Goal: Task Accomplishment & Management: Use online tool/utility

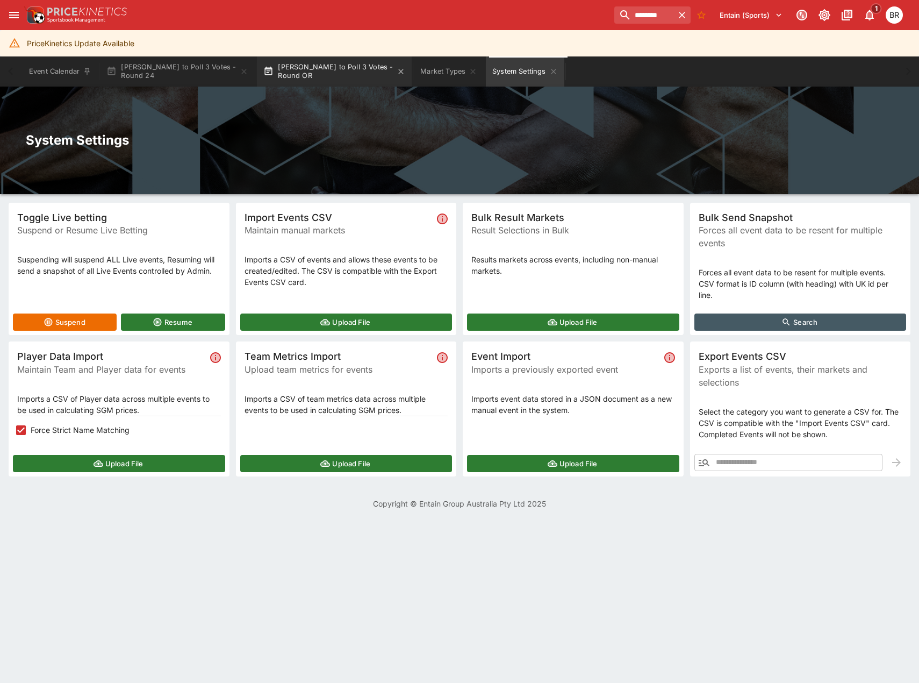
click at [322, 79] on button "[PERSON_NAME] to Poll 3 Votes - Round OR" at bounding box center [334, 71] width 155 height 30
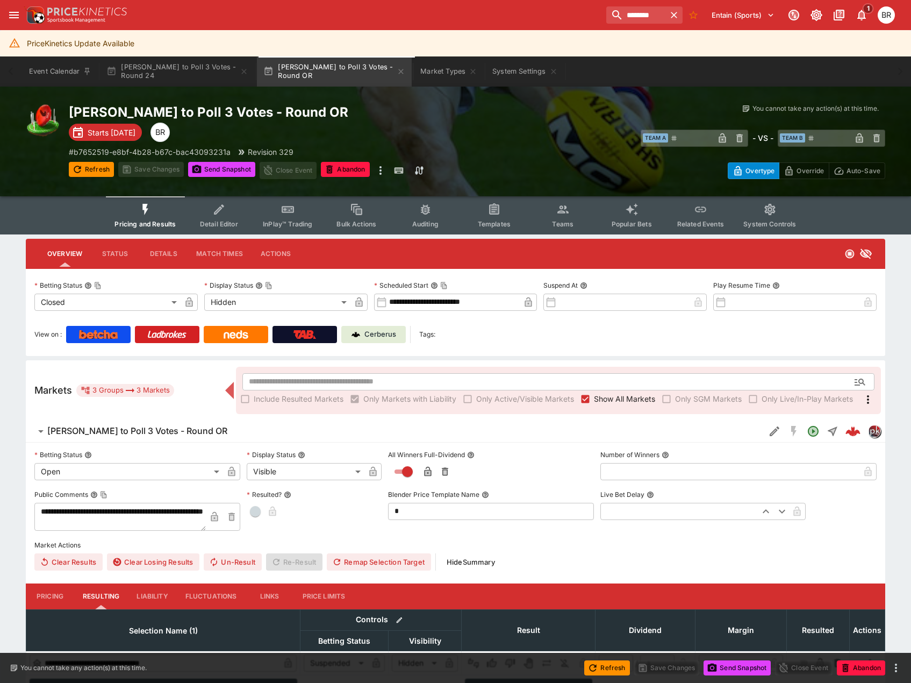
click at [505, 217] on button "Templates" at bounding box center [493, 215] width 69 height 38
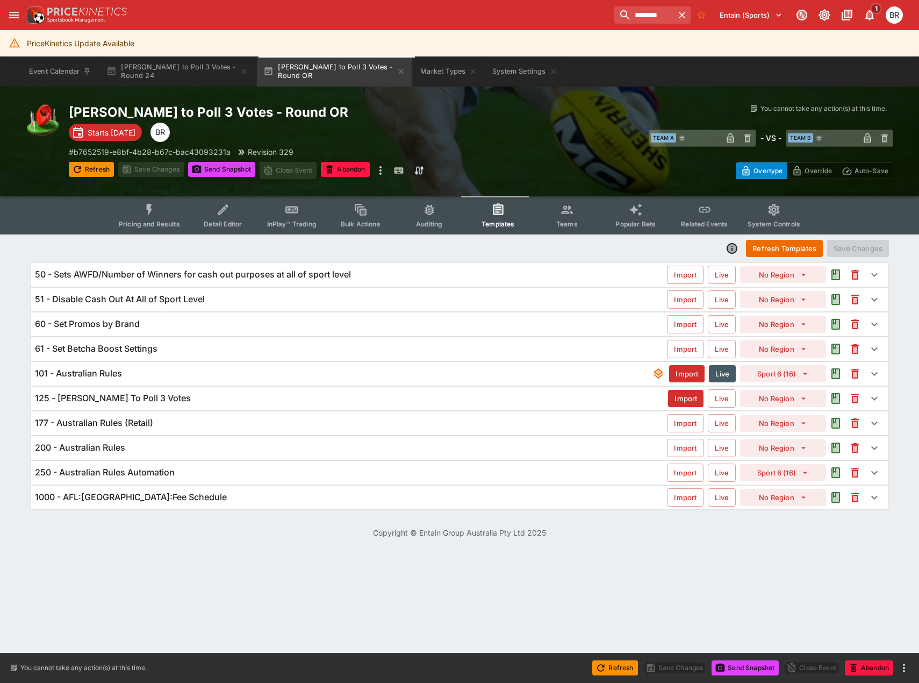
click at [237, 319] on div "60 - Set Promos by Brand" at bounding box center [351, 323] width 632 height 11
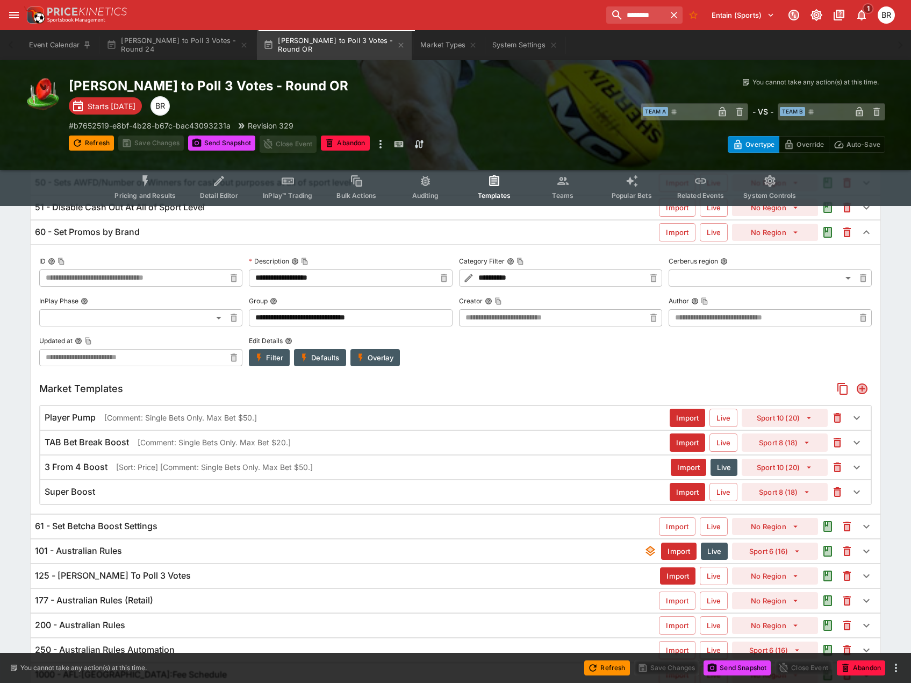
scroll to position [138, 0]
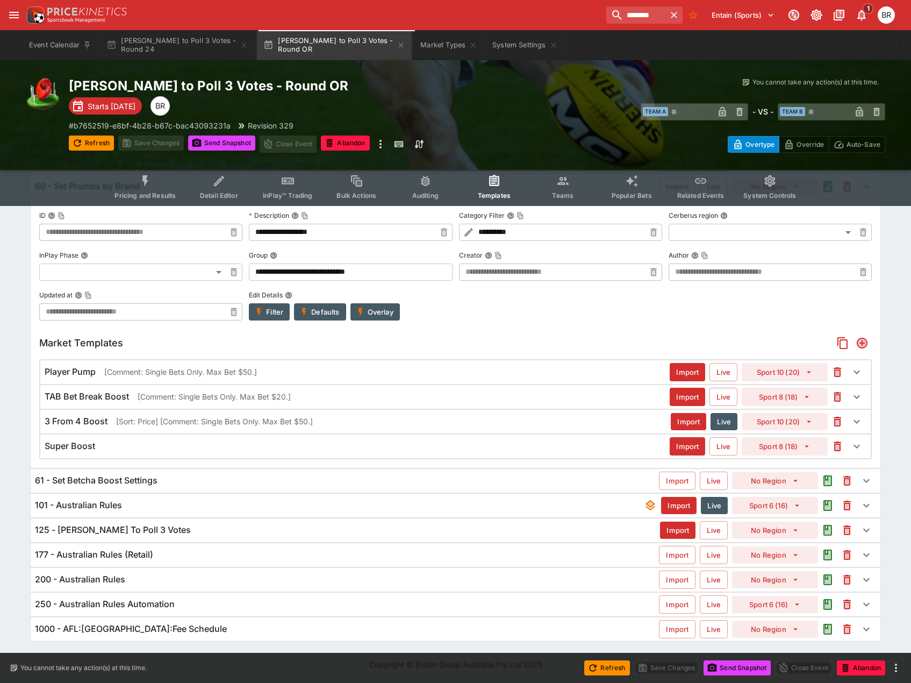
click at [337, 420] on div "3 From 4 Boost [Sort: Price] [Comment: Single Bets Only. Max Bet $50.]" at bounding box center [358, 420] width 626 height 11
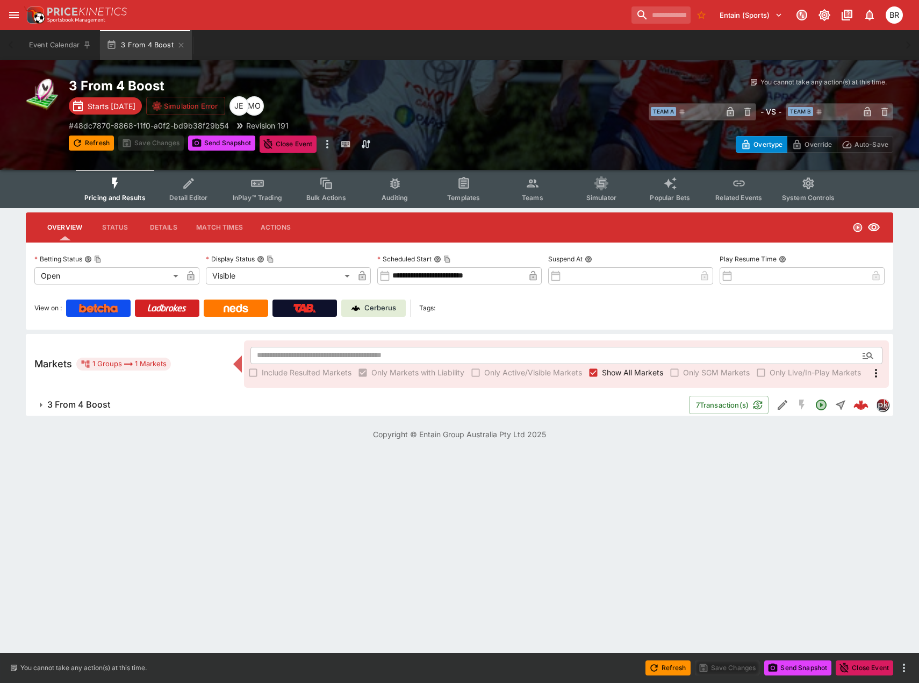
click at [109, 408] on h6 "3 From 4 Boost" at bounding box center [78, 404] width 63 height 11
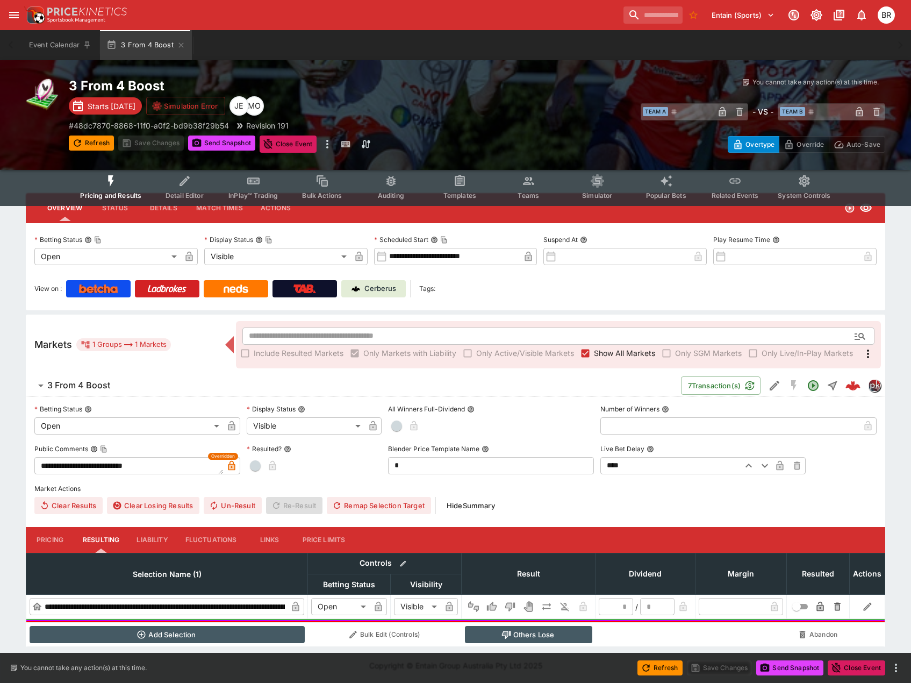
scroll to position [20, 0]
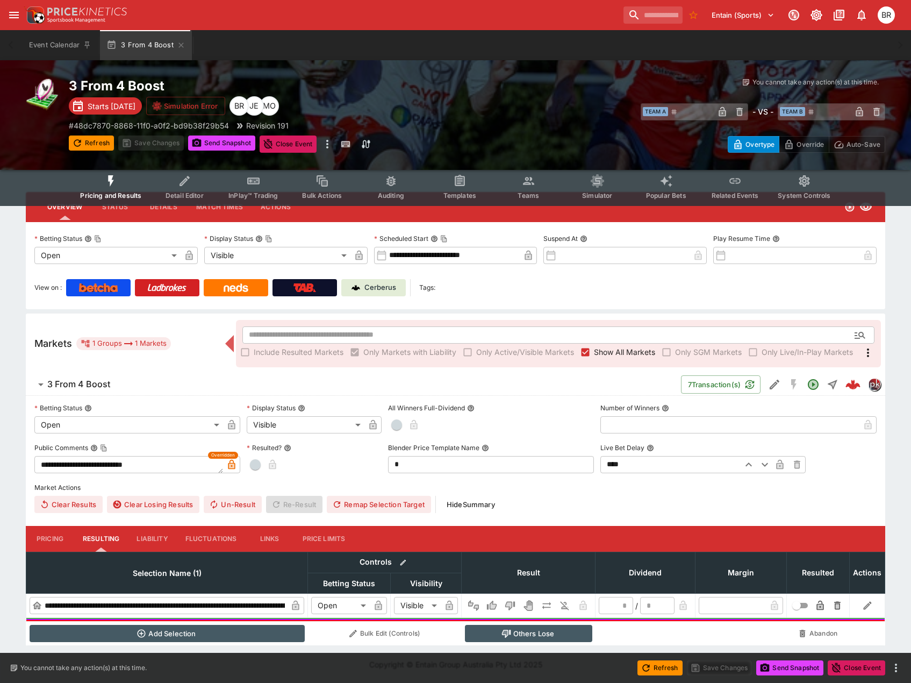
click at [461, 194] on span "Templates" at bounding box center [459, 195] width 33 height 8
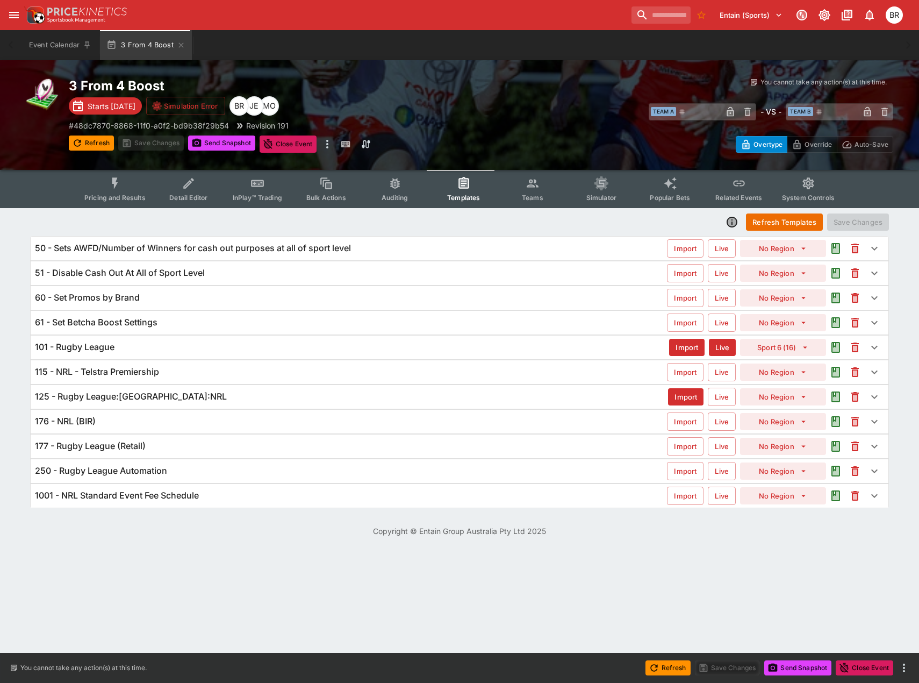
click at [289, 320] on div "61 - Set Betcha Boost Settings" at bounding box center [351, 322] width 632 height 11
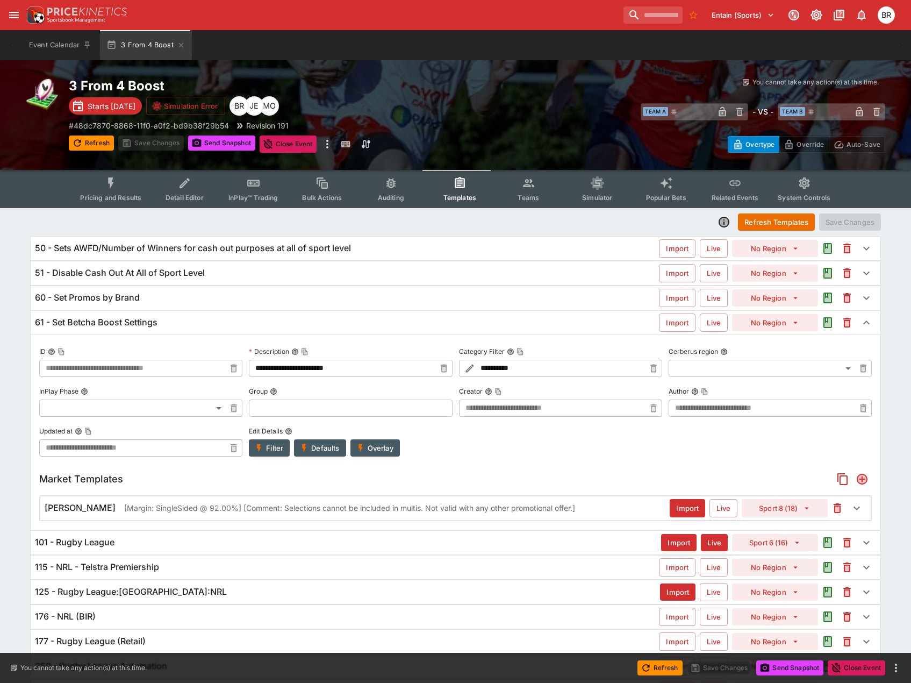
type input "**********"
click at [250, 324] on div "61 - Set Betcha Boost Settings" at bounding box center [347, 322] width 624 height 11
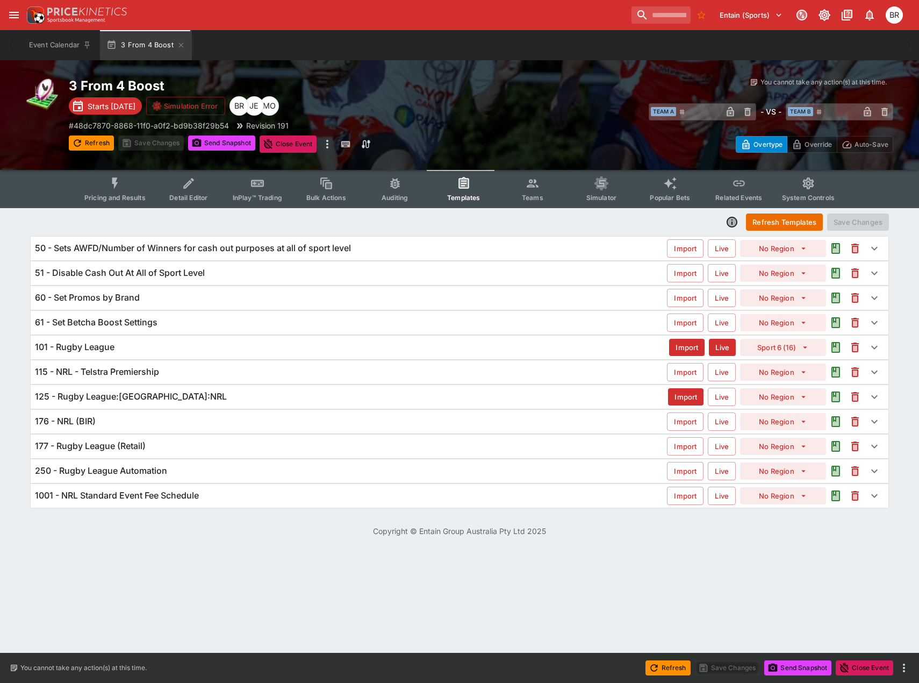
click at [270, 298] on div "60 - Set Promos by Brand" at bounding box center [351, 297] width 632 height 11
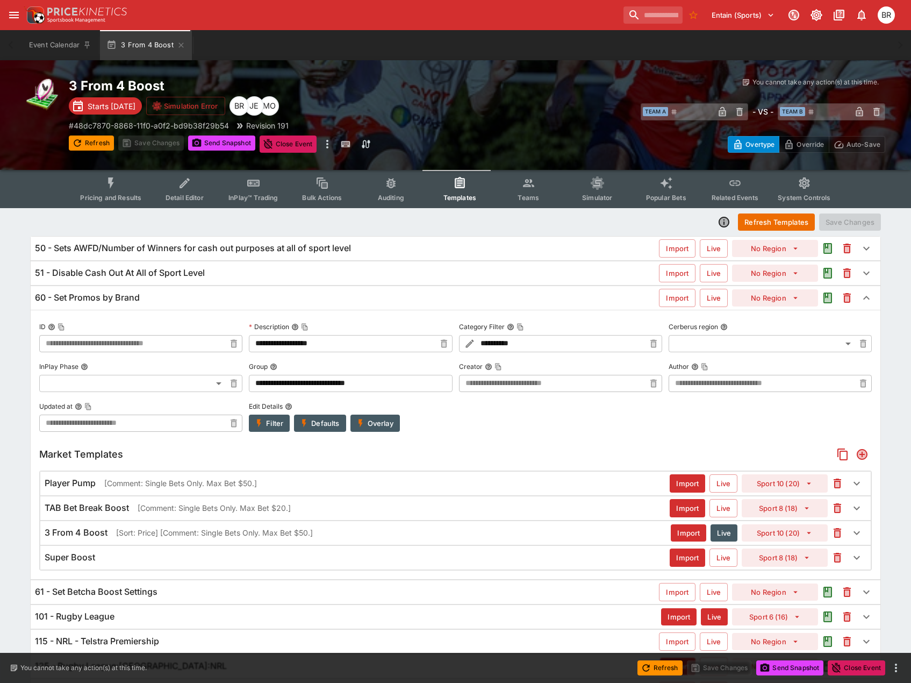
click at [401, 533] on div "3 From 4 Boost [Sort: Price] [Comment: Single Bets Only. Max Bet $50.]" at bounding box center [358, 532] width 626 height 11
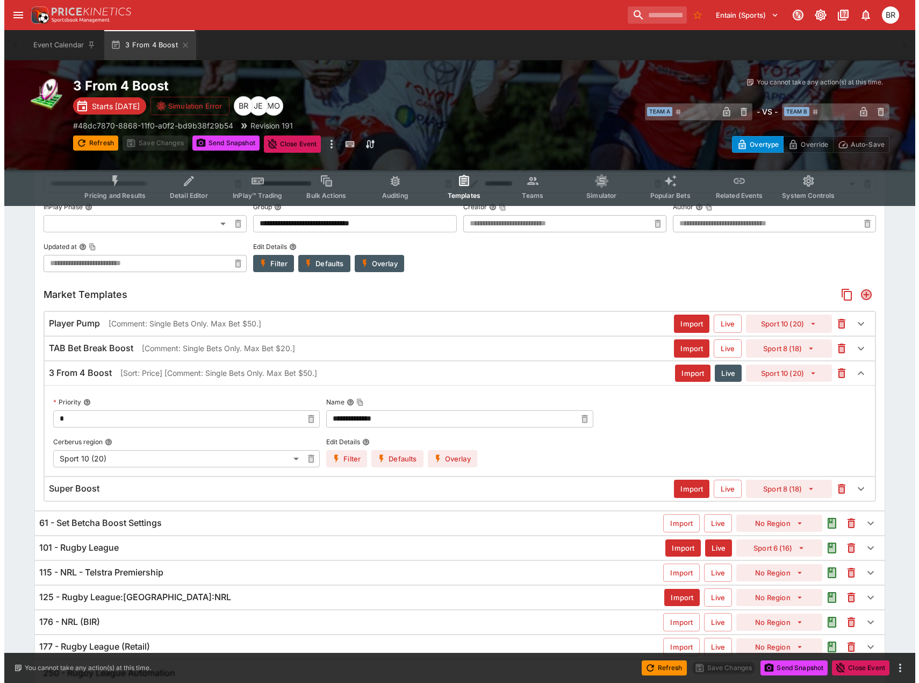
scroll to position [161, 0]
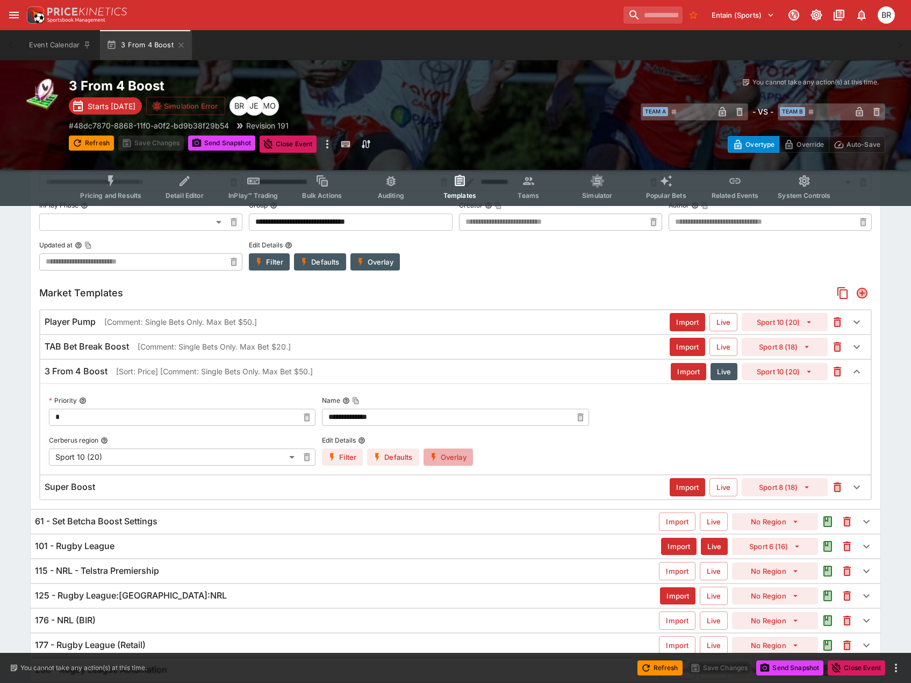
click at [457, 455] on button "Overlay" at bounding box center [447, 456] width 49 height 17
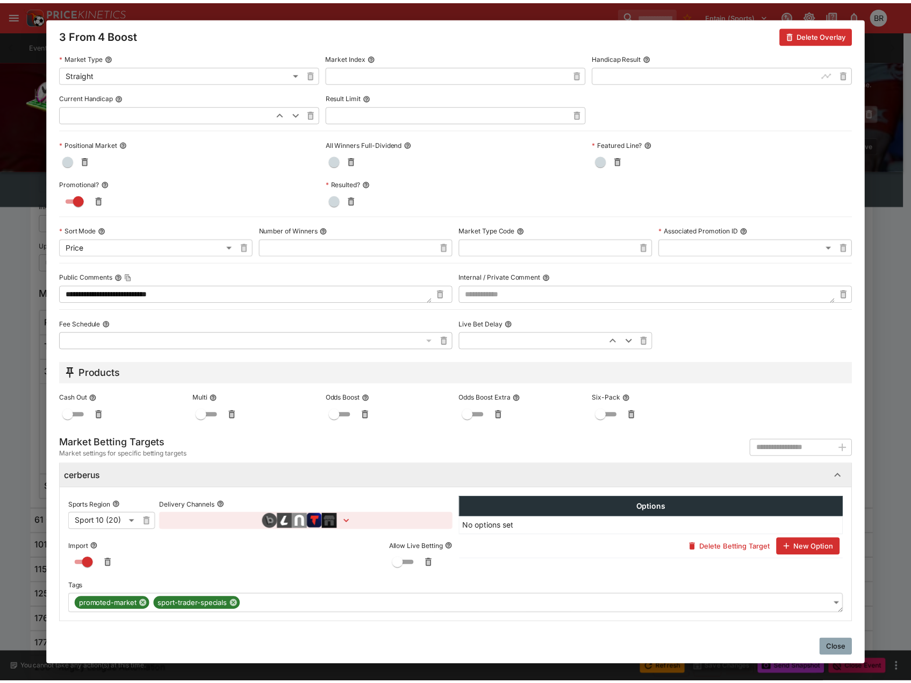
scroll to position [294, 0]
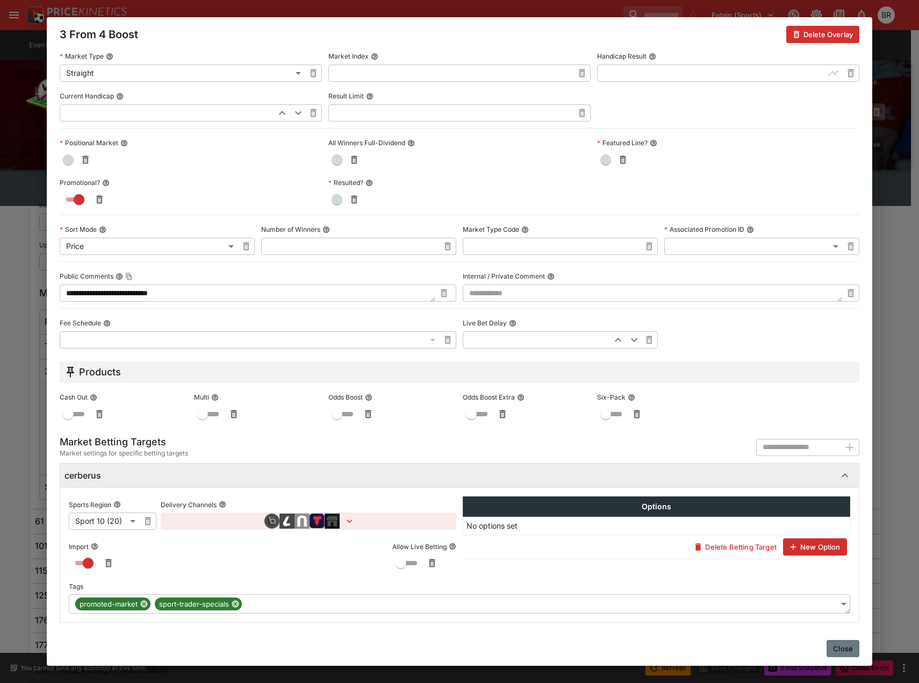
click at [857, 641] on button "Close" at bounding box center [843, 648] width 33 height 17
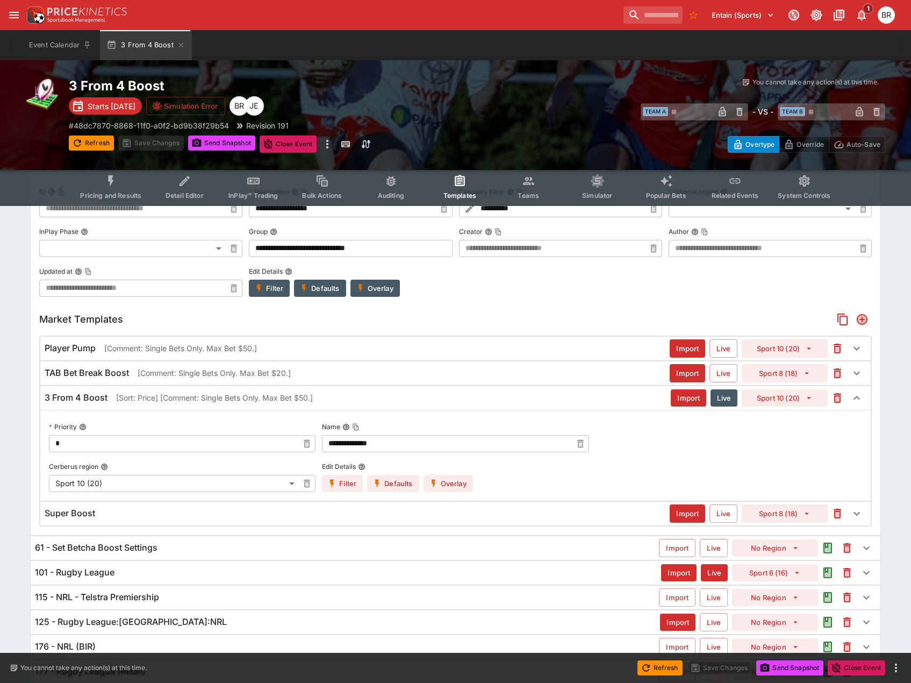
scroll to position [188, 0]
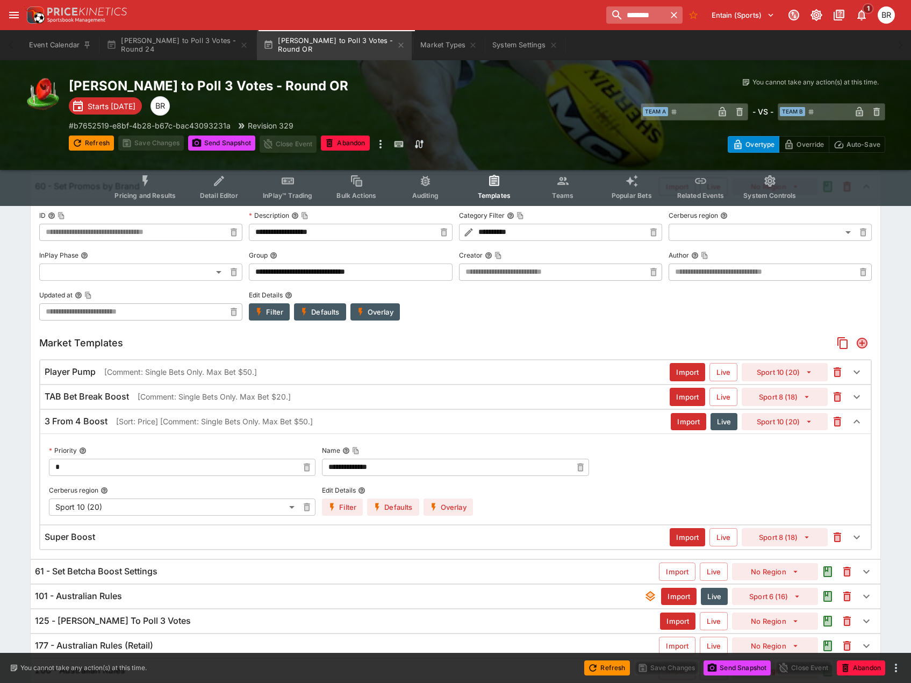
scroll to position [138, 0]
click at [621, 13] on input "********" at bounding box center [632, 14] width 68 height 17
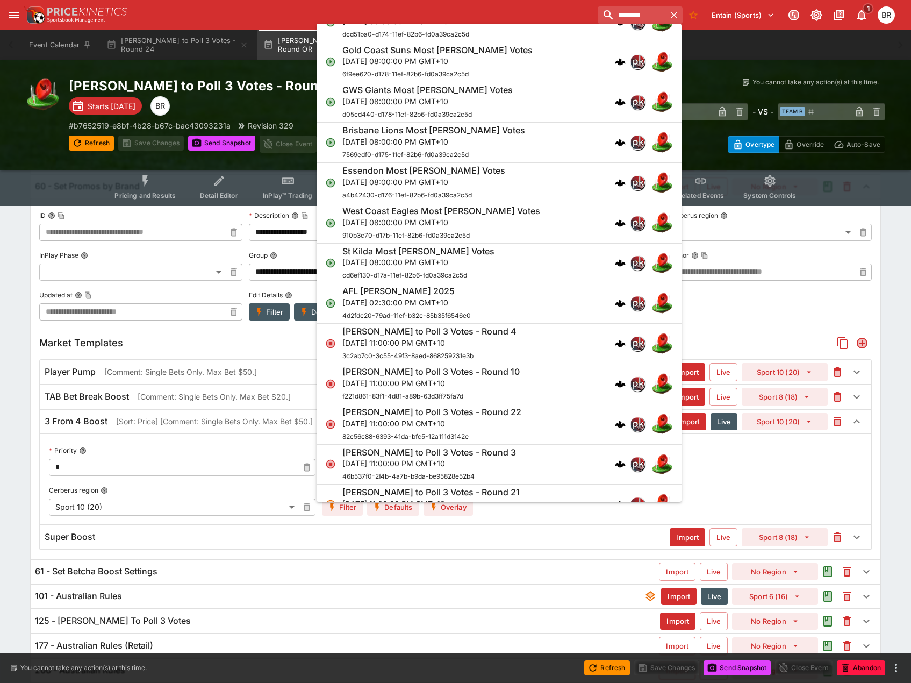
scroll to position [537, 0]
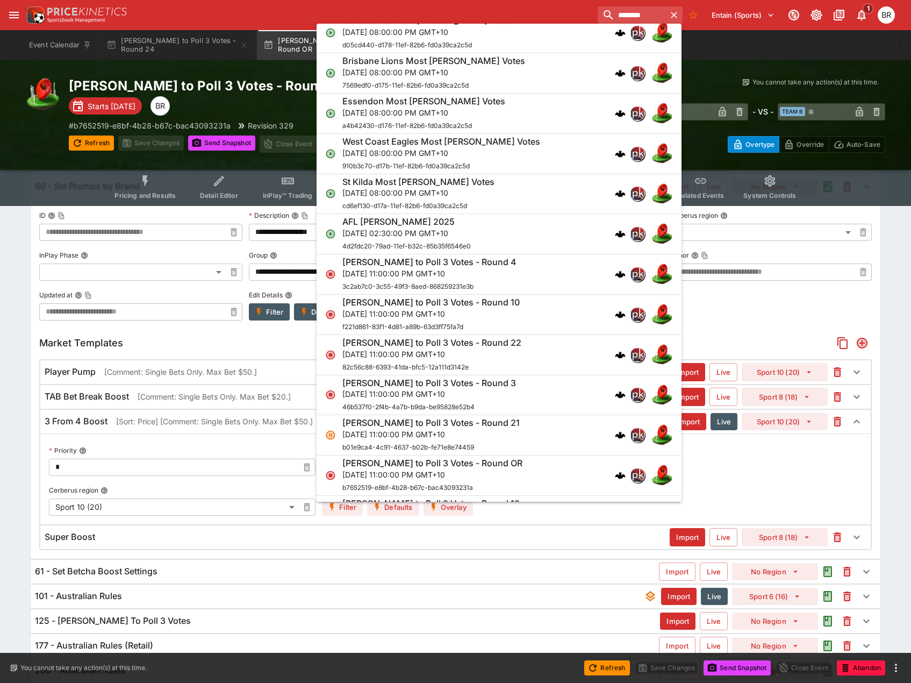
type input "********"
click at [563, 240] on div "AFL Brownlow 2025 Sat, Sep 27, 2025, 02:30:00 PM GMT+10 4d2fdc20-79ad-11ef-b32c…" at bounding box center [493, 233] width 303 height 35
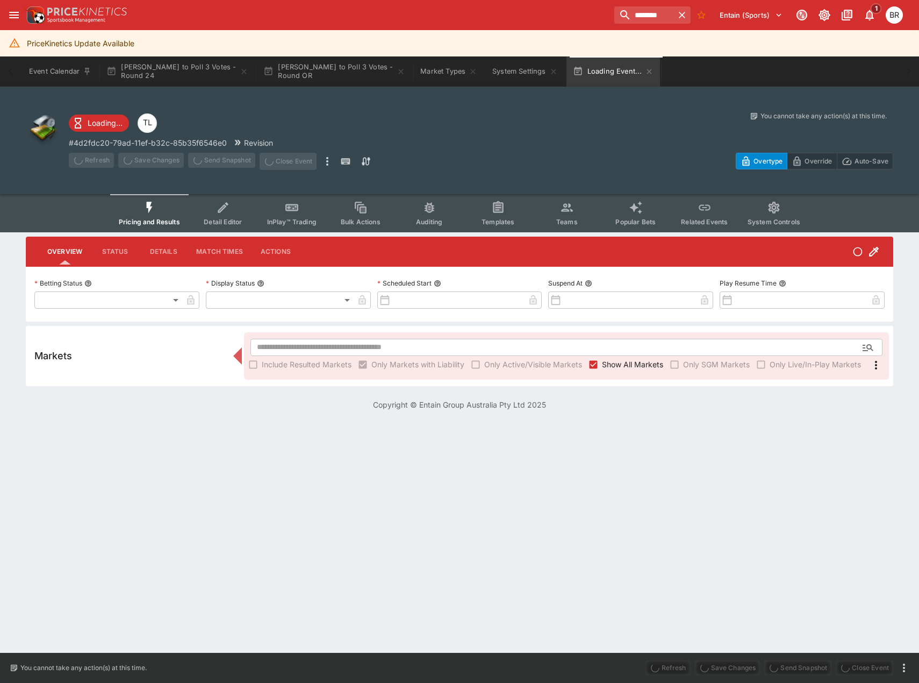
type input "**********"
type input "*******"
type input "**********"
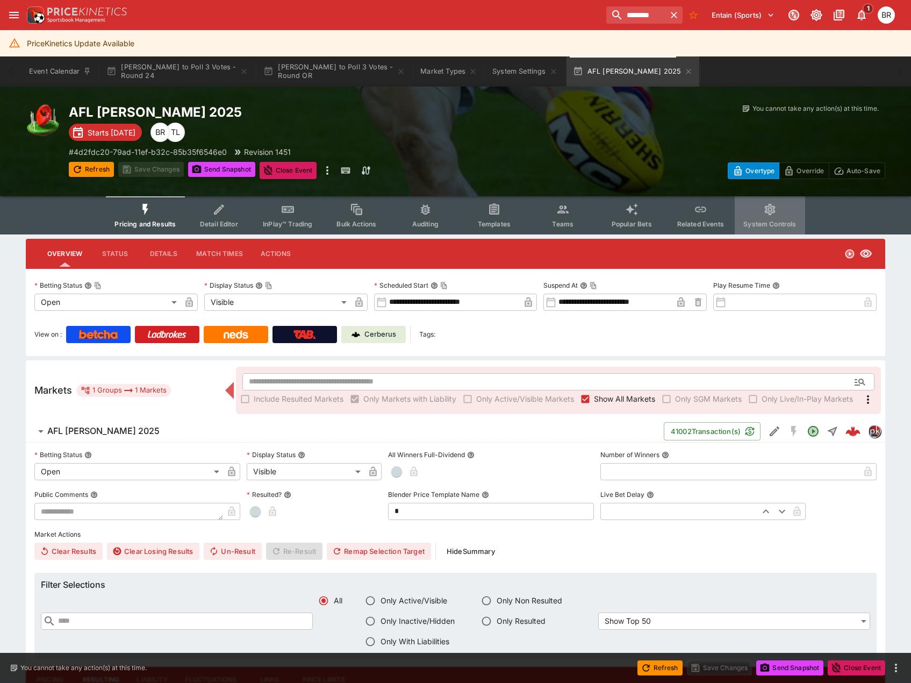
click at [757, 215] on button "System Controls" at bounding box center [770, 215] width 70 height 38
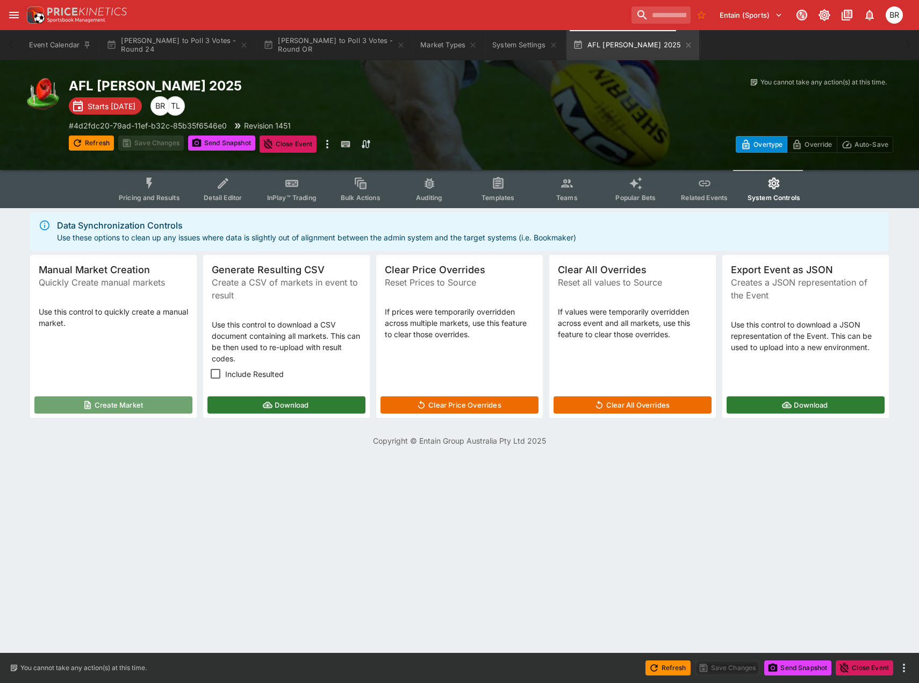
click at [133, 398] on button "Create Market" at bounding box center [113, 404] width 158 height 17
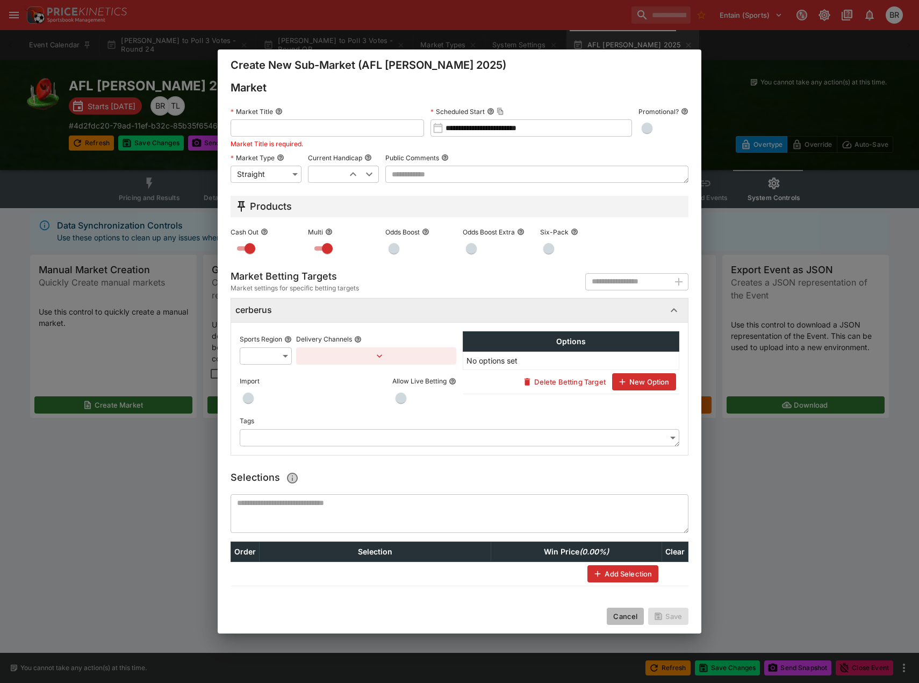
click at [609, 616] on button "Cancel" at bounding box center [625, 615] width 37 height 17
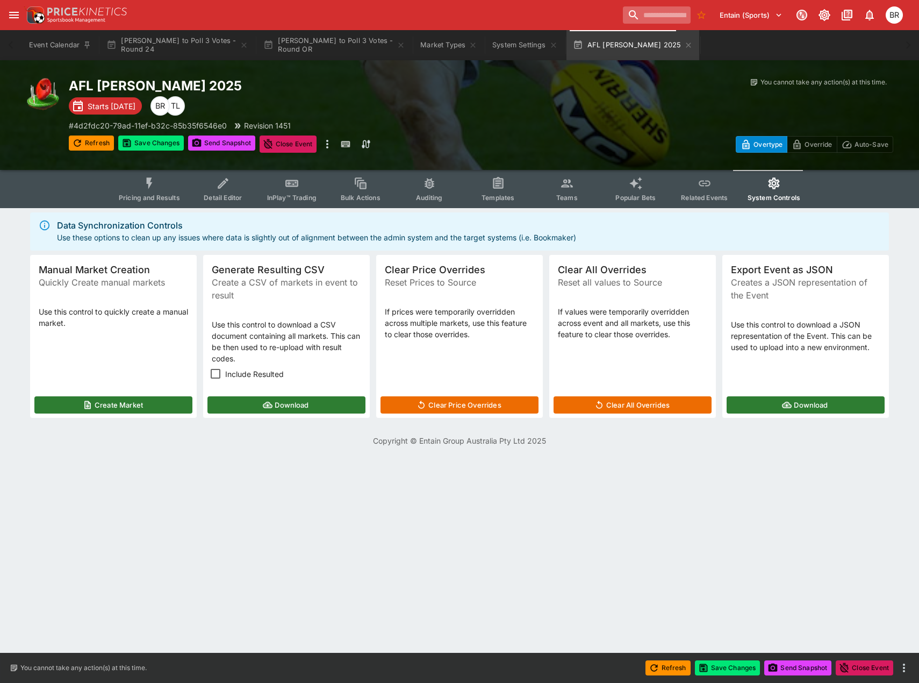
click at [641, 21] on input "search" at bounding box center [657, 14] width 68 height 17
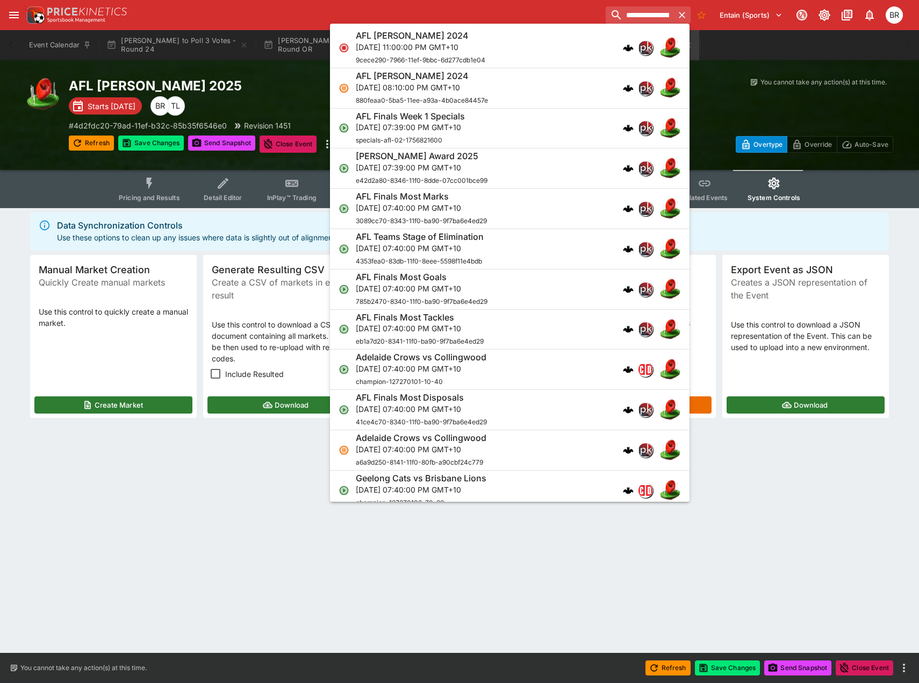
type input "**********"
click at [549, 58] on div "AFL Brownlow 2024 Mon, Sep 23, 2024, 11:00:00 PM GMT+10 9cece290-7966-11ef-9bbc…" at bounding box center [504, 47] width 297 height 35
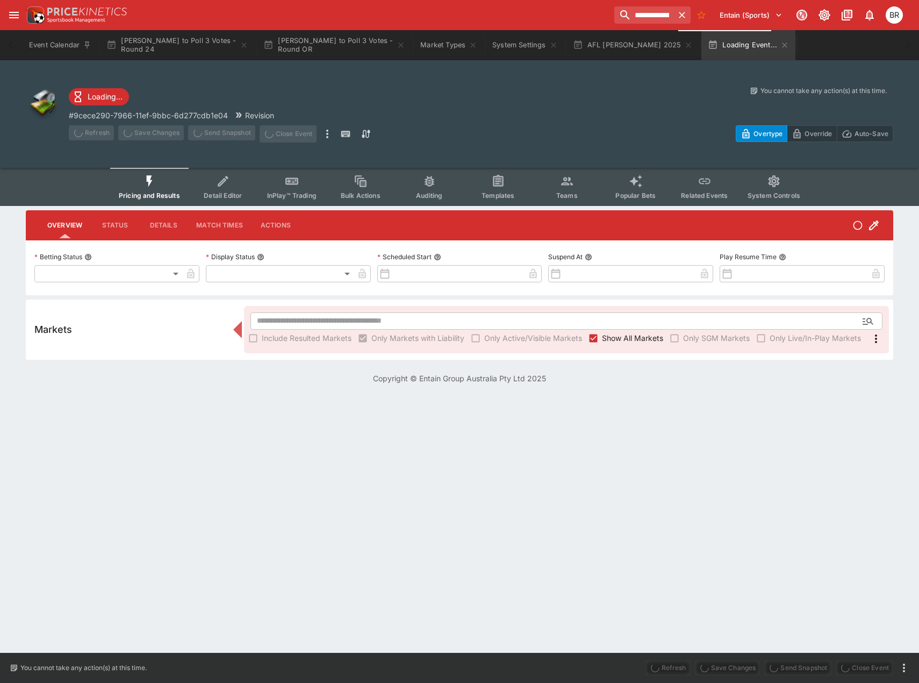
type input "**********"
type input "******"
type input "**********"
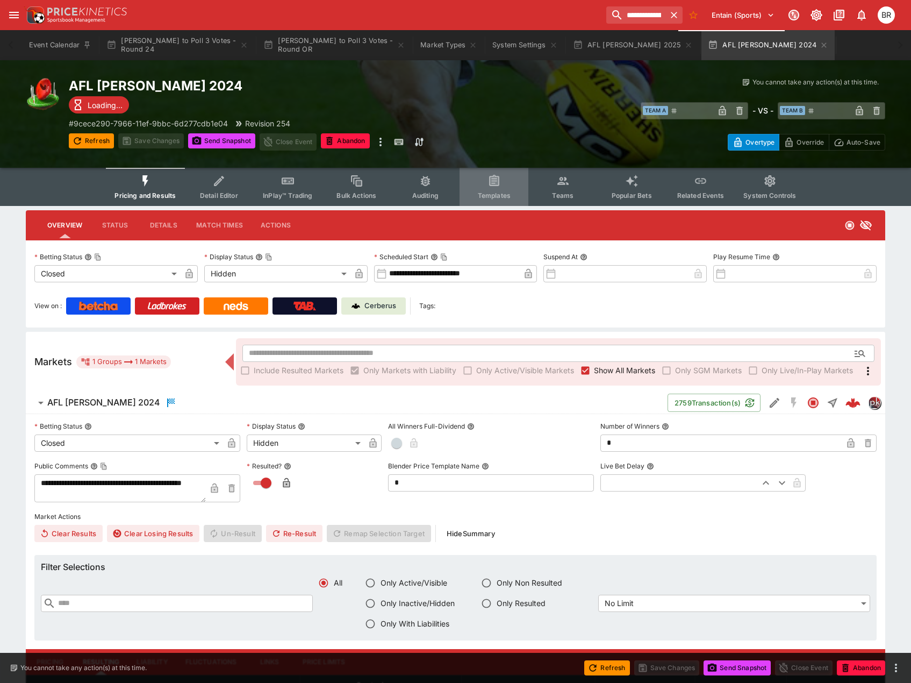
click at [504, 177] on button "Templates" at bounding box center [493, 187] width 69 height 38
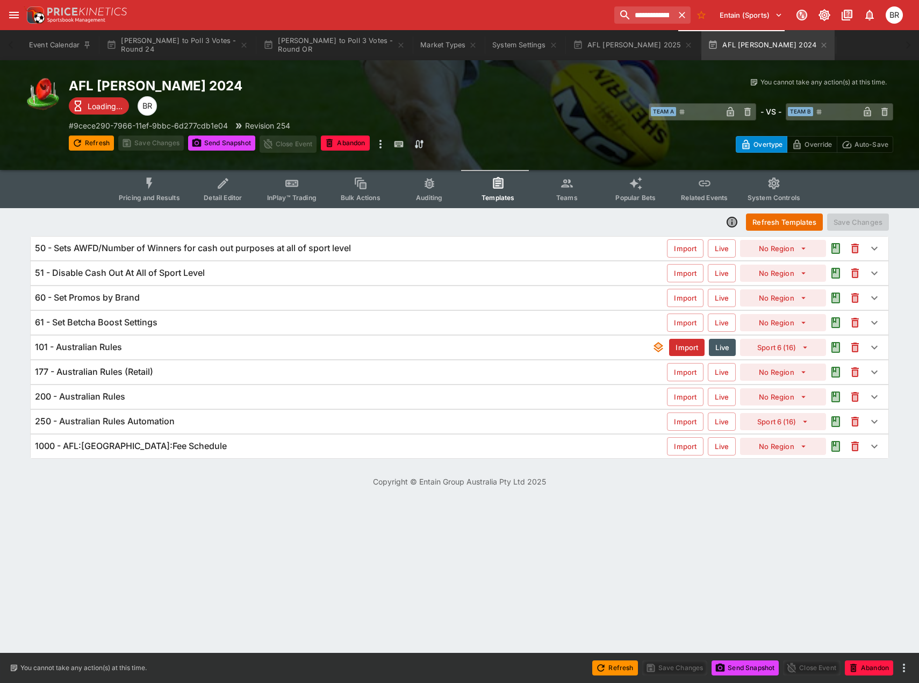
click at [247, 342] on div "101 - Australian Rules" at bounding box center [343, 346] width 617 height 11
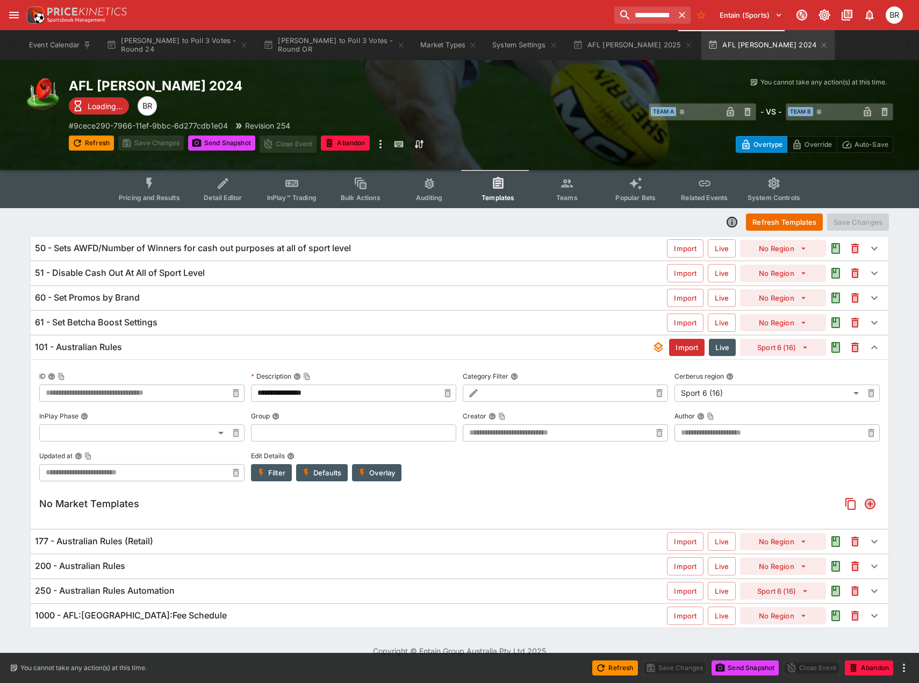
type input "**********"
click at [247, 342] on div "101 - Australian Rules" at bounding box center [343, 346] width 617 height 11
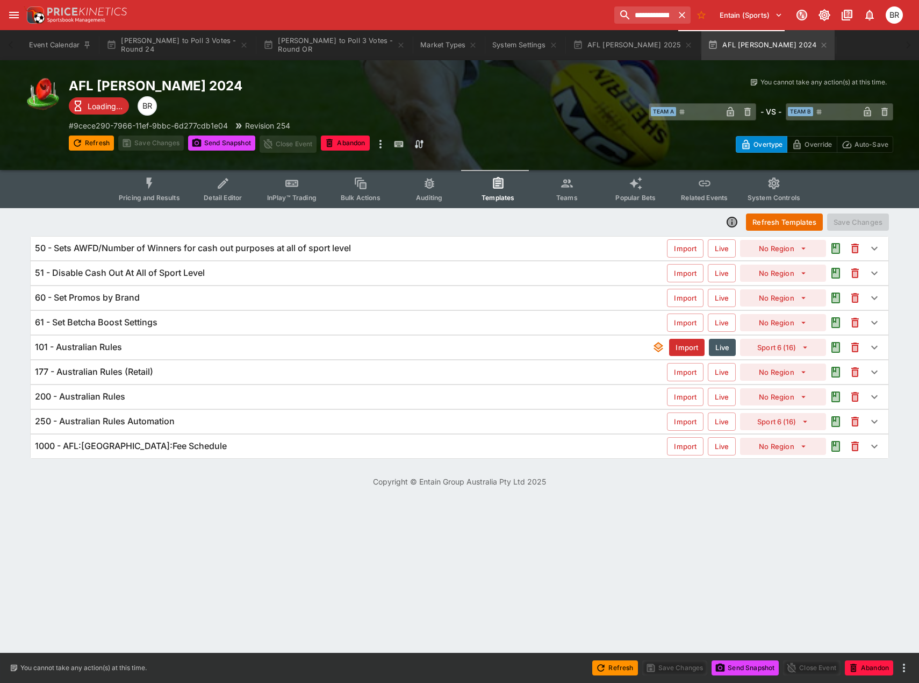
click at [149, 198] on span "Pricing and Results" at bounding box center [149, 197] width 61 height 8
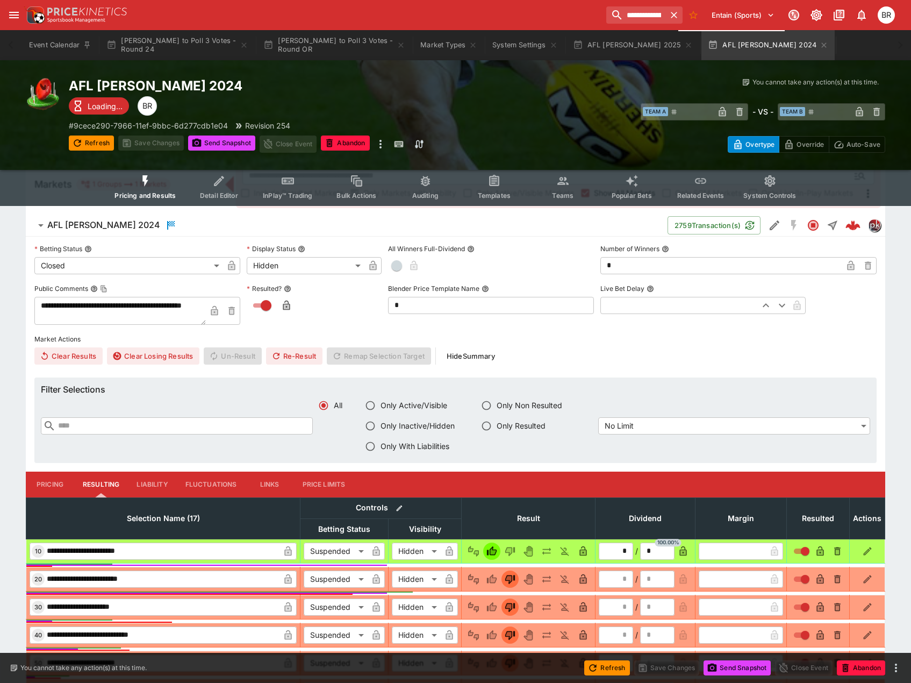
scroll to position [107, 0]
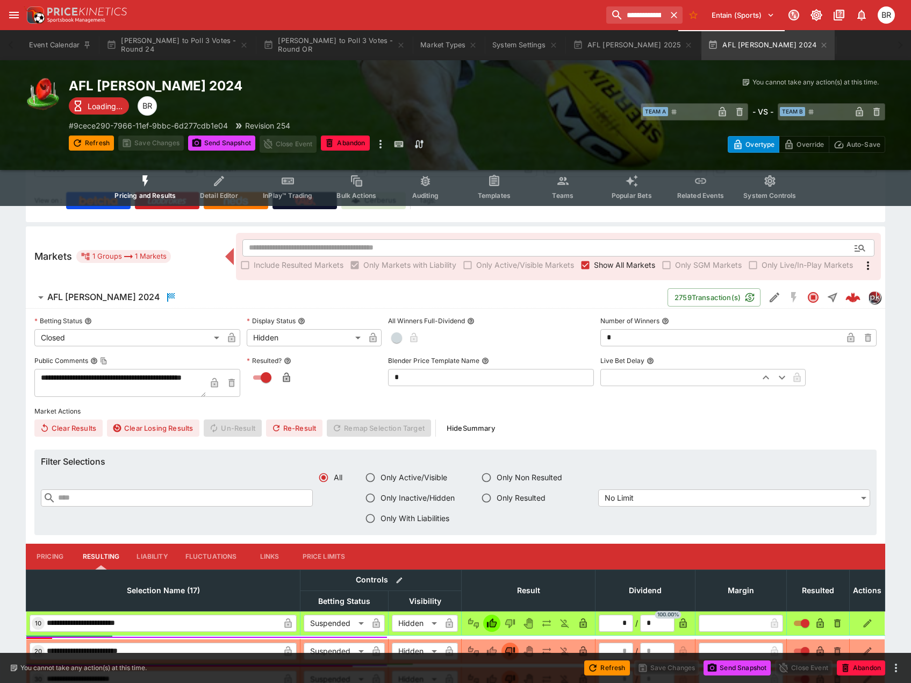
click at [110, 295] on h6 "AFL Brownlow 2024" at bounding box center [103, 296] width 113 height 11
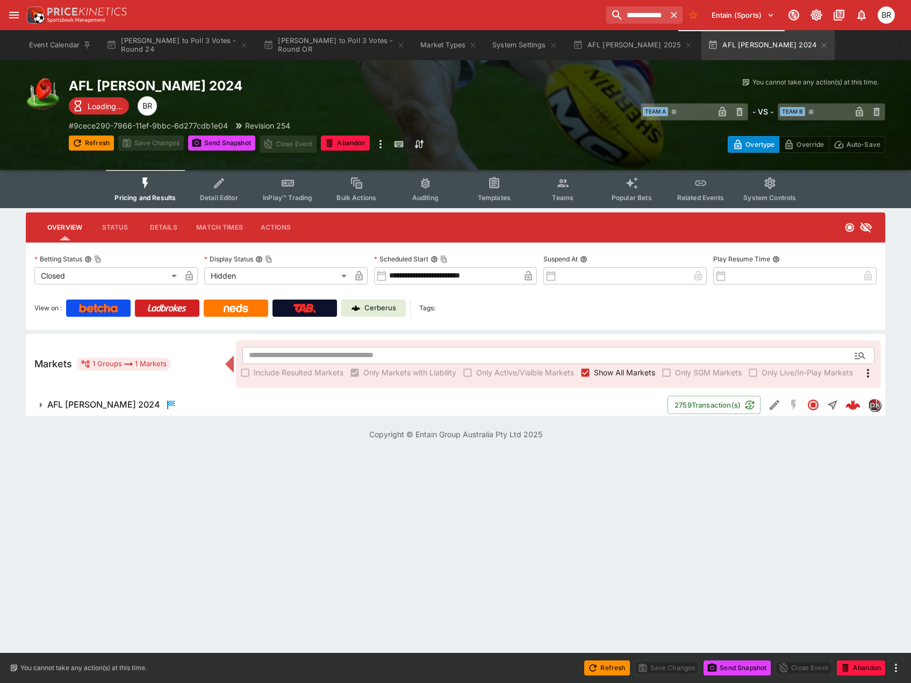
scroll to position [0, 0]
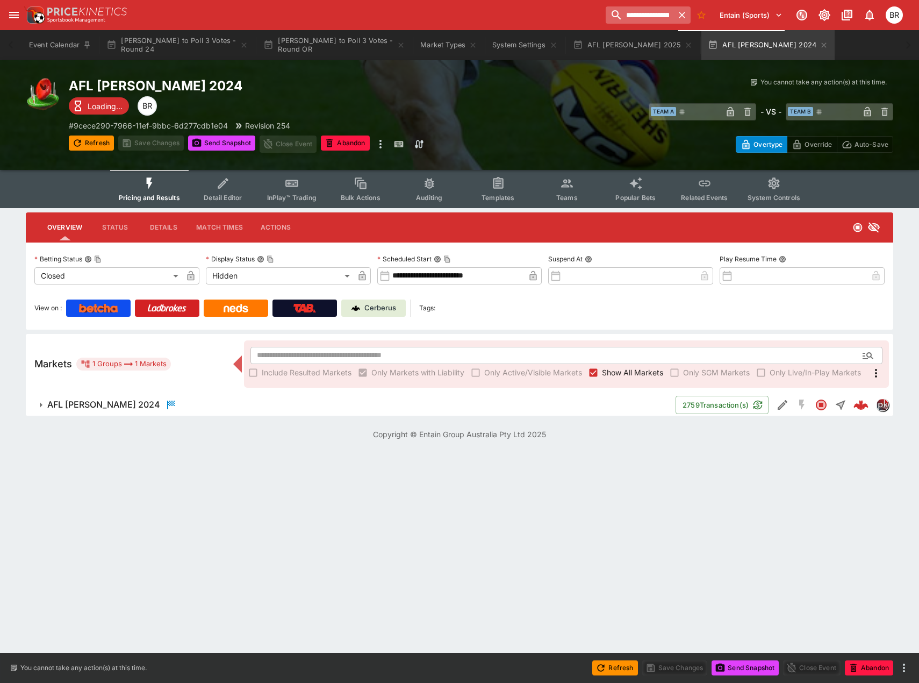
click at [613, 17] on input "**********" at bounding box center [640, 14] width 68 height 17
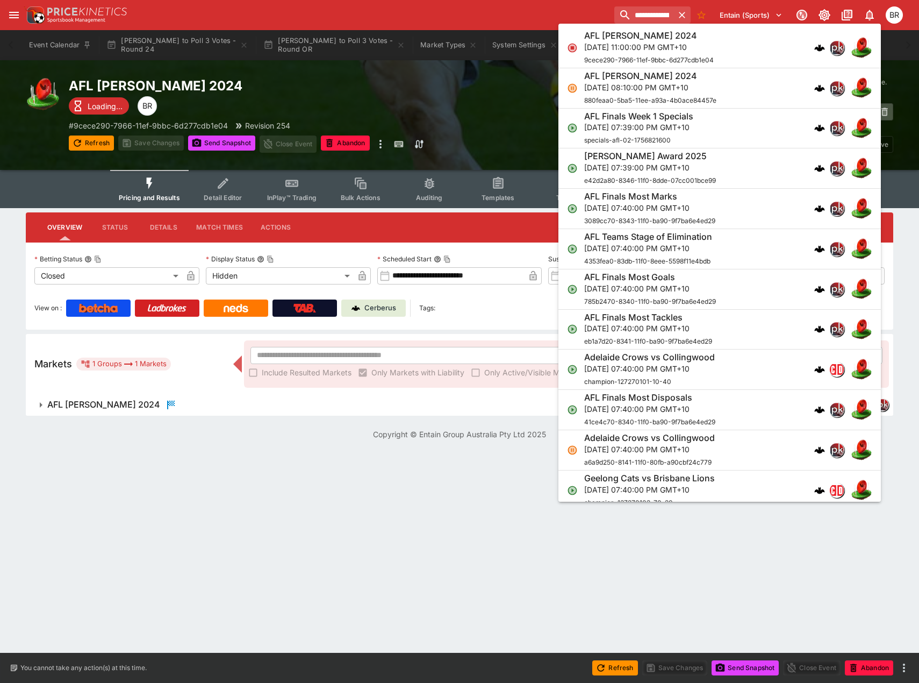
click at [696, 91] on p "Mon, Sep 23, 2024, 08:10:00 PM GMT+10" at bounding box center [650, 87] width 132 height 11
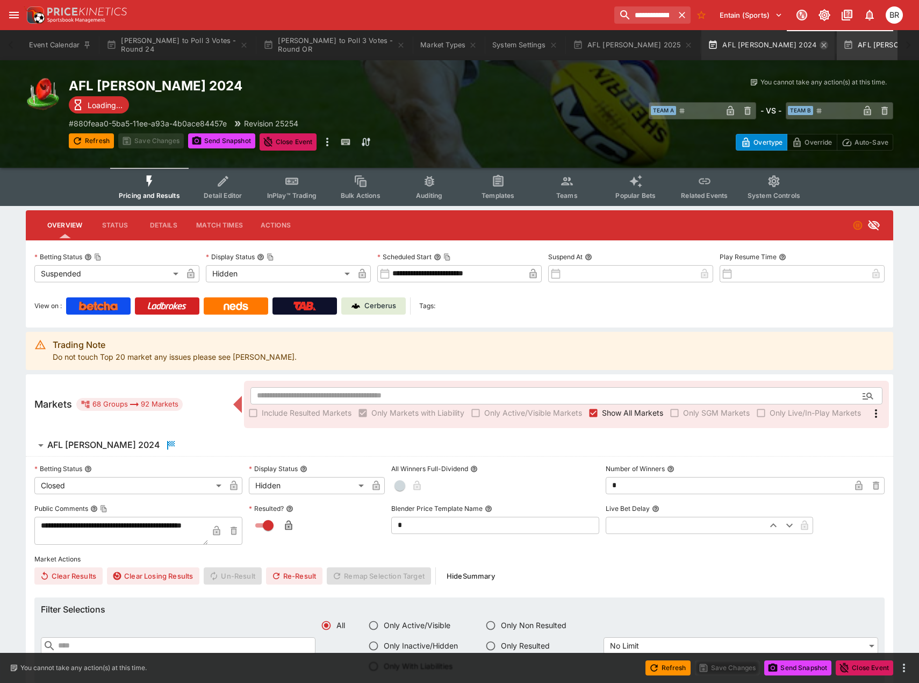
type input "**********"
type input "******"
type input "**********"
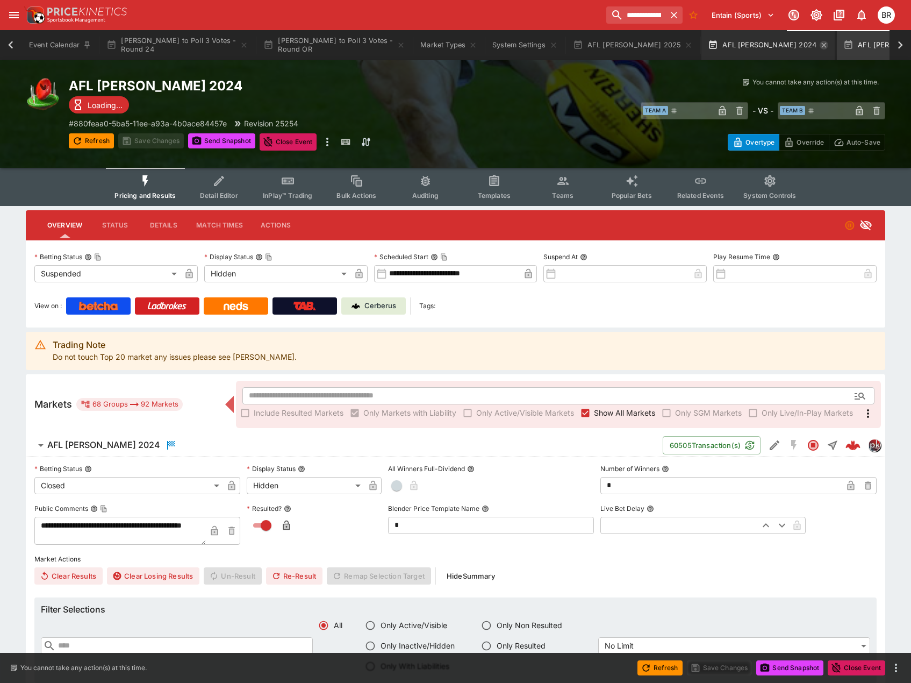
scroll to position [0, 4]
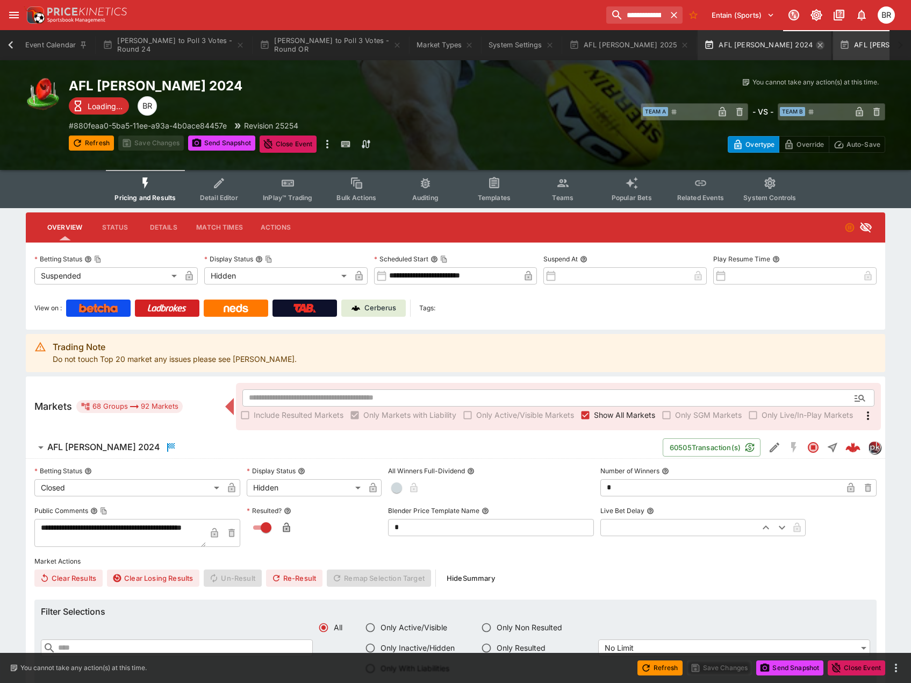
click at [817, 44] on icon "button" at bounding box center [819, 44] width 5 height 5
click at [88, 446] on h6 "AFL [PERSON_NAME] 2024" at bounding box center [103, 446] width 113 height 11
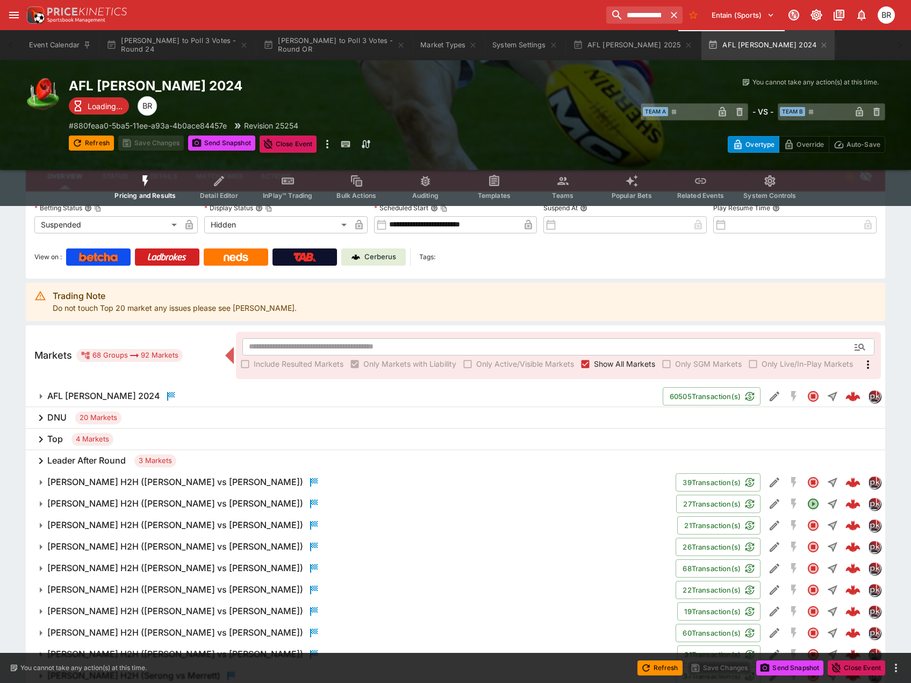
scroll to position [54, 0]
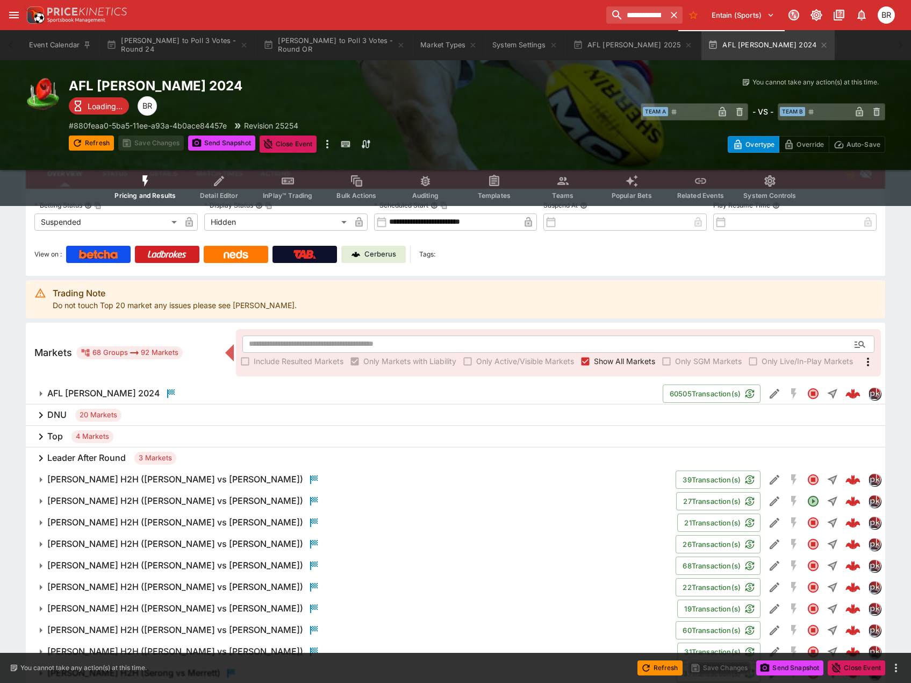
click at [135, 427] on div "Top 4 Markets" at bounding box center [455, 436] width 859 height 21
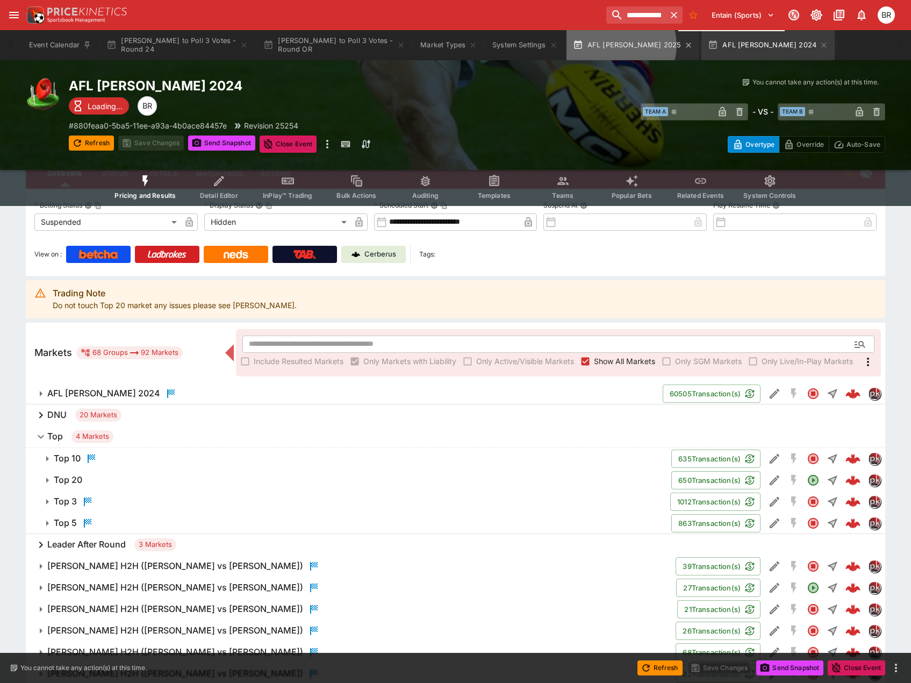
click at [623, 45] on button "AFL [PERSON_NAME] 2025" at bounding box center [632, 45] width 133 height 30
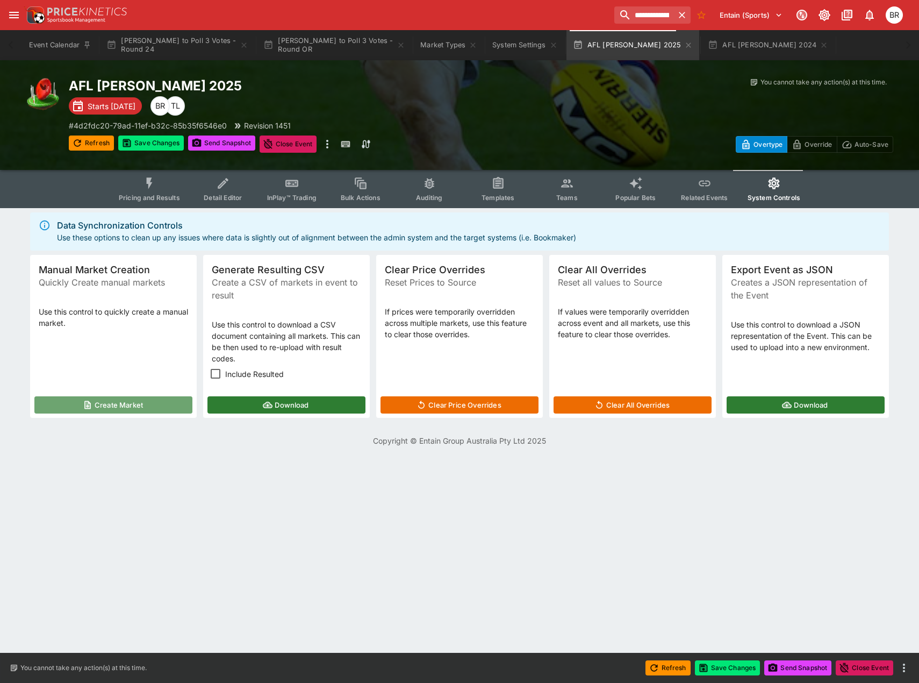
click at [62, 403] on button "Create Market" at bounding box center [113, 404] width 158 height 17
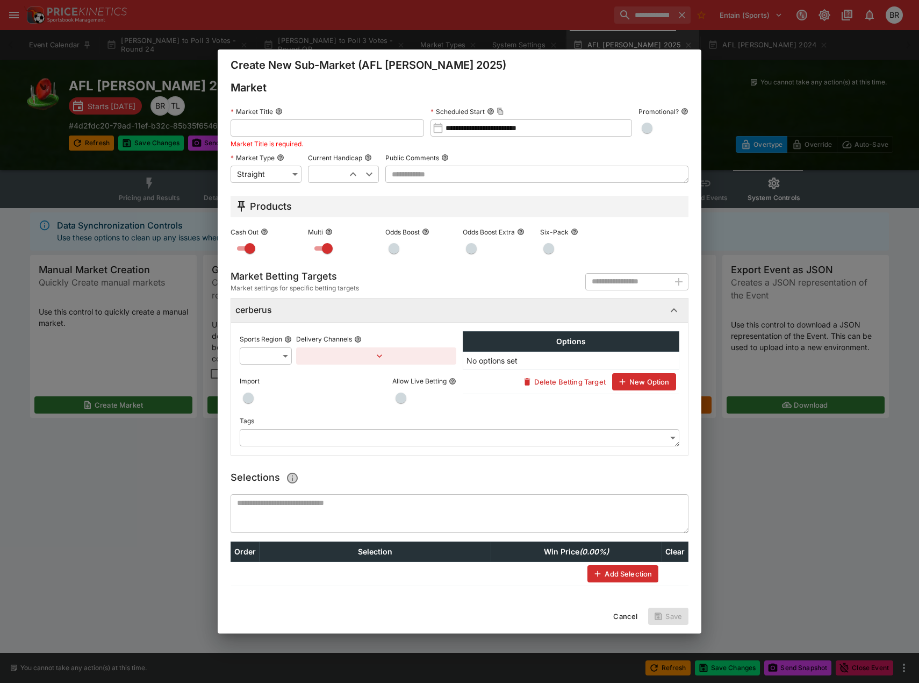
click at [312, 132] on input "text" at bounding box center [327, 127] width 193 height 17
type input "*****"
click at [292, 170] on body "**********" at bounding box center [459, 229] width 919 height 459
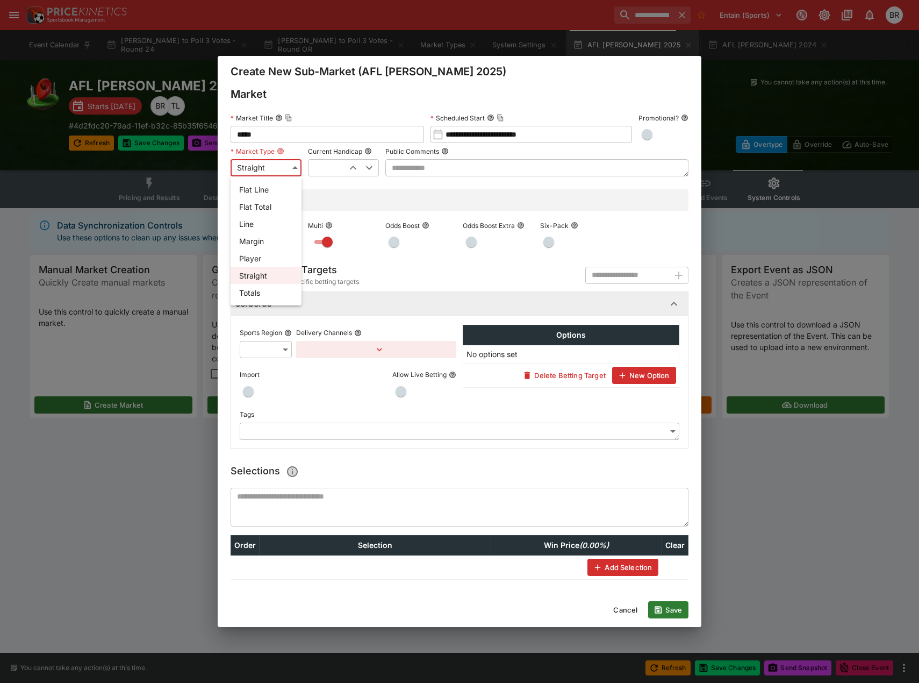
click at [276, 272] on li "Straight" at bounding box center [266, 275] width 71 height 17
click at [624, 612] on button "Cancel" at bounding box center [625, 609] width 37 height 17
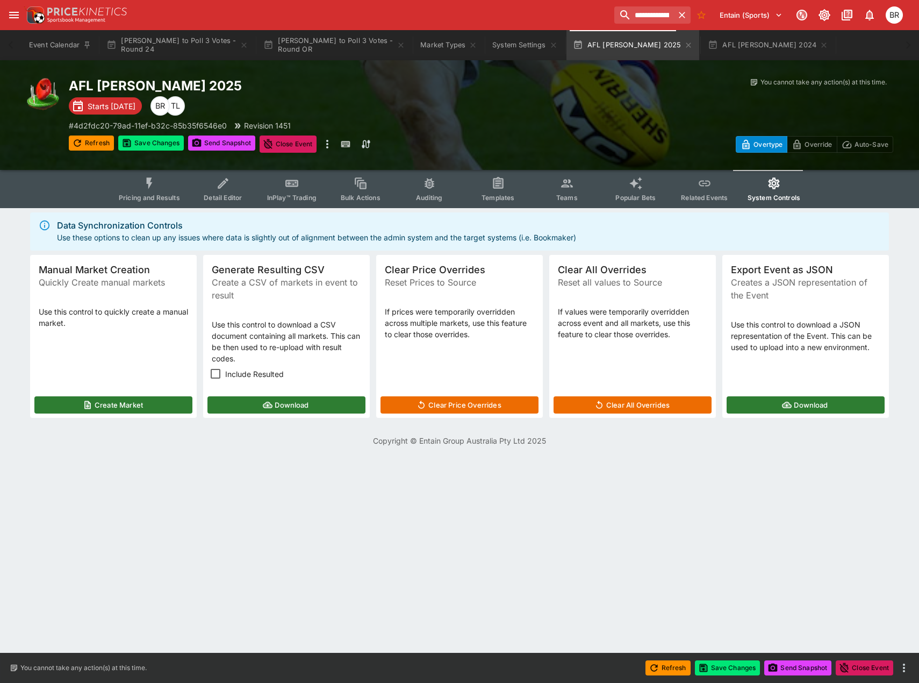
click at [493, 193] on span "Templates" at bounding box center [498, 197] width 33 height 8
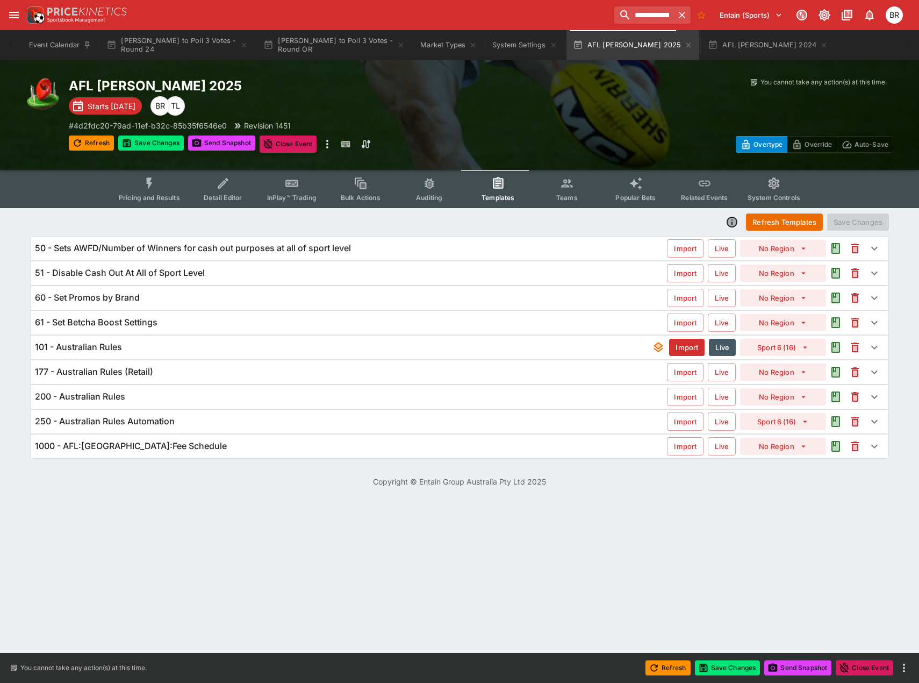
click at [222, 187] on icon "Event type filters" at bounding box center [223, 183] width 10 height 10
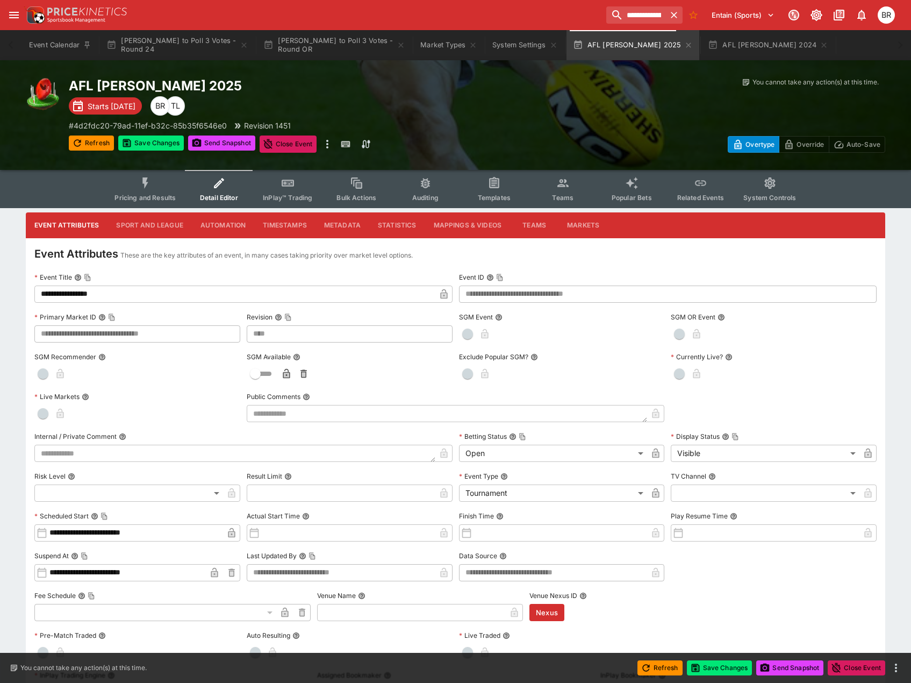
click at [160, 234] on button "Sport and League" at bounding box center [149, 225] width 84 height 26
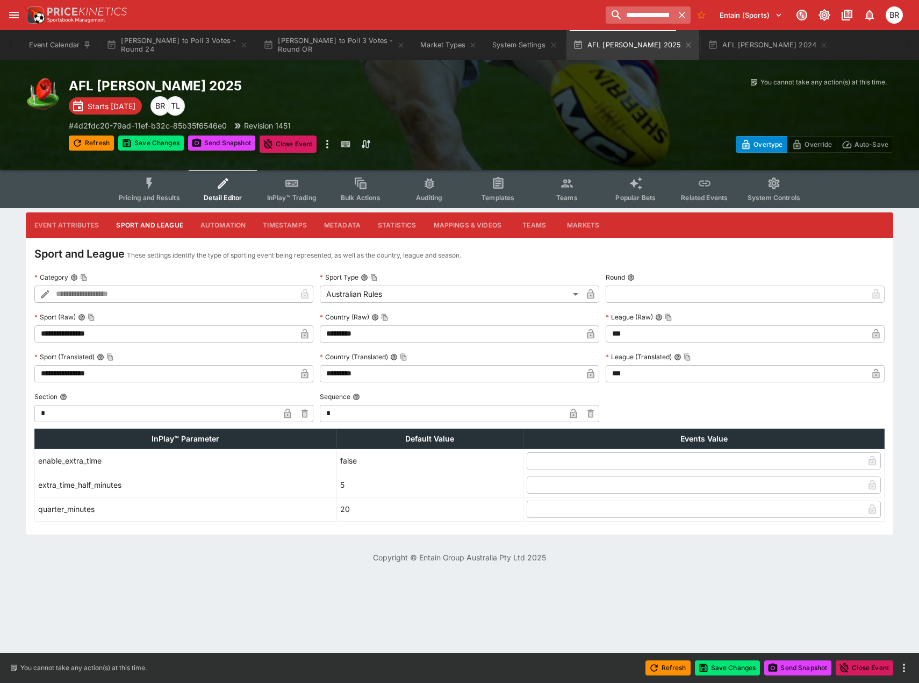
click at [628, 16] on input "**********" at bounding box center [640, 14] width 68 height 17
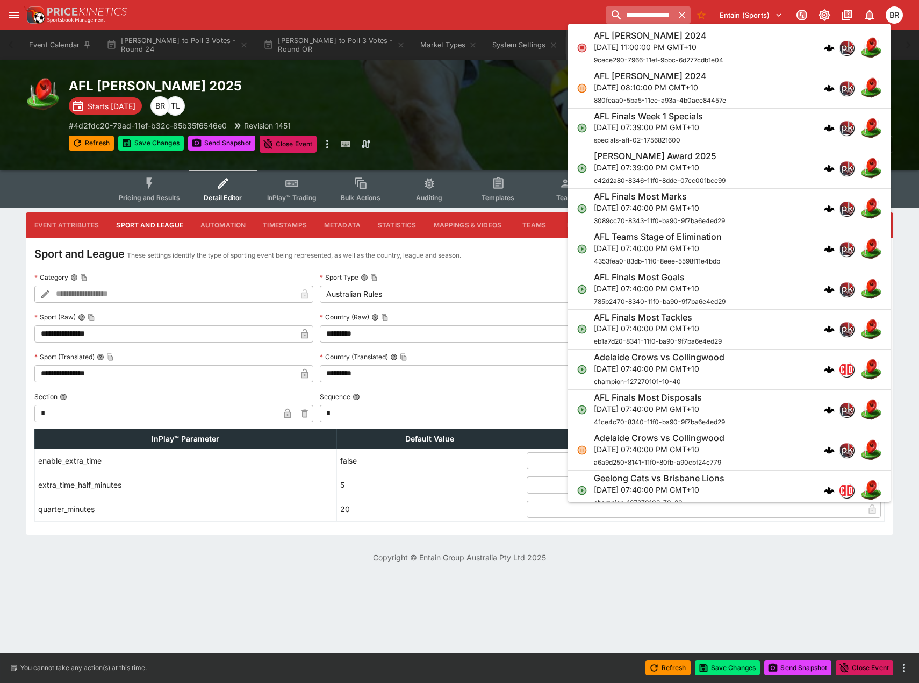
click at [628, 16] on input "**********" at bounding box center [640, 14] width 68 height 17
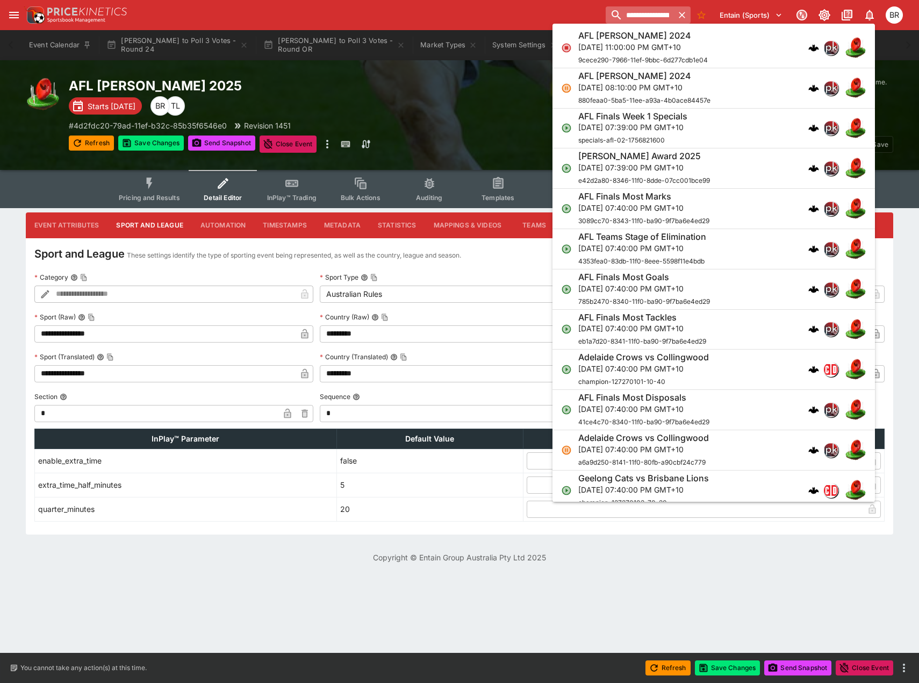
click at [628, 16] on input "**********" at bounding box center [640, 14] width 68 height 17
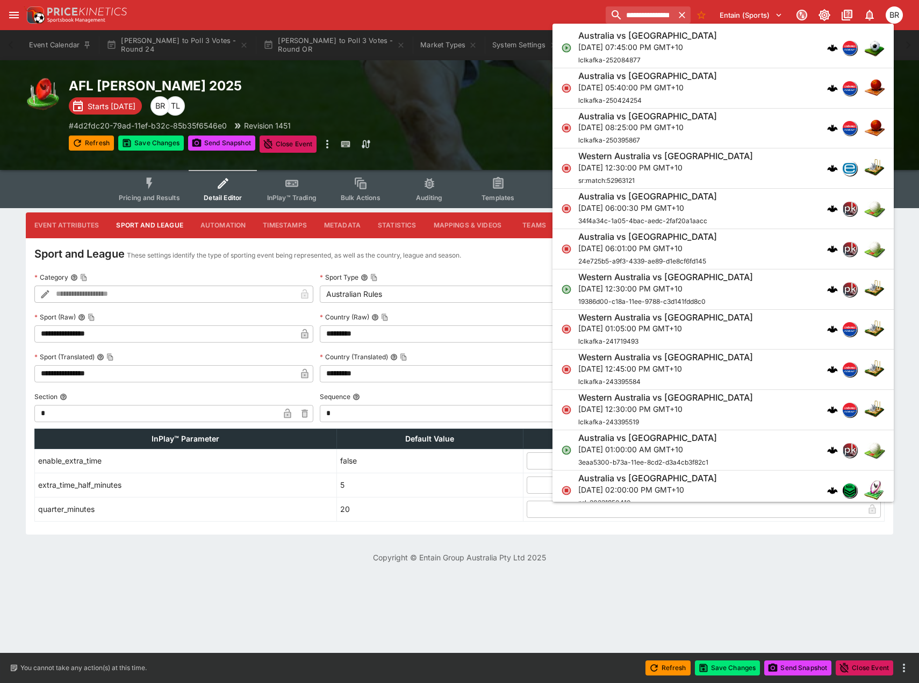
type input "**********"
click at [701, 34] on div "Australia vs [GEOGRAPHIC_DATA]" at bounding box center [647, 35] width 139 height 11
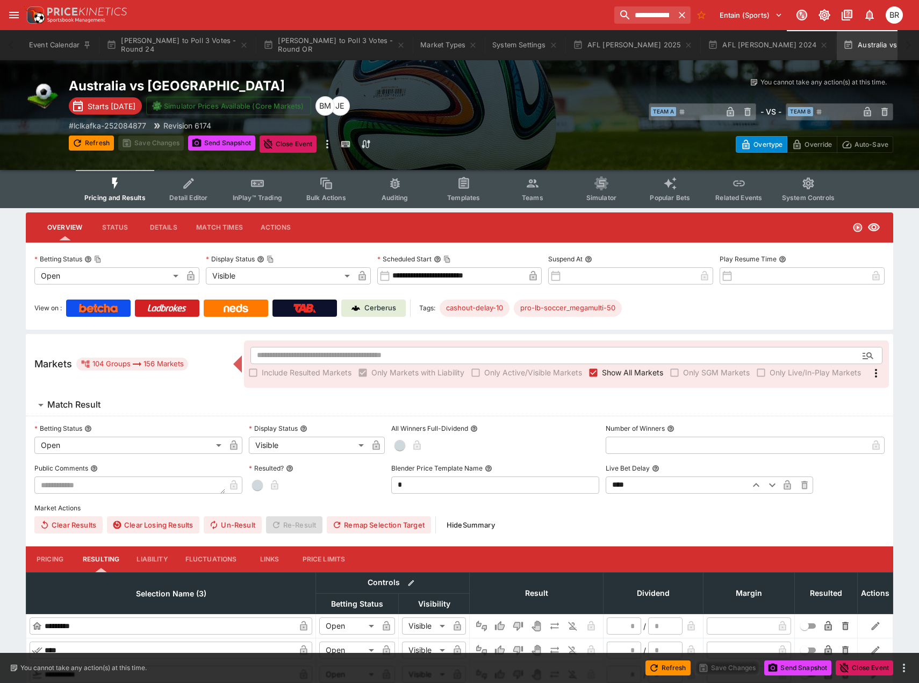
type input "**********"
type input "*******"
type input "**********"
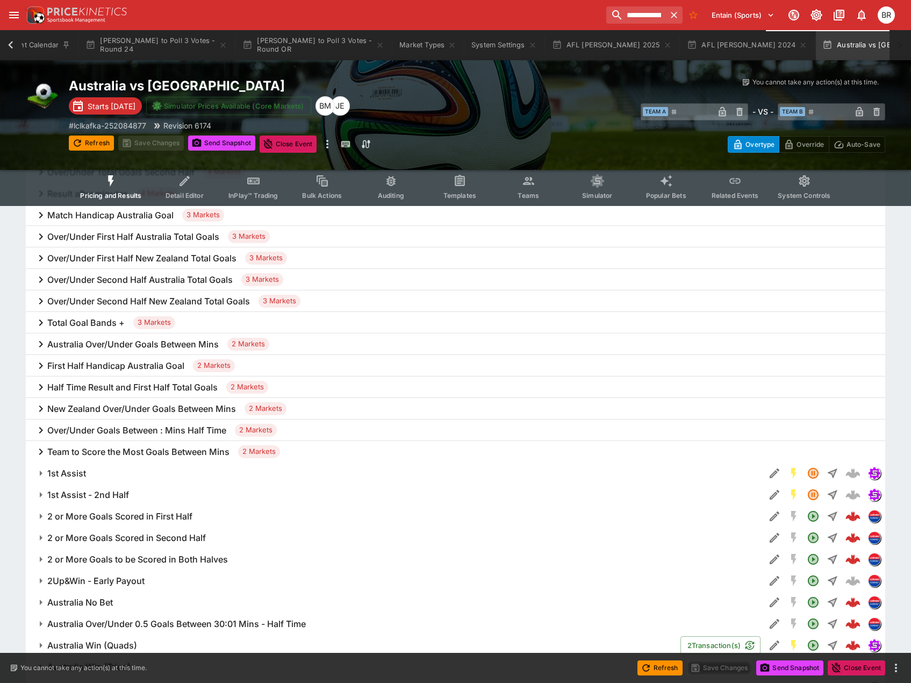
scroll to position [806, 0]
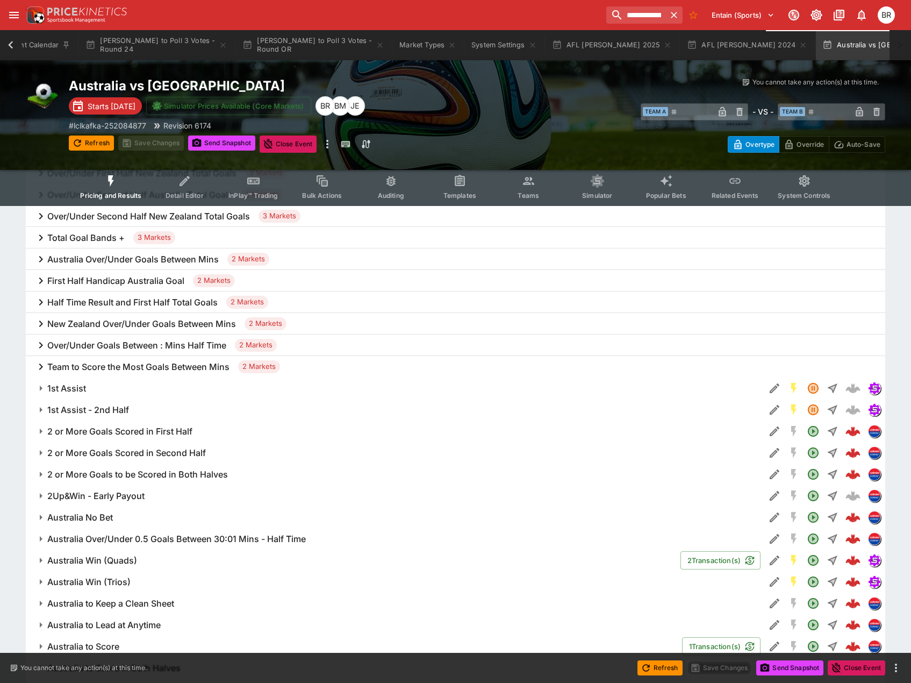
click at [401, 367] on div "Team to Score the Most Goals Between Mins 2 Markets" at bounding box center [455, 366] width 859 height 21
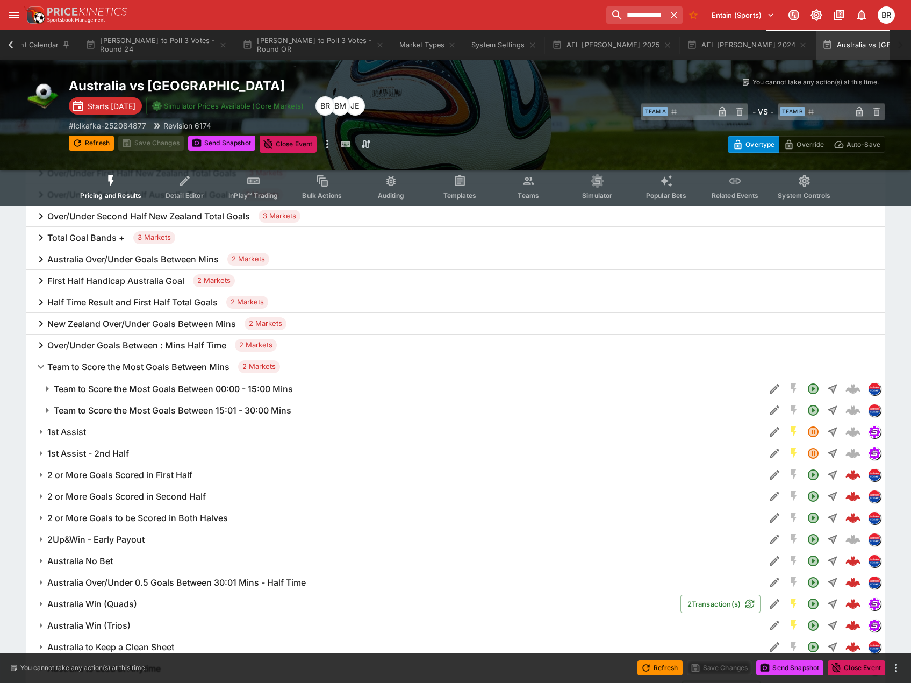
click at [401, 367] on span "Team to Score the Most Goals Between Mins 2 Markets" at bounding box center [461, 366] width 829 height 13
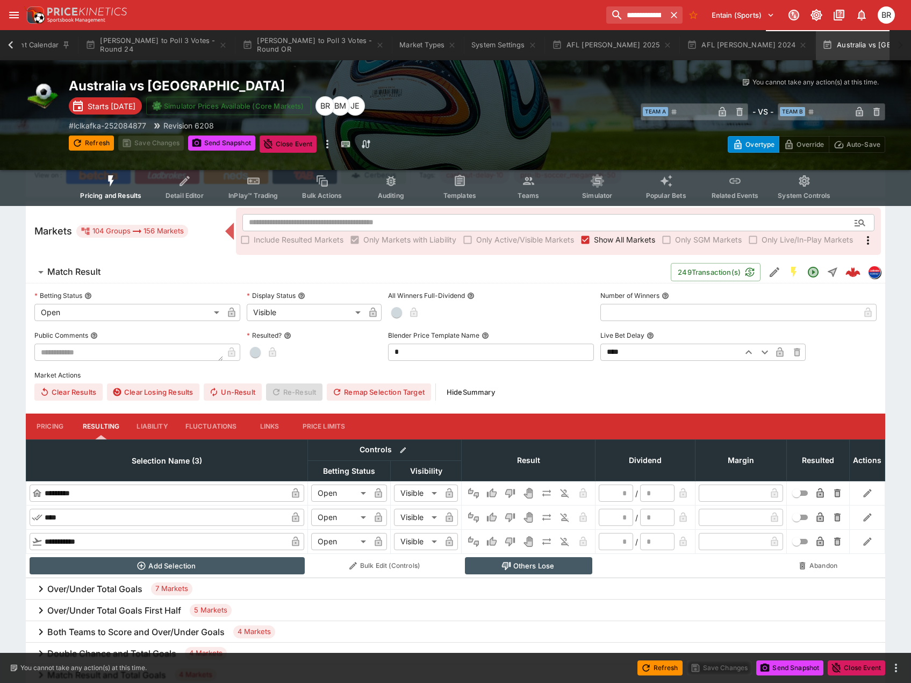
scroll to position [76, 0]
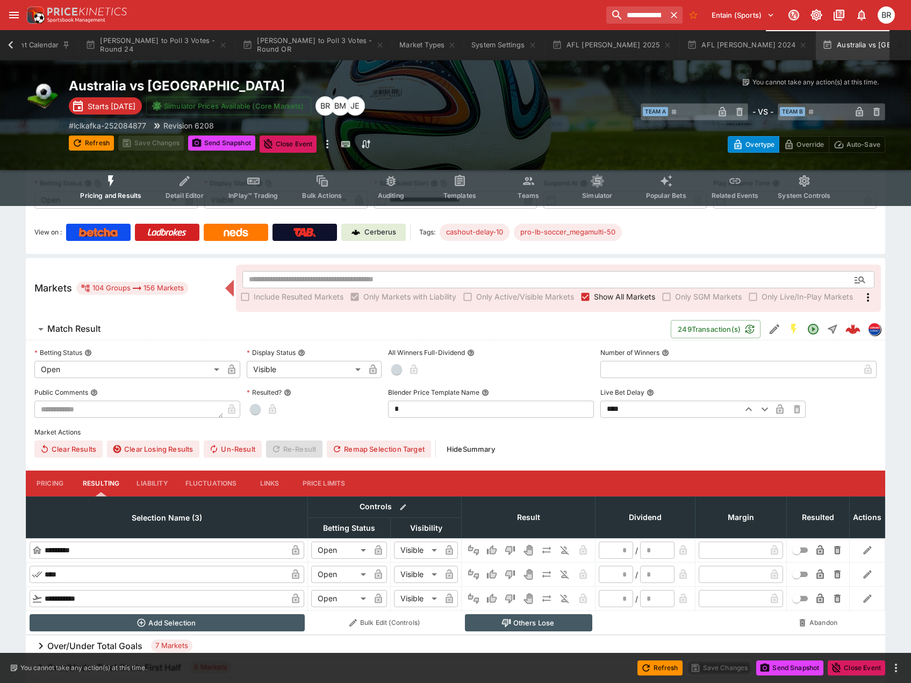
click at [400, 265] on div "​ Include Resulted Markets Only Markets with Liability Only Active/Visible Mark…" at bounding box center [558, 287] width 645 height 47
click at [394, 275] on input "text" at bounding box center [540, 279] width 597 height 17
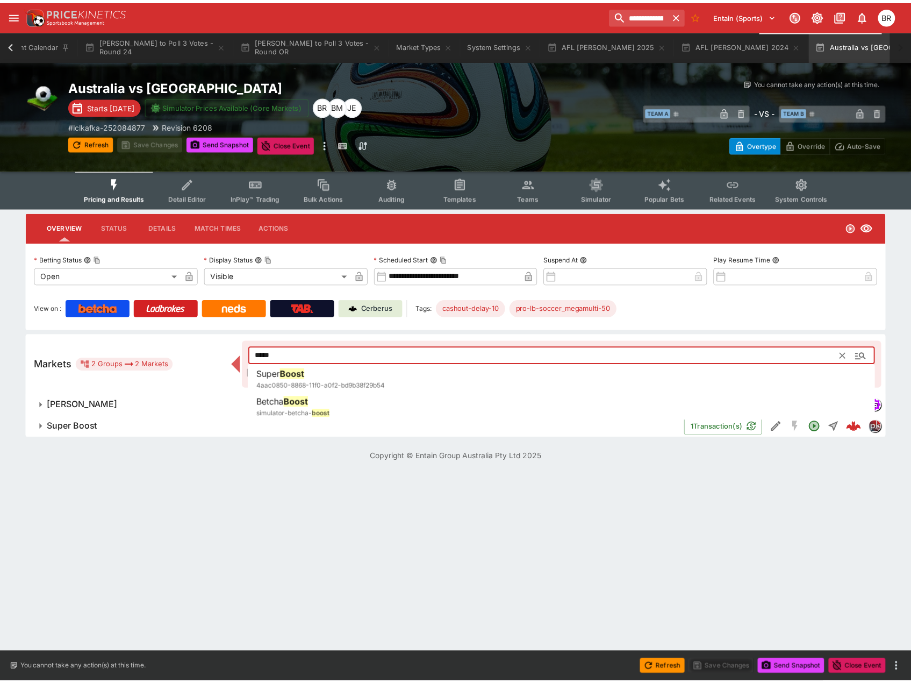
scroll to position [0, 15]
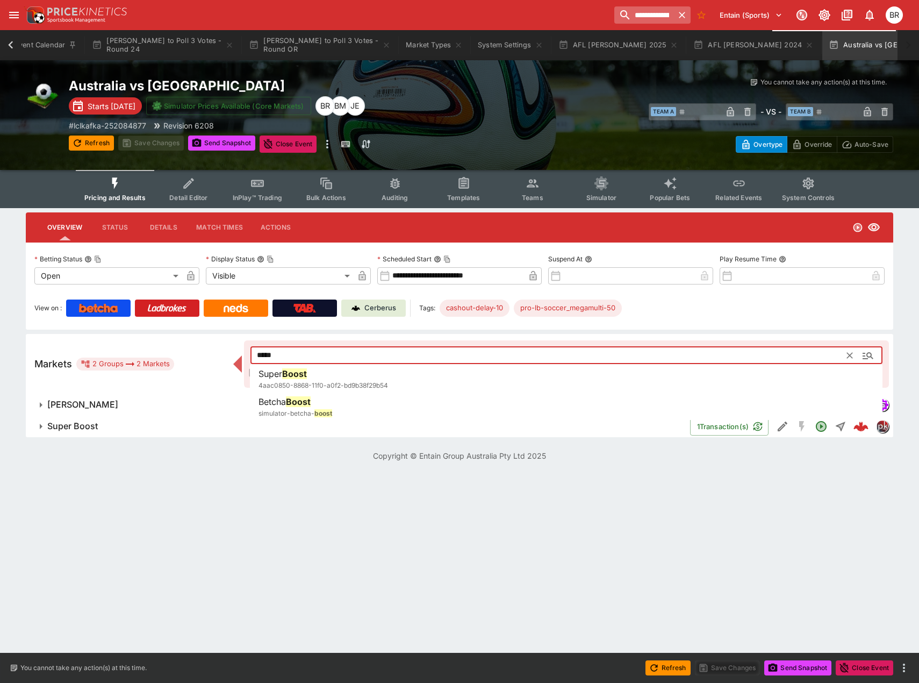
type input "*****"
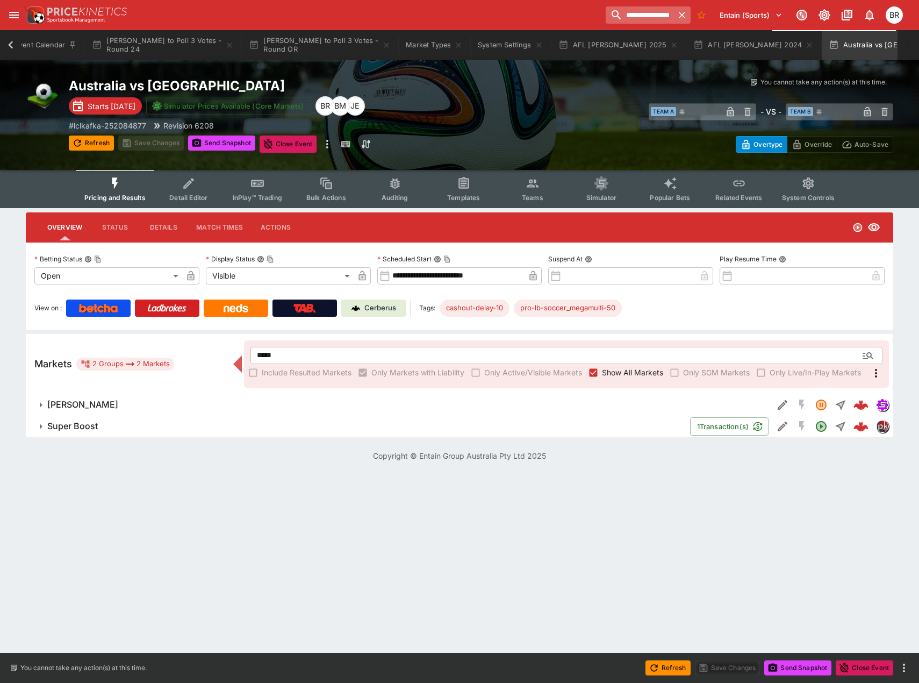
click at [623, 15] on input "**********" at bounding box center [640, 14] width 68 height 17
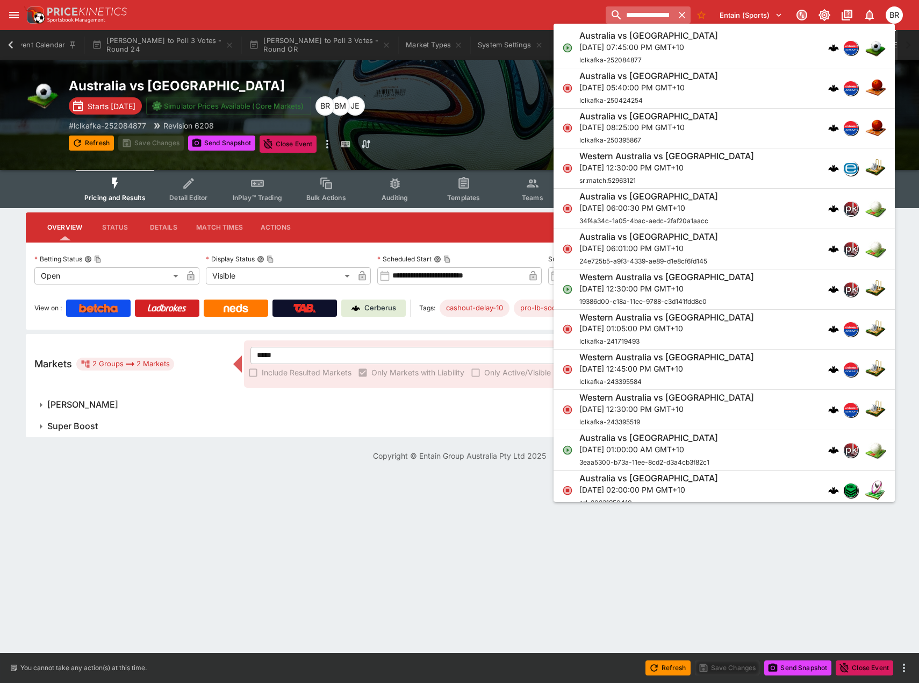
click at [623, 15] on input "**********" at bounding box center [640, 14] width 68 height 17
type input "*"
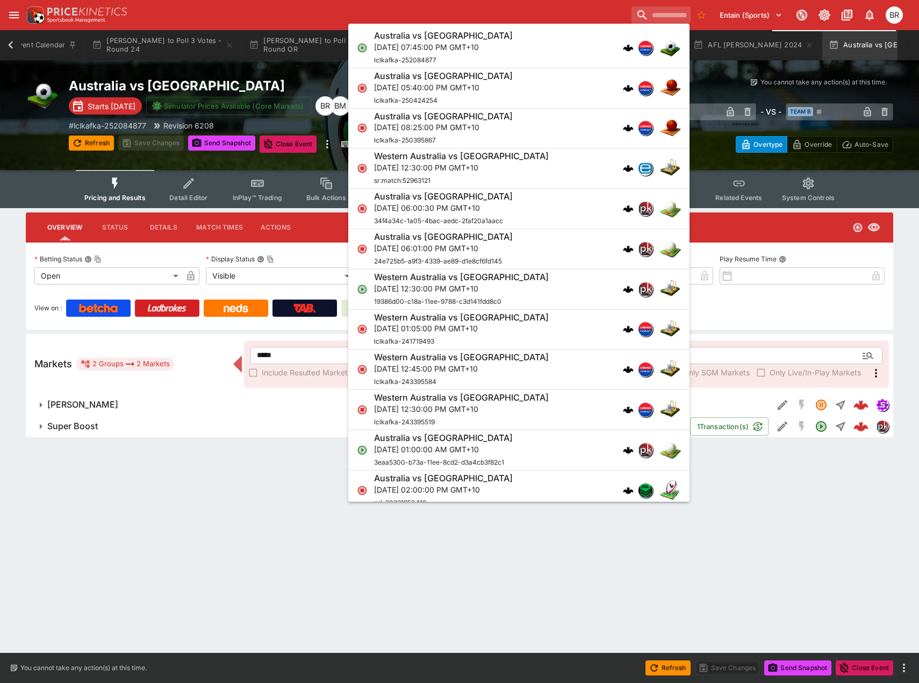
click at [71, 420] on button "Super Boost" at bounding box center [358, 425] width 664 height 21
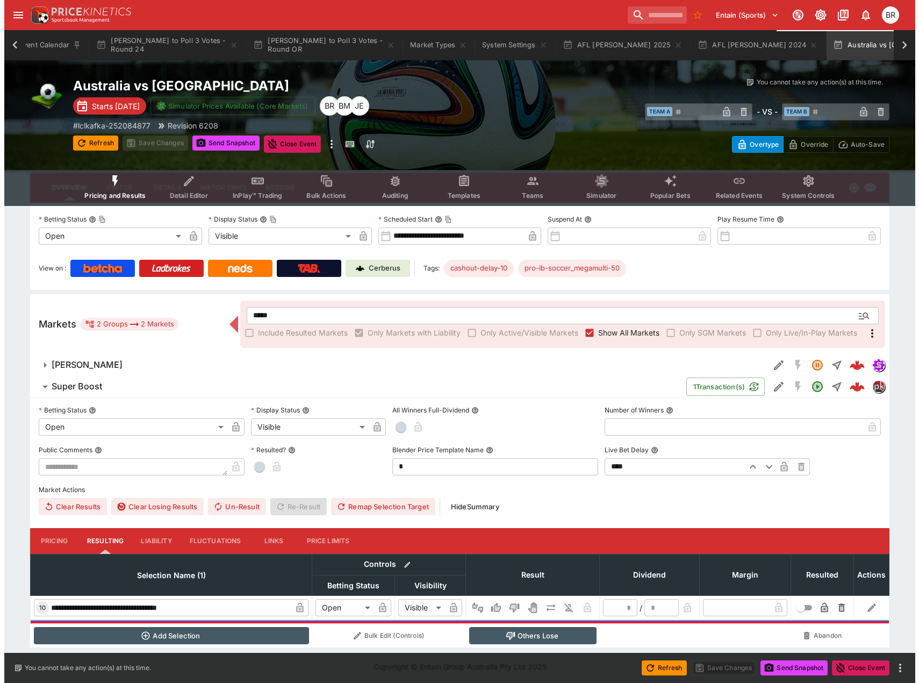
scroll to position [42, 0]
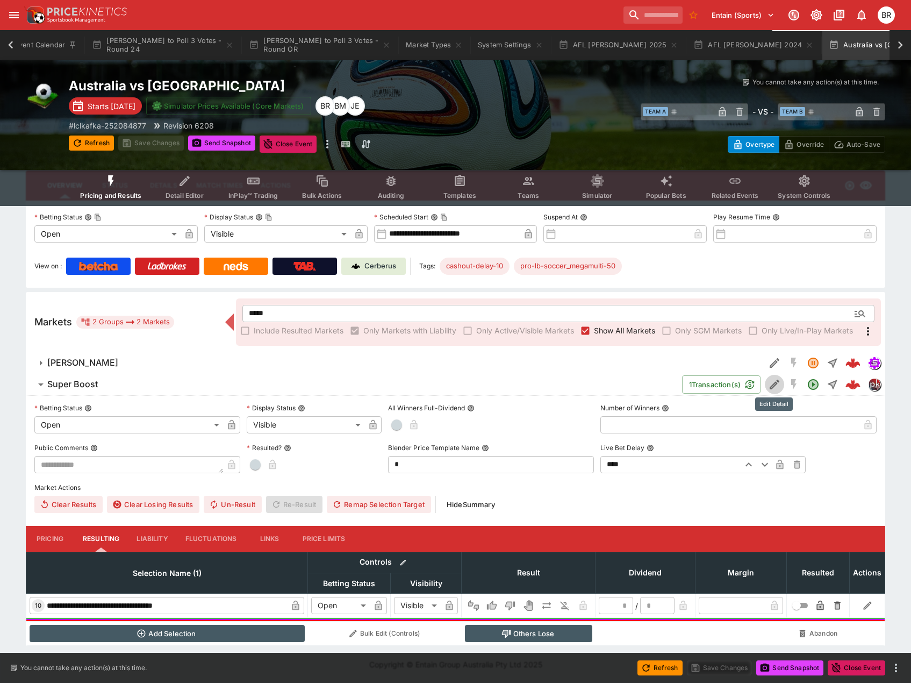
click at [780, 382] on button "Edit Detail" at bounding box center [774, 384] width 19 height 19
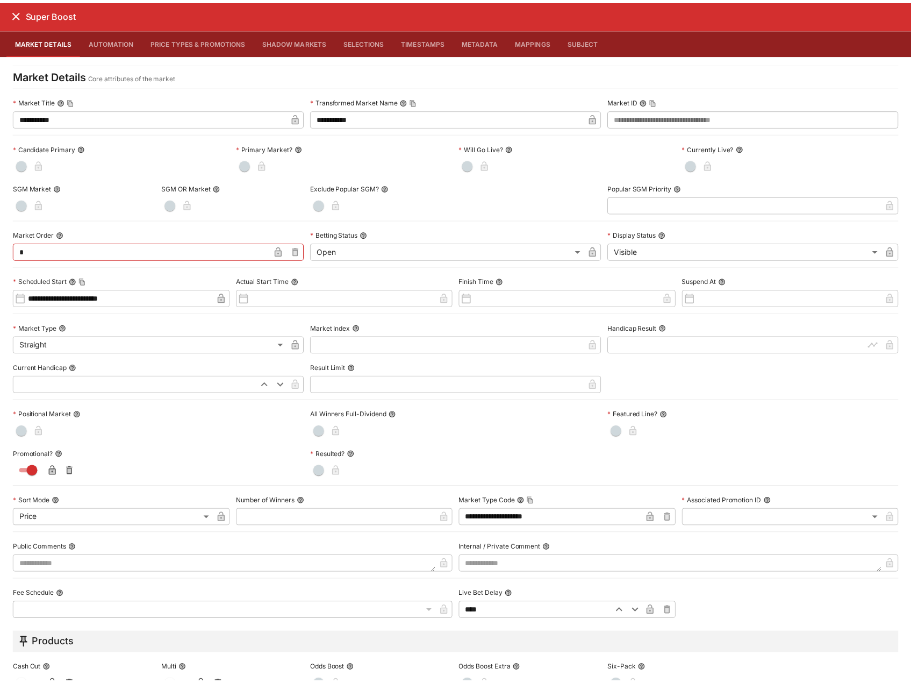
scroll to position [0, 0]
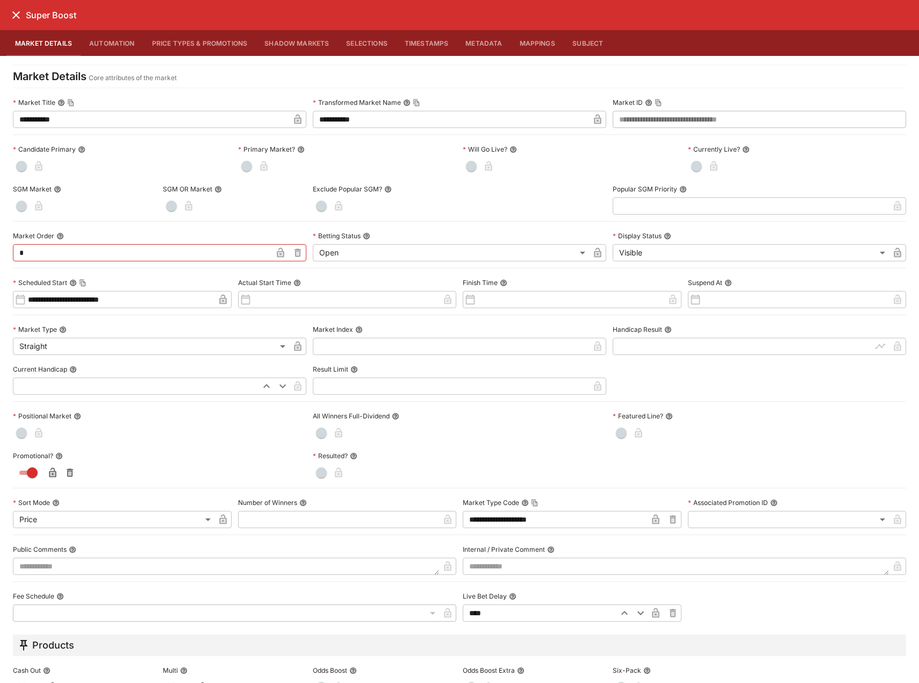
click at [13, 17] on icon "close" at bounding box center [16, 15] width 13 height 13
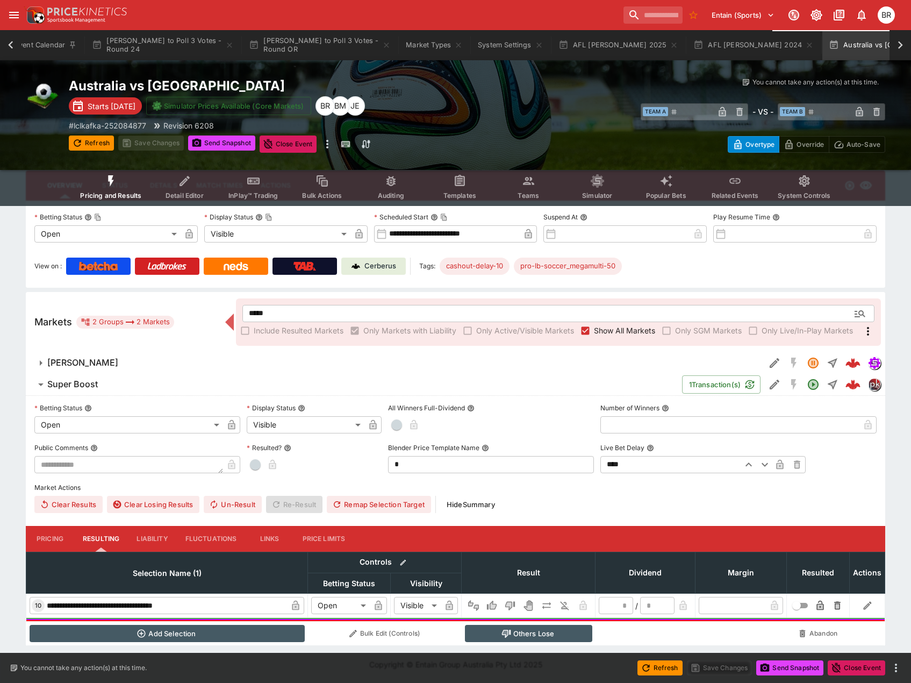
click at [370, 261] on p "Cerberus" at bounding box center [380, 266] width 32 height 11
click at [473, 185] on button "Templates" at bounding box center [459, 187] width 69 height 38
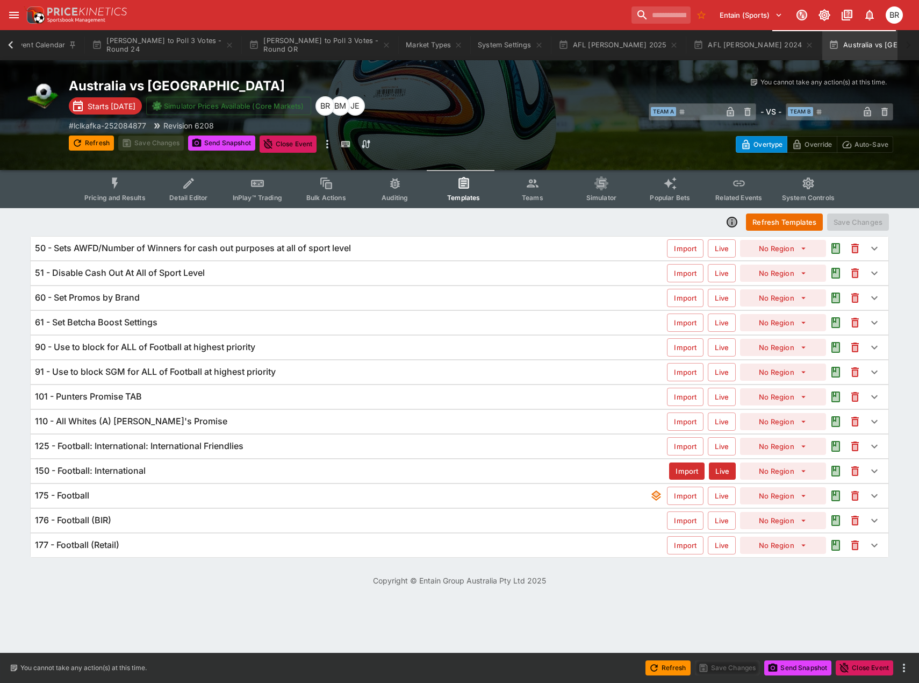
click at [170, 300] on div "60 - Set Promos by Brand" at bounding box center [351, 297] width 632 height 11
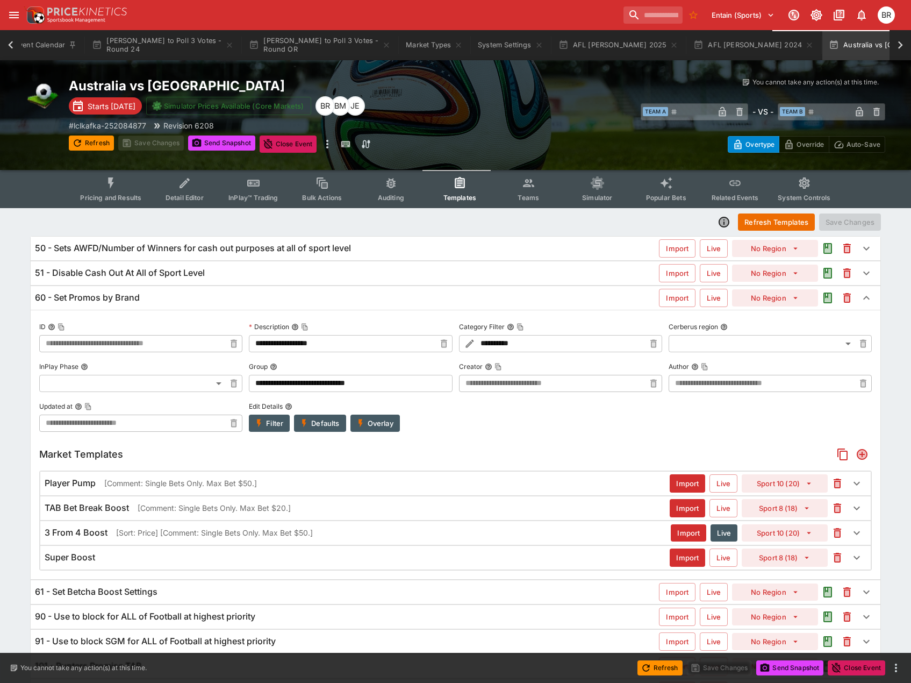
click at [170, 300] on div "60 - Set Promos by Brand" at bounding box center [347, 297] width 624 height 11
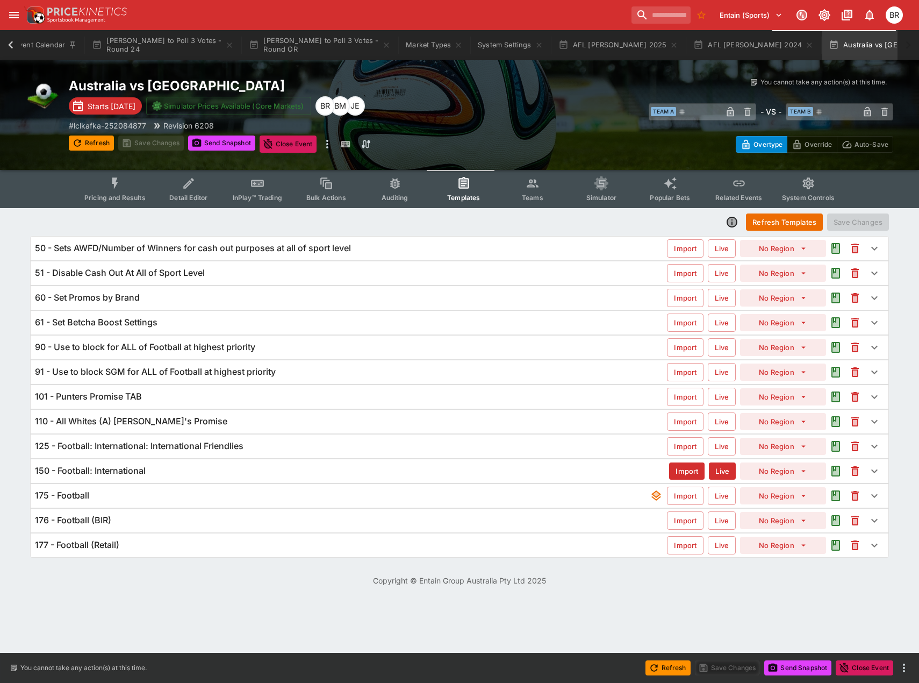
click at [169, 303] on div "60 - Set Promos by Brand" at bounding box center [351, 297] width 632 height 11
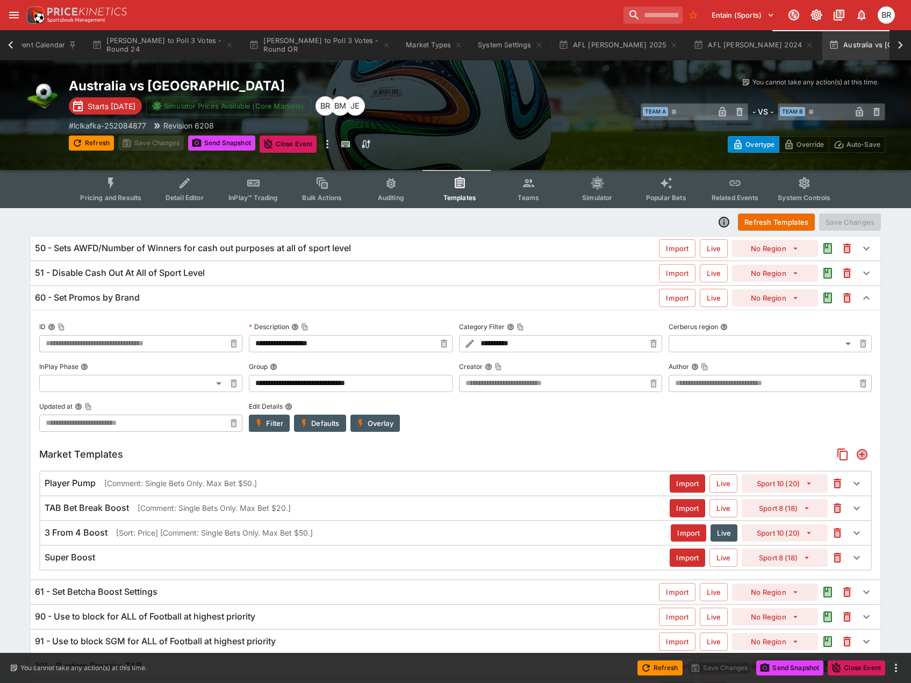
click at [147, 547] on div "Super Boost Import Live Sport 8 (18)" at bounding box center [455, 557] width 830 height 24
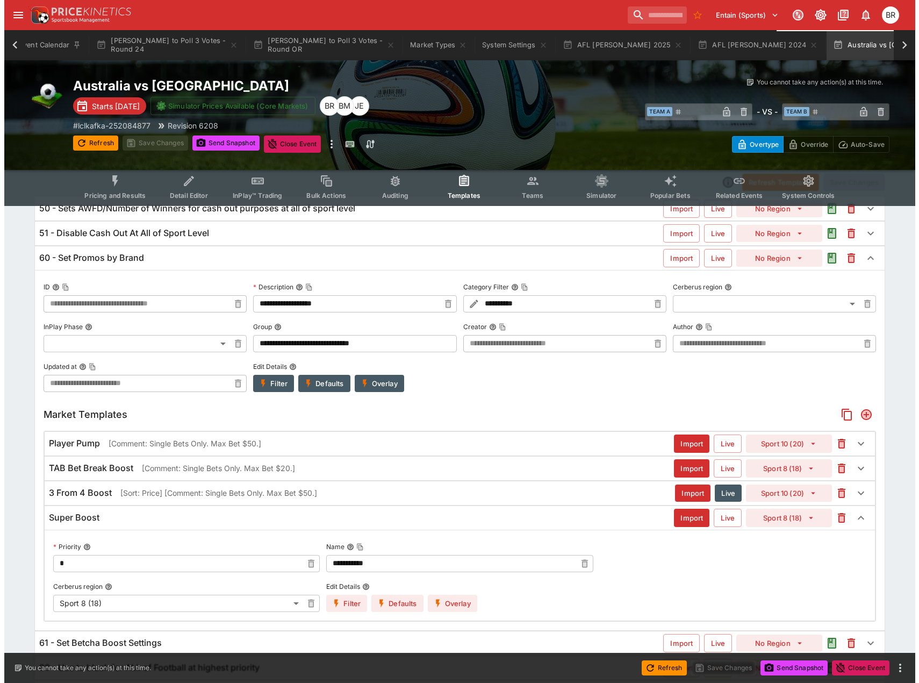
scroll to position [215, 0]
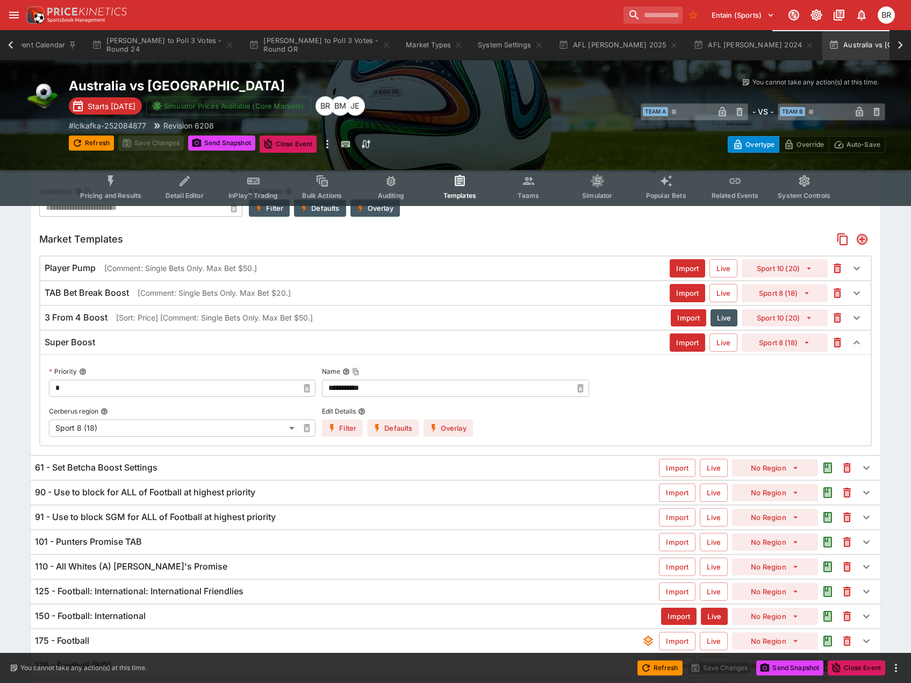
click at [328, 147] on icon "more" at bounding box center [327, 144] width 13 height 13
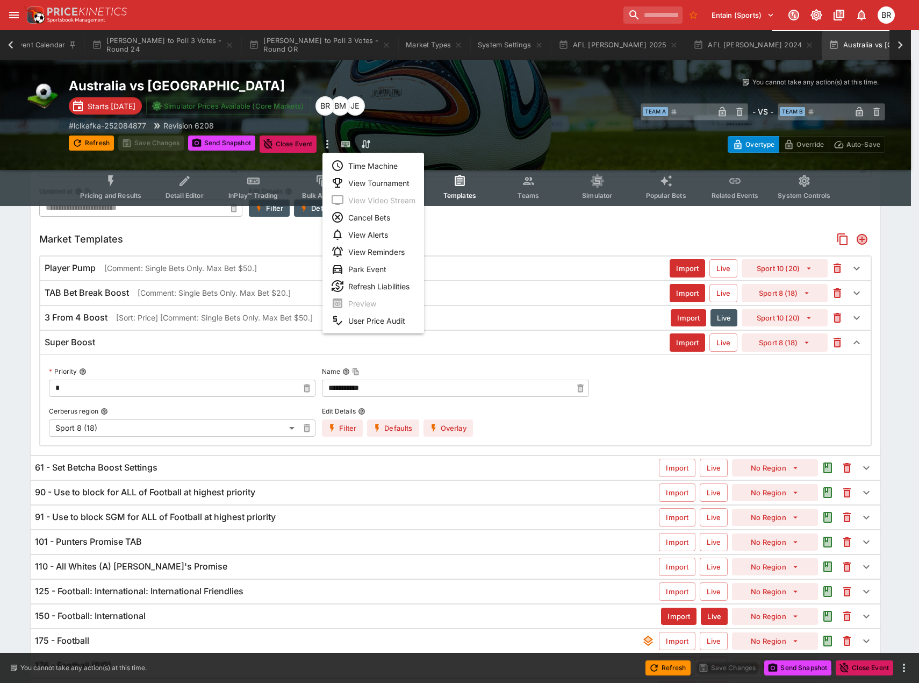
click at [354, 164] on li "Time Machine" at bounding box center [373, 165] width 102 height 17
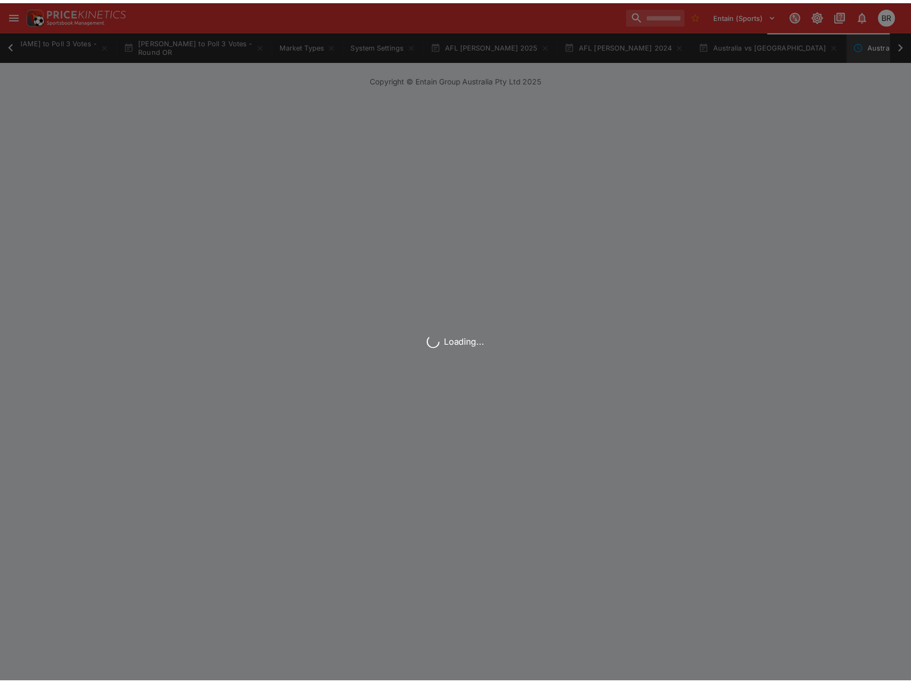
scroll to position [0, 139]
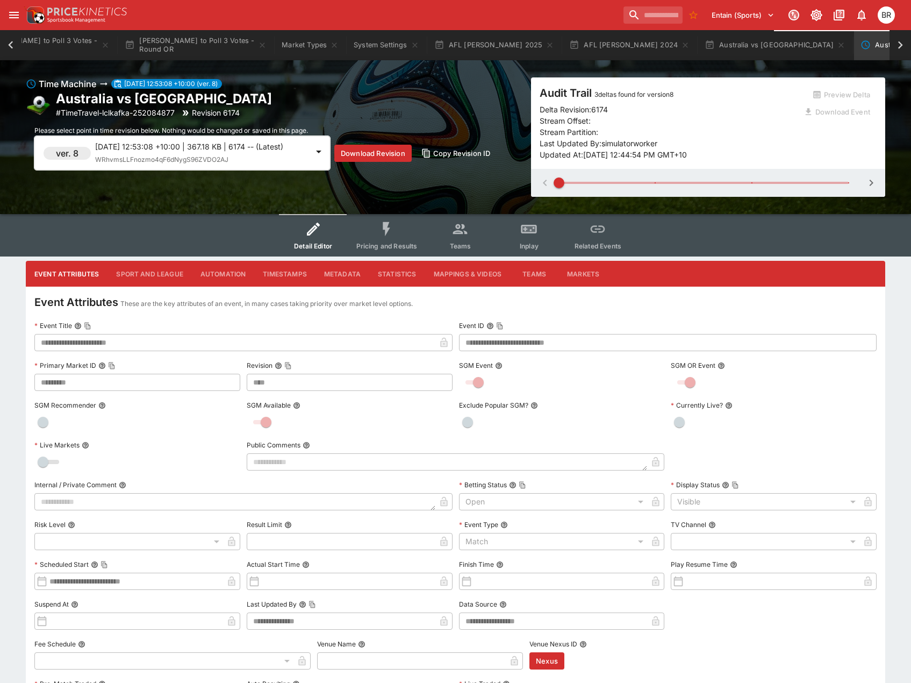
click at [198, 158] on span "WRhvmsLLFnozmo4qF6dNygS96ZVDO2AJ" at bounding box center [161, 159] width 133 height 8
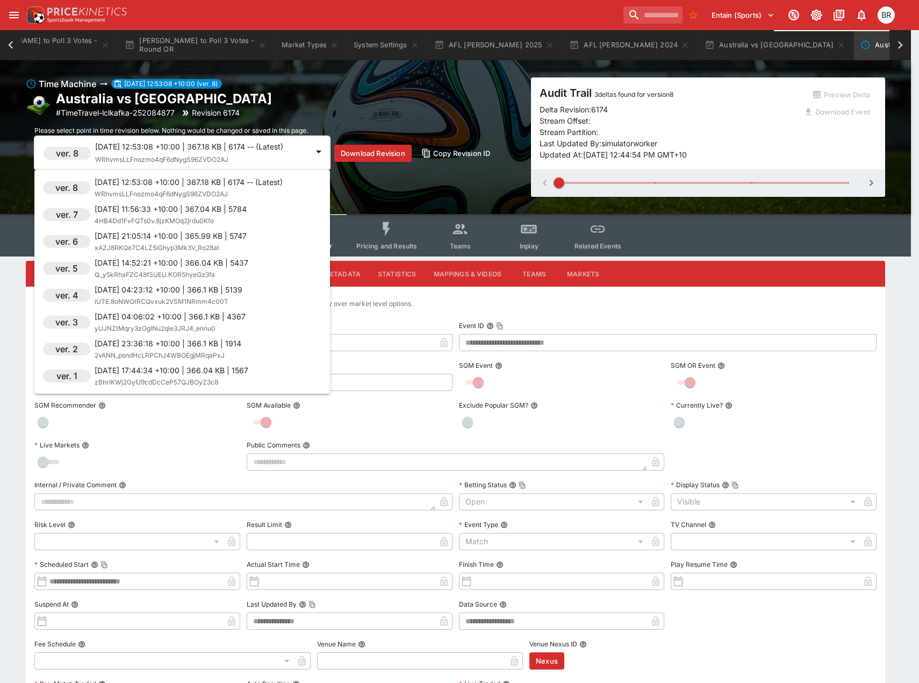
click at [628, 175] on div at bounding box center [459, 341] width 919 height 683
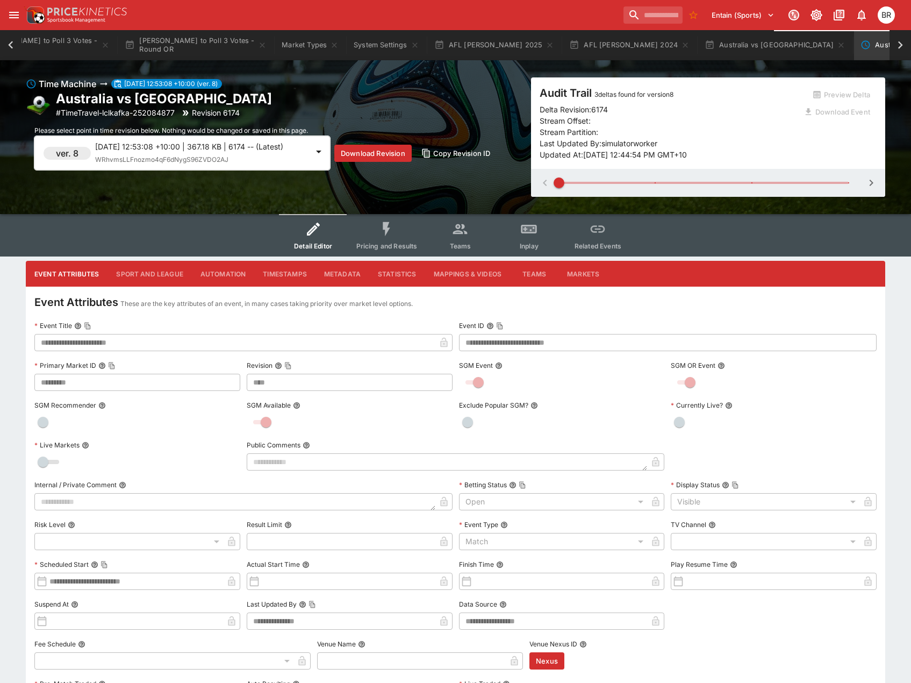
click at [866, 175] on button "button" at bounding box center [870, 182] width 19 height 19
type input "*"
type input "****"
type input "**********"
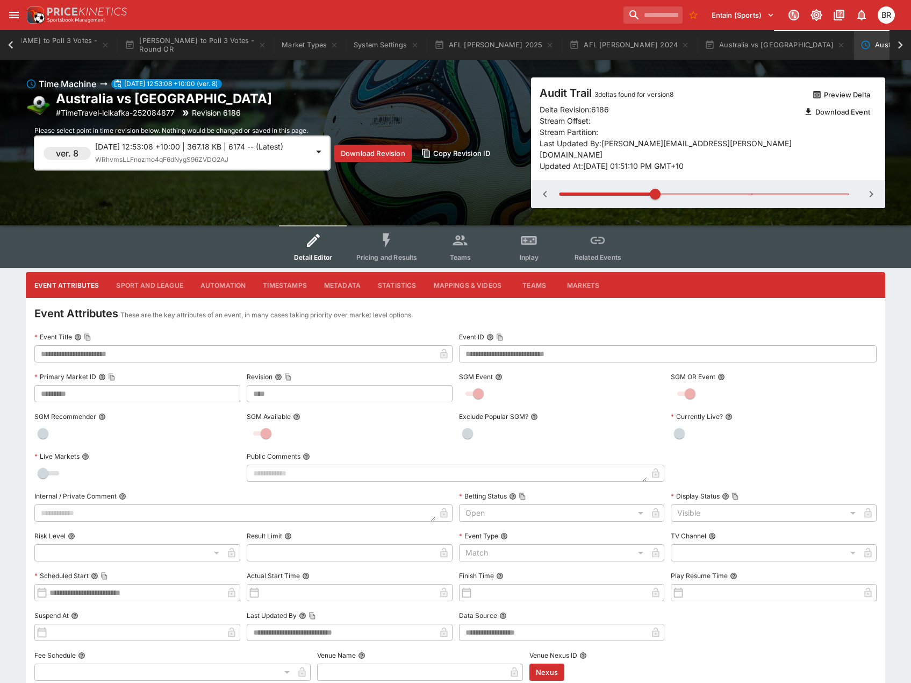
click at [867, 188] on icon "button" at bounding box center [871, 194] width 13 height 13
type input "*"
type input "****"
type input "**********"
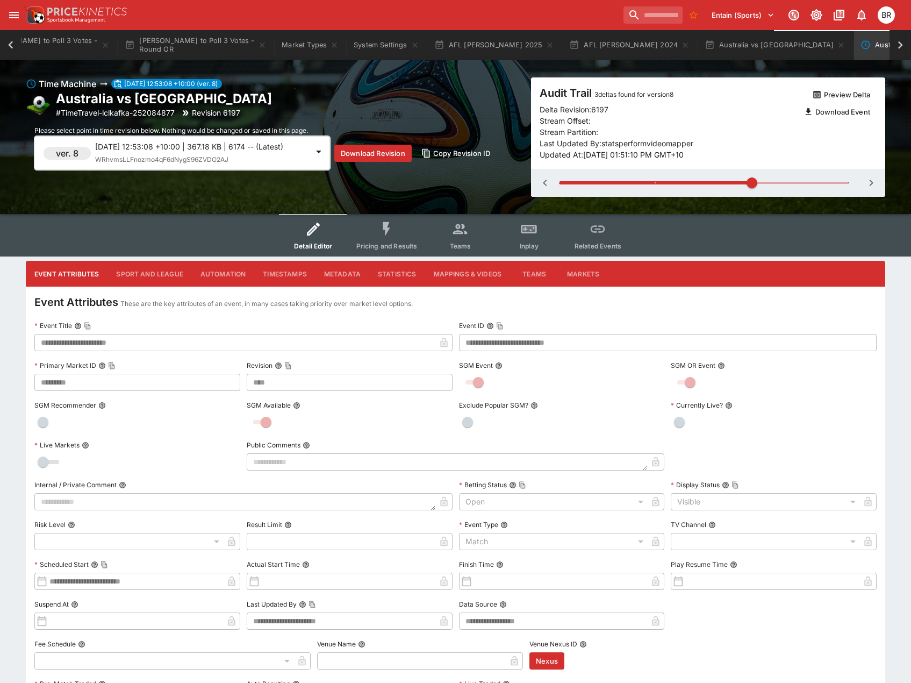
click at [549, 174] on button "button" at bounding box center [544, 182] width 19 height 19
type input "*"
type input "****"
type input "**********"
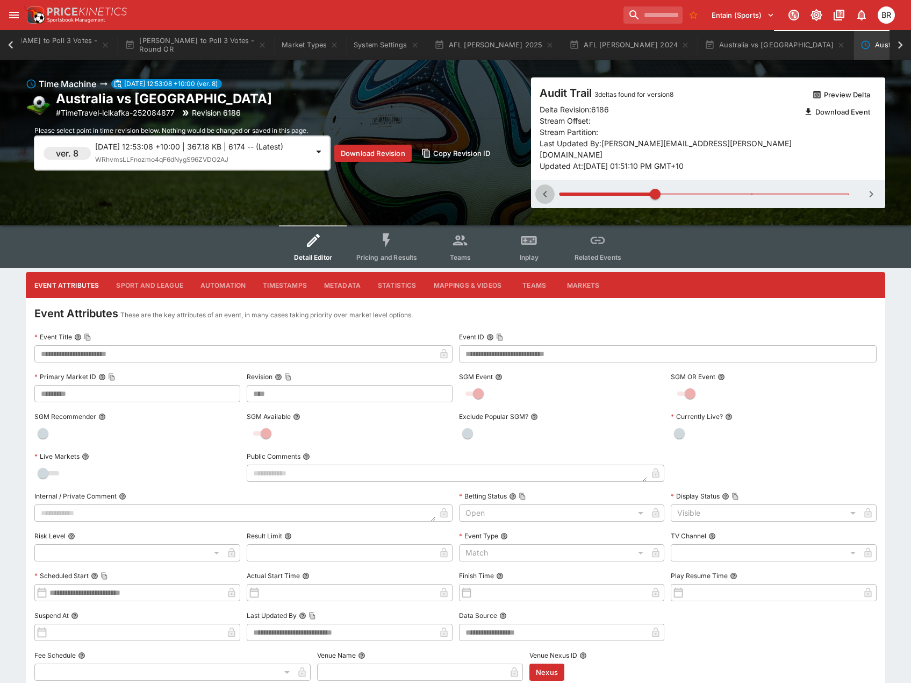
click at [548, 184] on button "button" at bounding box center [544, 193] width 19 height 19
type input "*"
type input "****"
type input "**********"
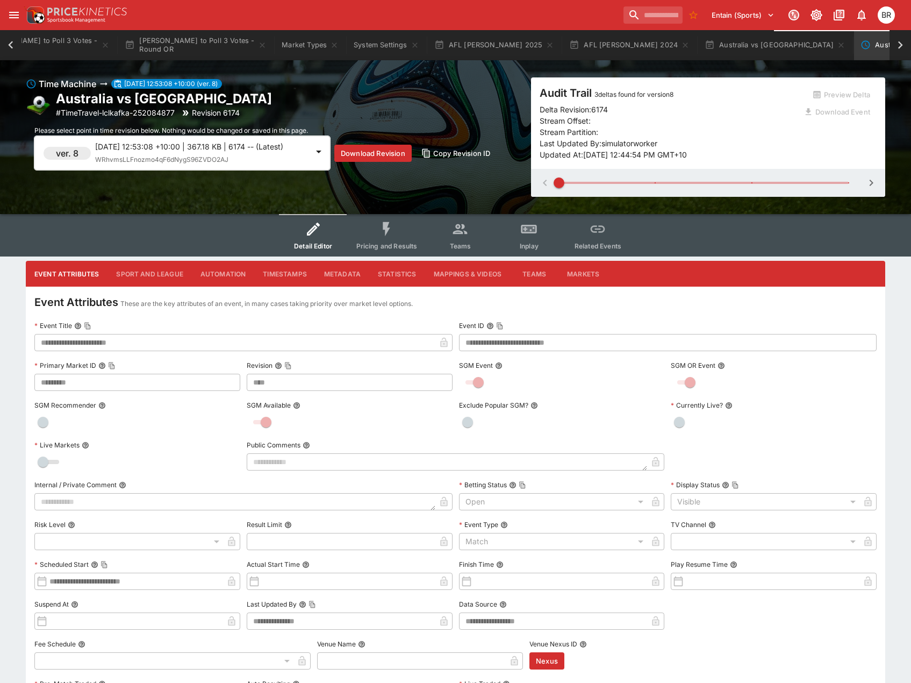
click at [383, 235] on icon "Event type filters" at bounding box center [386, 228] width 17 height 17
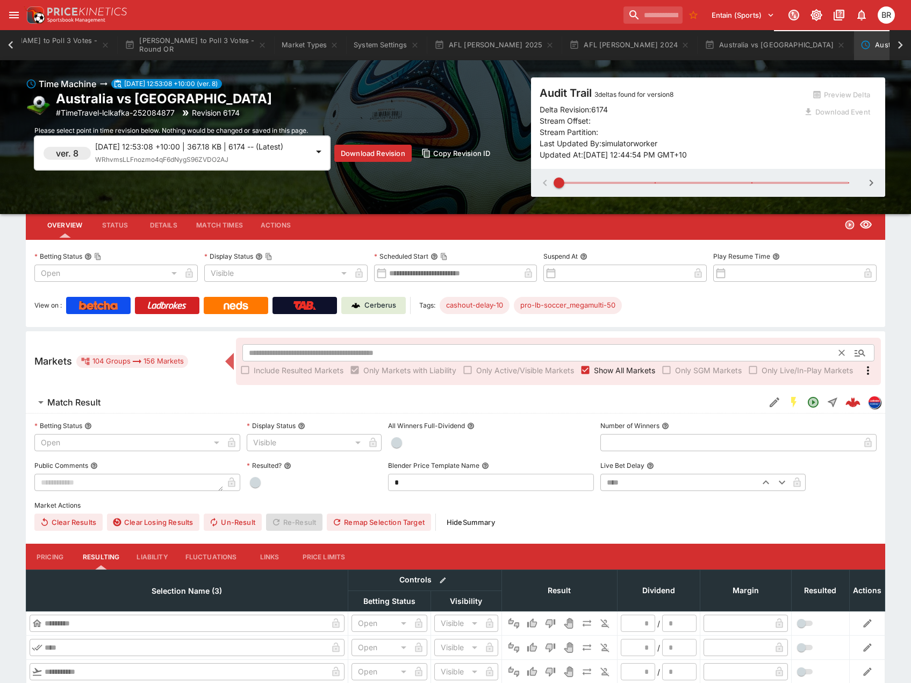
scroll to position [54, 0]
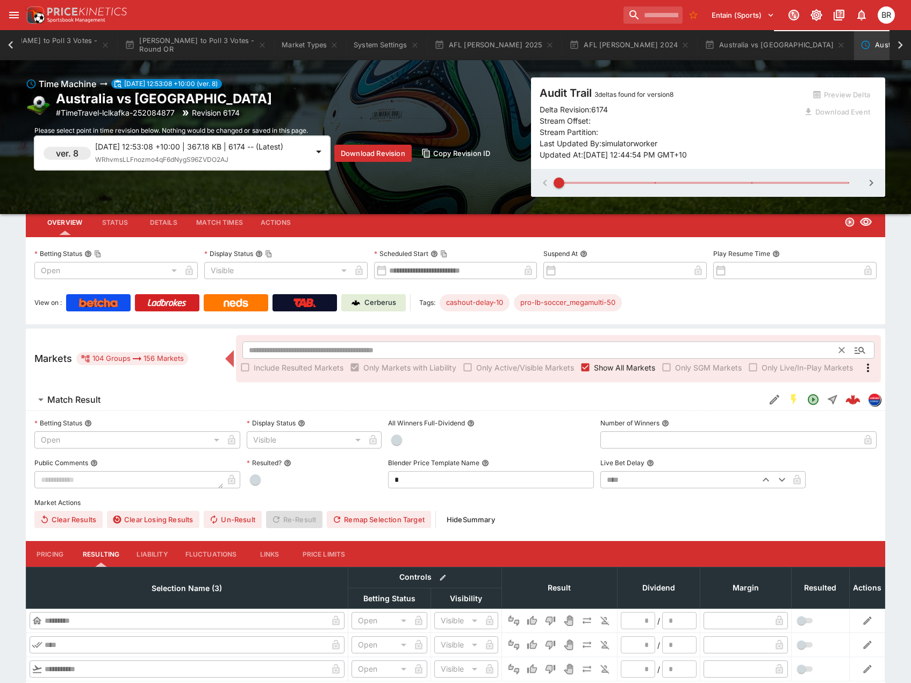
click at [428, 343] on input "text" at bounding box center [540, 349] width 597 height 17
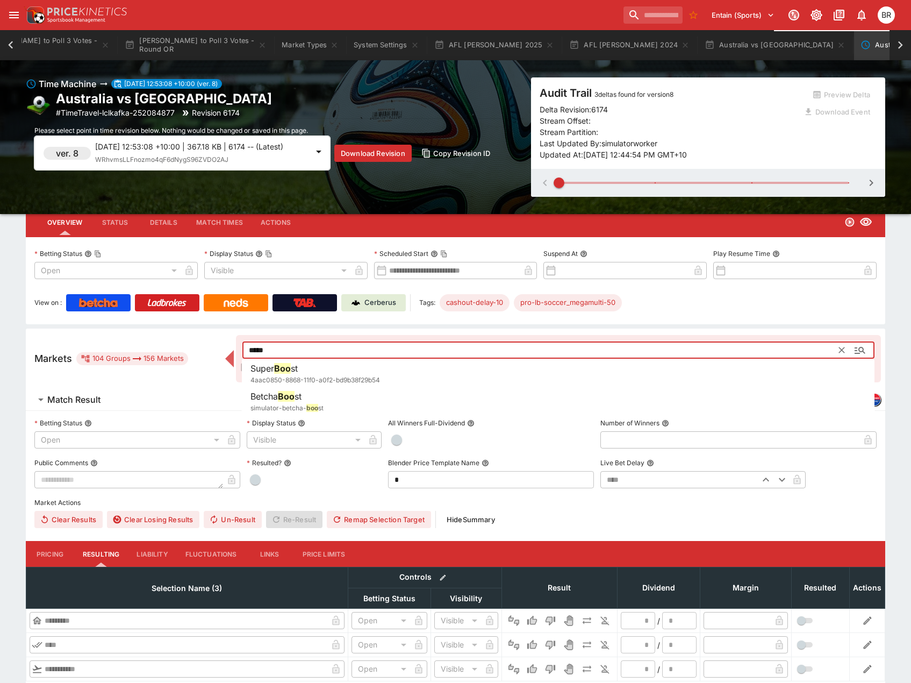
type input "*****"
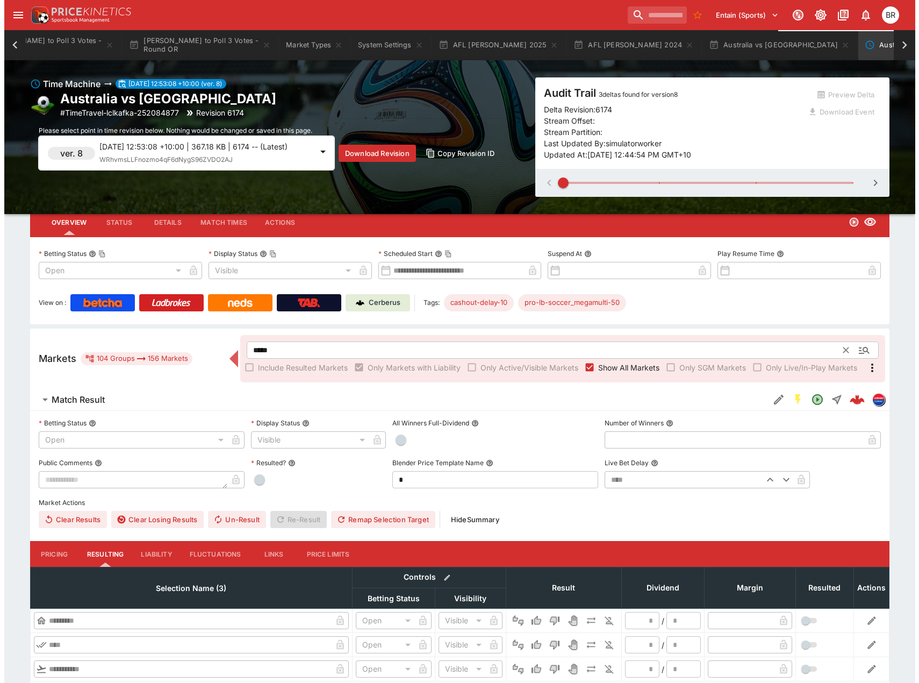
scroll to position [0, 0]
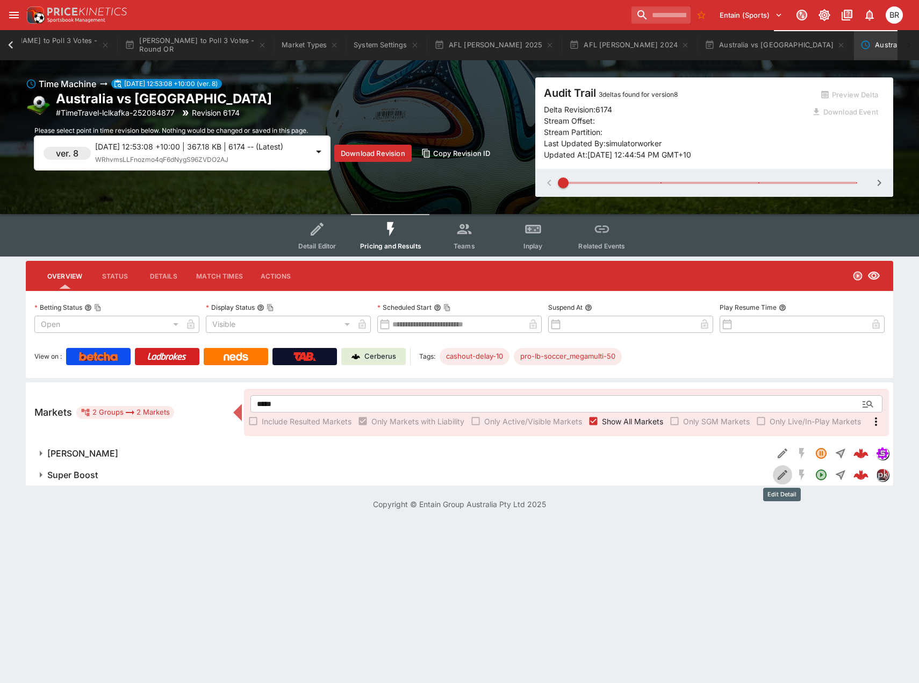
click at [776, 476] on icon "Edit Detail" at bounding box center [782, 474] width 13 height 13
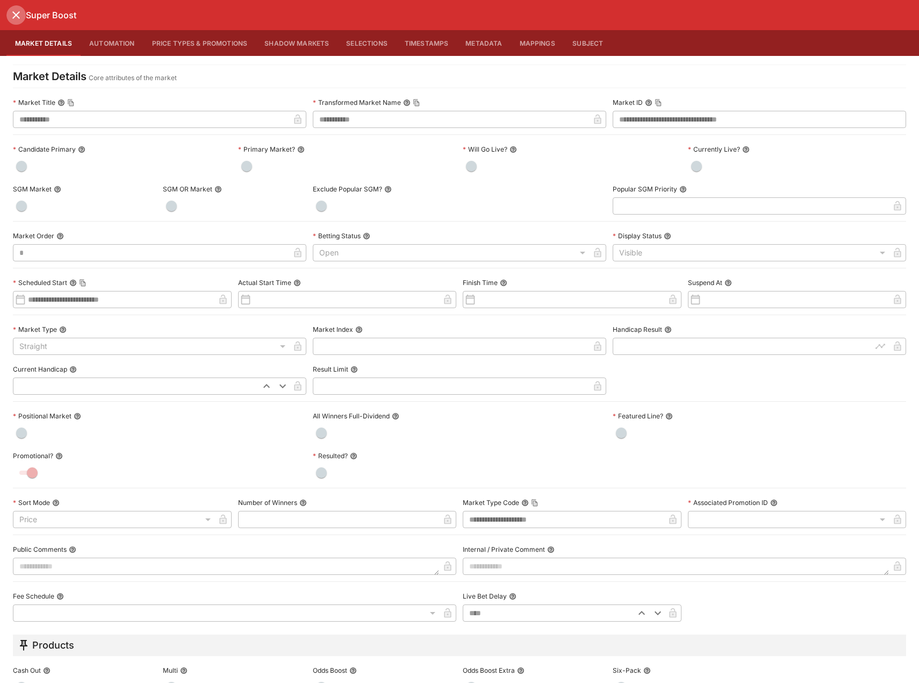
click at [22, 10] on icon "close" at bounding box center [16, 15] width 13 height 13
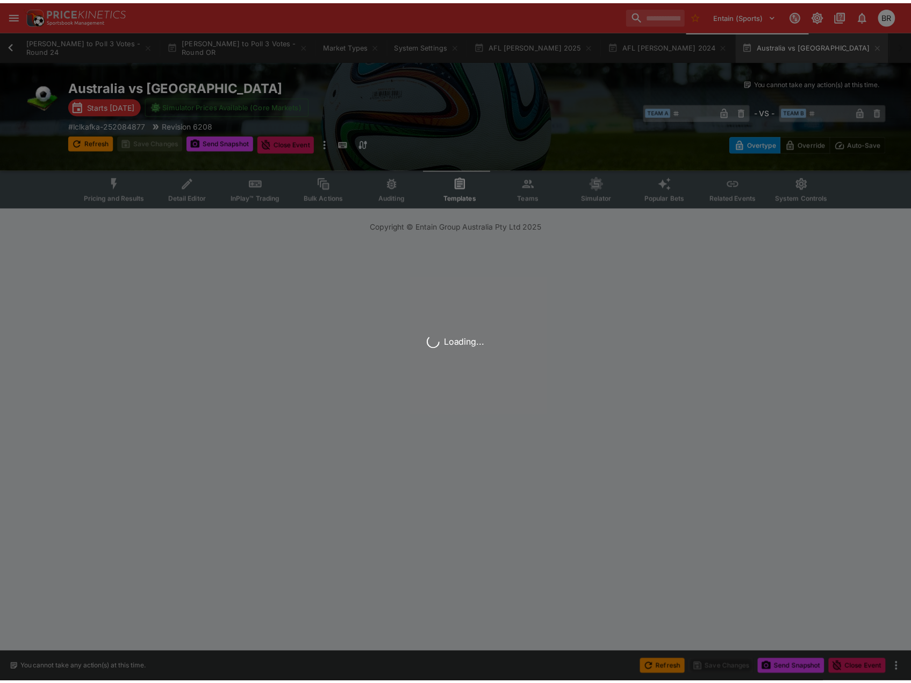
scroll to position [0, 15]
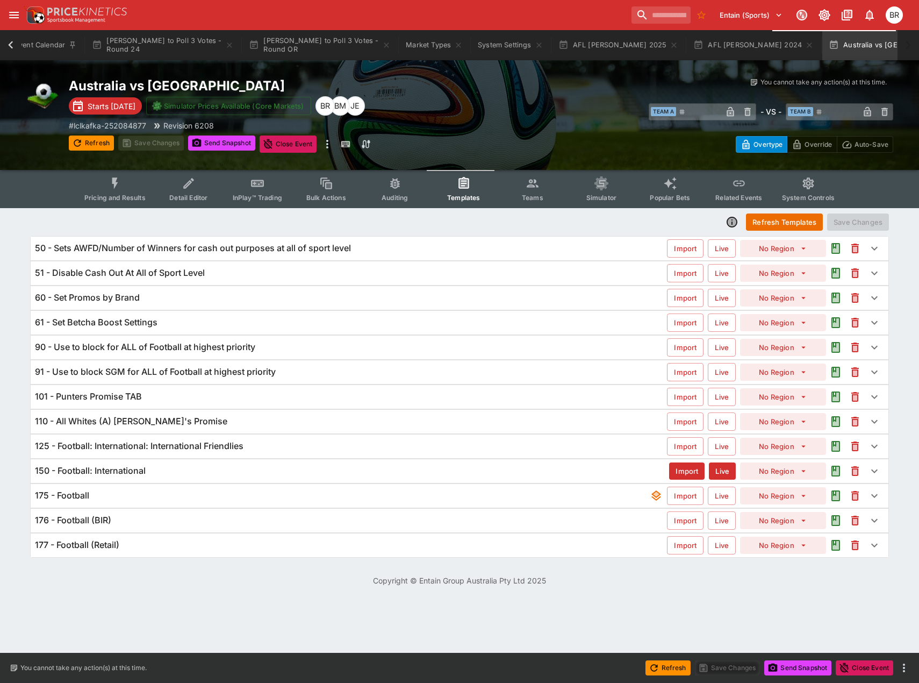
click at [261, 300] on div "60 - Set Promos by Brand" at bounding box center [351, 297] width 632 height 11
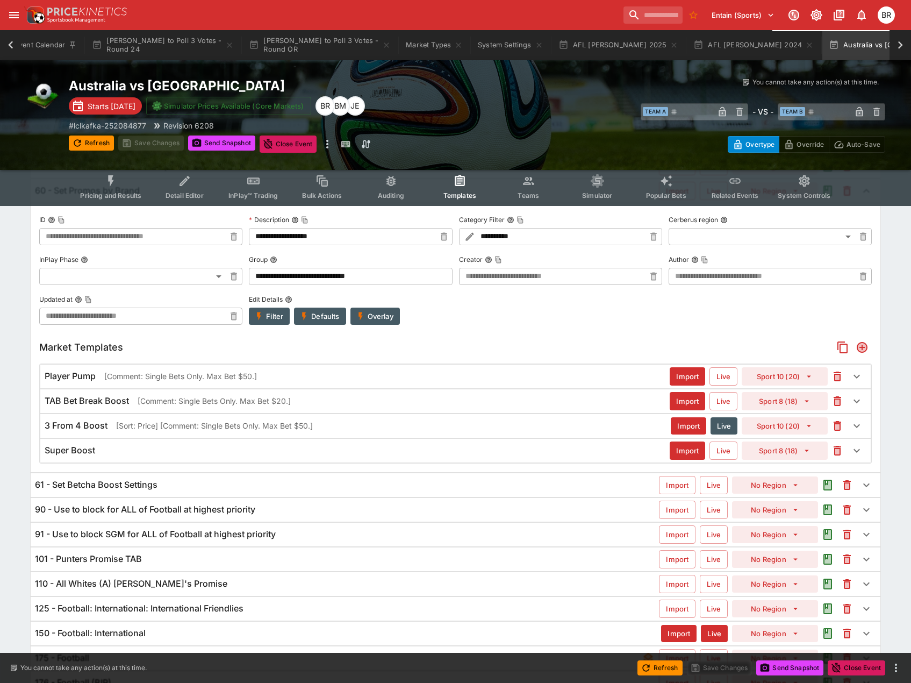
scroll to position [107, 0]
click at [281, 432] on div "3 From 4 Boost [Sort: Price] [Comment: Single Bets Only. Max Bet $50.] Import L…" at bounding box center [455, 425] width 830 height 24
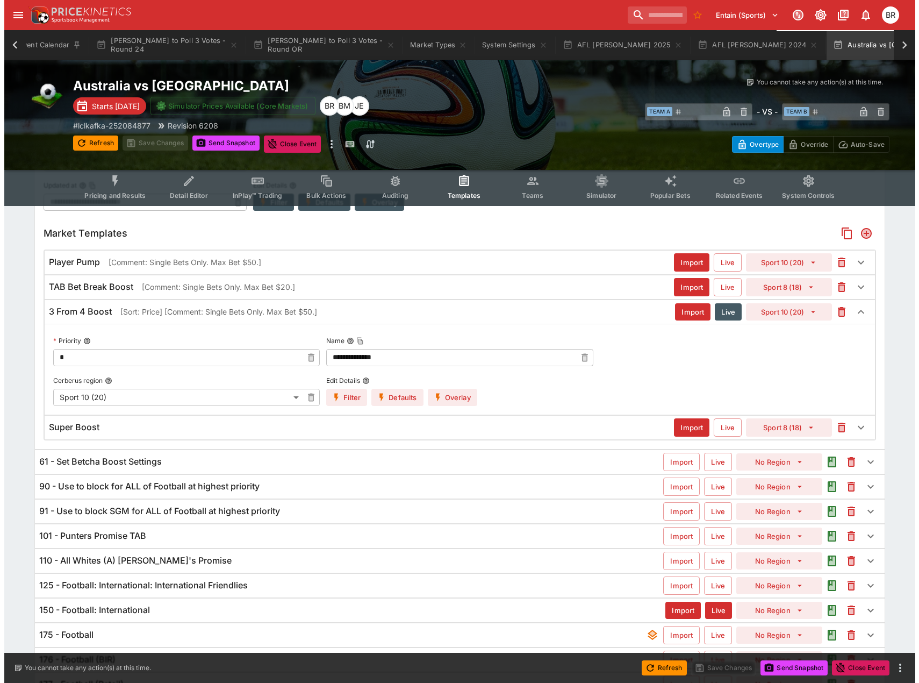
scroll to position [218, 0]
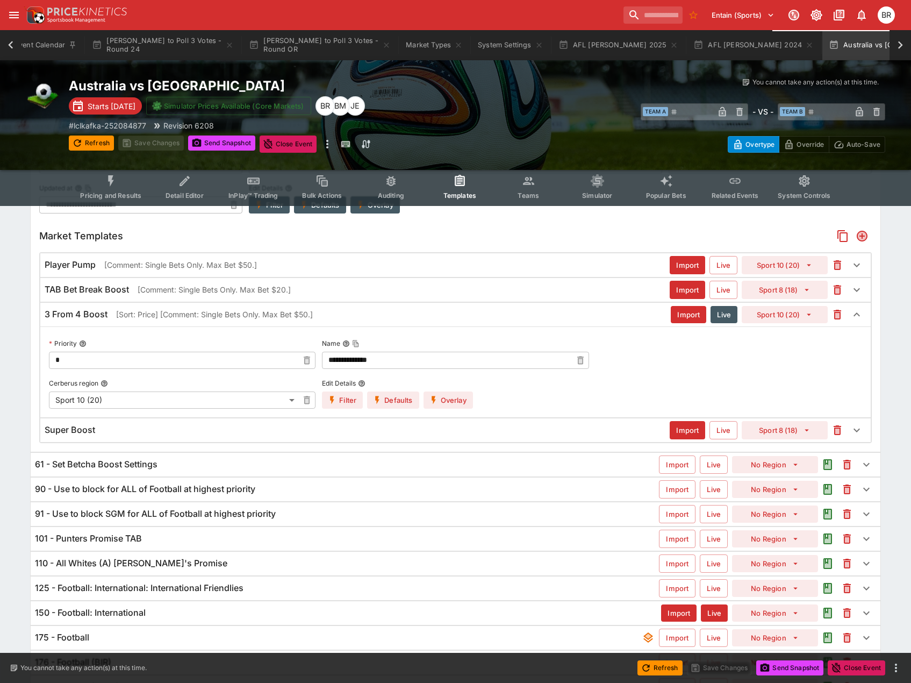
click at [253, 284] on p "[Comment: Single Bets Only. Max Bet $20.]" at bounding box center [214, 289] width 153 height 11
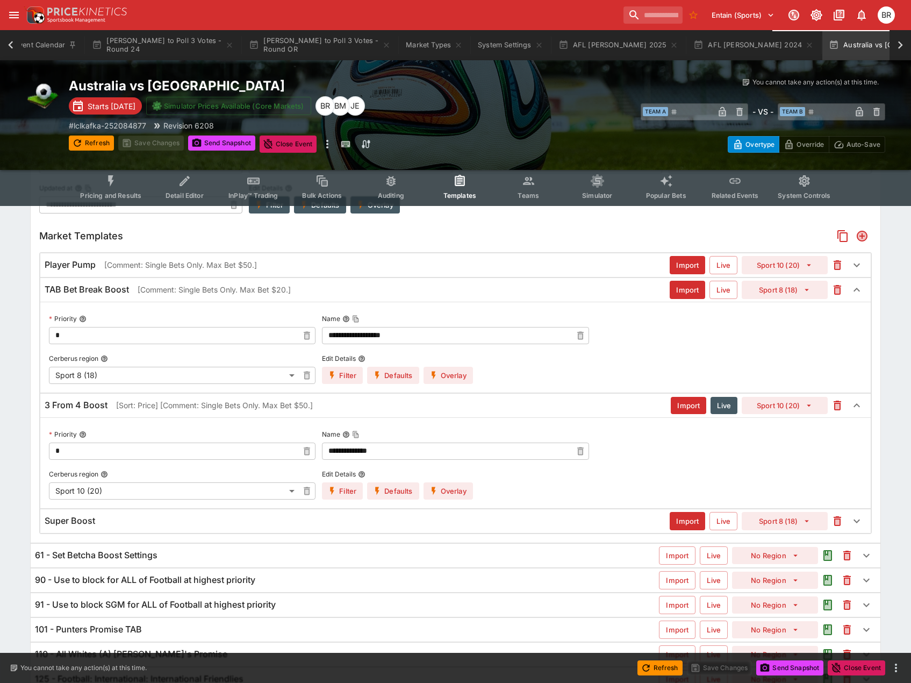
click at [469, 369] on button "Overlay" at bounding box center [447, 375] width 49 height 17
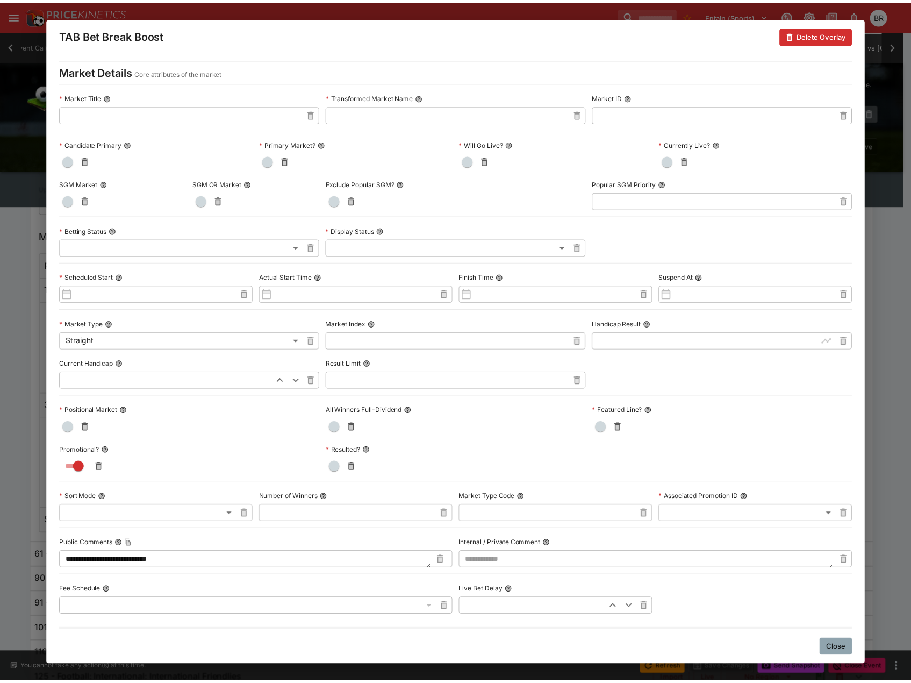
scroll to position [54, 0]
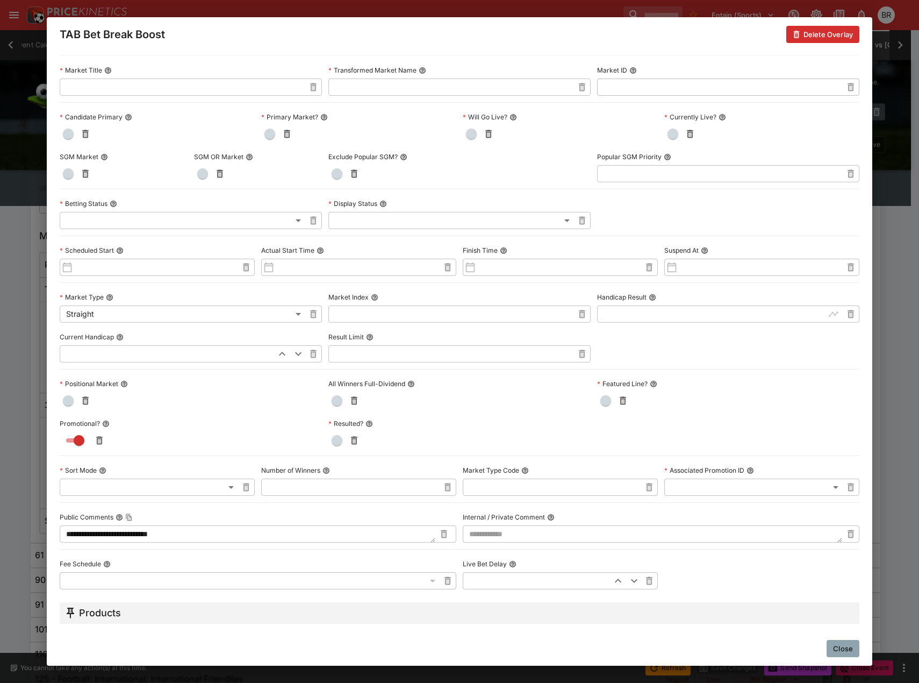
click at [253, 540] on textarea "**********" at bounding box center [248, 533] width 376 height 17
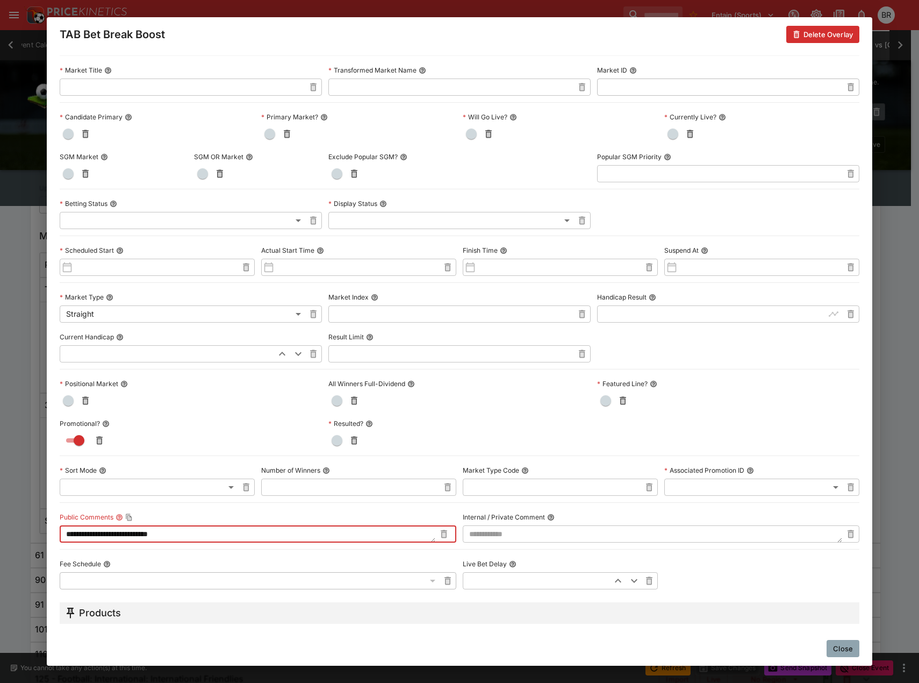
click at [253, 540] on textarea "**********" at bounding box center [248, 533] width 376 height 17
click at [253, 539] on textarea "**********" at bounding box center [248, 533] width 376 height 17
click at [845, 652] on button "Close" at bounding box center [843, 648] width 33 height 17
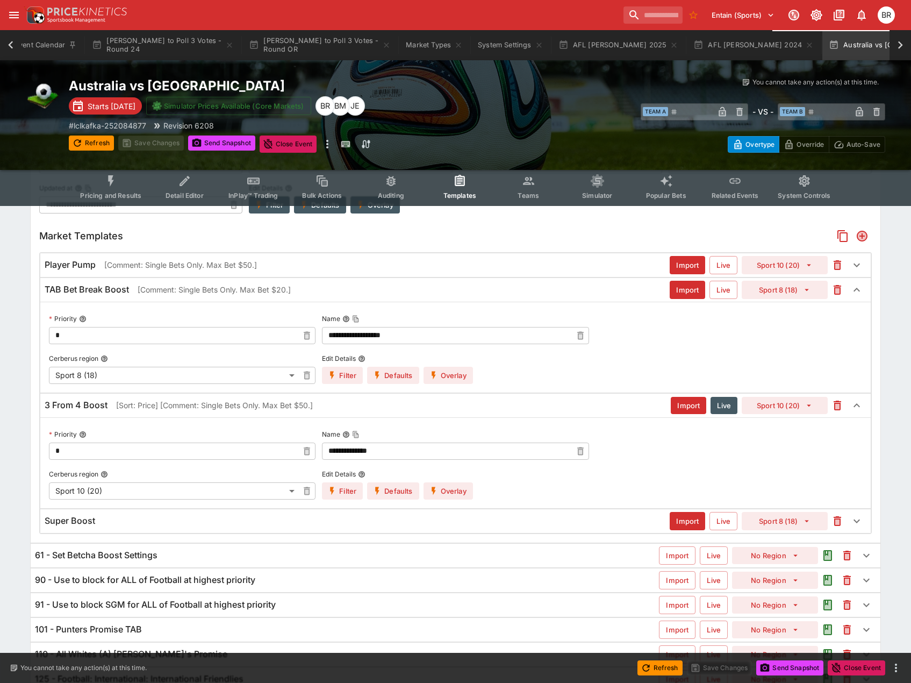
click at [278, 528] on div "Super Boost Import Live Sport 8 (18)" at bounding box center [455, 521] width 830 height 24
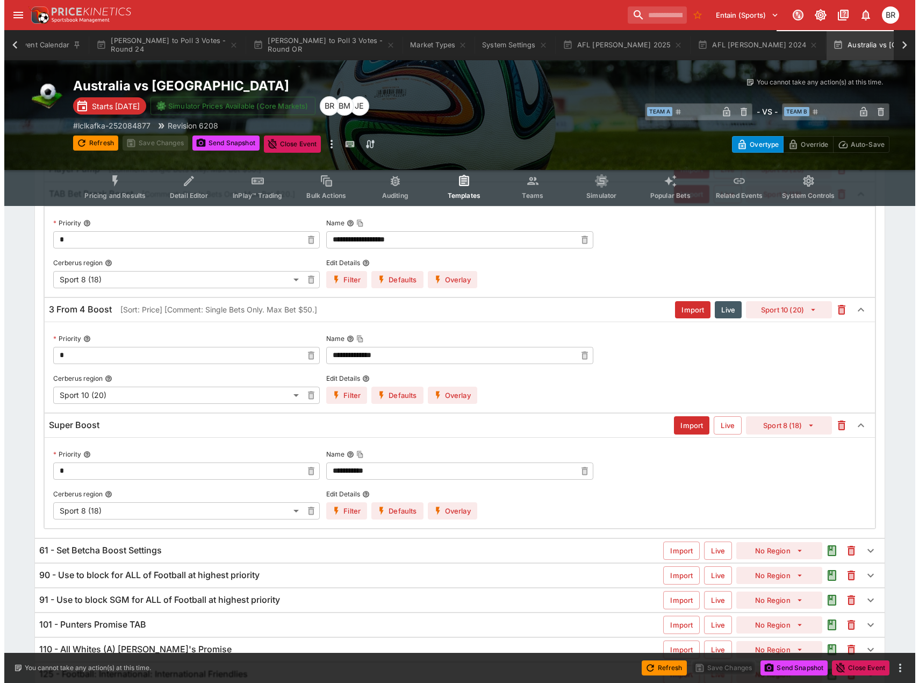
scroll to position [332, 0]
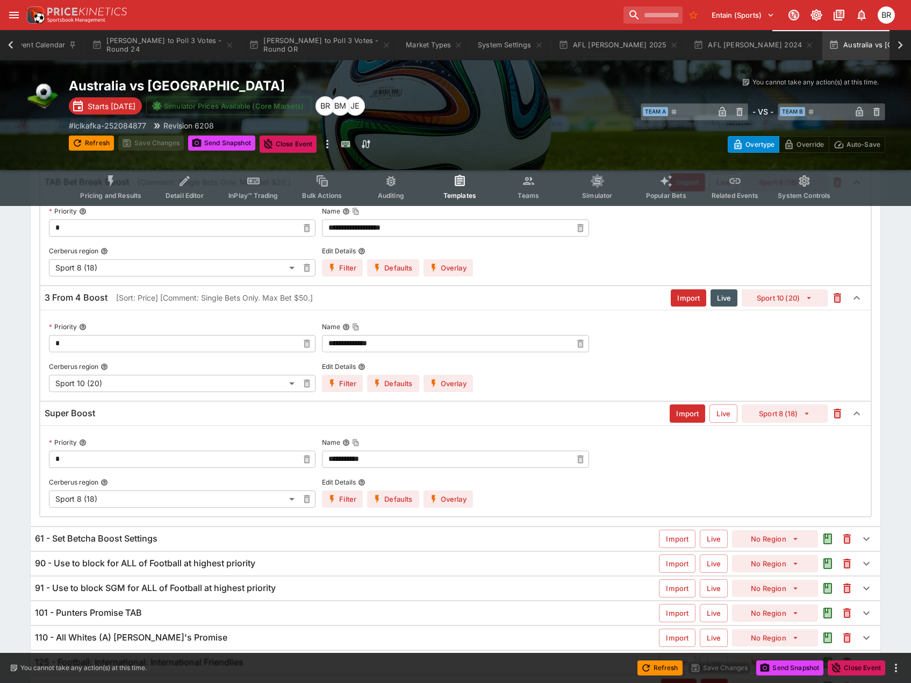
click at [445, 497] on button "Overlay" at bounding box center [447, 498] width 49 height 17
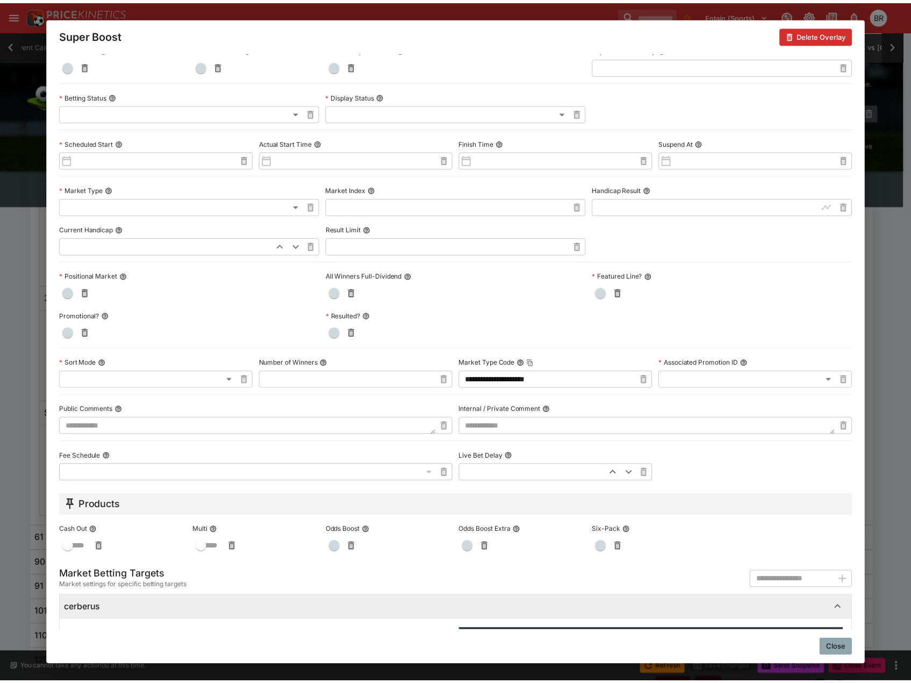
scroll to position [161, 0]
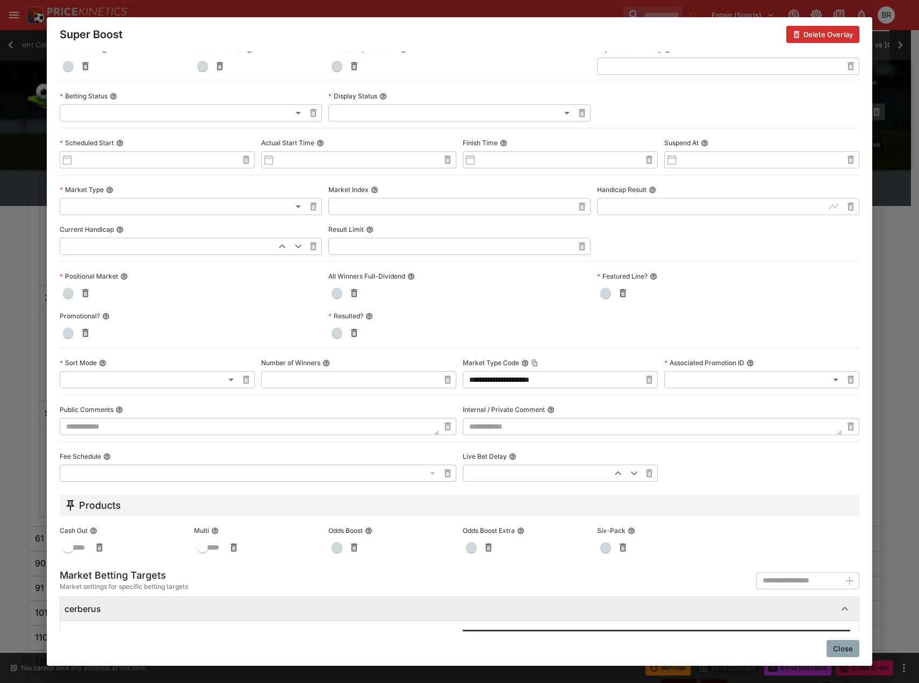
click at [218, 422] on textarea at bounding box center [249, 426] width 379 height 17
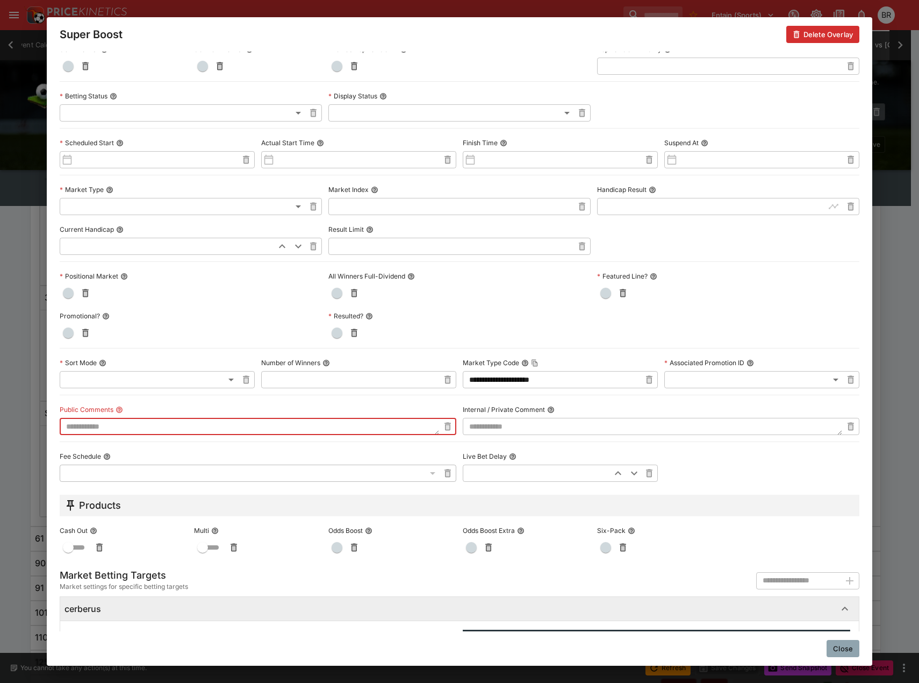
paste textarea "**********"
type textarea "**********"
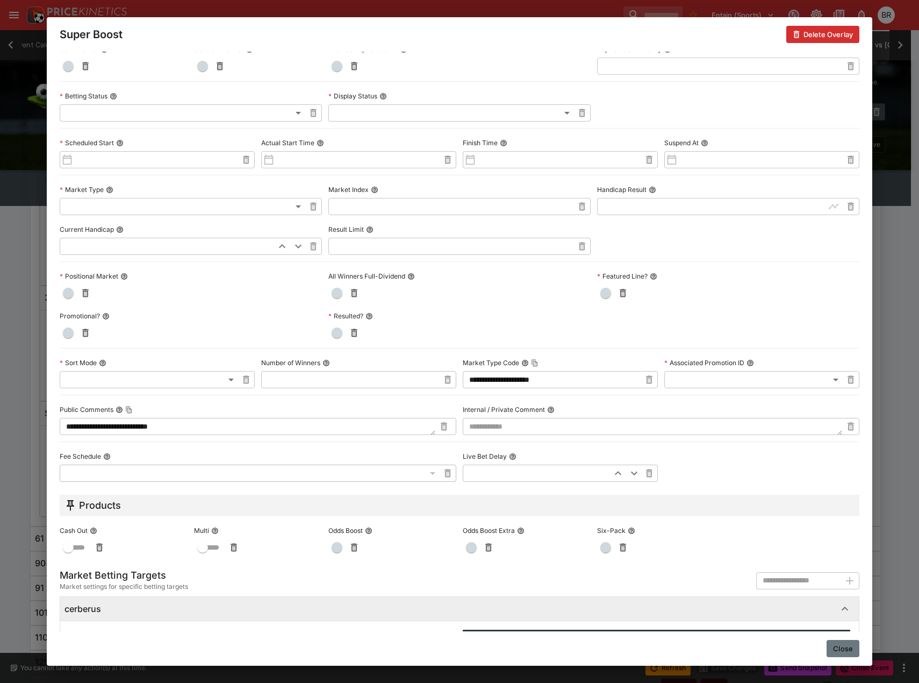
click at [832, 649] on button "Close" at bounding box center [843, 648] width 33 height 17
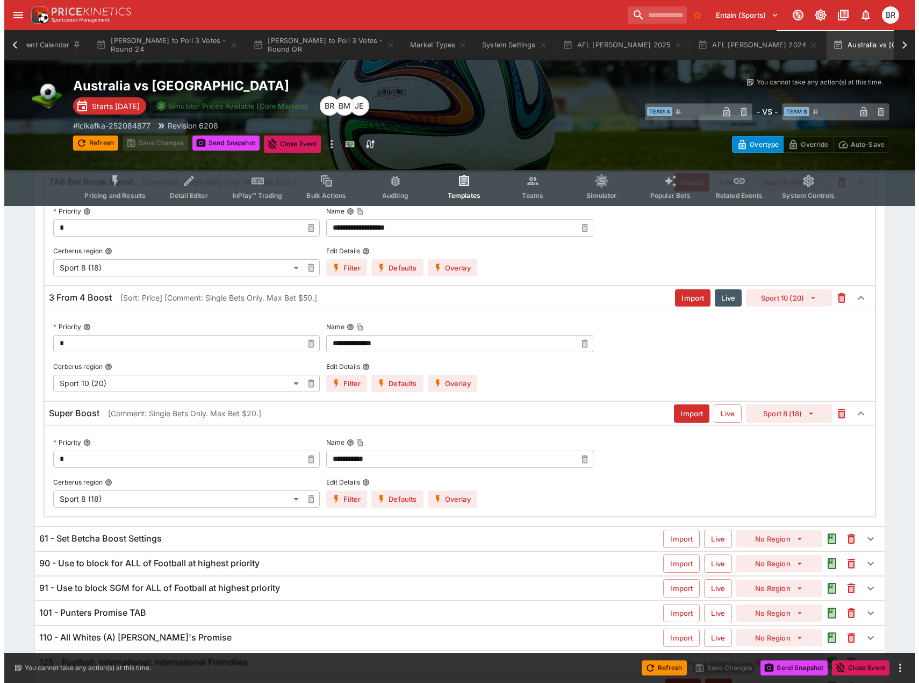
scroll to position [278, 0]
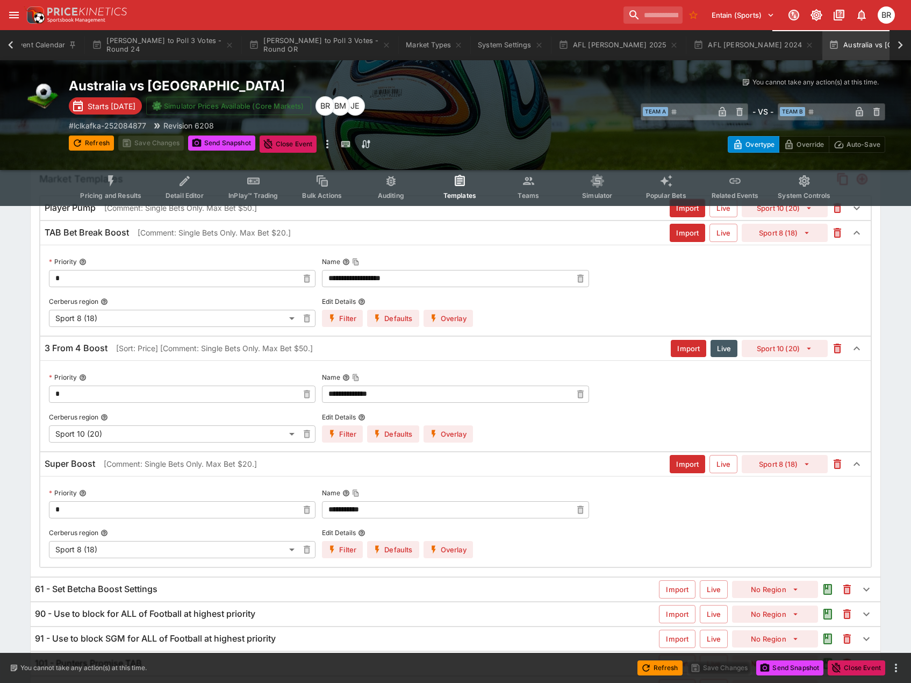
click at [266, 434] on body "Entain (Sports) 1 BR Event Calendar Brownlow to Poll 3 Votes - Round 24 Brownlo…" at bounding box center [455, 295] width 911 height 1147
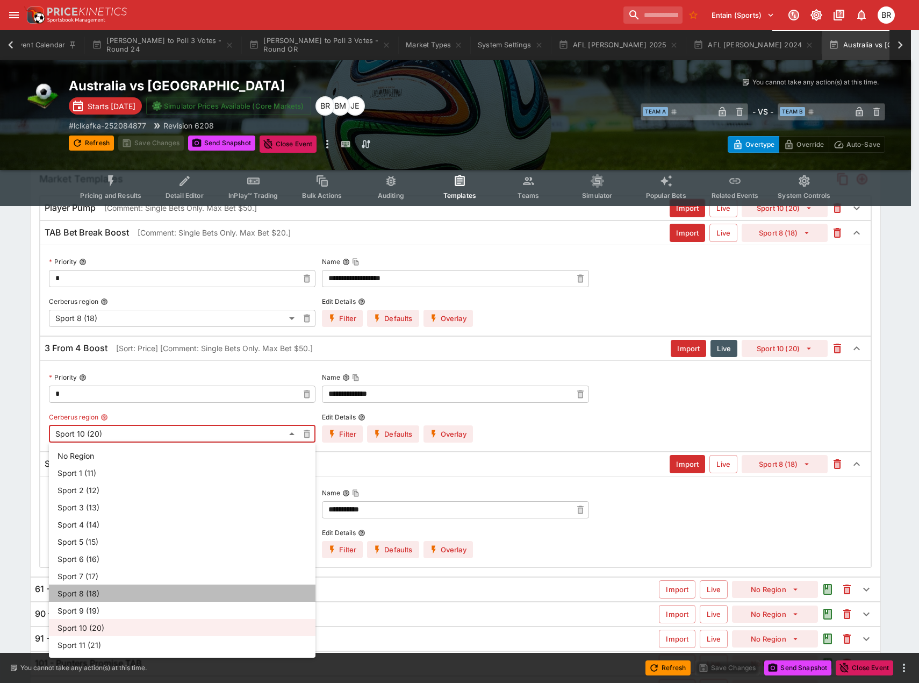
click at [162, 588] on li "Sport 8 (18)" at bounding box center [182, 592] width 267 height 17
type input "**"
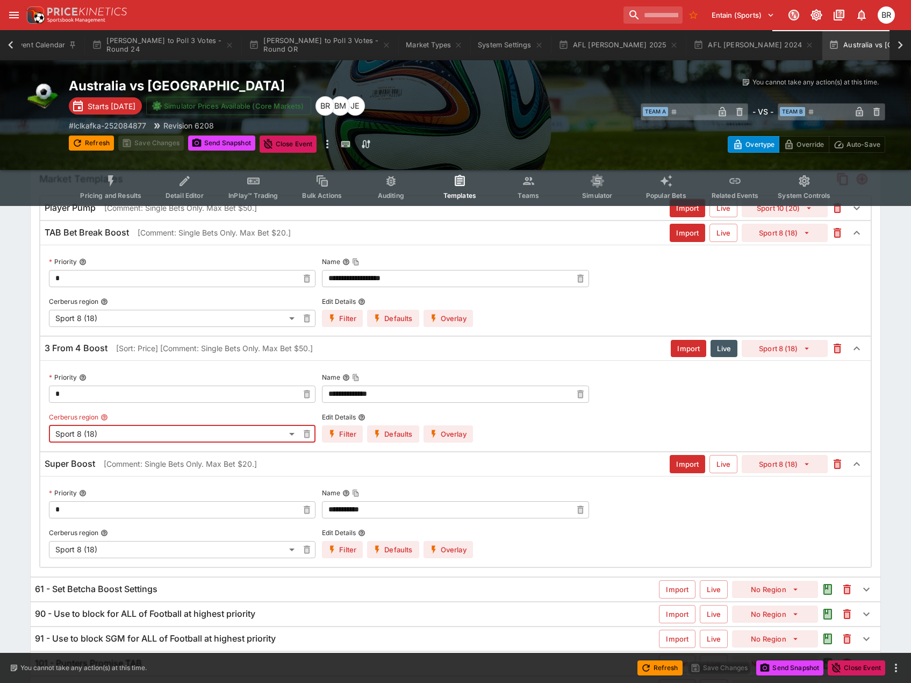
click at [452, 426] on button "Overlay" at bounding box center [447, 433] width 49 height 17
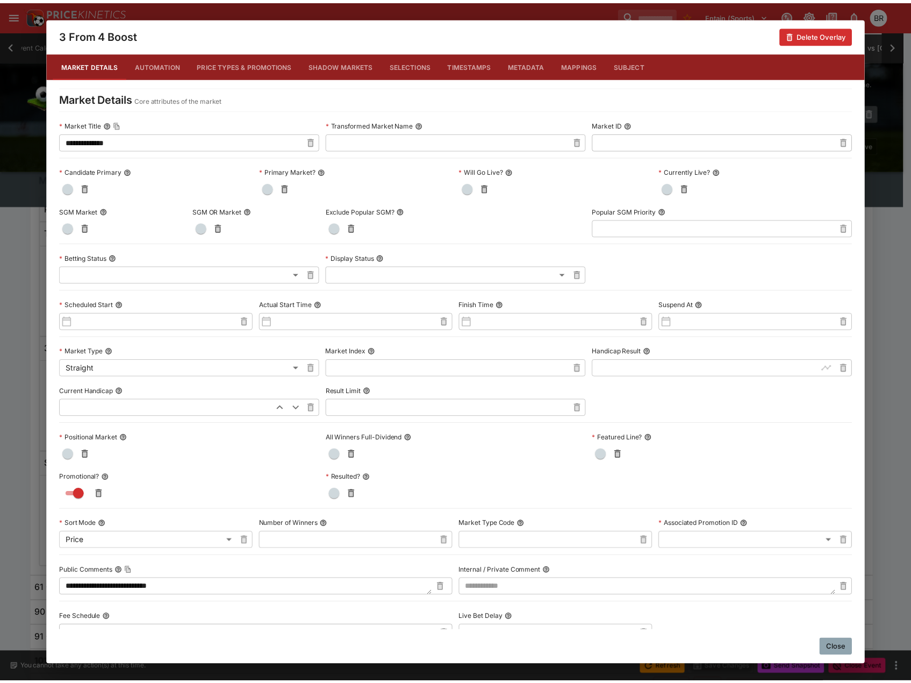
scroll to position [54, 0]
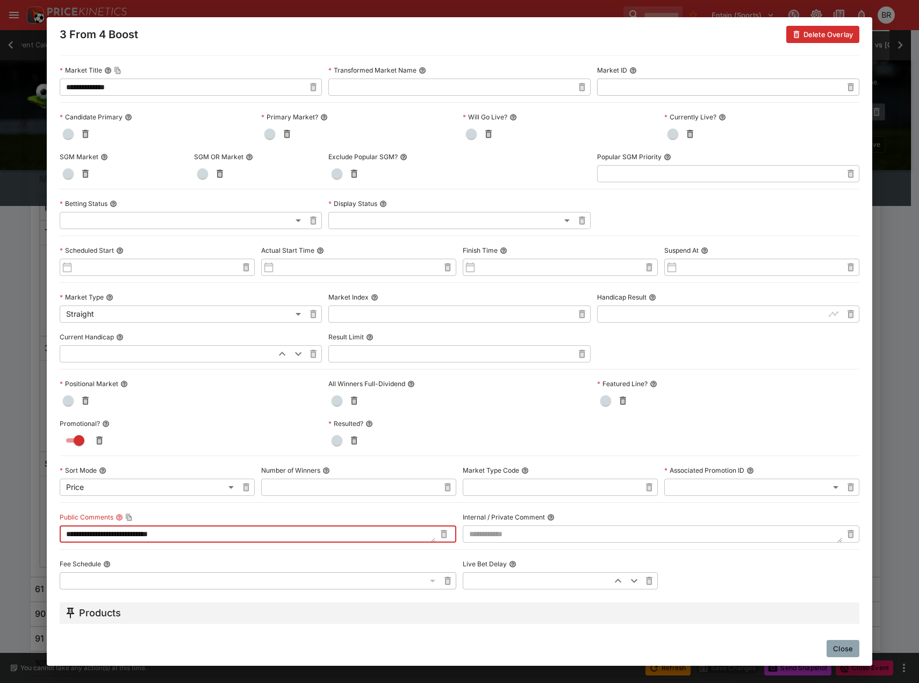
click at [166, 535] on textarea "**********" at bounding box center [248, 533] width 376 height 17
type textarea "**********"
click at [841, 642] on button "Close" at bounding box center [843, 648] width 33 height 17
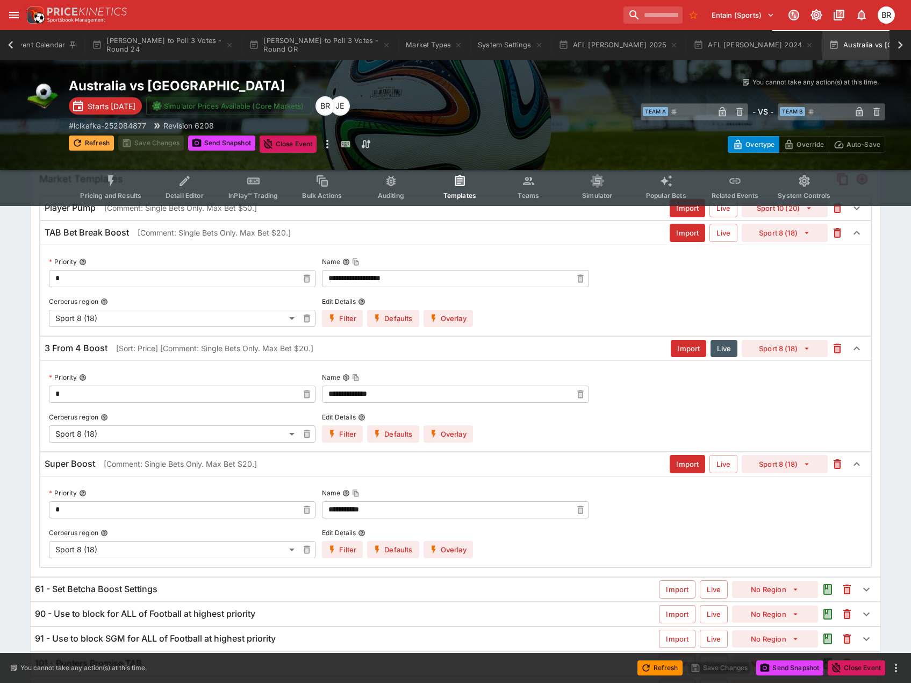
click at [75, 145] on icon "button" at bounding box center [77, 143] width 7 height 7
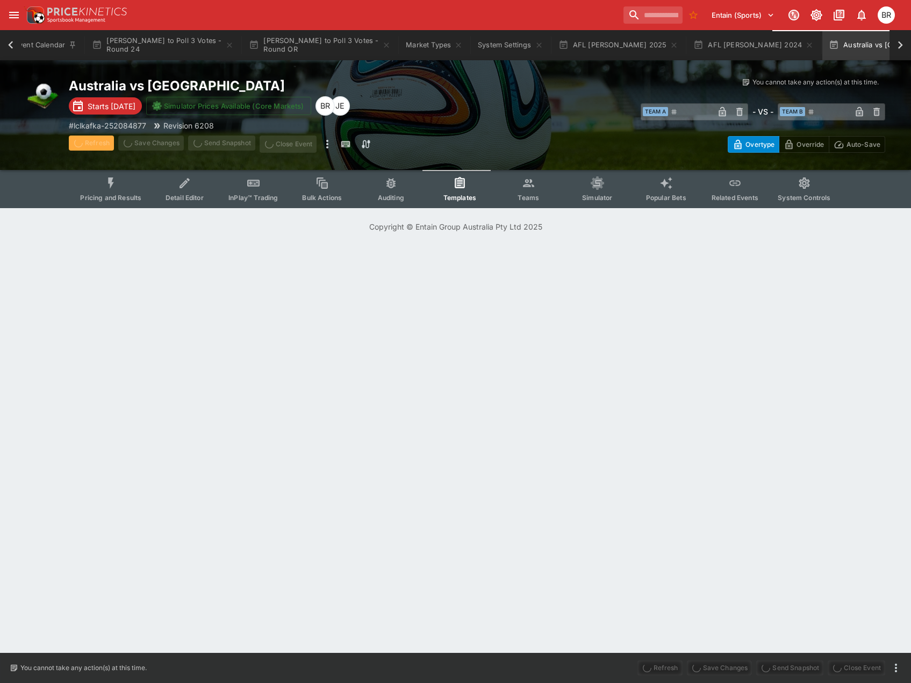
scroll to position [0, 0]
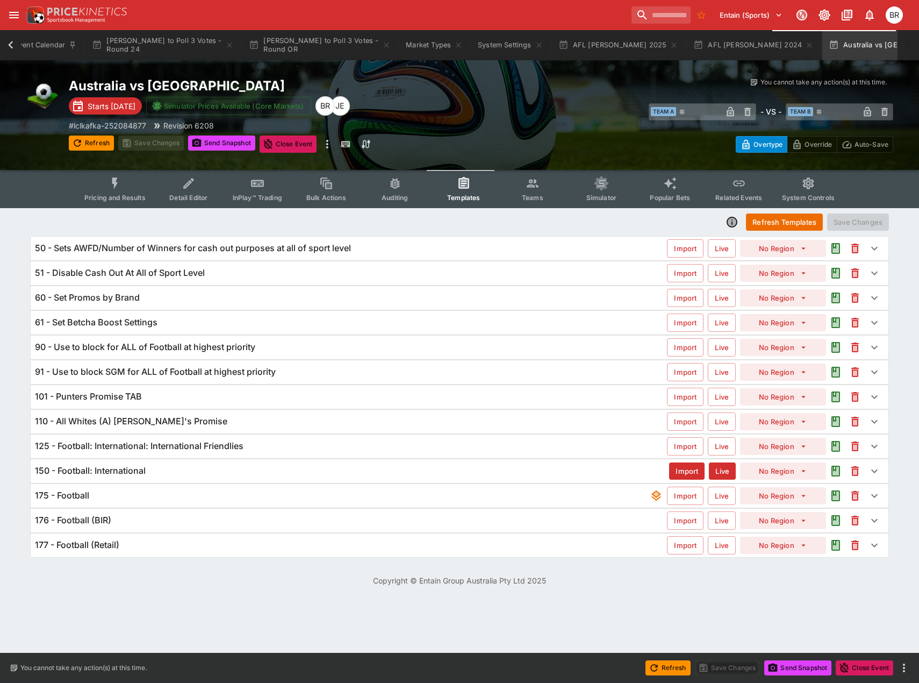
click at [267, 343] on div "90 - Use to block for ALL of Football at highest priority" at bounding box center [351, 346] width 632 height 11
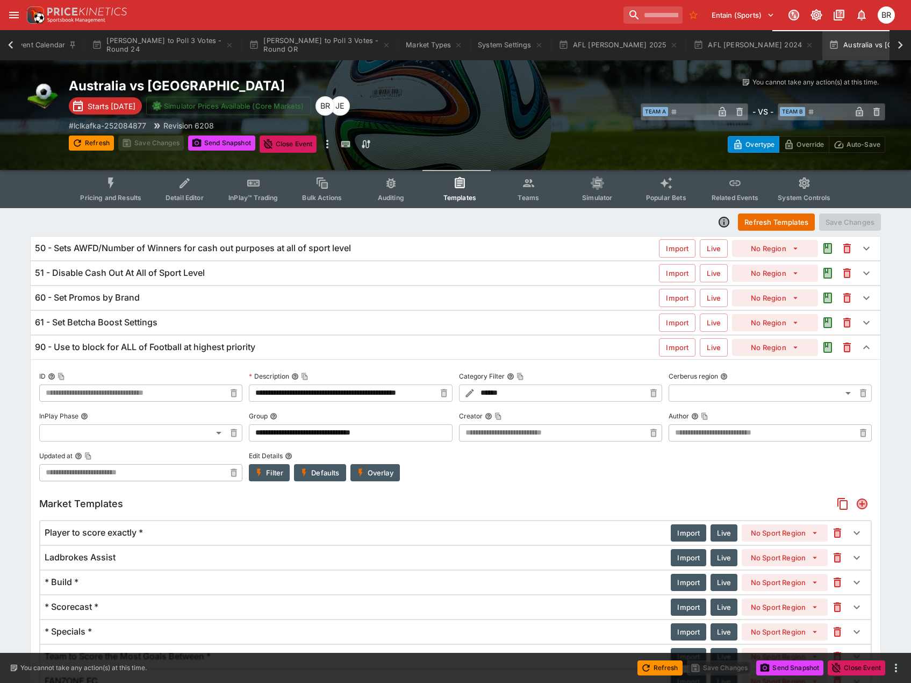
click at [255, 317] on div "61 - Set Betcha Boost Settings" at bounding box center [347, 322] width 624 height 11
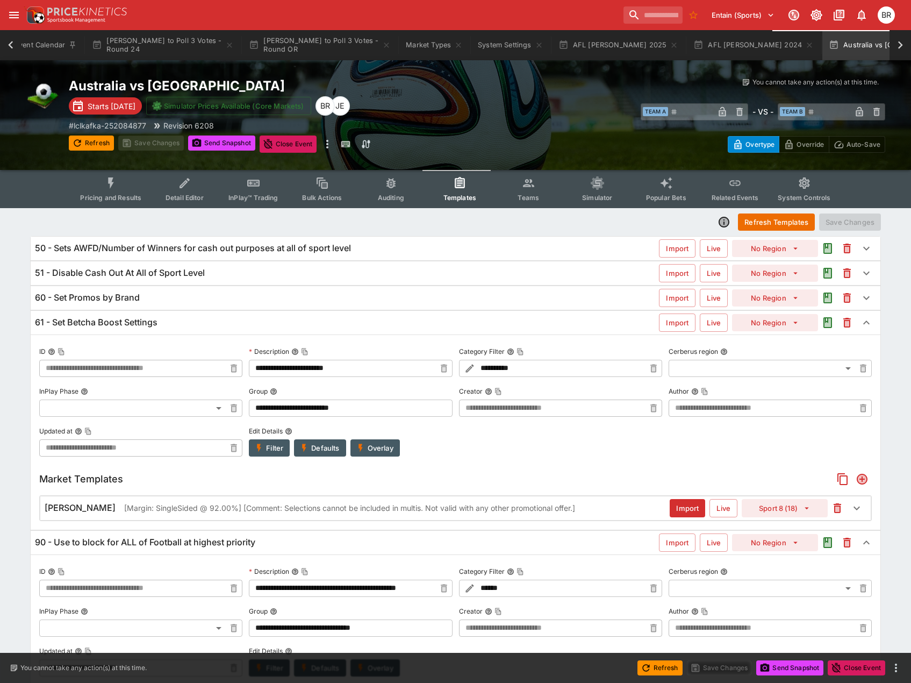
click at [258, 297] on div "60 - Set Promos by Brand" at bounding box center [347, 297] width 624 height 11
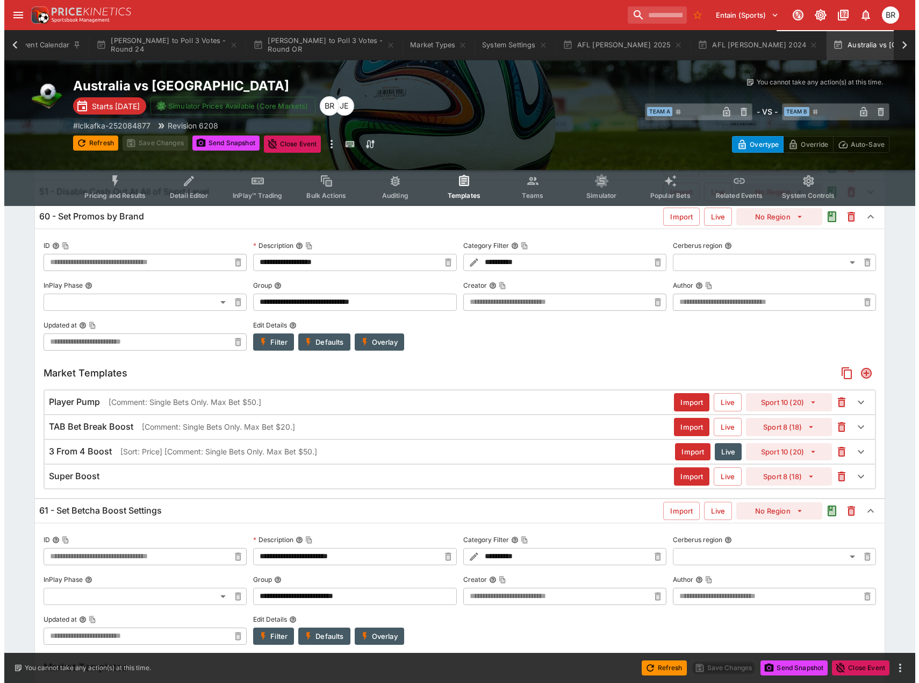
scroll to position [161, 0]
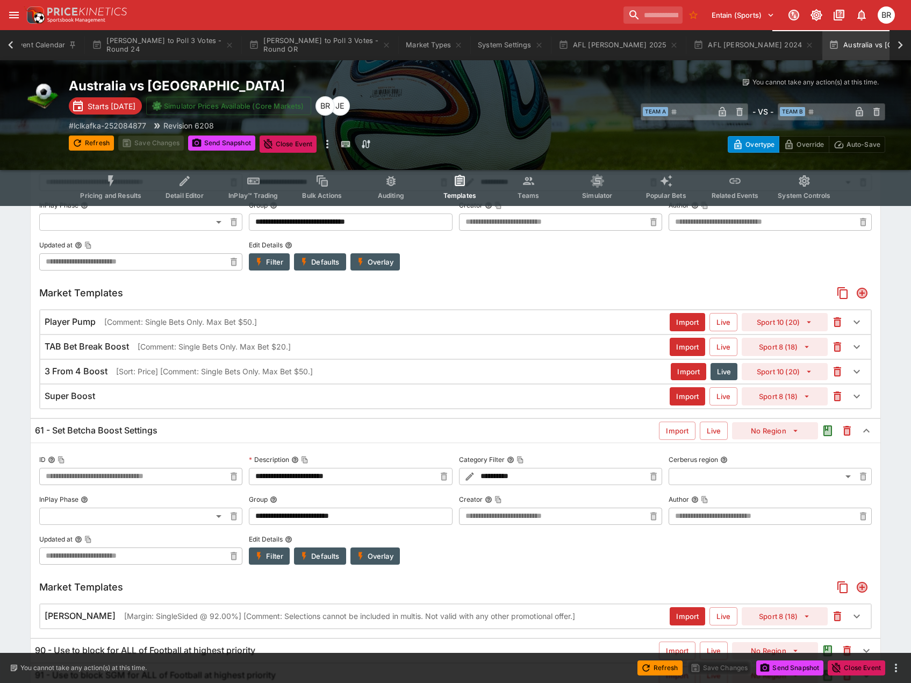
click at [428, 376] on div "3 From 4 Boost [Sort: Price] [Comment: Single Bets Only. Max Bet $50.]" at bounding box center [358, 370] width 626 height 11
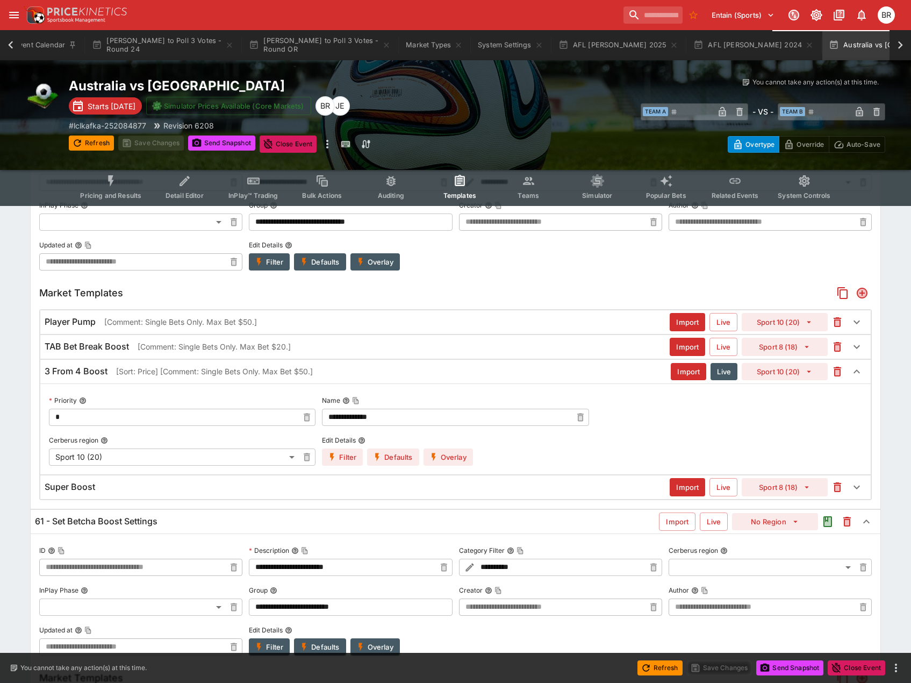
click at [469, 450] on button "Overlay" at bounding box center [447, 456] width 49 height 17
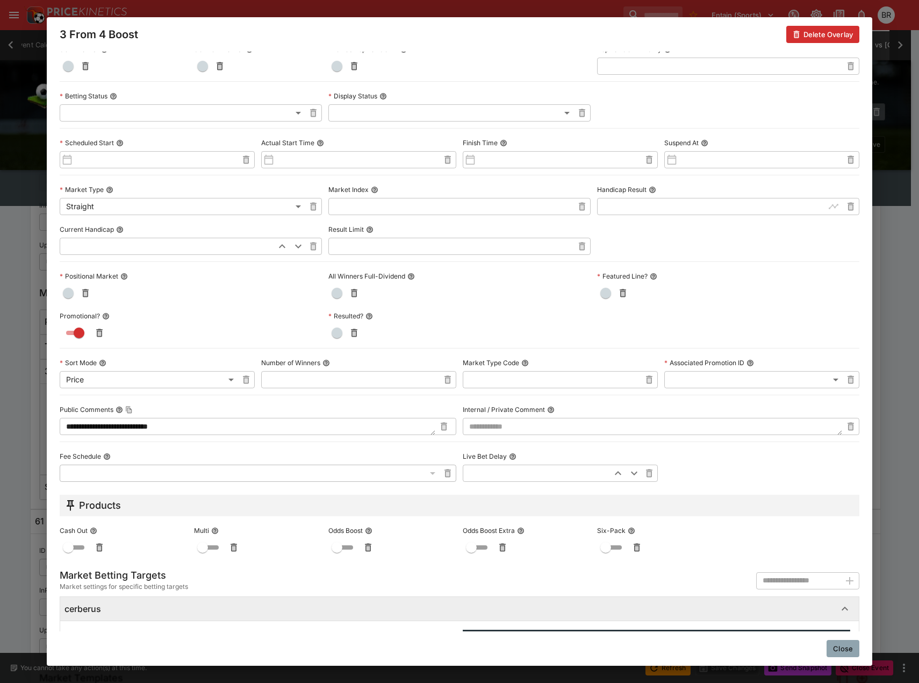
click at [443, 427] on icon "button" at bounding box center [444, 427] width 4 height 4
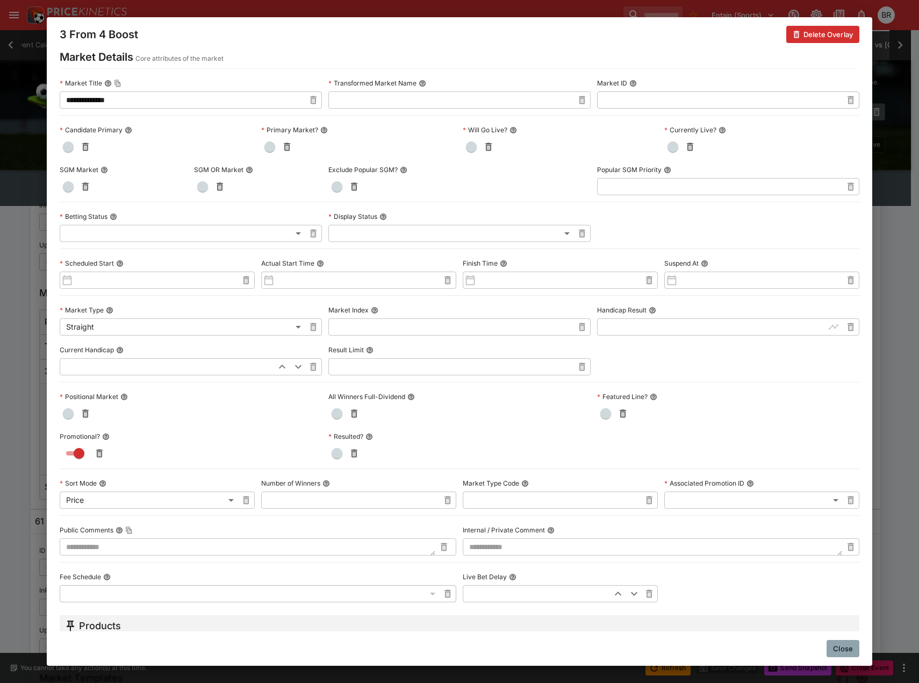
scroll to position [0, 0]
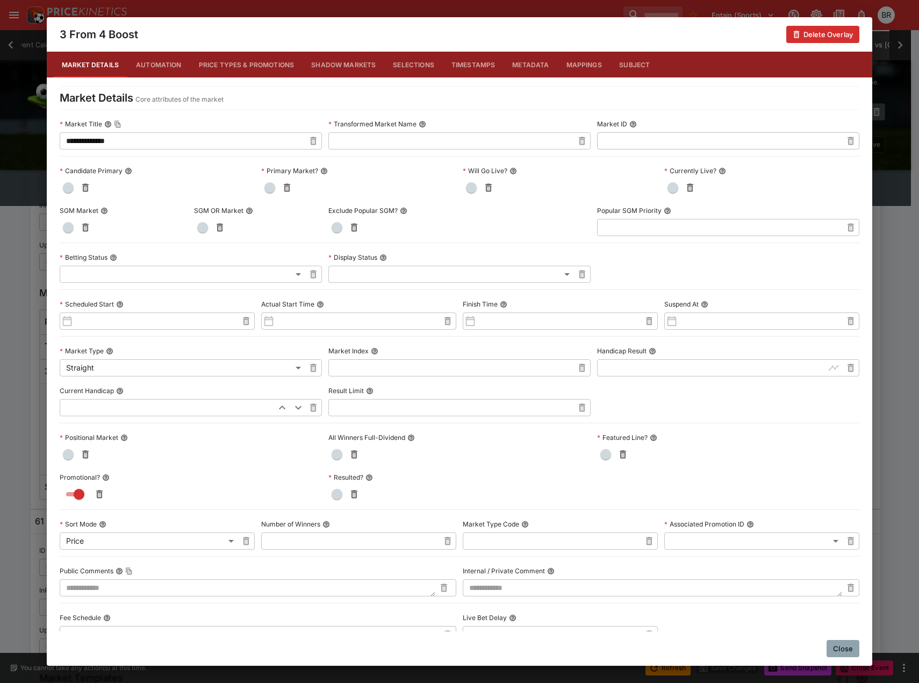
click at [844, 640] on button "Close" at bounding box center [843, 648] width 33 height 17
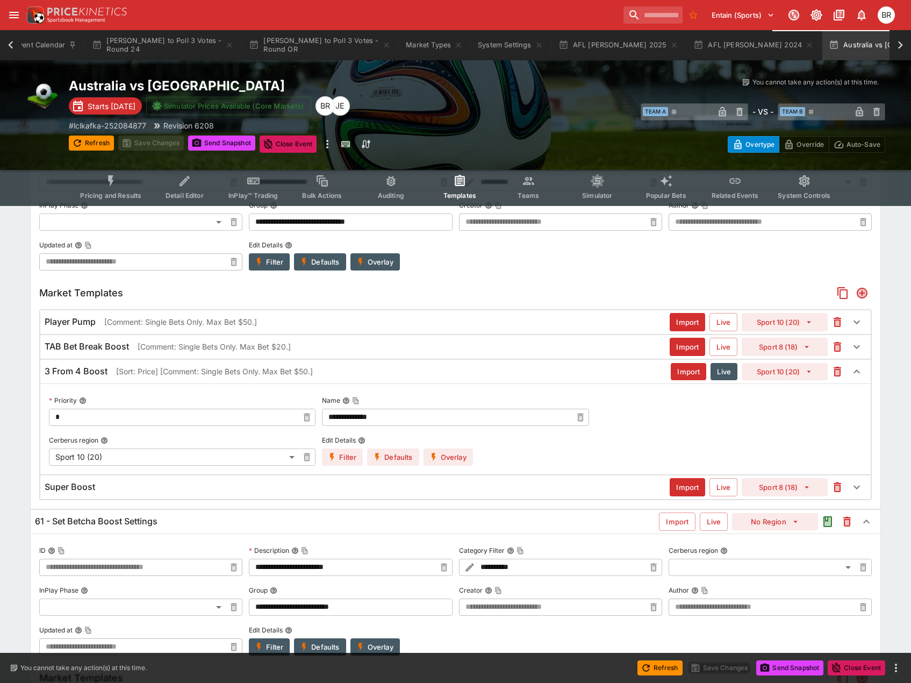
click at [590, 249] on div "**********" at bounding box center [455, 213] width 832 height 113
click at [467, 461] on button "Overlay" at bounding box center [447, 456] width 49 height 17
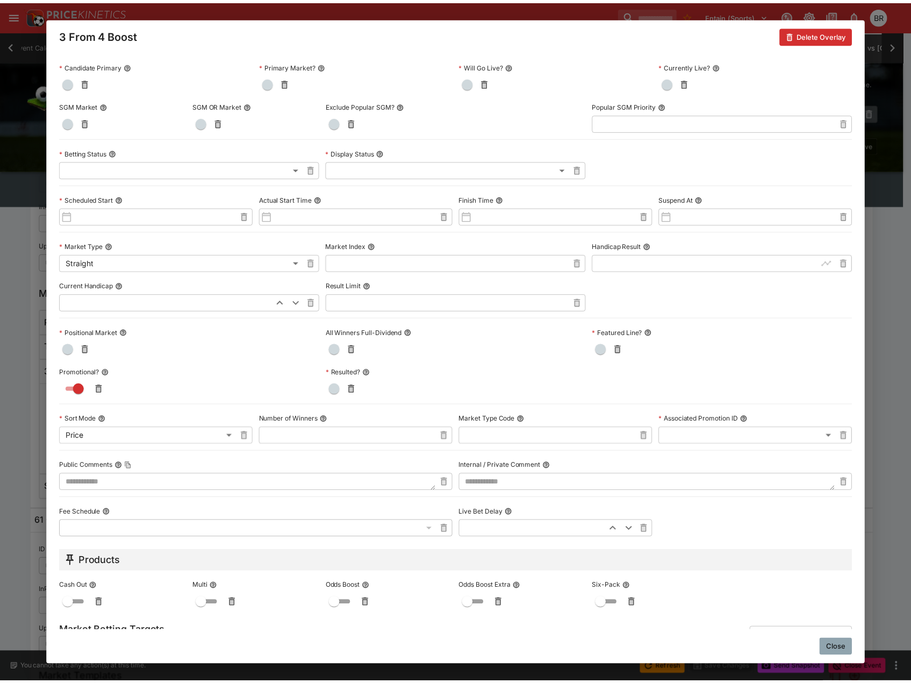
scroll to position [107, 0]
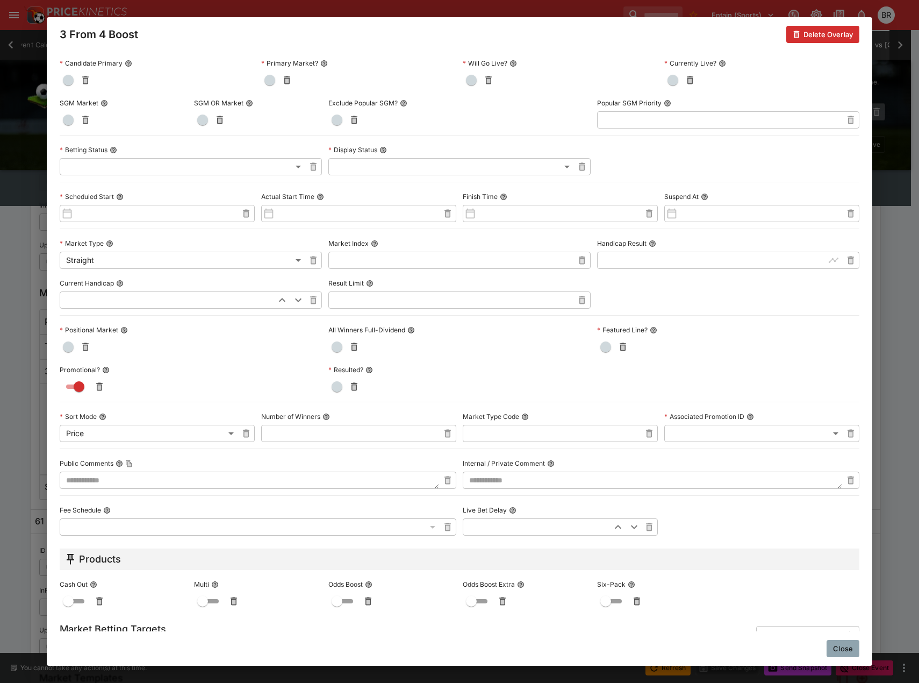
click at [252, 472] on textarea at bounding box center [249, 479] width 379 height 17
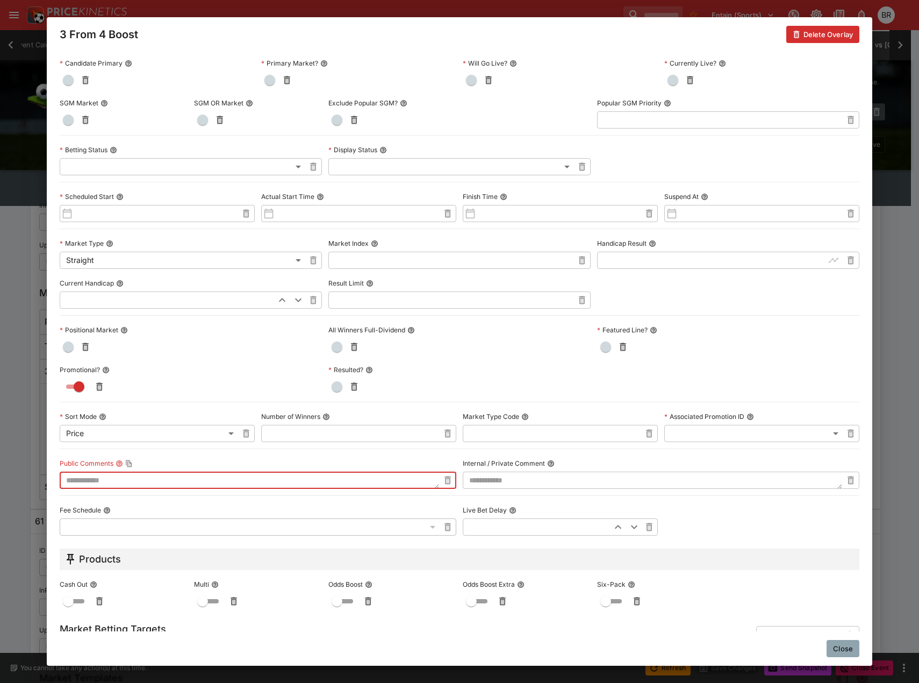
paste textarea "**********"
drag, startPoint x: 167, startPoint y: 476, endPoint x: 189, endPoint y: 477, distance: 22.1
click at [189, 477] on textarea "**********" at bounding box center [248, 479] width 376 height 17
type textarea "**********"
click at [852, 648] on button "Close" at bounding box center [843, 648] width 33 height 17
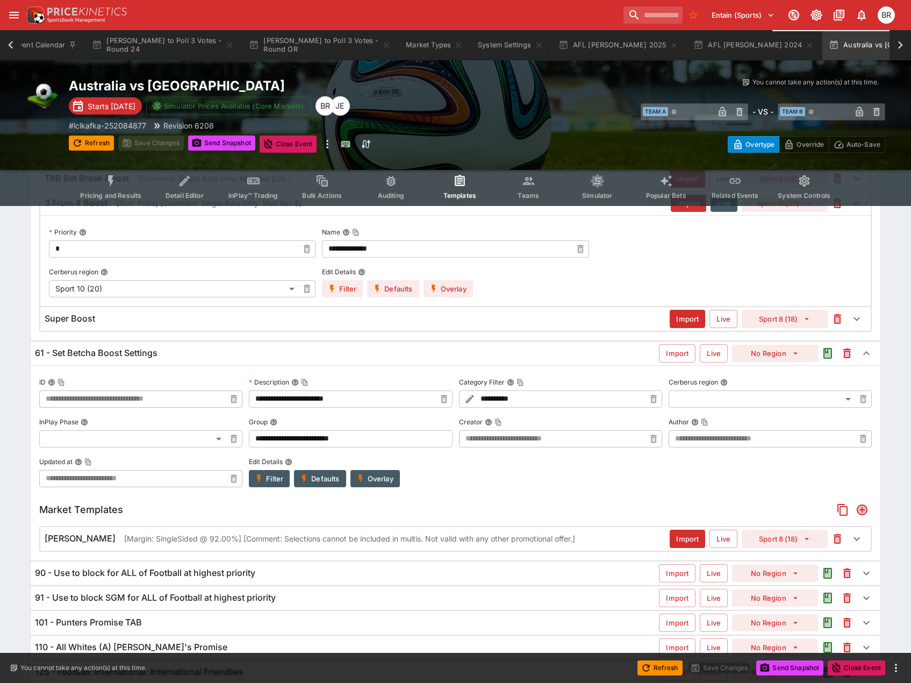
scroll to position [285, 0]
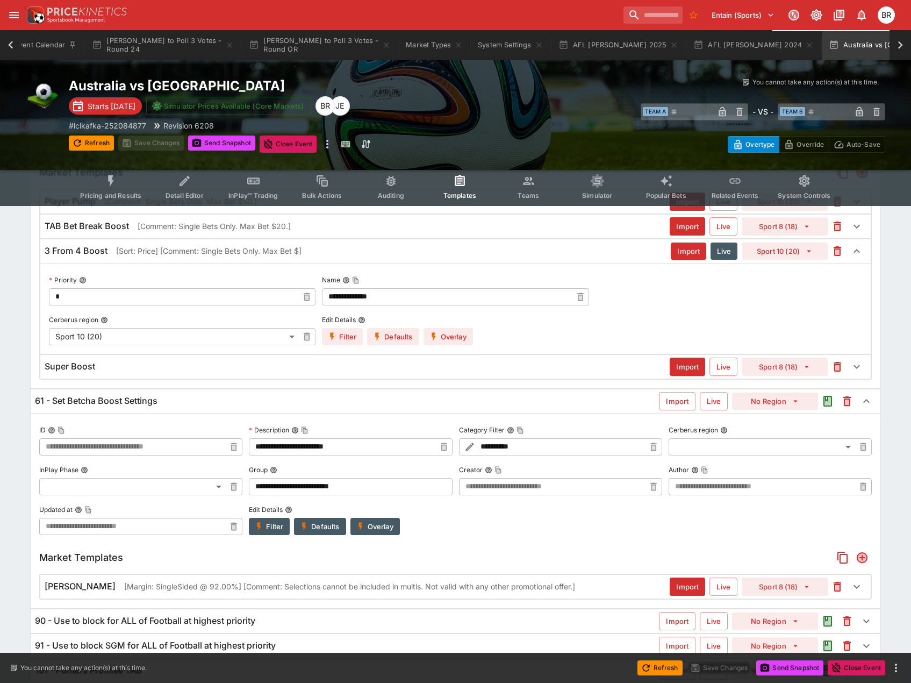
click at [362, 372] on div "Super Boost" at bounding box center [357, 366] width 625 height 11
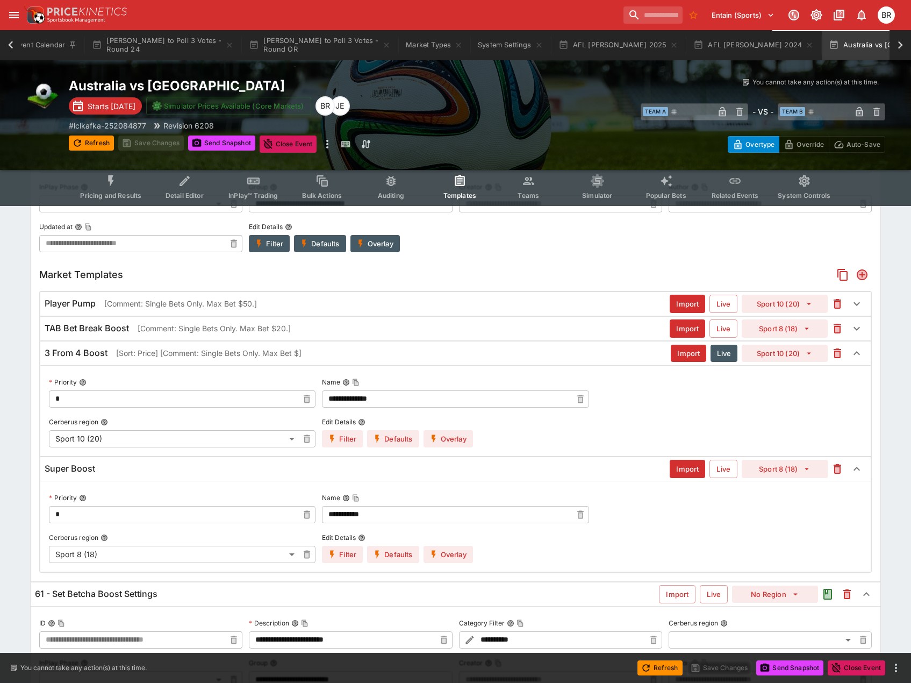
scroll to position [177, 0]
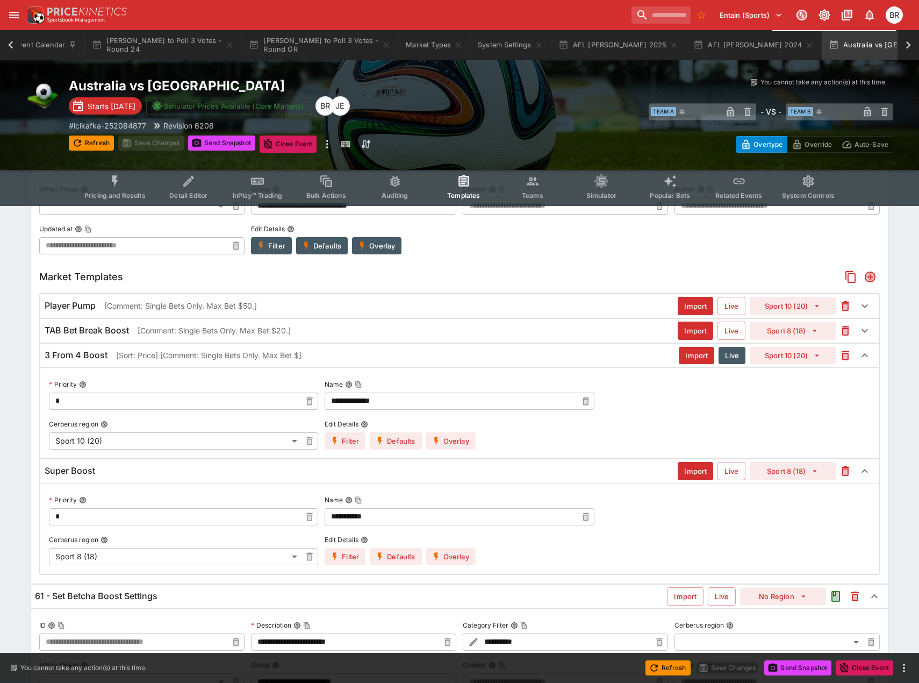
click at [137, 435] on body "Entain (Sports) 1 BR Event Calendar Brownlow to Poll 3 Votes - Round 24 Brownlo…" at bounding box center [459, 460] width 919 height 1274
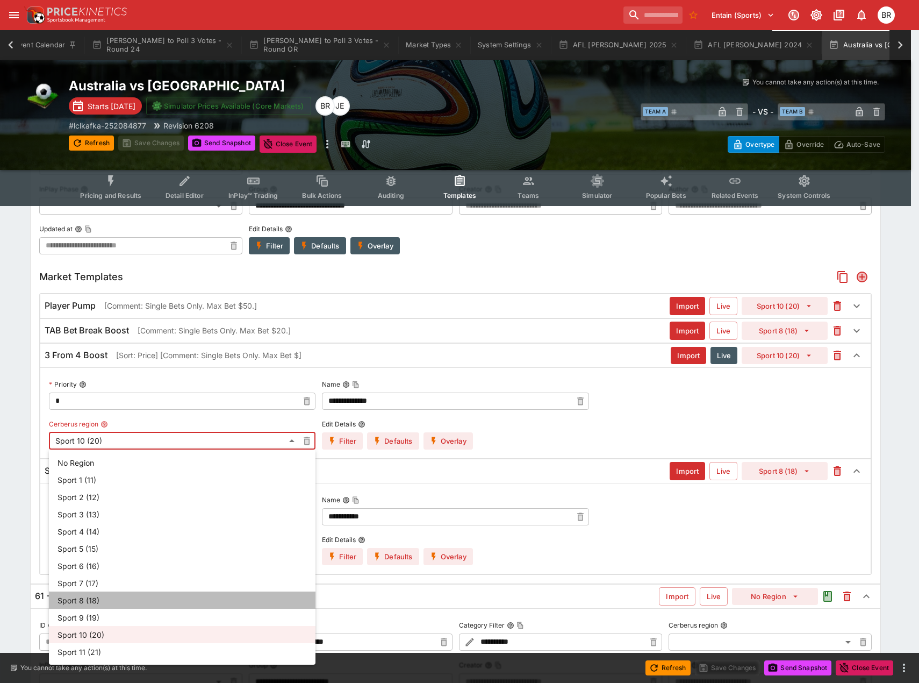
click at [110, 604] on li "Sport 8 (18)" at bounding box center [182, 599] width 267 height 17
type input "**"
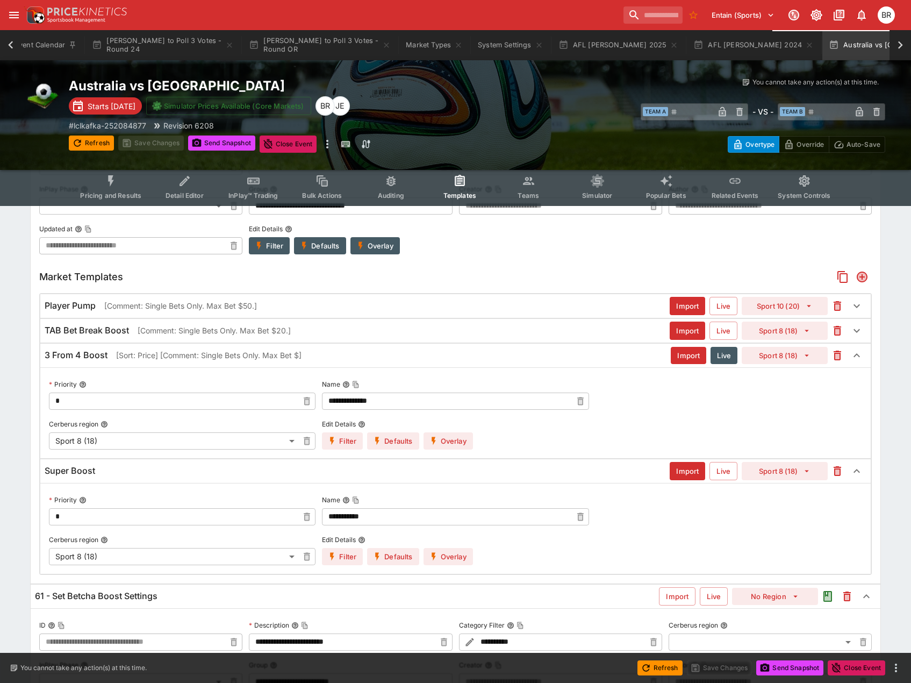
click at [437, 436] on icon "button" at bounding box center [434, 441] width 10 height 10
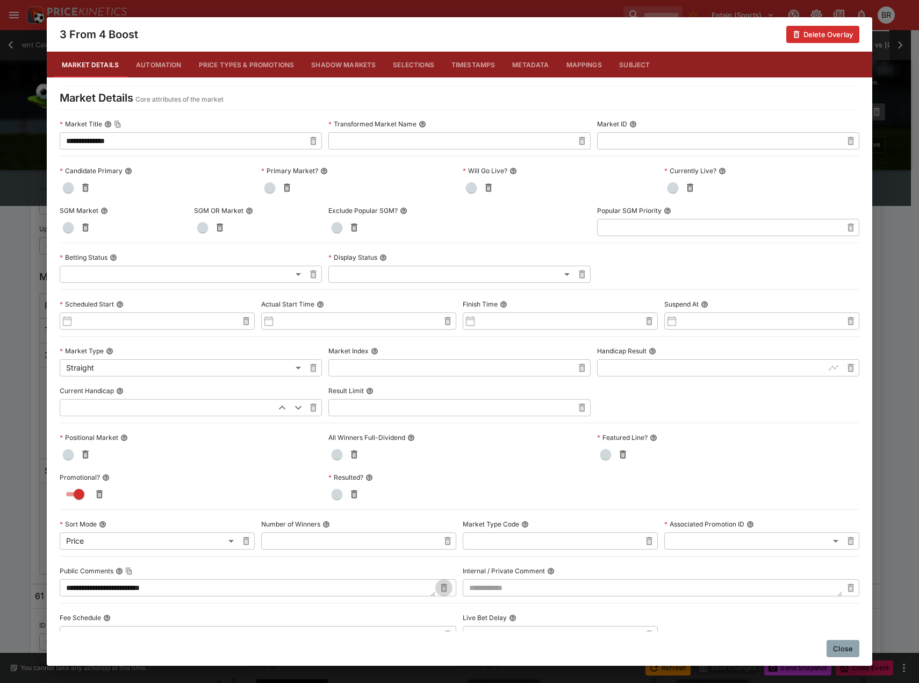
click at [445, 581] on button "button" at bounding box center [443, 587] width 17 height 17
click at [834, 650] on button "Close" at bounding box center [843, 648] width 33 height 17
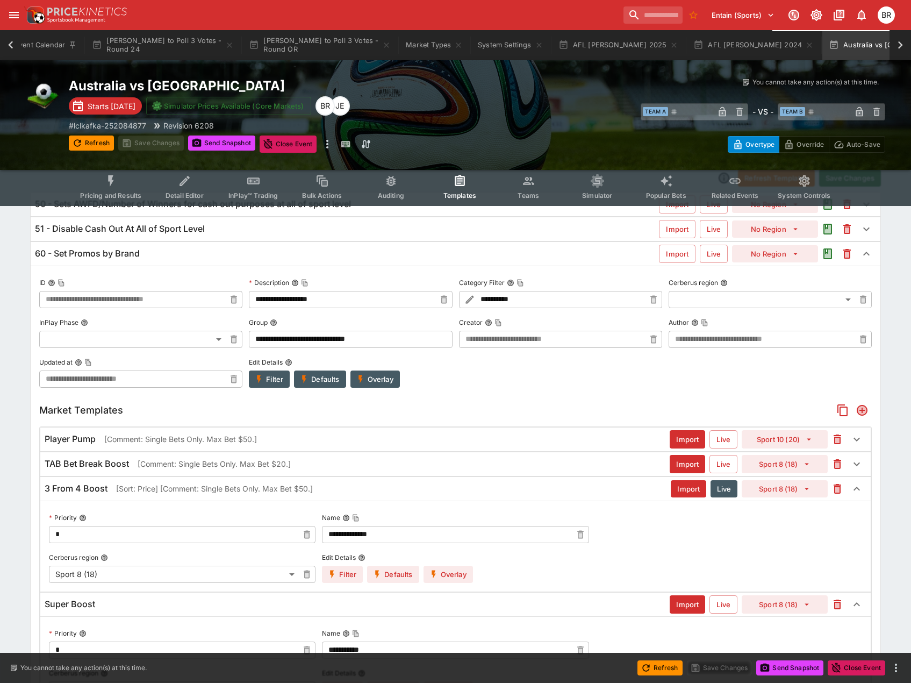
scroll to position [0, 0]
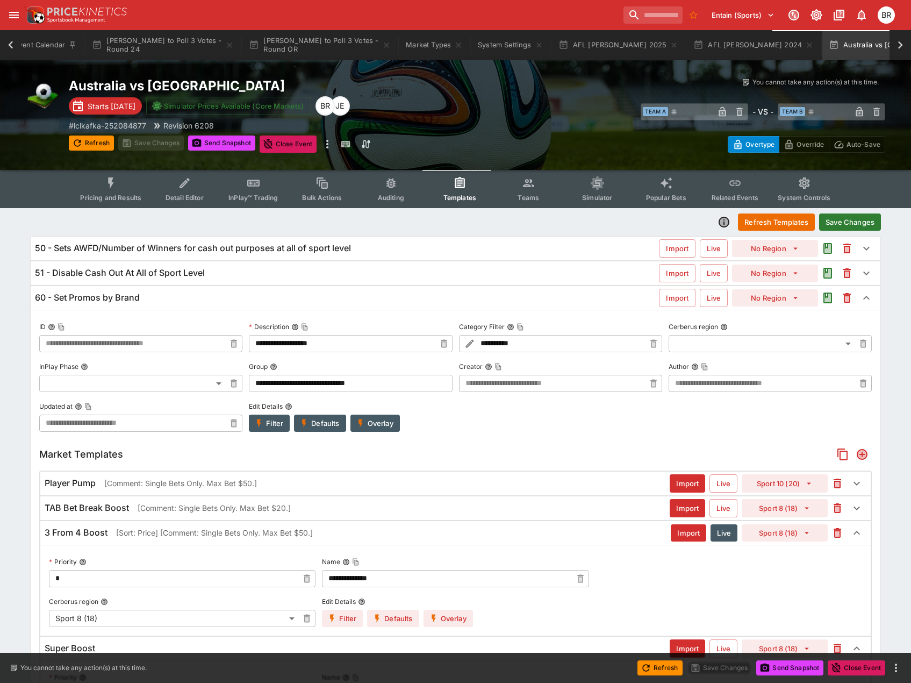
click at [845, 225] on button "Save Changes" at bounding box center [850, 221] width 62 height 17
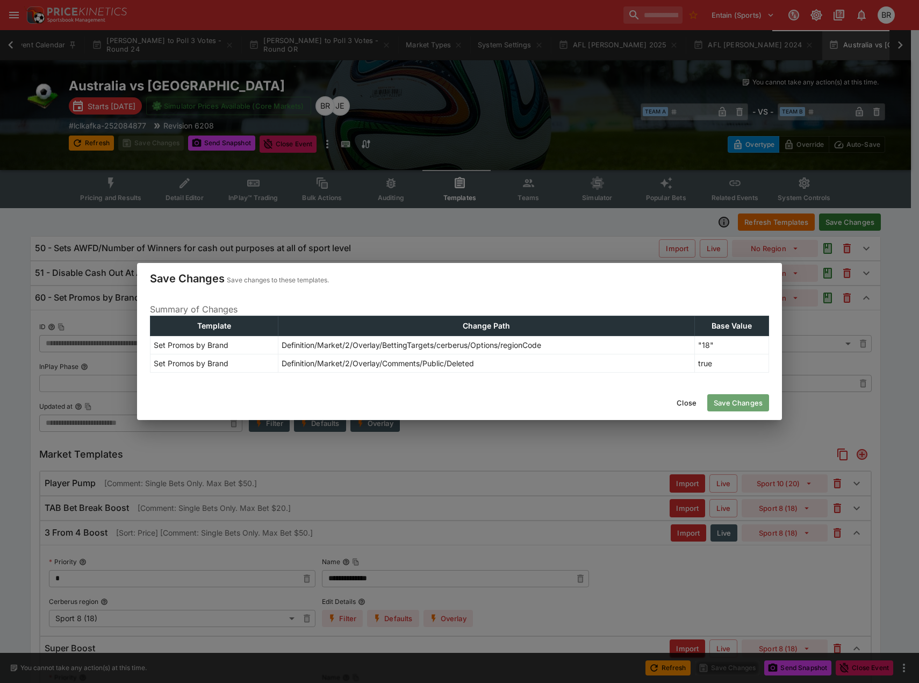
click at [751, 408] on button "Save Changes" at bounding box center [738, 402] width 62 height 17
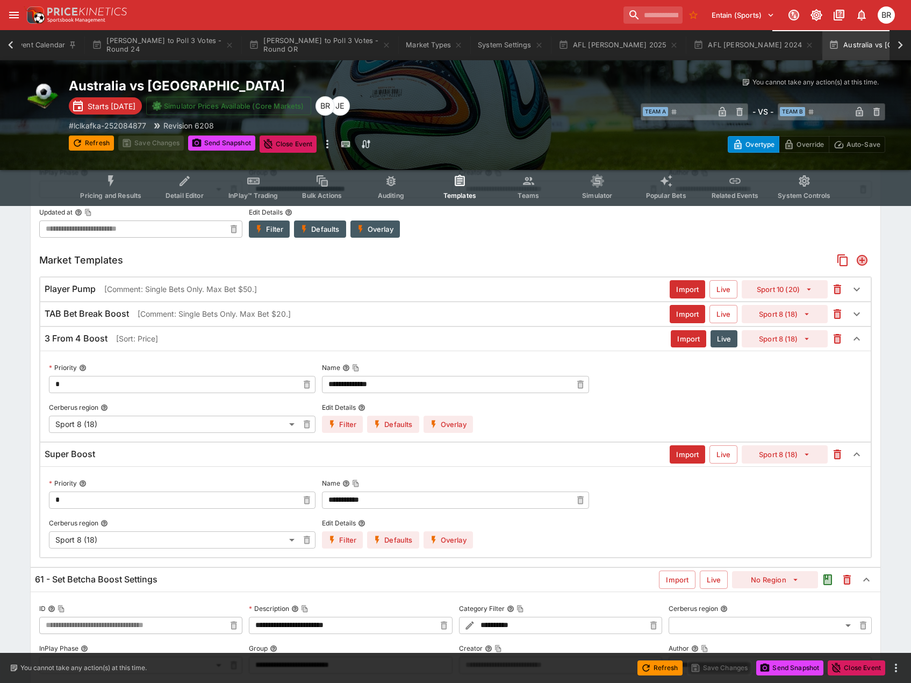
type input "**********"
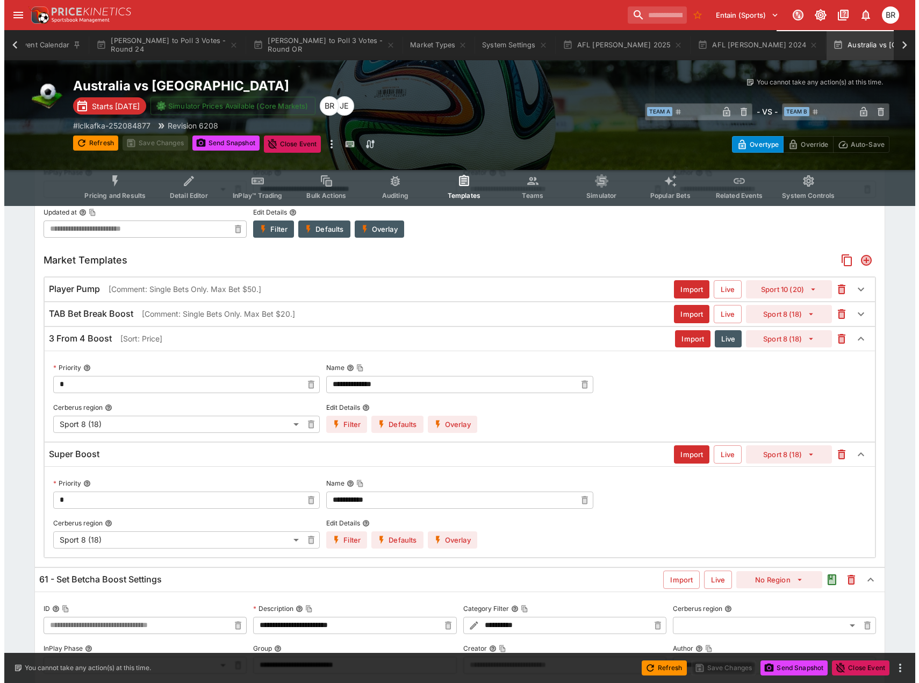
scroll to position [272, 0]
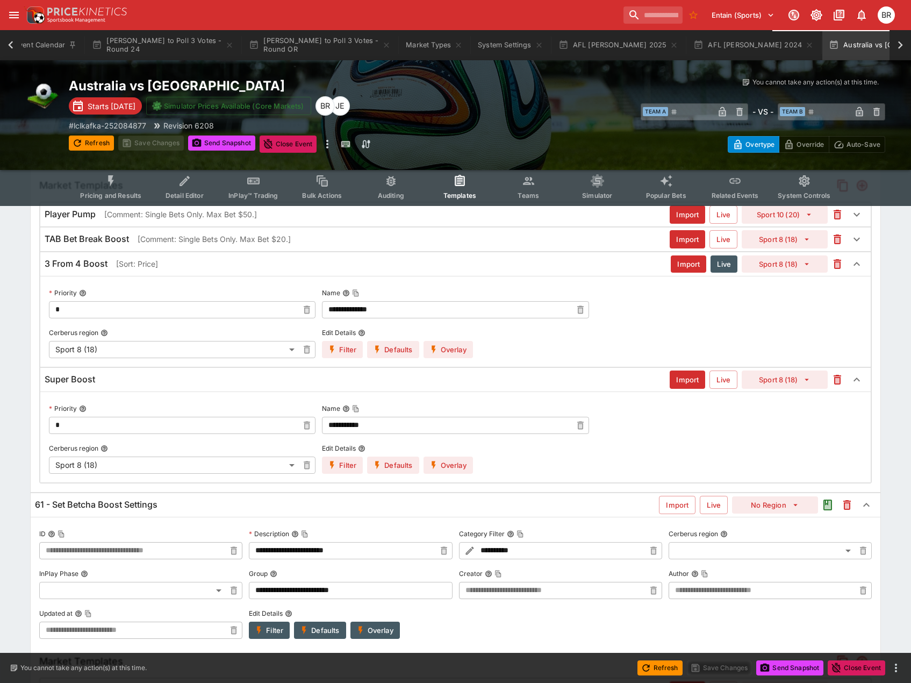
click at [442, 355] on button "Overlay" at bounding box center [447, 349] width 49 height 17
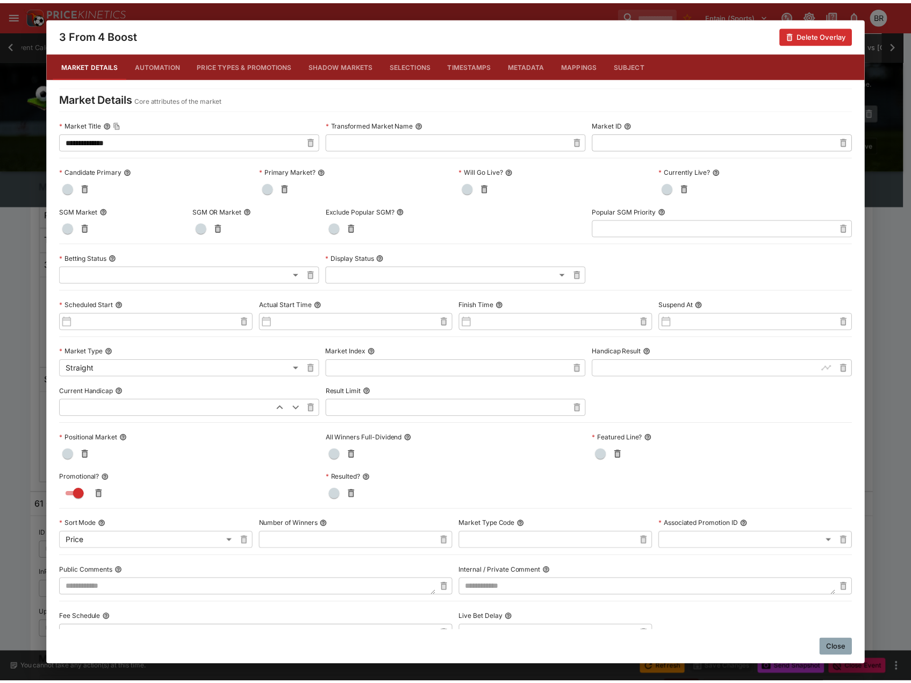
scroll to position [54, 0]
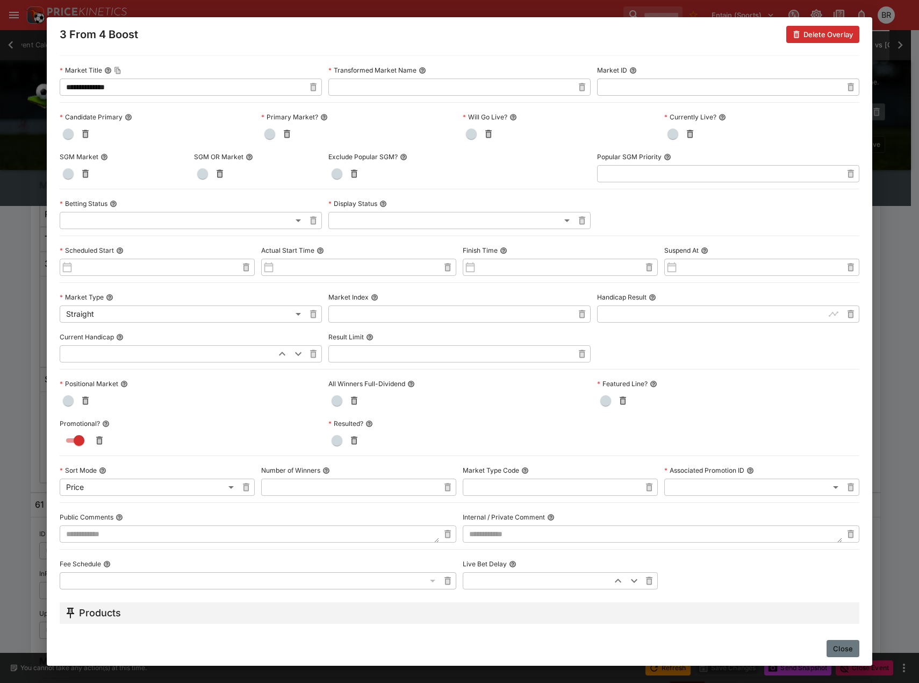
click at [851, 647] on button "Close" at bounding box center [843, 648] width 33 height 17
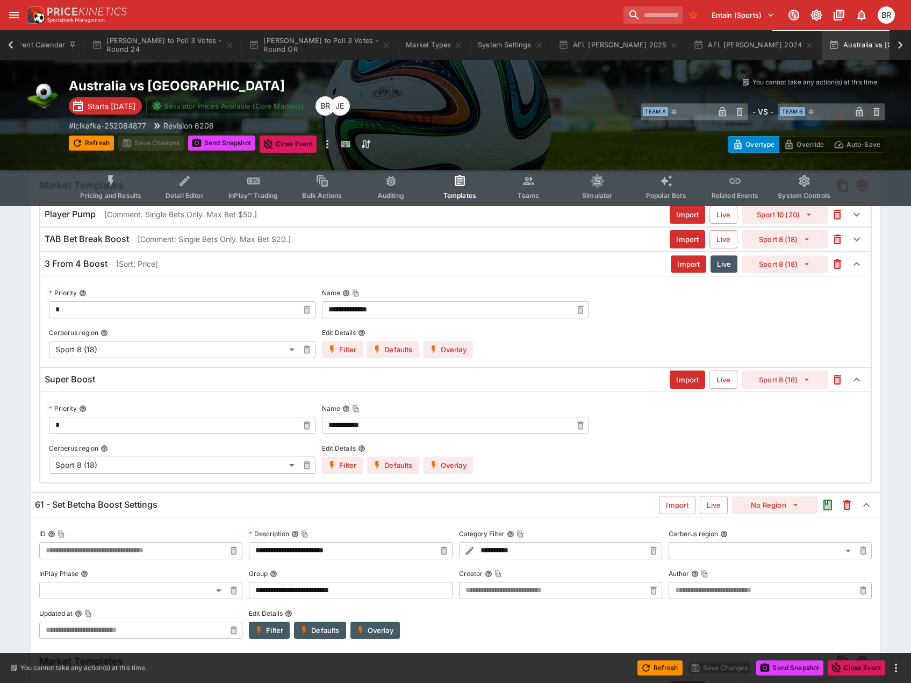
click at [26, 359] on div "**********" at bounding box center [455, 445] width 859 height 1019
click at [80, 272] on div "3 From 4 Boost [Sort: Price] Import Live Sport 8 (18)" at bounding box center [455, 264] width 830 height 24
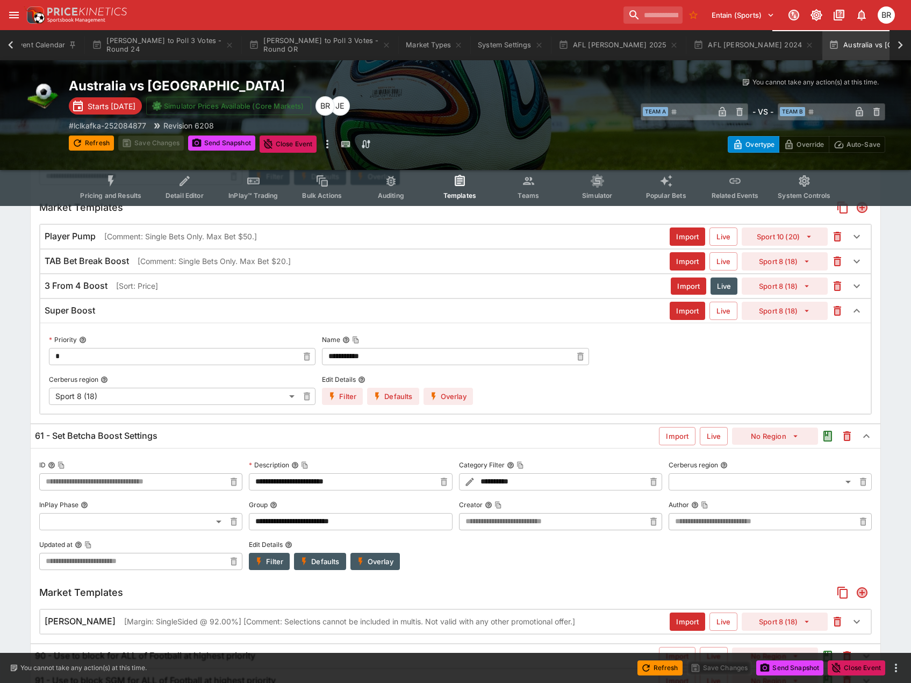
scroll to position [209, 0]
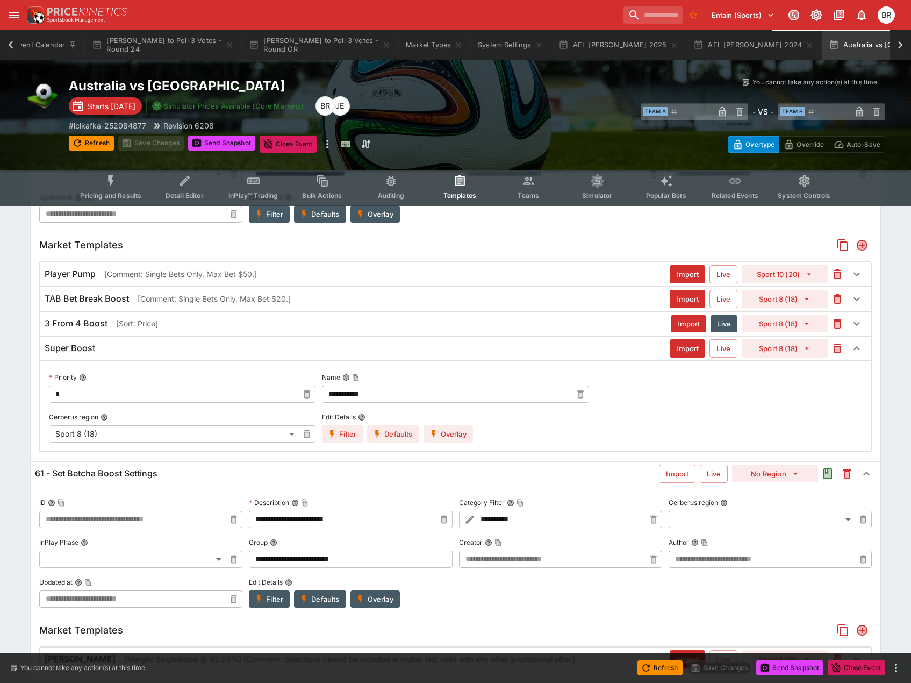
click at [465, 132] on div "Australia vs New Zealand Starts in 2 days Simulator Prices Available (Core Mark…" at bounding box center [273, 114] width 408 height 75
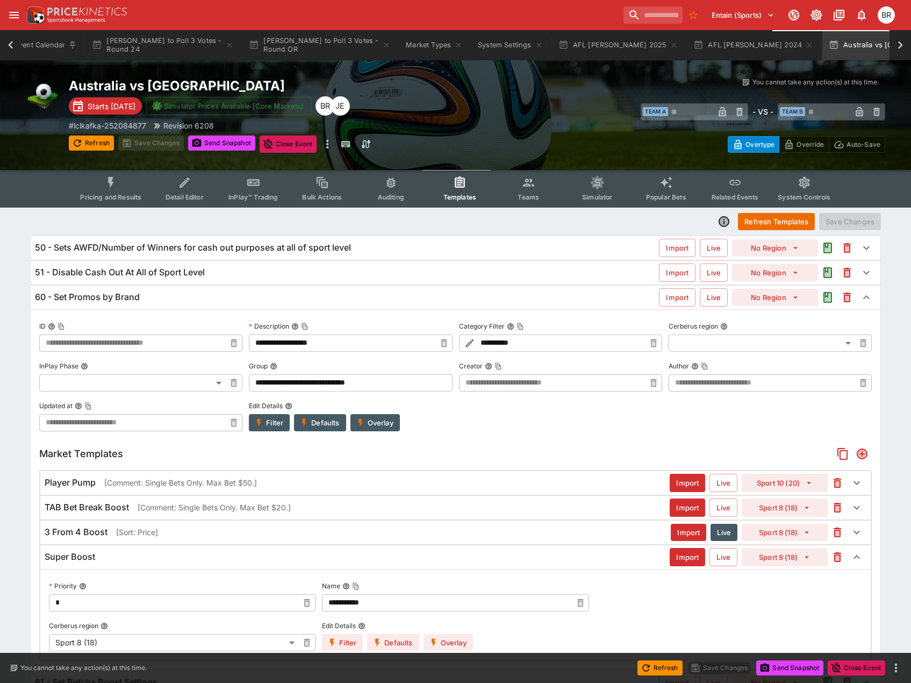
scroll to position [0, 0]
click at [228, 48] on icon "button" at bounding box center [229, 45] width 9 height 9
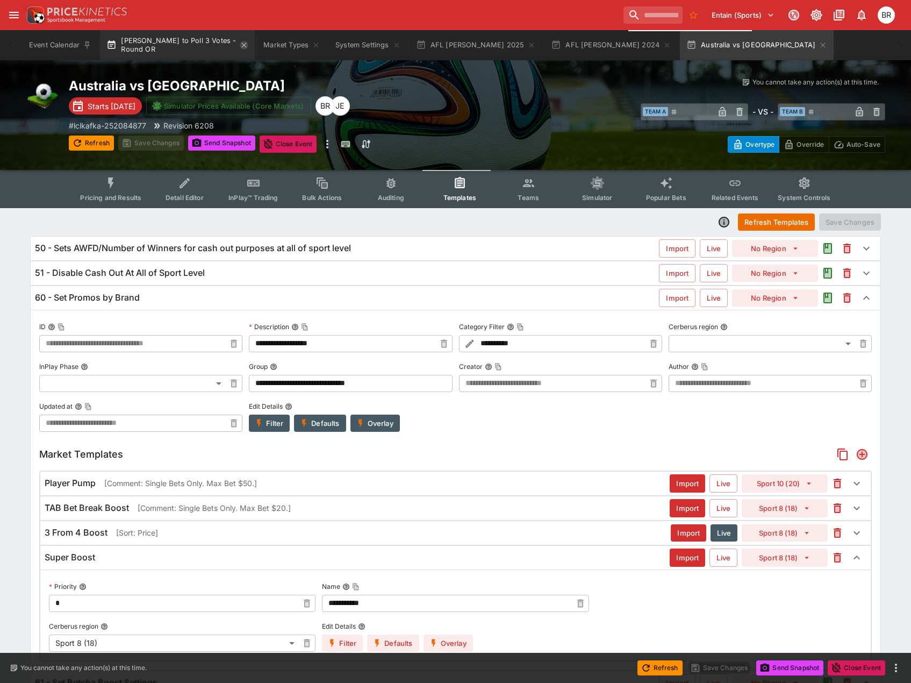
click at [245, 47] on icon "button" at bounding box center [244, 45] width 9 height 9
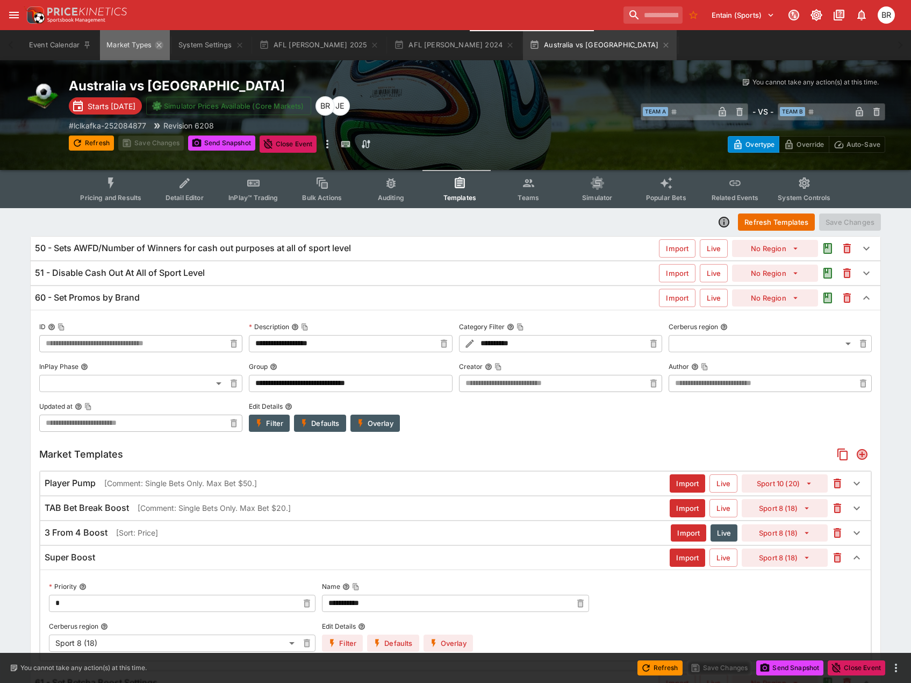
click at [160, 46] on icon "Market Types" at bounding box center [159, 44] width 5 height 5
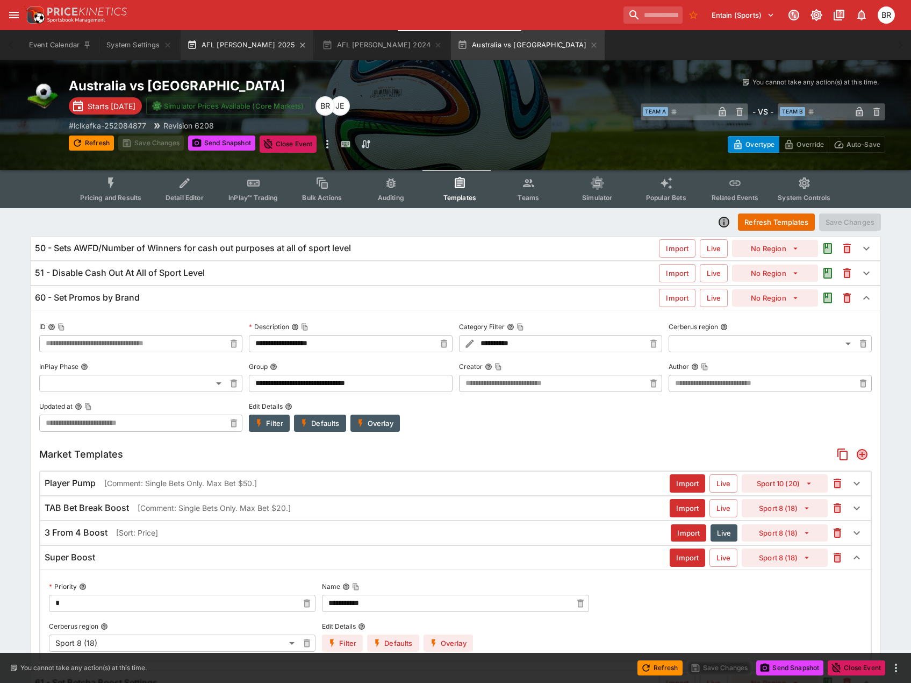
click at [194, 47] on icon "button" at bounding box center [192, 45] width 10 height 10
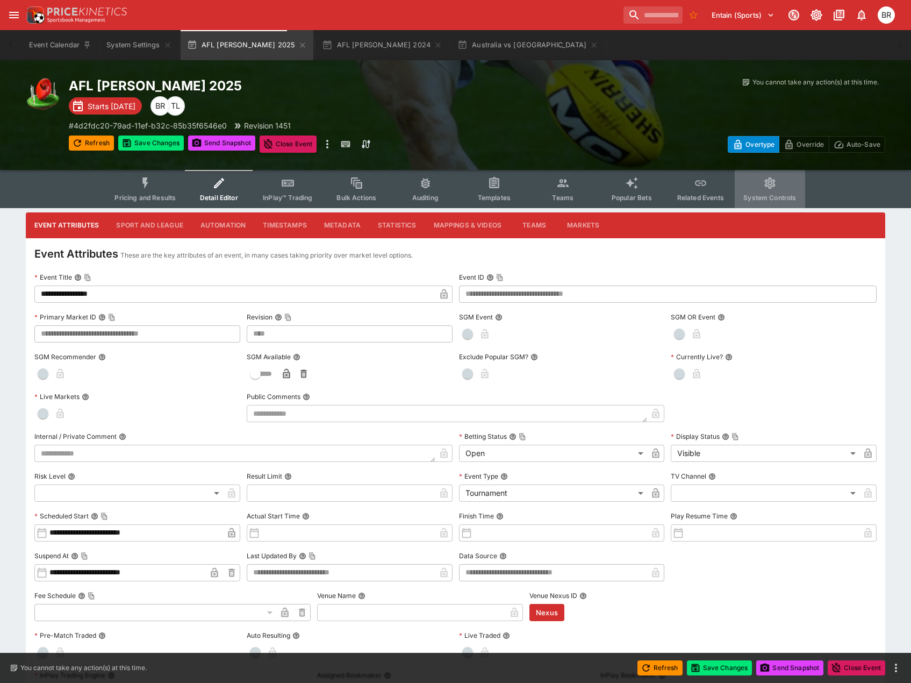
click at [743, 184] on button "System Controls" at bounding box center [770, 189] width 70 height 38
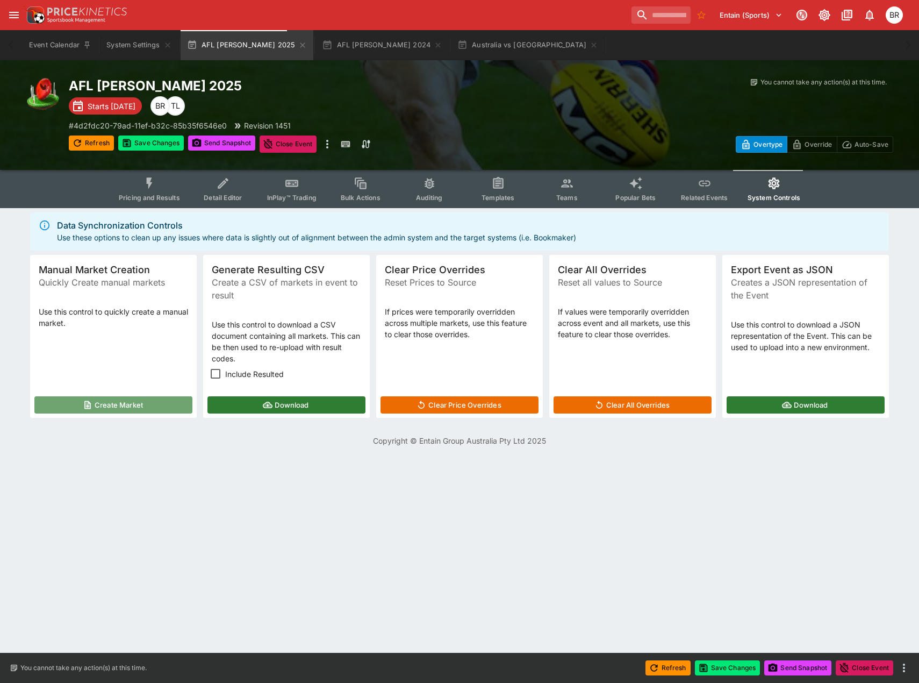
click at [136, 397] on button "Create Market" at bounding box center [113, 404] width 158 height 17
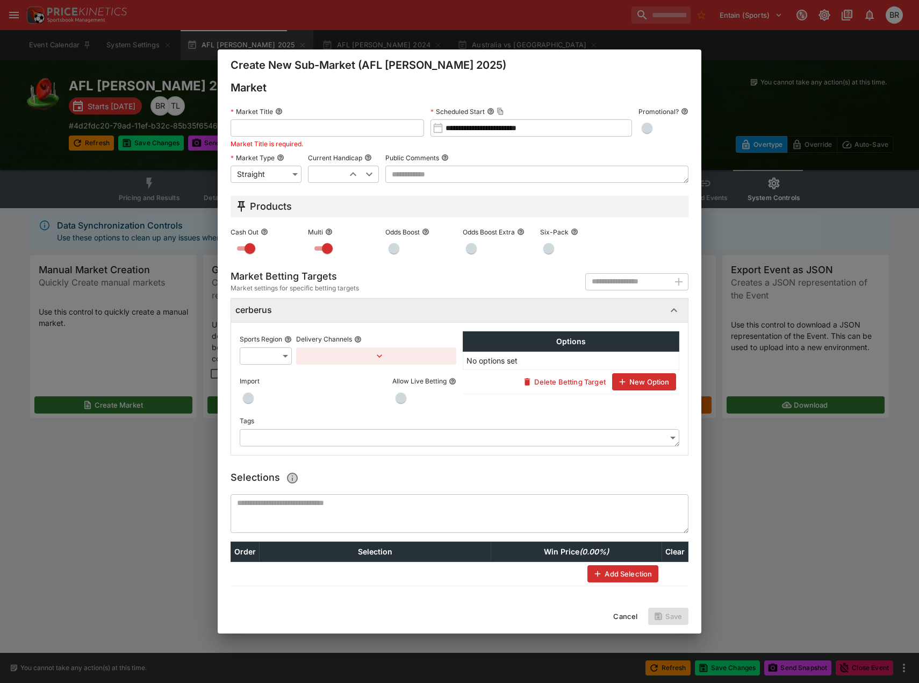
click at [296, 177] on body "Entain (Sports) 1 BR Event Calendar System Settings AFL Brownlow 2025 AFL Brown…" at bounding box center [459, 229] width 919 height 459
click at [264, 277] on li "Straight" at bounding box center [266, 281] width 71 height 17
click at [297, 123] on input "text" at bounding box center [327, 127] width 193 height 17
type input "*****"
click at [271, 354] on body "Entain (Sports) 1 BR Event Calendar System Settings AFL Brownlow 2025 AFL Brown…" at bounding box center [459, 229] width 919 height 459
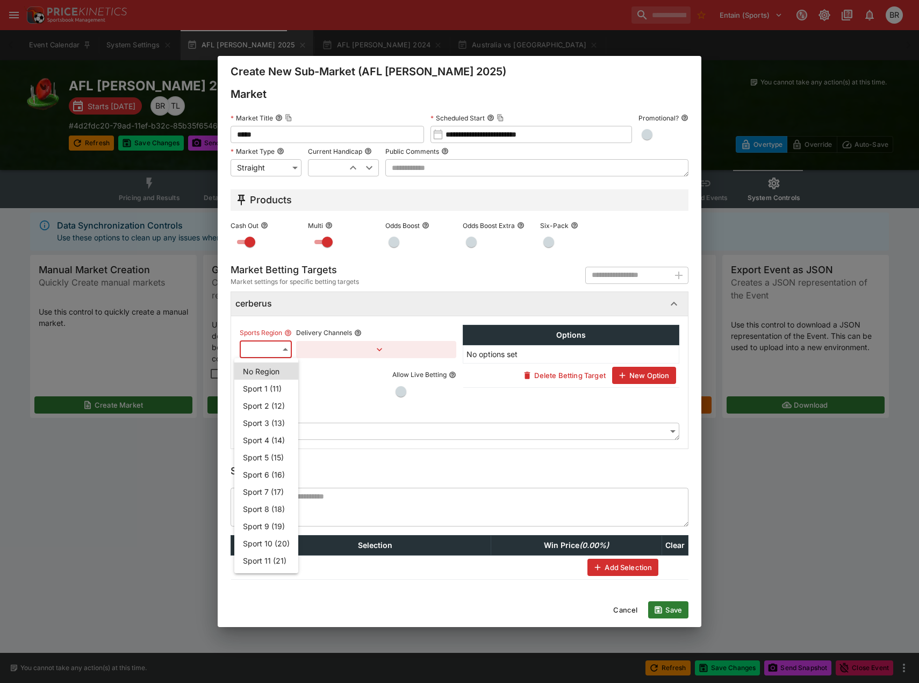
click at [270, 477] on li "Sport 6 (16)" at bounding box center [266, 473] width 64 height 17
type input "**"
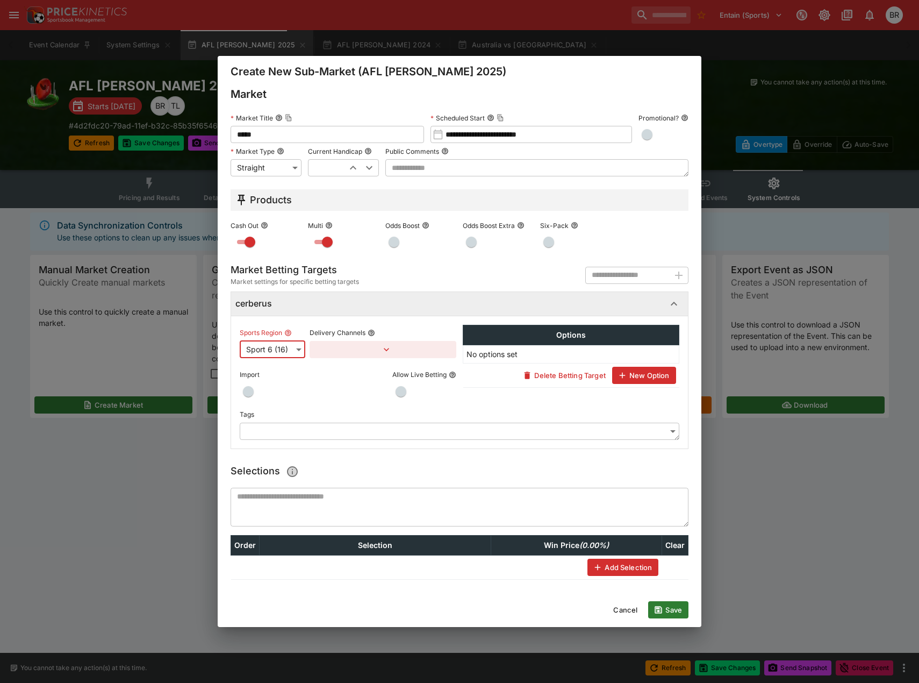
click at [607, 561] on button "Add Selection" at bounding box center [622, 566] width 71 height 17
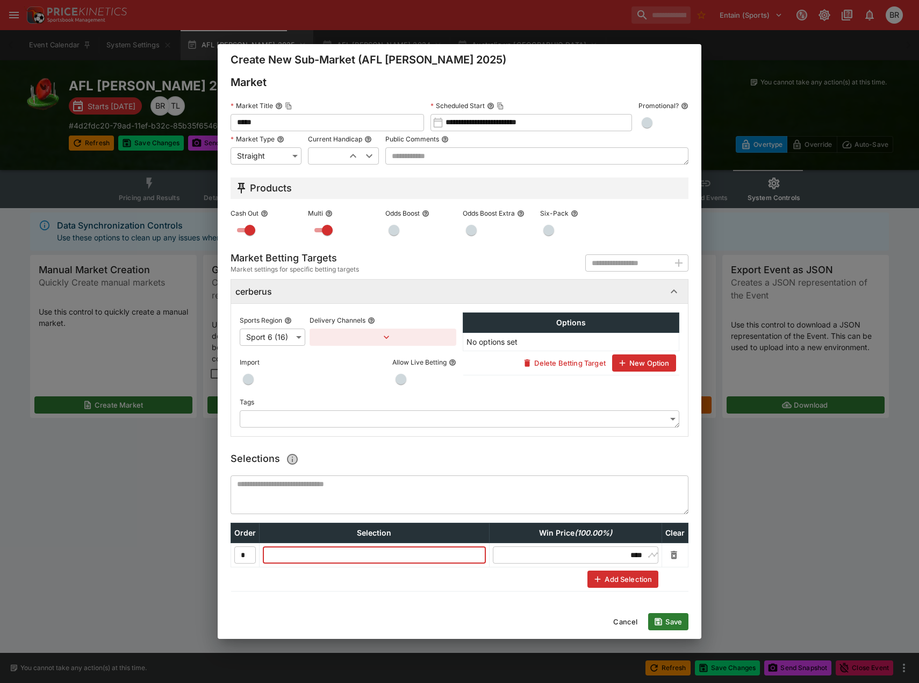
click at [361, 548] on input "text" at bounding box center [374, 554] width 223 height 17
type input "**********"
click at [674, 616] on button "Save" at bounding box center [668, 621] width 40 height 17
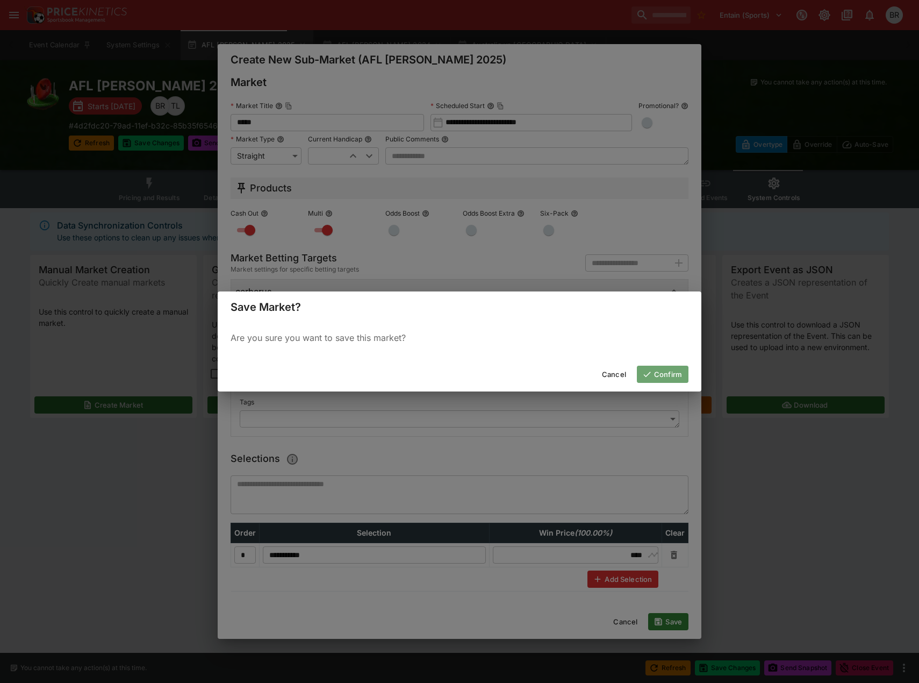
click at [676, 367] on button "Confirm" at bounding box center [663, 373] width 52 height 17
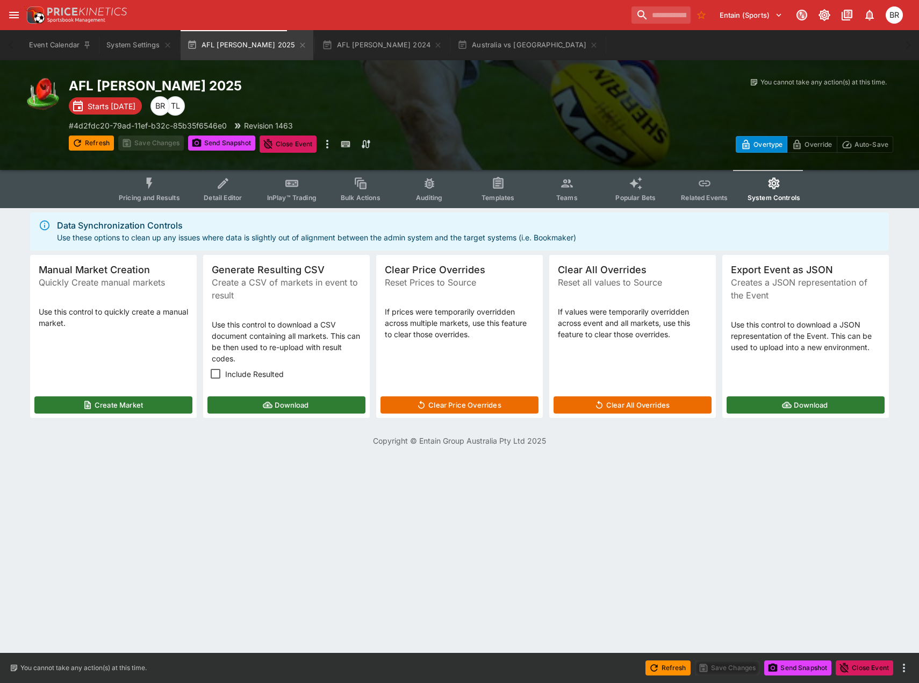
click at [154, 181] on icon "Event type filters" at bounding box center [149, 183] width 14 height 14
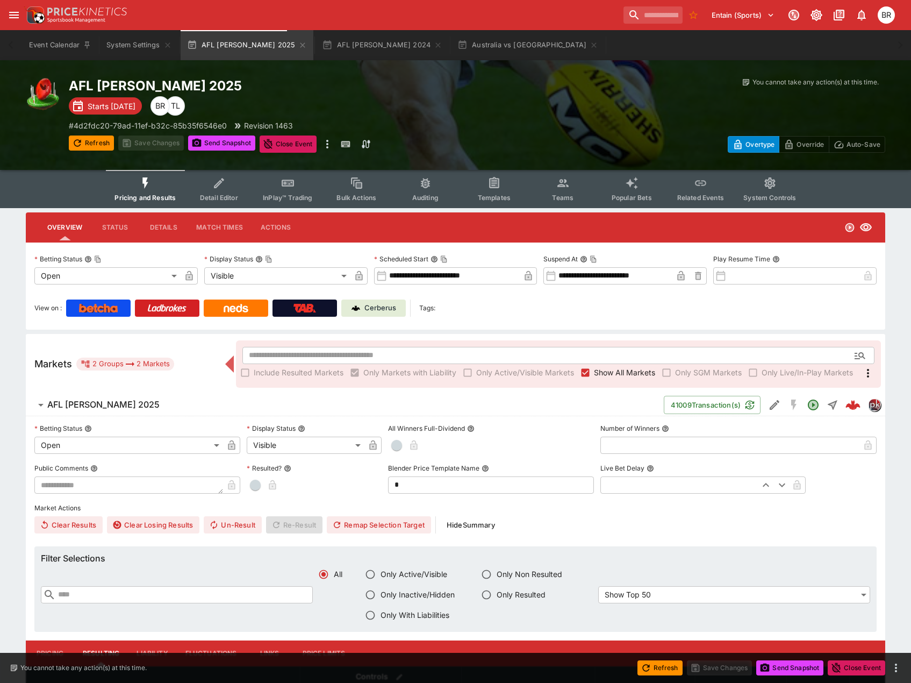
click at [71, 404] on h6 "AFL [PERSON_NAME] 2025" at bounding box center [103, 404] width 112 height 11
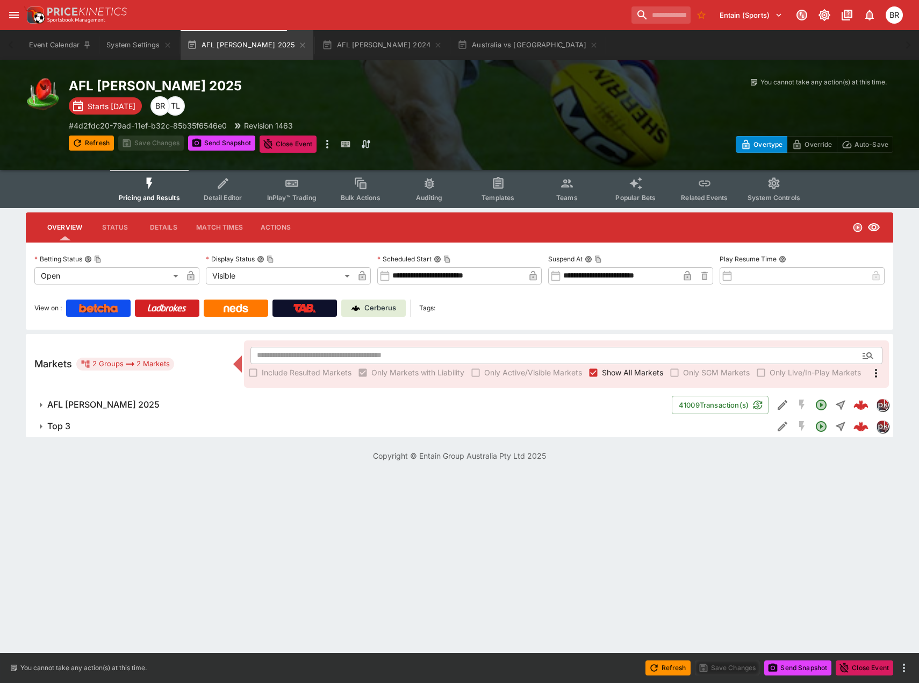
click at [771, 429] on button "Top 3" at bounding box center [399, 425] width 747 height 21
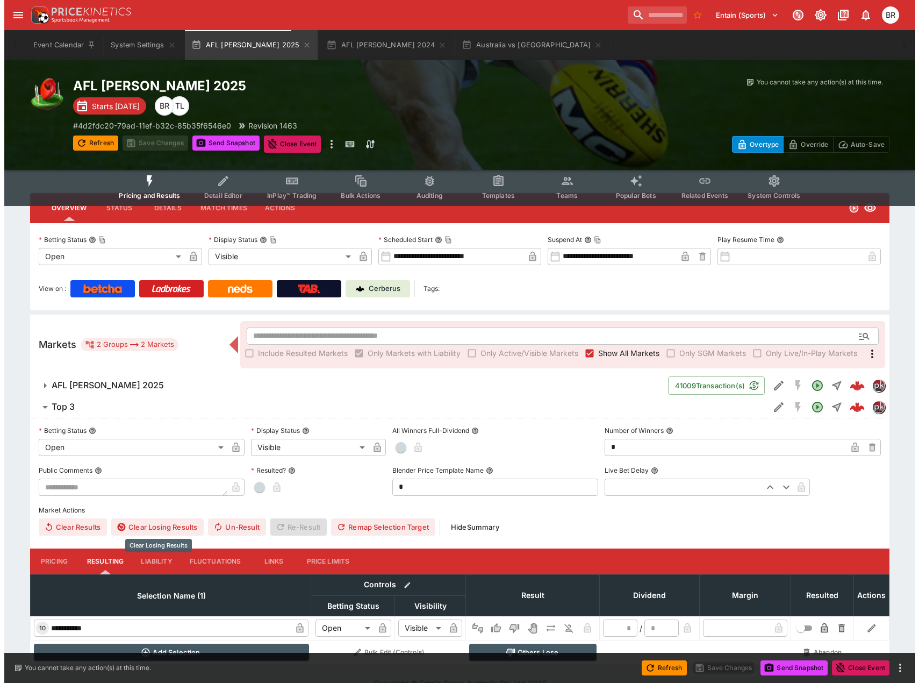
scroll to position [38, 0]
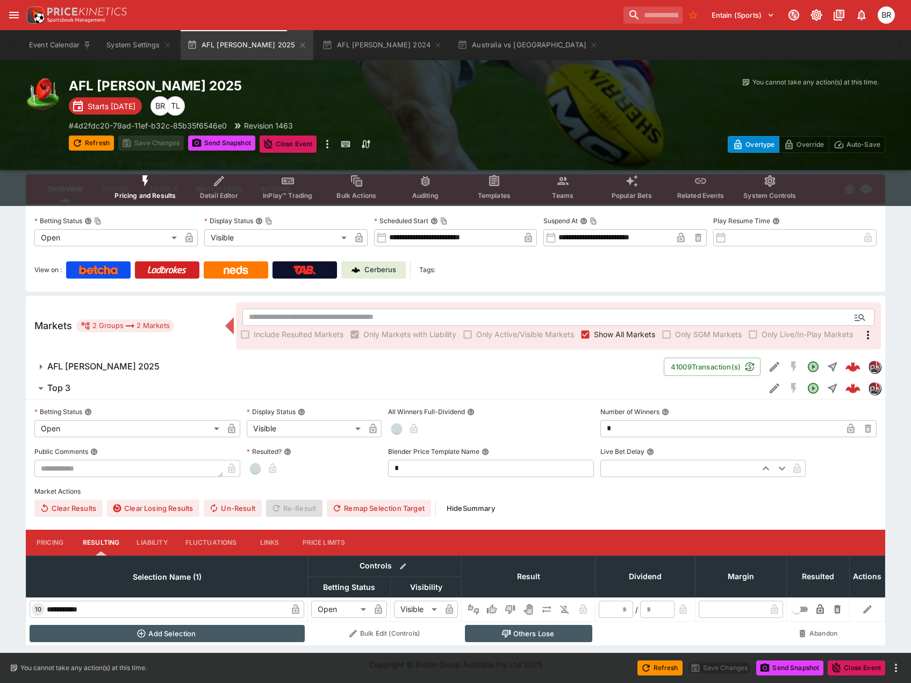
click at [135, 423] on body "Entain (Sports) 1 BR Event Calendar System Settings AFL Brownlow 2025 AFL Brown…" at bounding box center [455, 322] width 911 height 721
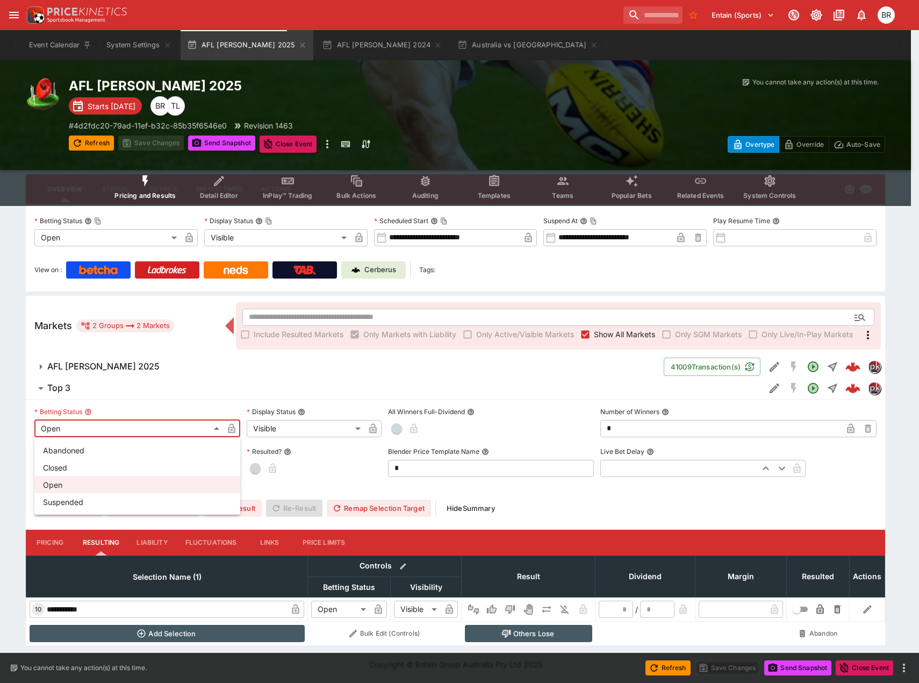
click at [94, 495] on li "Suspended" at bounding box center [137, 501] width 206 height 17
type input "**********"
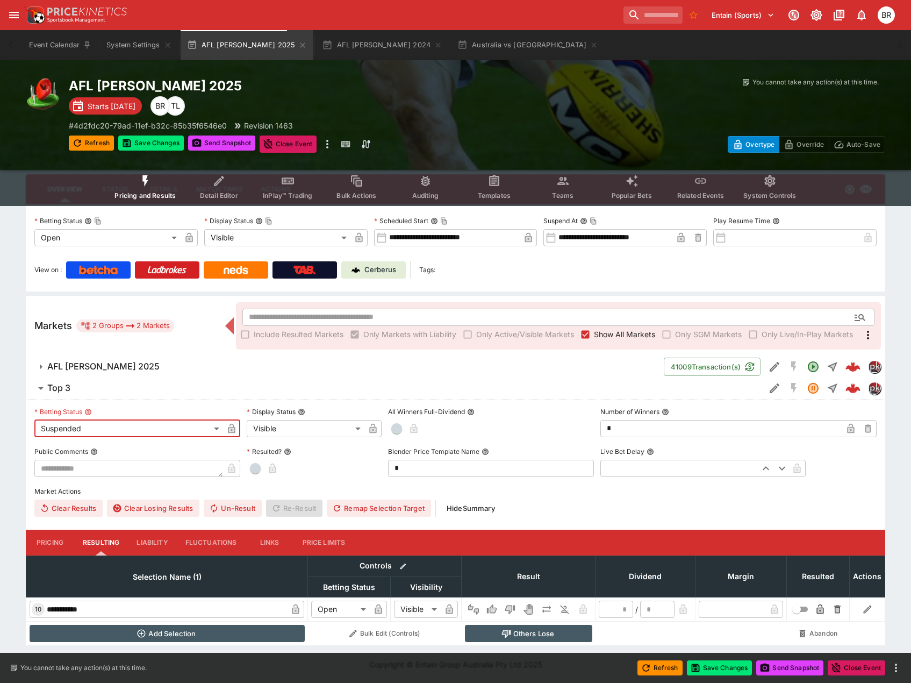
click at [257, 433] on body "Entain (Sports) 1 BR Event Calendar System Settings AFL Brownlow 2025 AFL Brown…" at bounding box center [455, 322] width 911 height 721
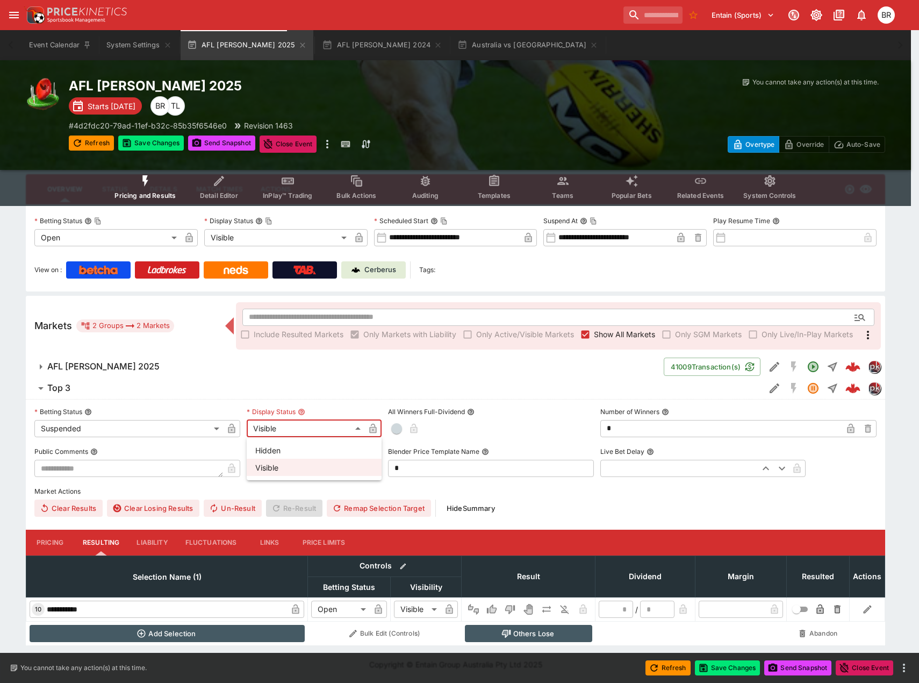
click at [265, 446] on li "Hidden" at bounding box center [314, 449] width 135 height 17
type input "******"
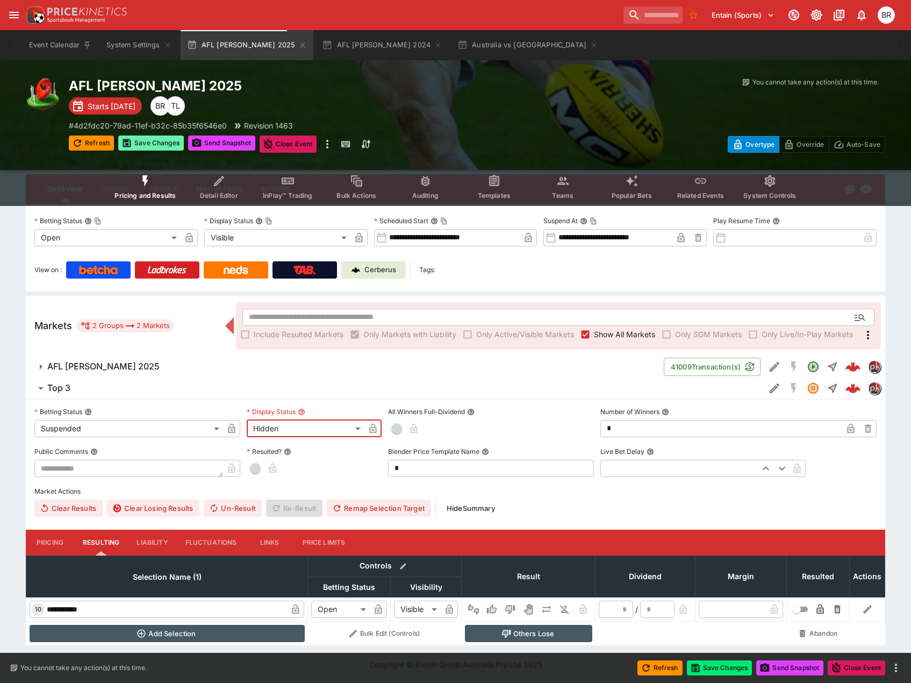
click at [145, 146] on button "Save Changes" at bounding box center [151, 142] width 66 height 15
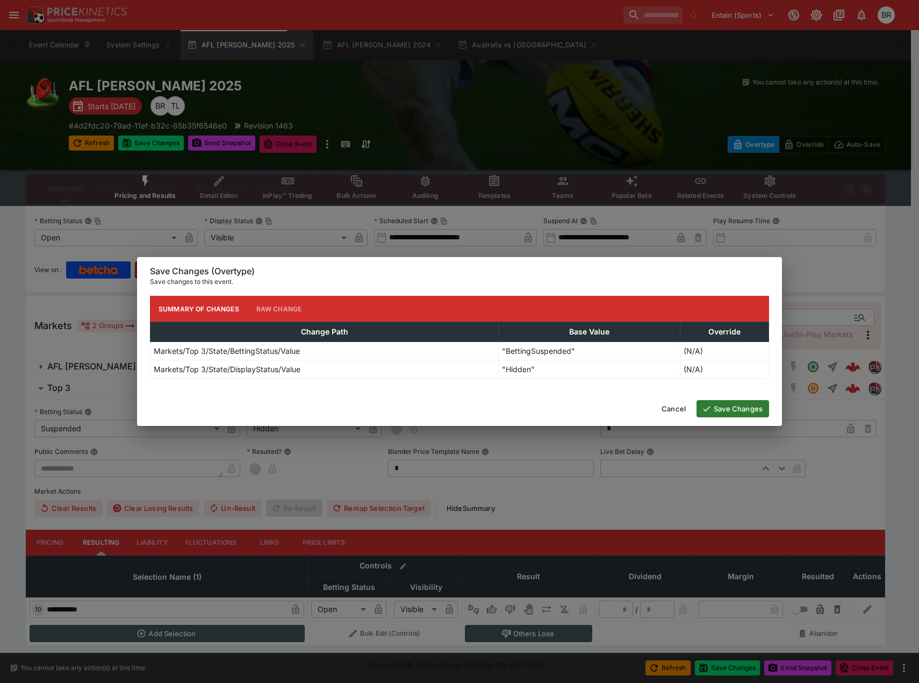
click at [722, 409] on button "Save Changes" at bounding box center [732, 408] width 73 height 17
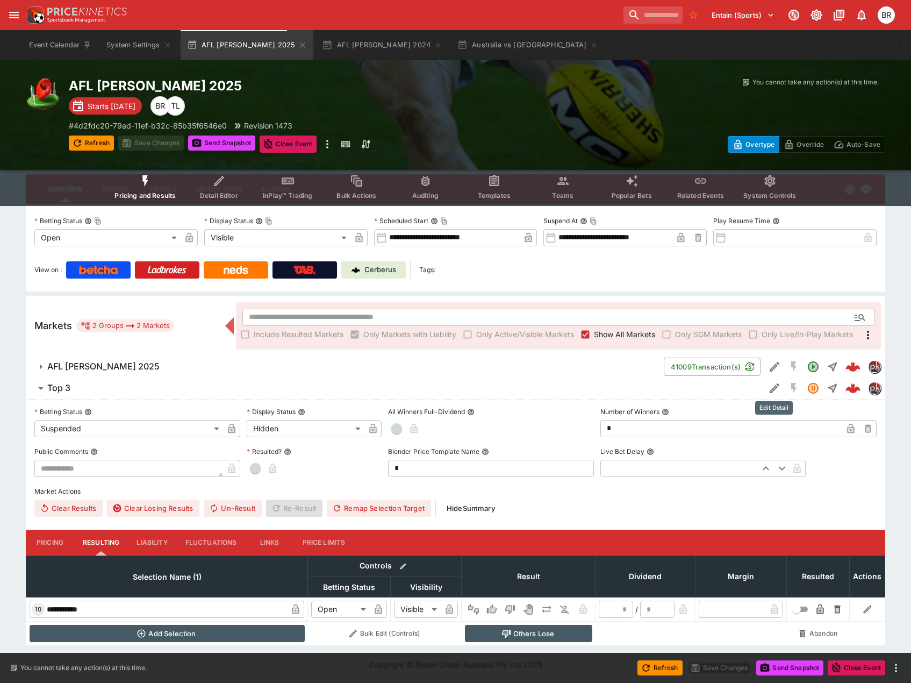
click at [768, 392] on icon "Edit Detail" at bounding box center [774, 388] width 13 height 13
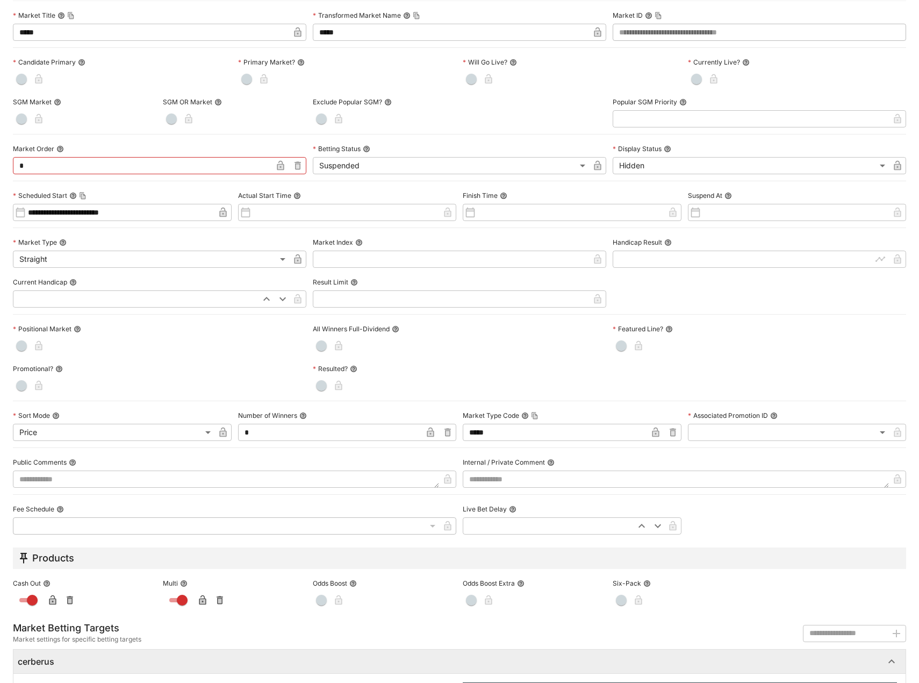
scroll to position [107, 0]
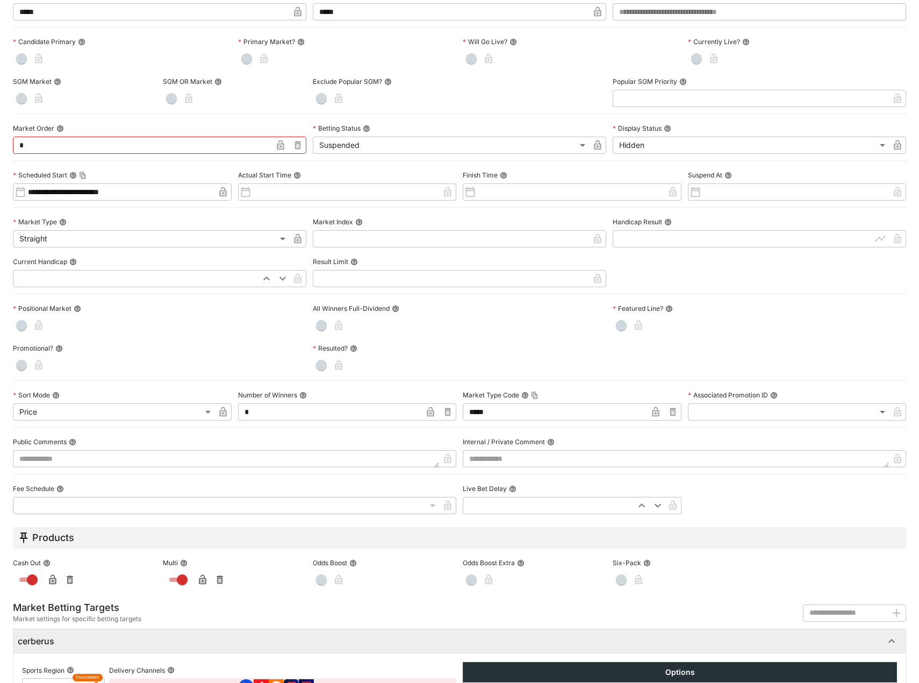
click at [28, 321] on button "button" at bounding box center [21, 325] width 17 height 17
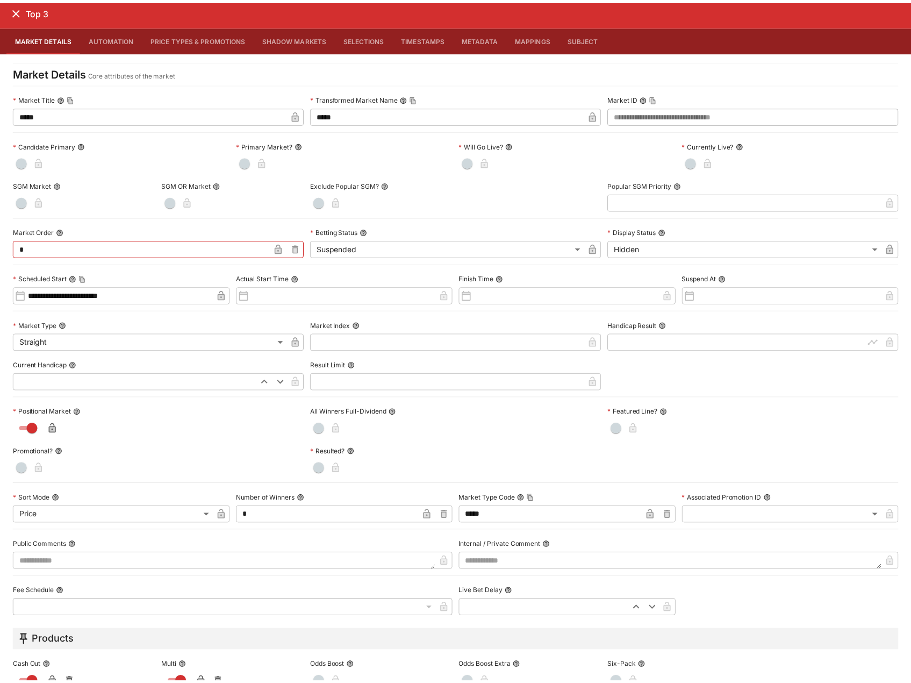
scroll to position [0, 0]
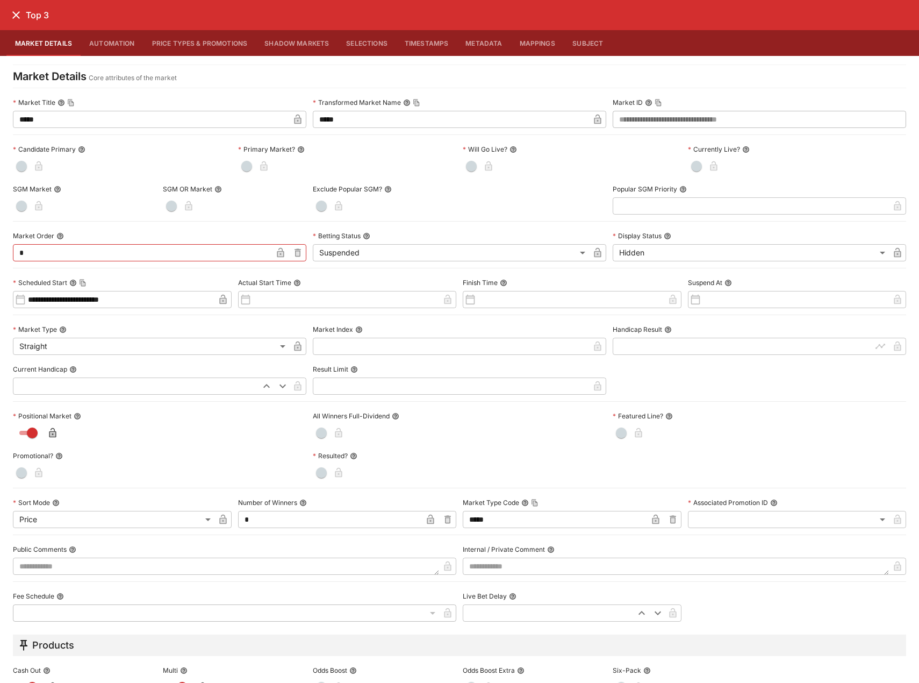
click at [16, 19] on icon "close" at bounding box center [16, 15] width 13 height 13
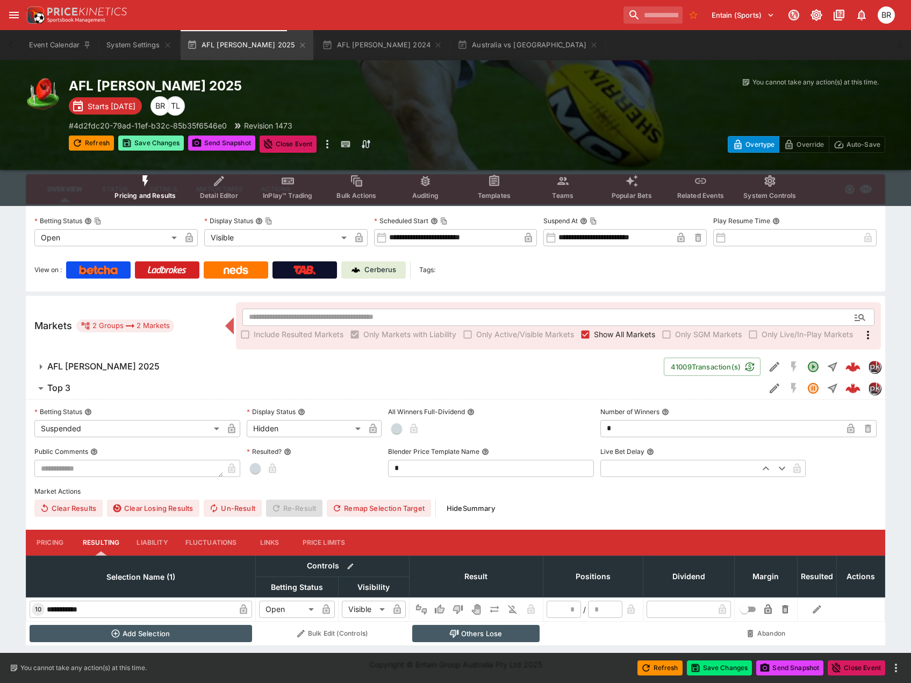
click at [157, 146] on button "Save Changes" at bounding box center [151, 142] width 66 height 15
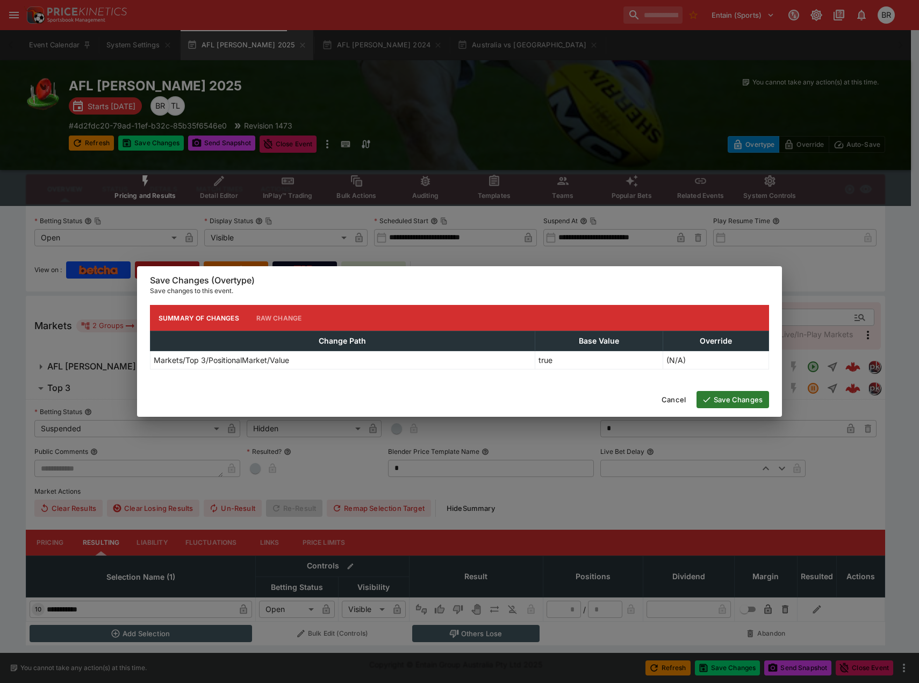
click at [736, 401] on button "Save Changes" at bounding box center [732, 399] width 73 height 17
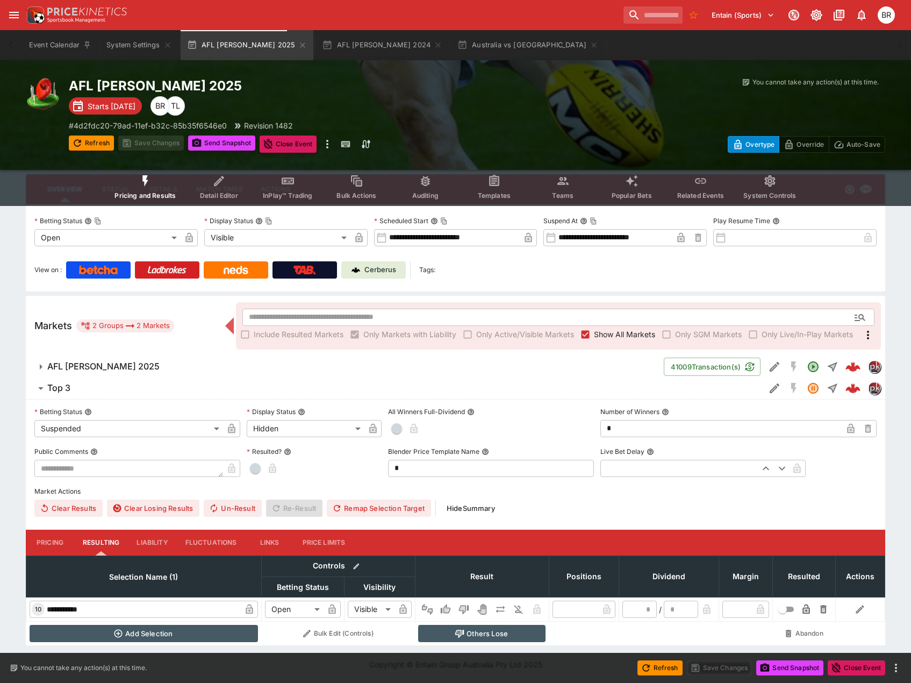
click at [49, 543] on button "Pricing" at bounding box center [50, 542] width 48 height 26
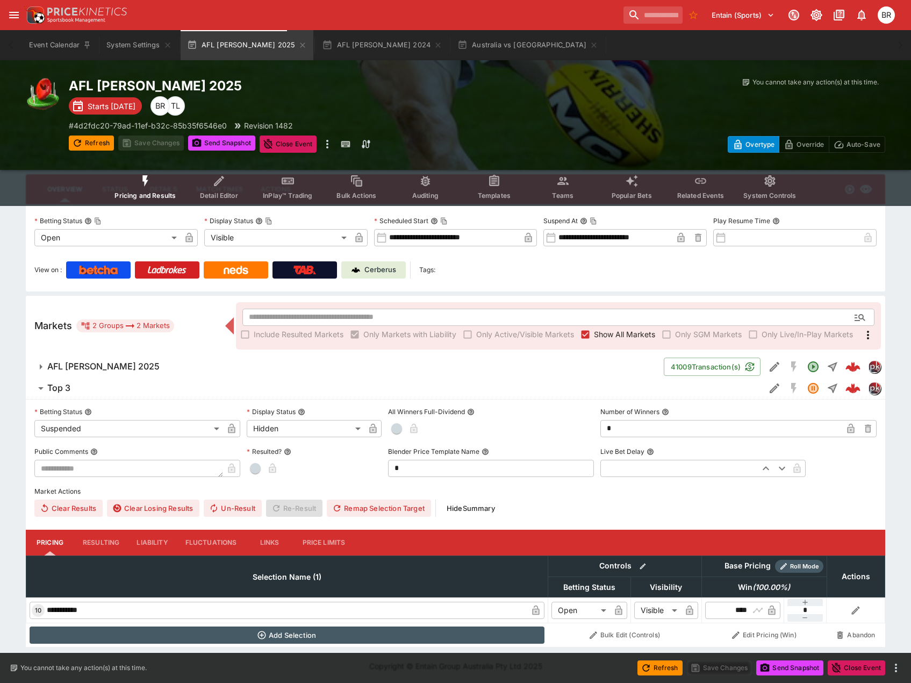
click at [96, 549] on button "Resulting" at bounding box center [101, 542] width 54 height 26
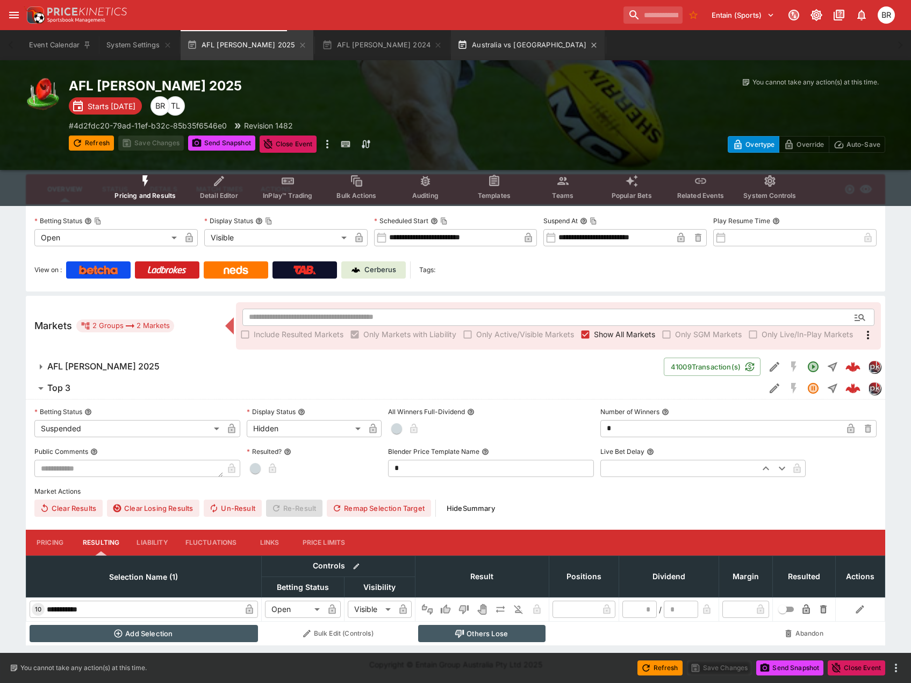
click at [451, 49] on button "Australia vs [GEOGRAPHIC_DATA]" at bounding box center [528, 45] width 154 height 30
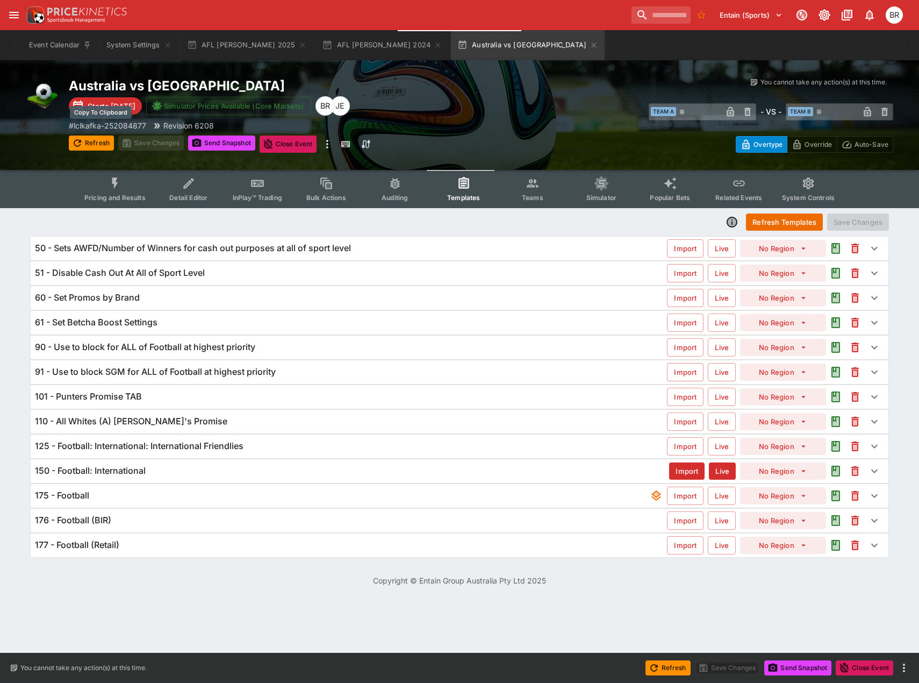
click at [119, 121] on p "# lclkafka-252084877" at bounding box center [107, 125] width 77 height 11
click at [141, 185] on button "Pricing and Results" at bounding box center [115, 189] width 78 height 38
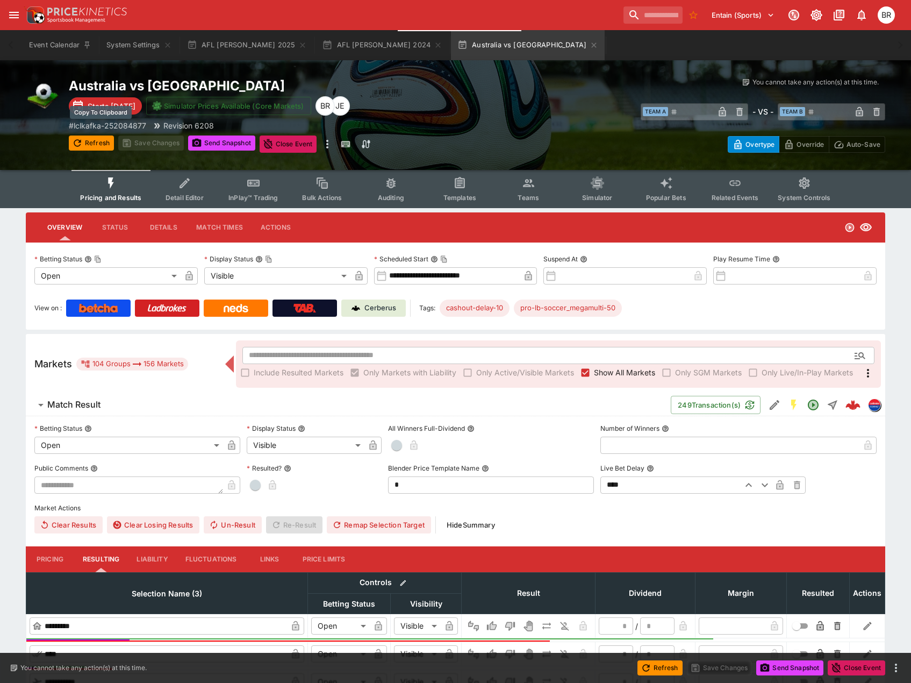
click at [124, 126] on p "# lclkafka-252084877" at bounding box center [107, 125] width 77 height 11
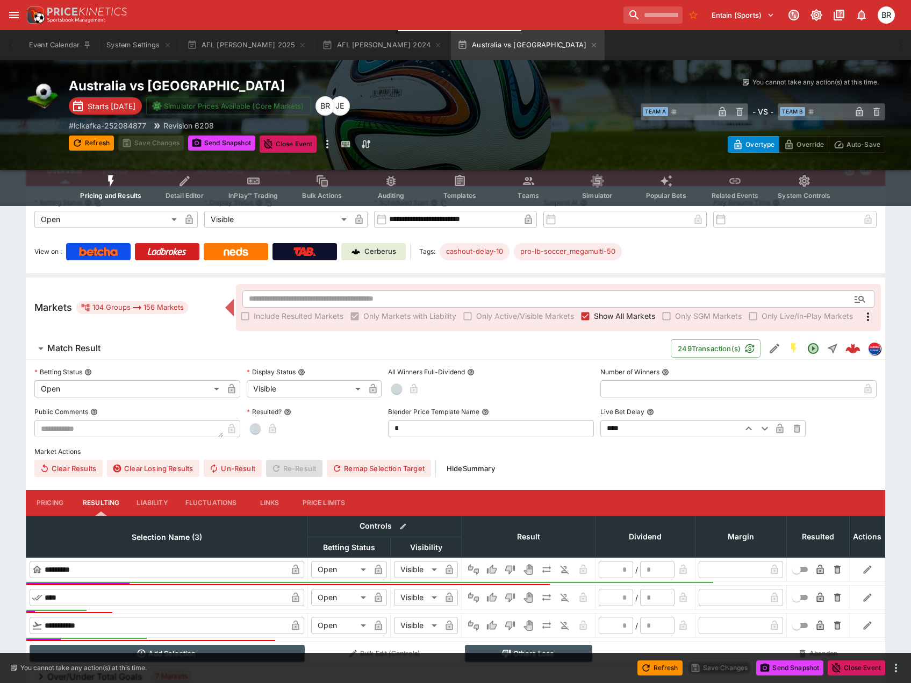
scroll to position [54, 0]
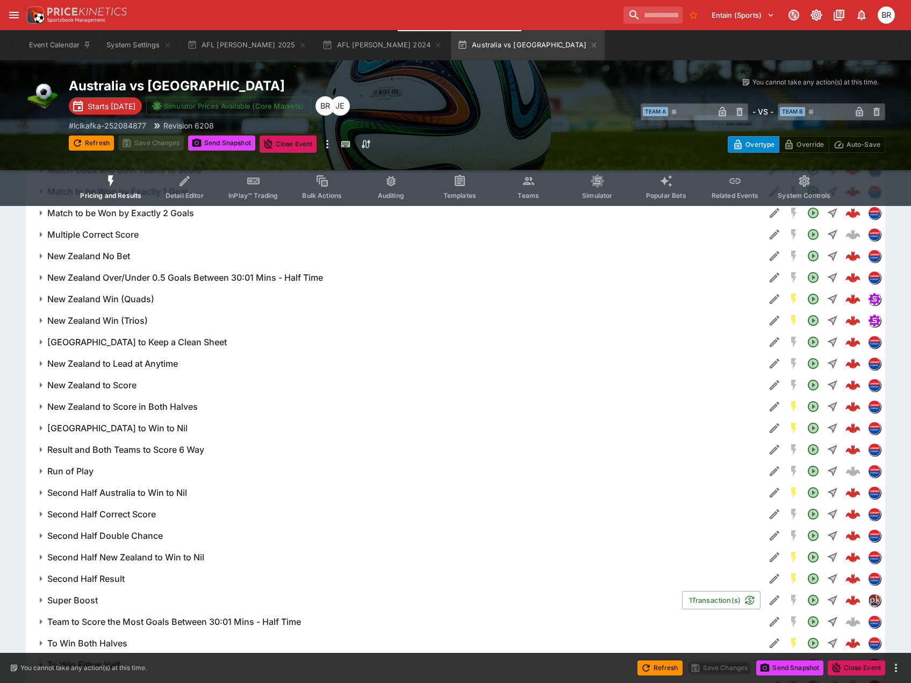
scroll to position [2042, 0]
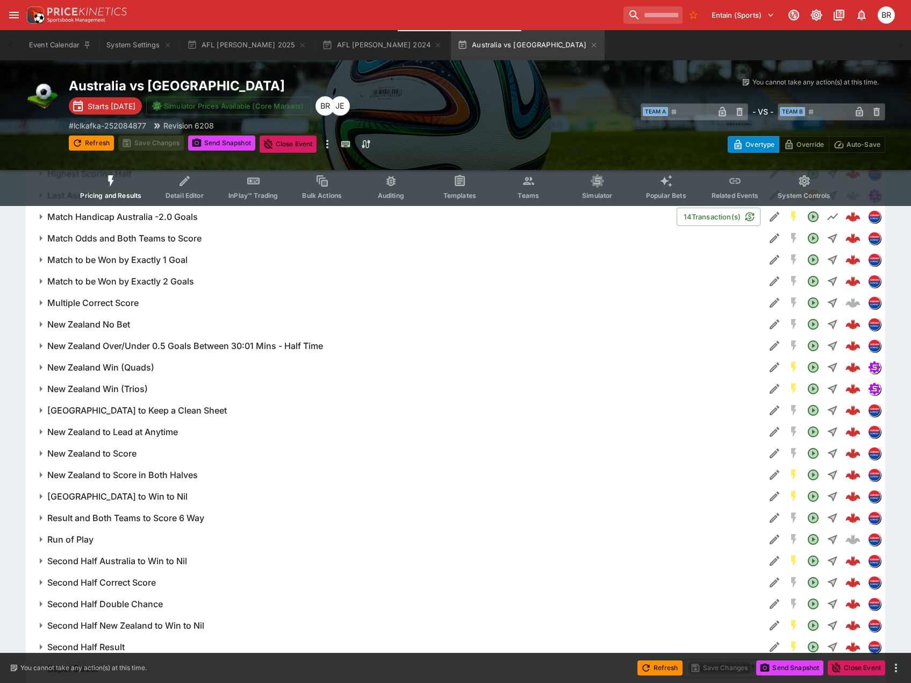
click at [100, 181] on button "Pricing and Results" at bounding box center [110, 187] width 78 height 38
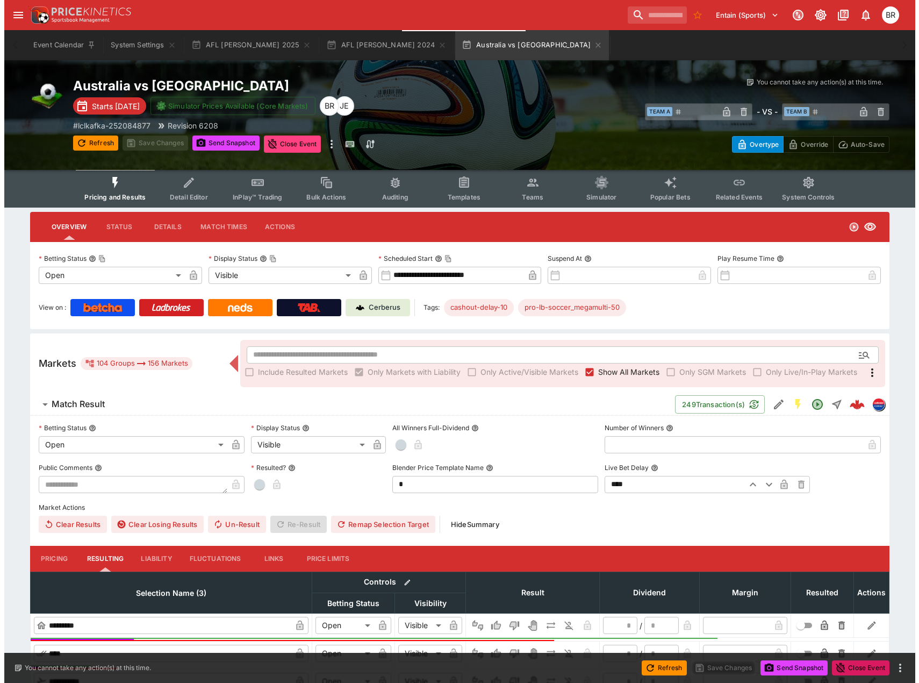
scroll to position [0, 0]
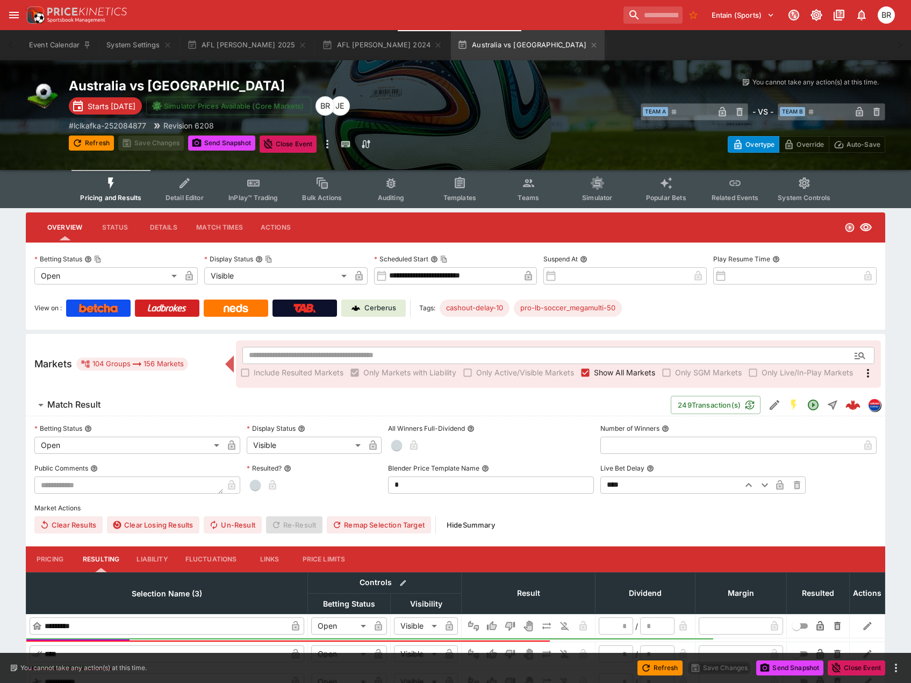
click at [328, 140] on icon "more" at bounding box center [327, 144] width 13 height 13
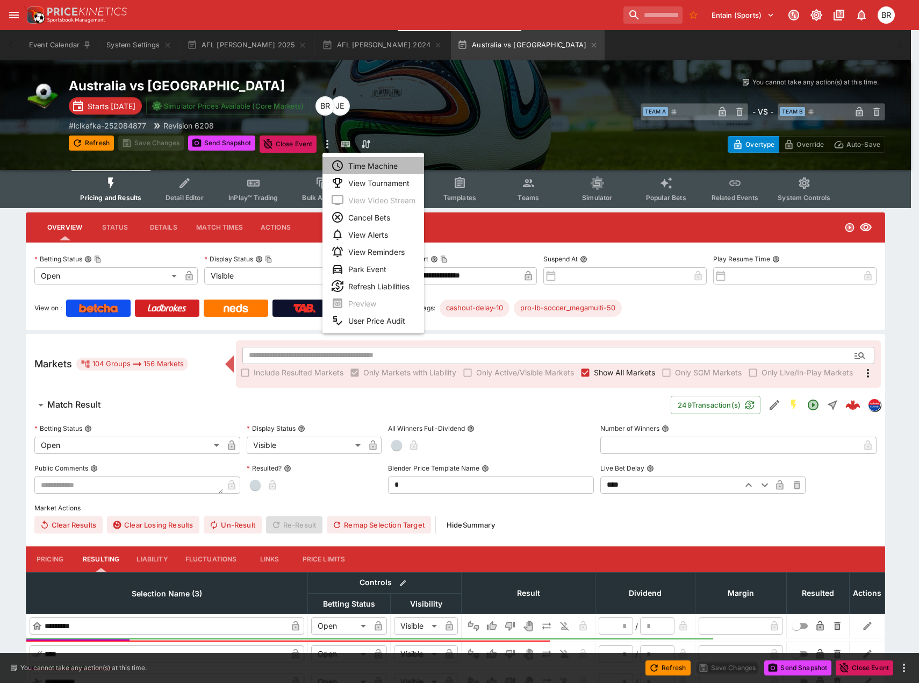
click at [365, 164] on li "Time Machine" at bounding box center [373, 165] width 102 height 17
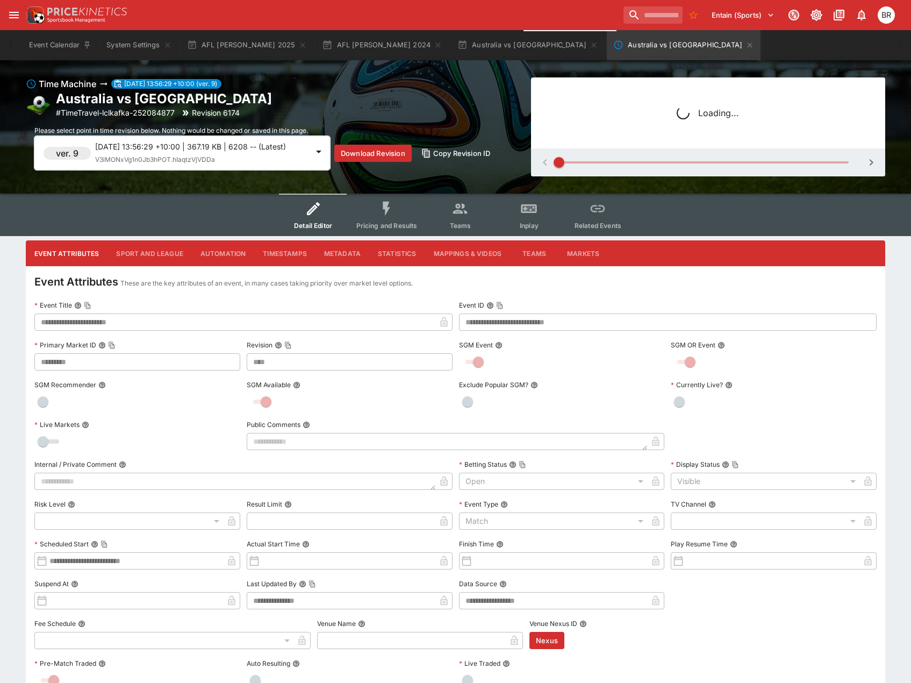
type input "****"
type input "**********"
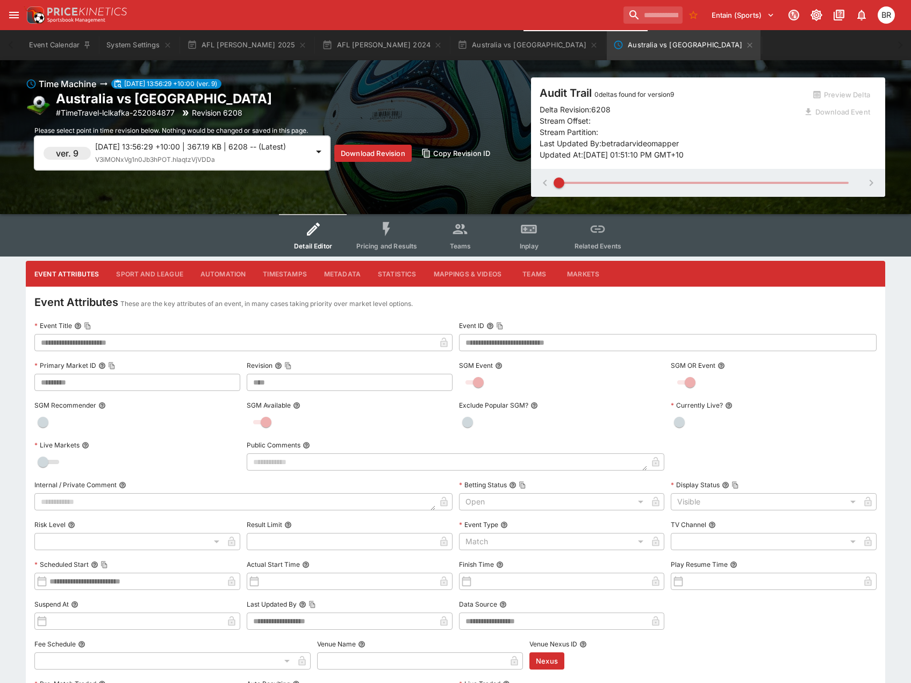
click at [288, 152] on p "2025-09-03 13:56:29 +10:00 | 367.19 KB | 6208 -- (Latest)" at bounding box center [201, 146] width 213 height 11
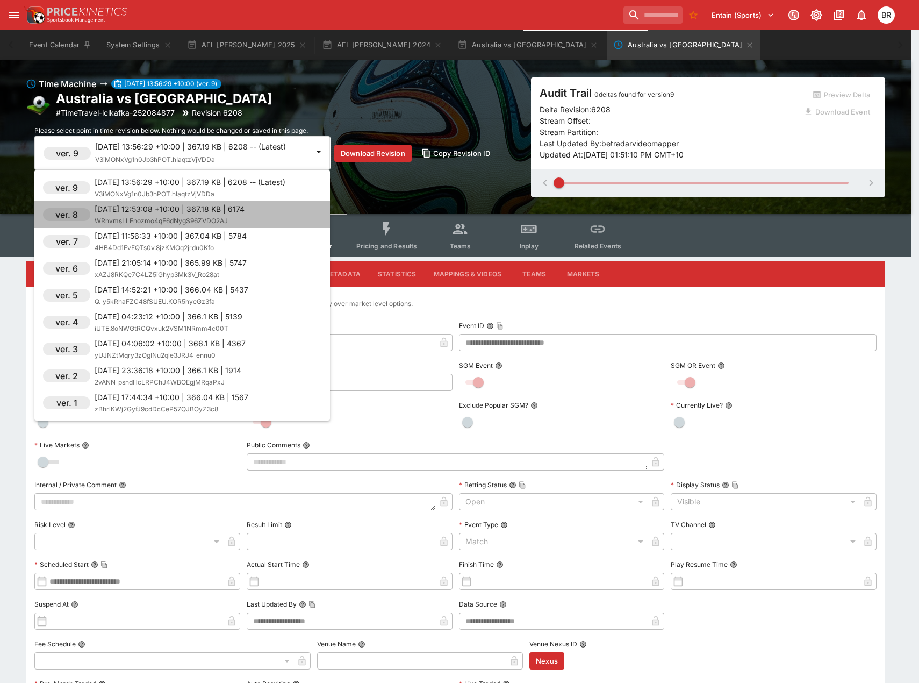
click at [240, 206] on p "2025-09-03 12:53:08 +10:00 | 367.18 KB | 6174" at bounding box center [170, 208] width 150 height 11
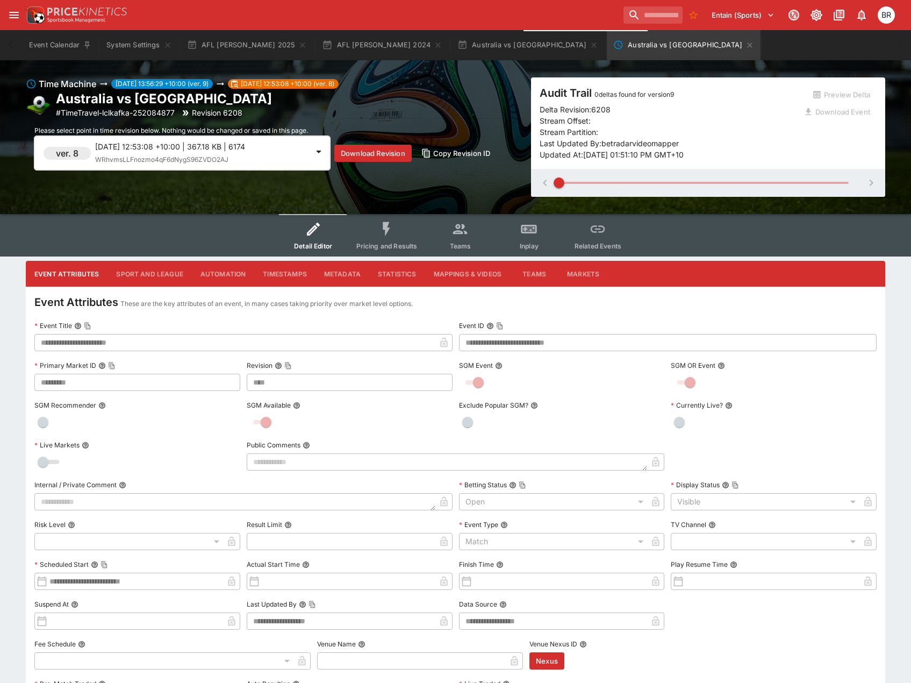
type input "****"
type input "**********"
click at [370, 222] on button "Pricing and Results" at bounding box center [387, 235] width 78 height 42
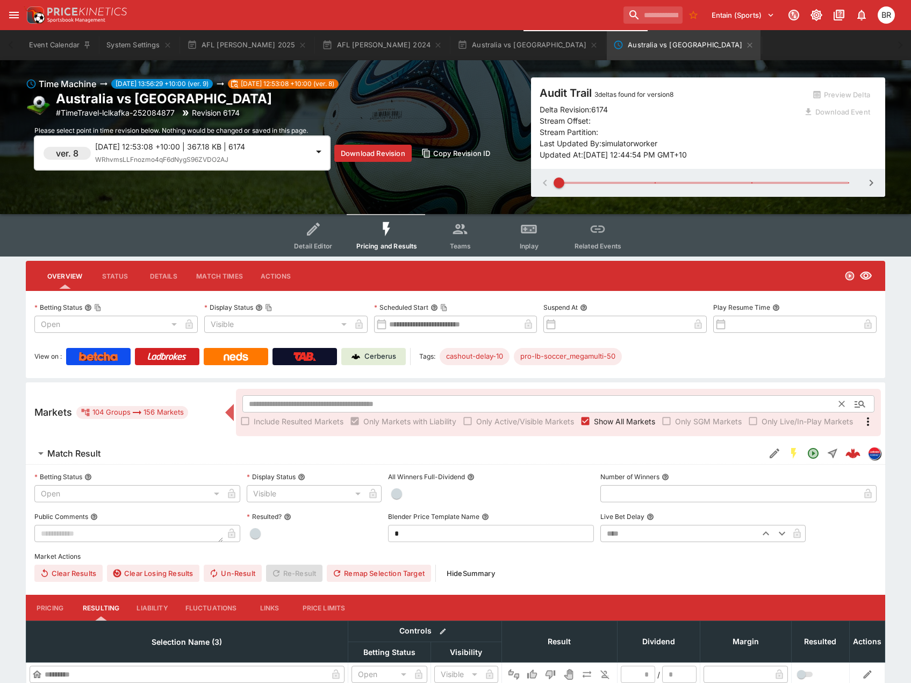
click at [482, 404] on input "text" at bounding box center [540, 403] width 597 height 17
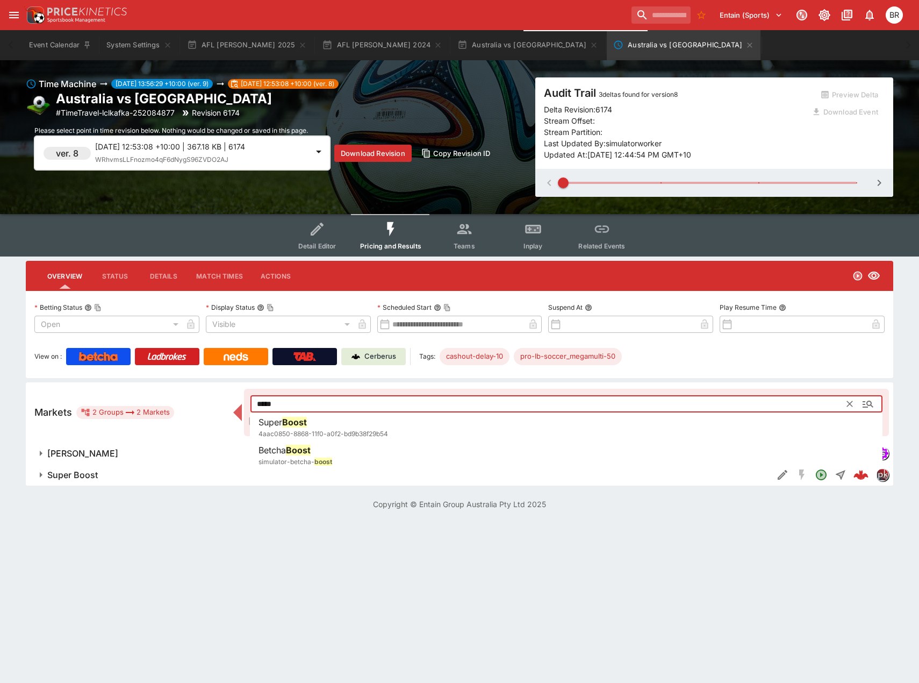
drag, startPoint x: 492, startPoint y: 418, endPoint x: 487, endPoint y: 420, distance: 6.0
click at [492, 418] on li "Super Boost 4aac0850-8868-11f0-a0f2-bd9b38f29b54" at bounding box center [566, 427] width 633 height 30
type input "**********"
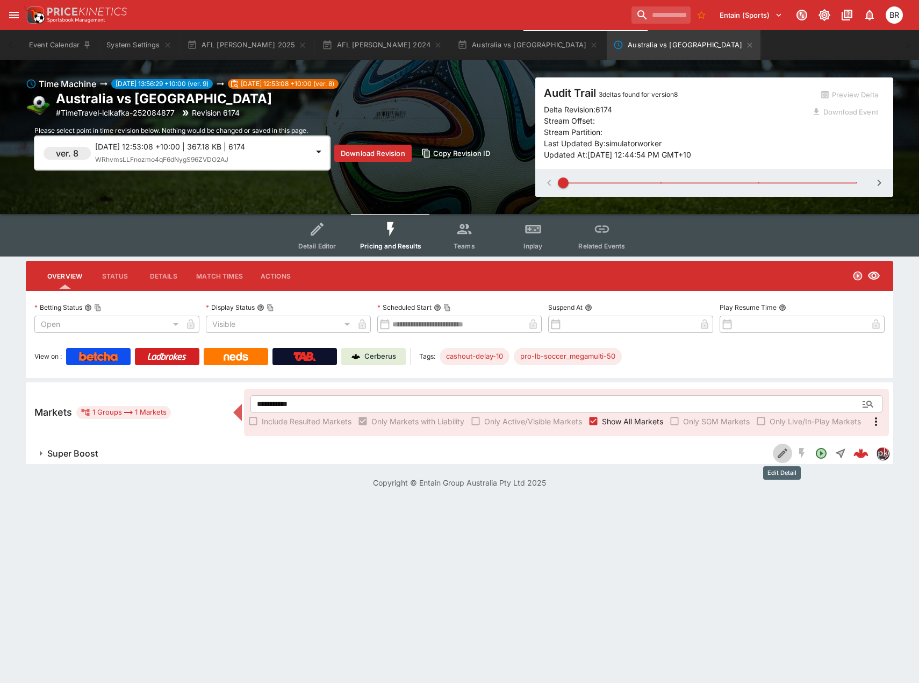
click at [778, 450] on icon "Edit Detail" at bounding box center [782, 453] width 13 height 13
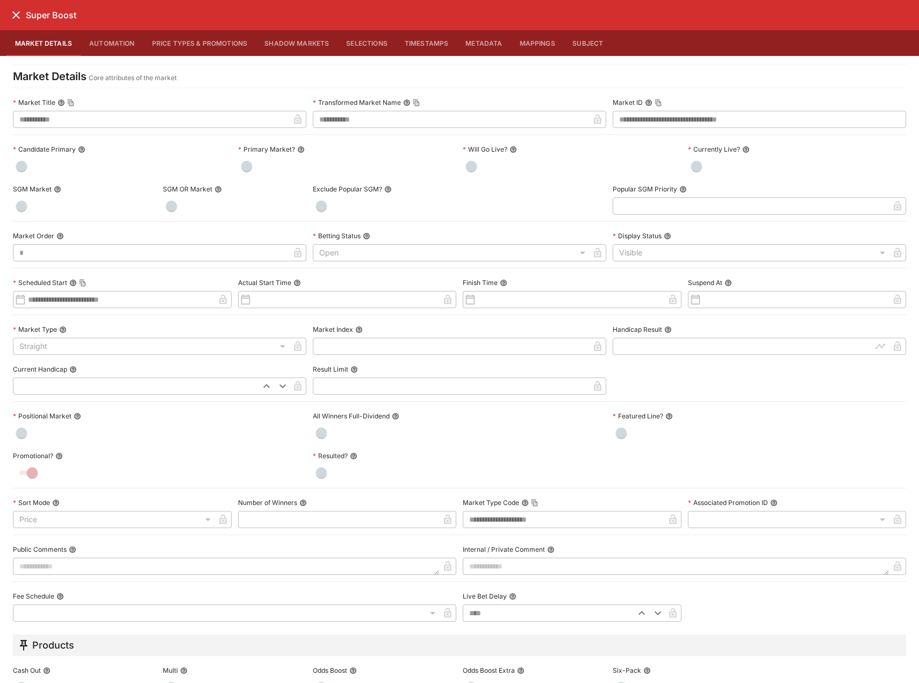
click at [20, 19] on icon "close" at bounding box center [16, 15] width 13 height 13
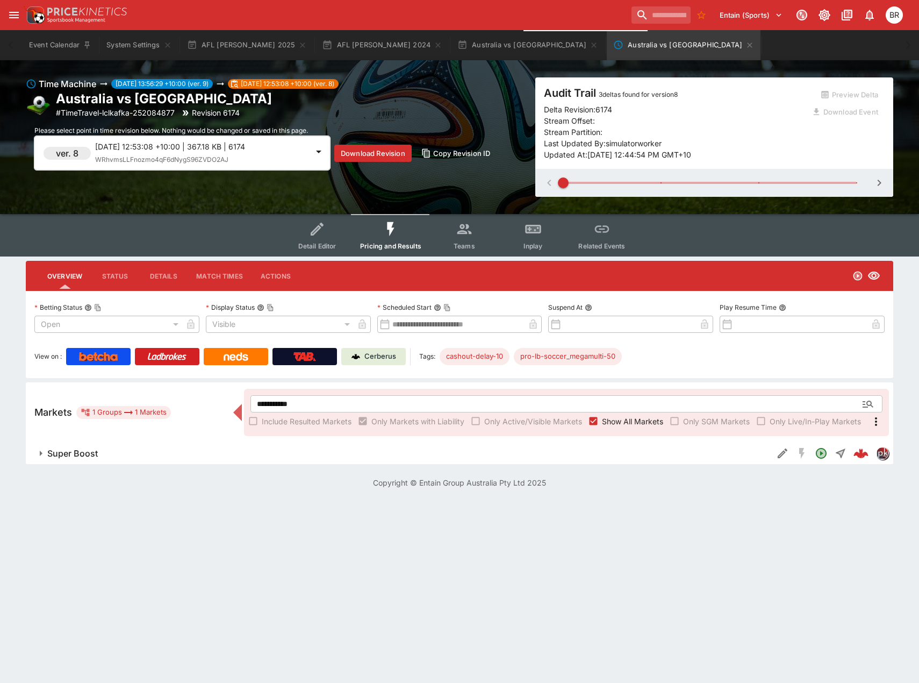
click at [874, 178] on icon "button" at bounding box center [879, 182] width 13 height 13
type input "*"
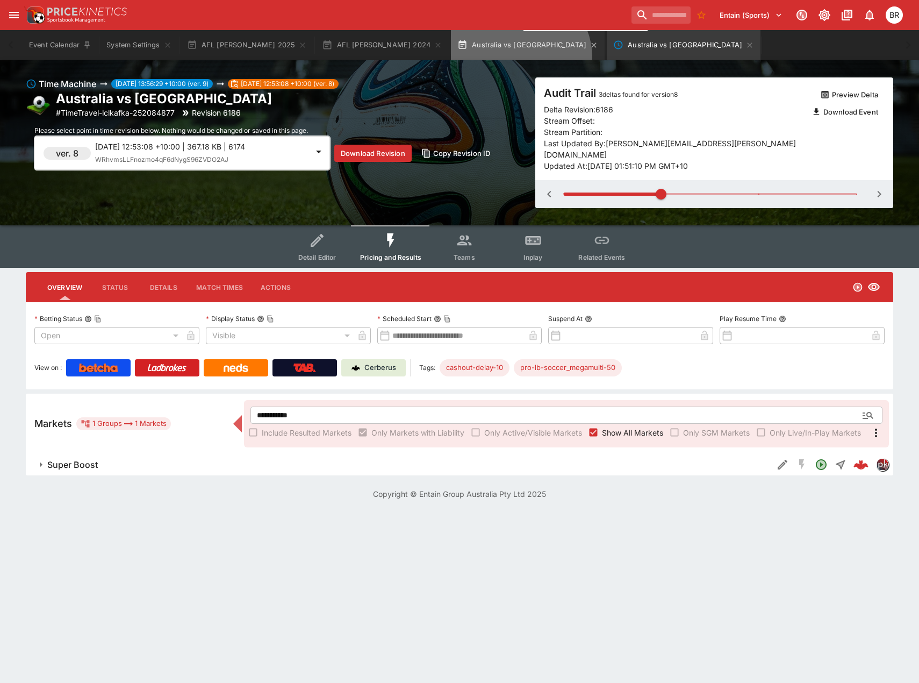
click at [465, 57] on button "Australia vs [GEOGRAPHIC_DATA]" at bounding box center [528, 45] width 154 height 30
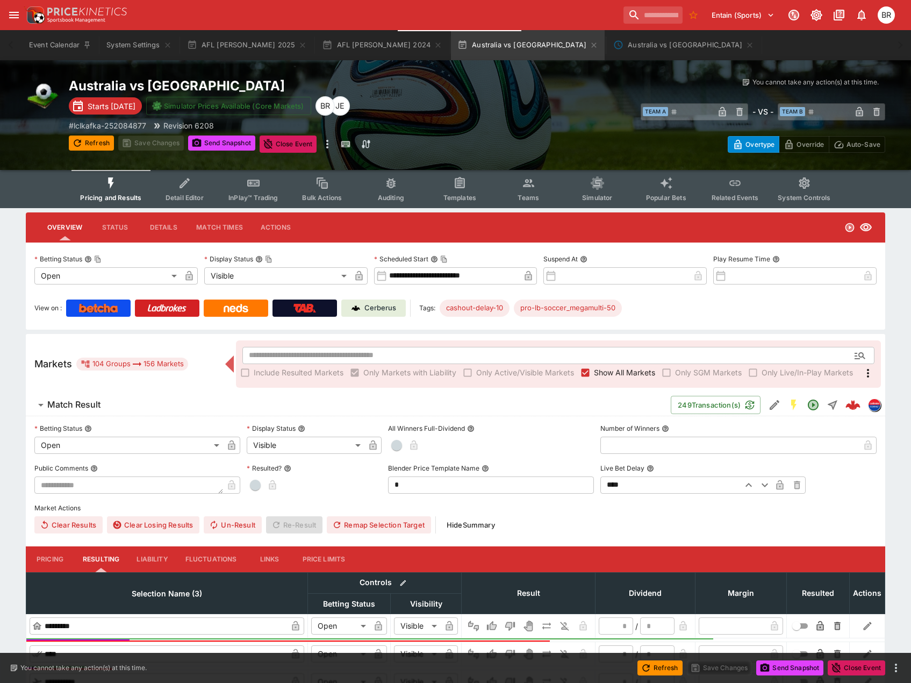
click at [368, 305] on p "Cerberus" at bounding box center [380, 308] width 32 height 11
click at [254, 46] on button "AFL [PERSON_NAME] 2025" at bounding box center [247, 45] width 133 height 30
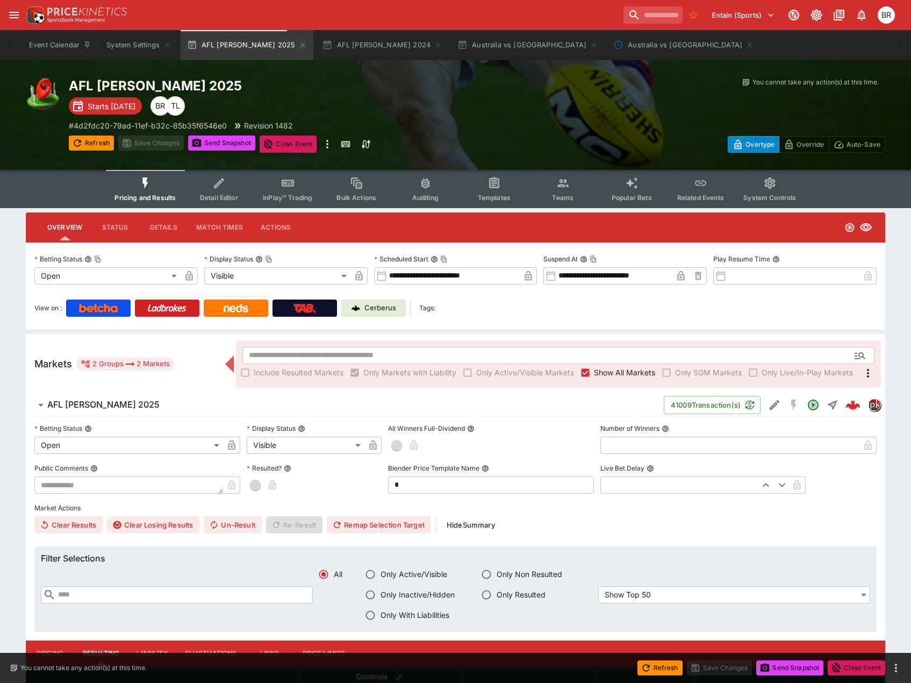
click at [226, 181] on icon "Event type filters" at bounding box center [219, 183] width 14 height 14
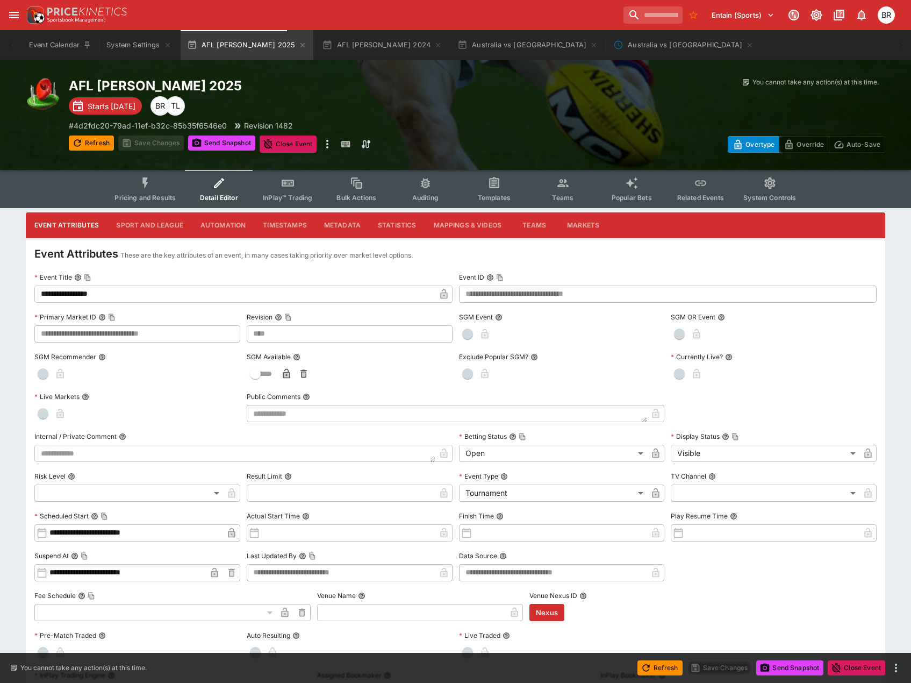
click at [157, 225] on button "Sport and League" at bounding box center [149, 225] width 84 height 26
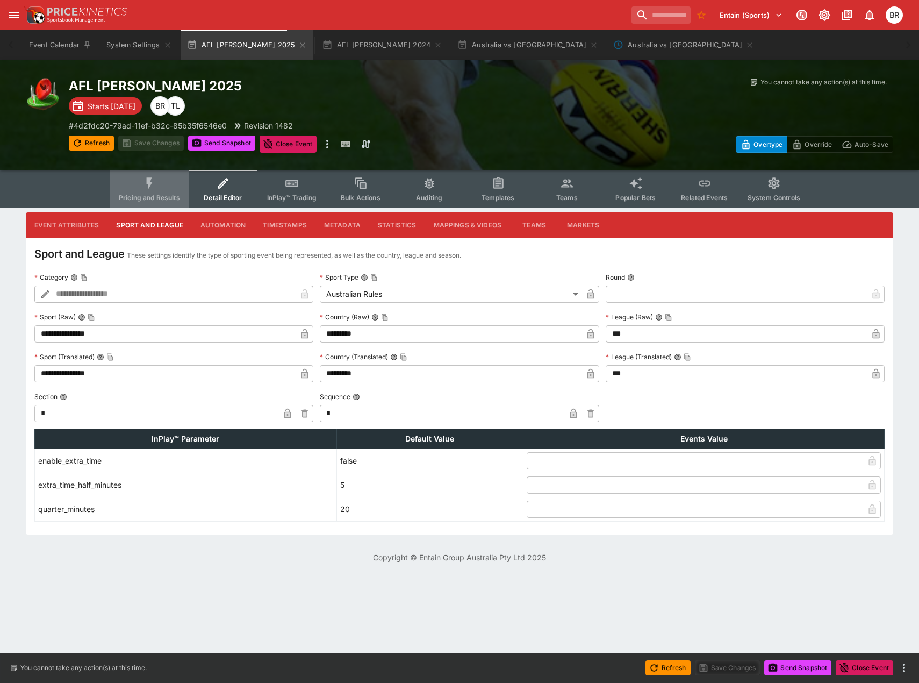
click at [147, 195] on span "Pricing and Results" at bounding box center [149, 197] width 61 height 8
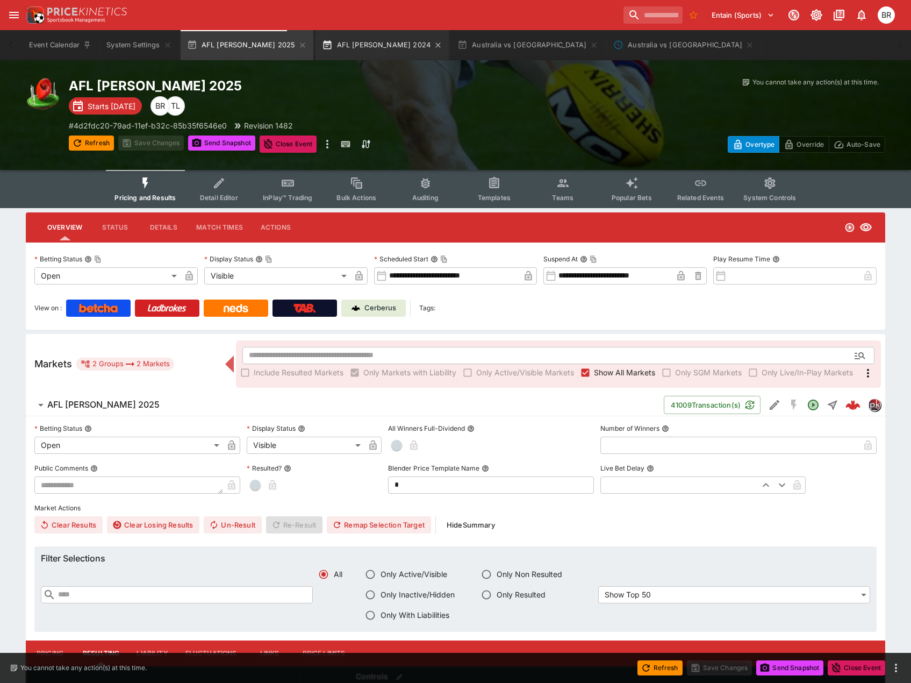
click at [345, 42] on button "AFL [PERSON_NAME] 2024" at bounding box center [381, 45] width 133 height 30
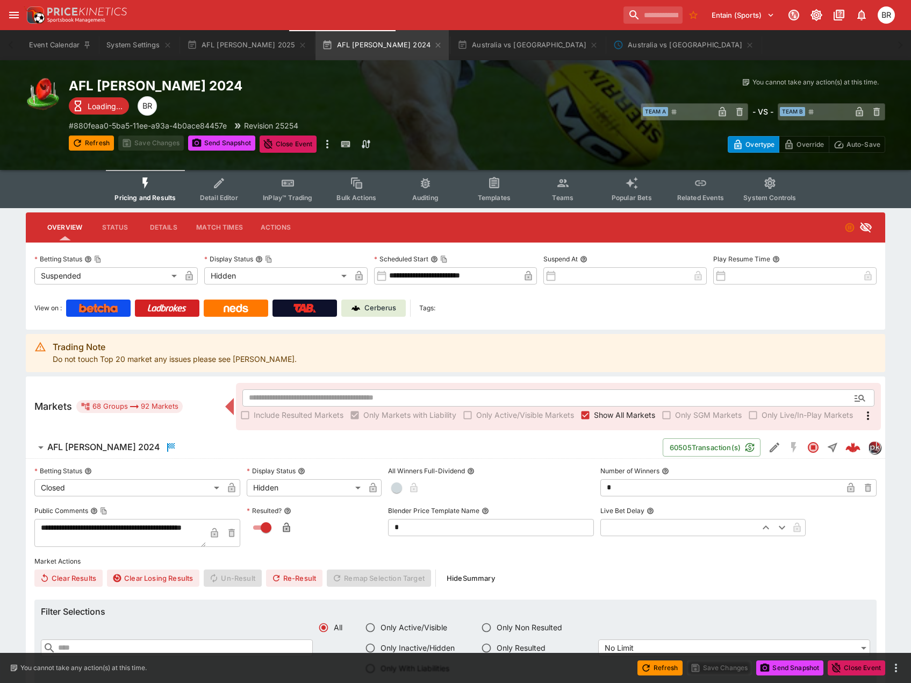
click at [206, 190] on button "Detail Editor" at bounding box center [218, 189] width 69 height 38
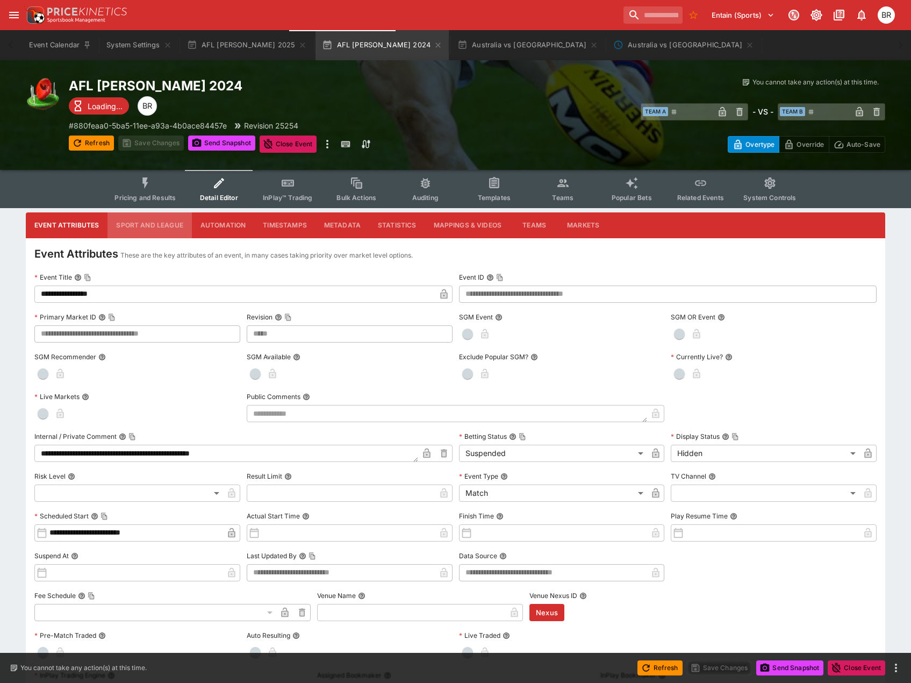
click at [152, 224] on button "Sport and League" at bounding box center [149, 225] width 84 height 26
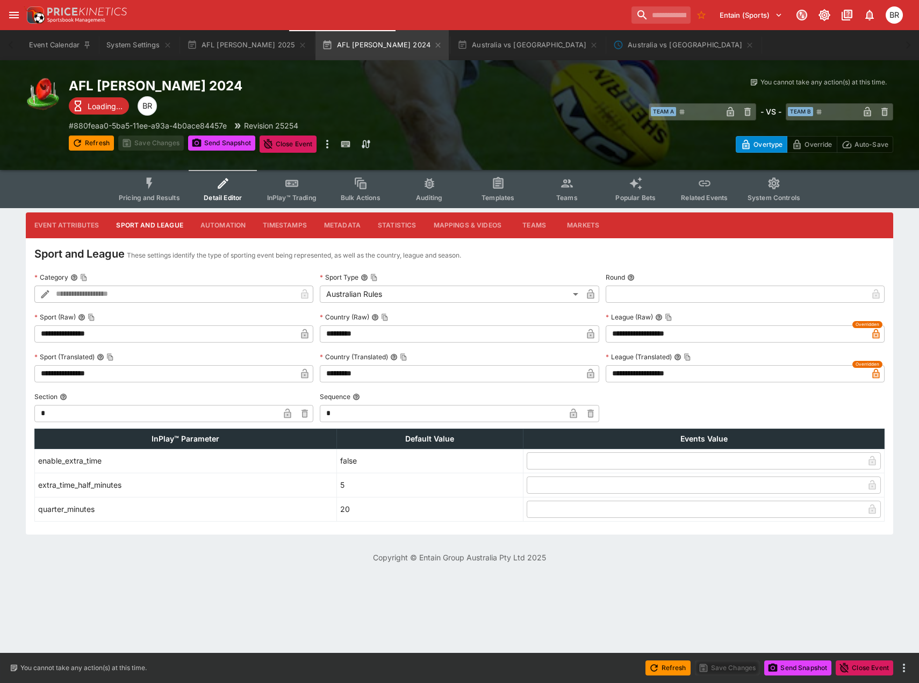
click at [169, 178] on button "Pricing and Results" at bounding box center [149, 189] width 78 height 38
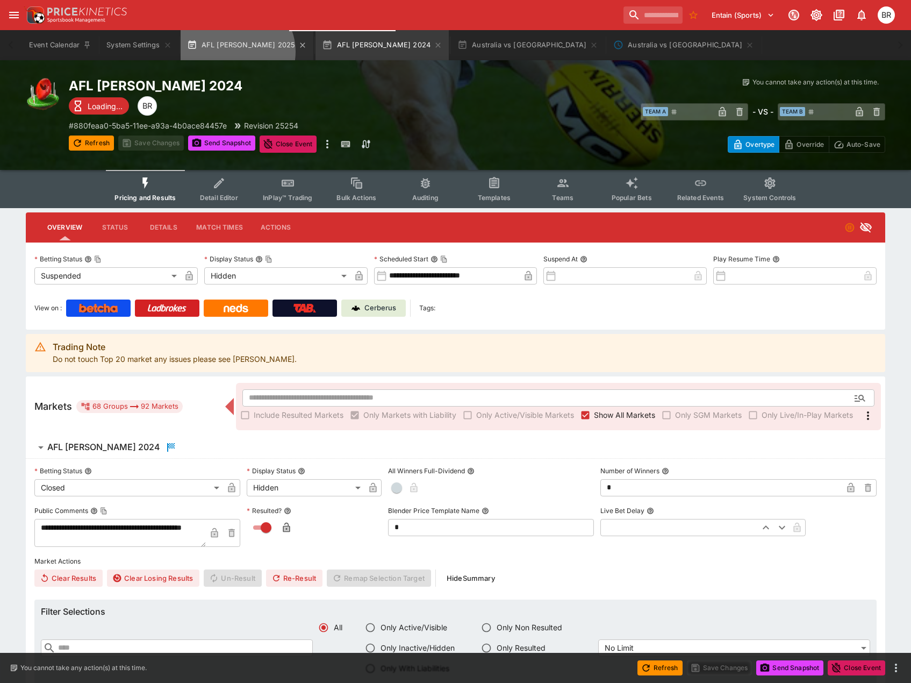
click at [236, 52] on button "AFL [PERSON_NAME] 2025" at bounding box center [247, 45] width 133 height 30
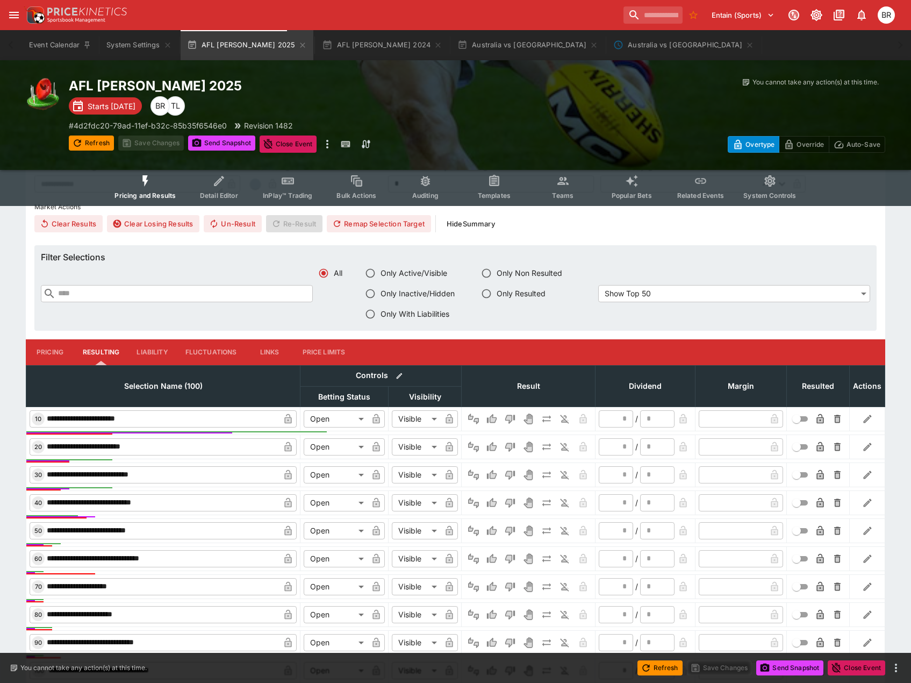
scroll to position [161, 0]
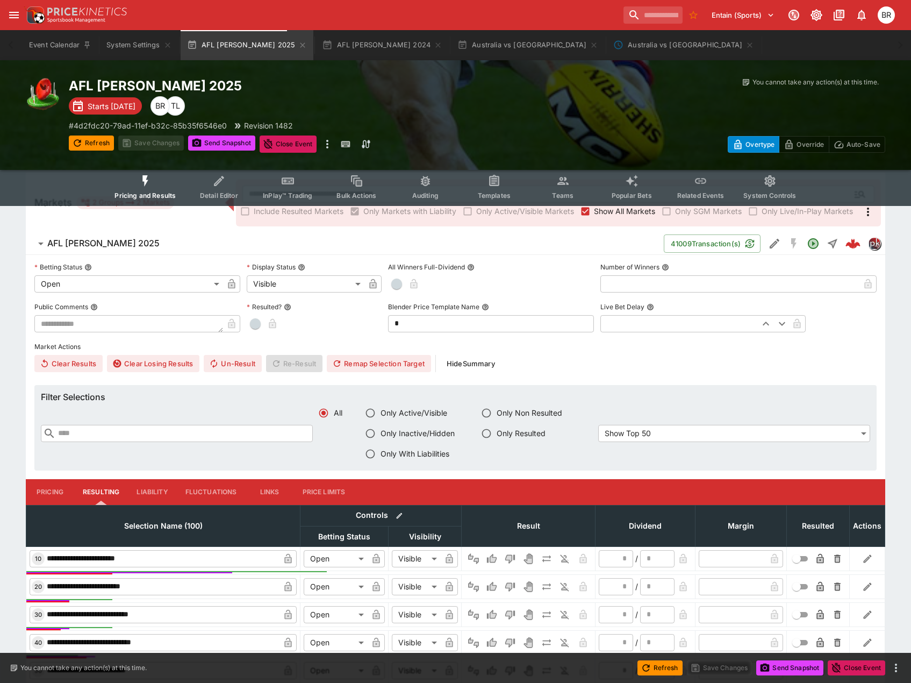
click at [120, 251] on button "AFL [PERSON_NAME] 2025" at bounding box center [345, 243] width 638 height 21
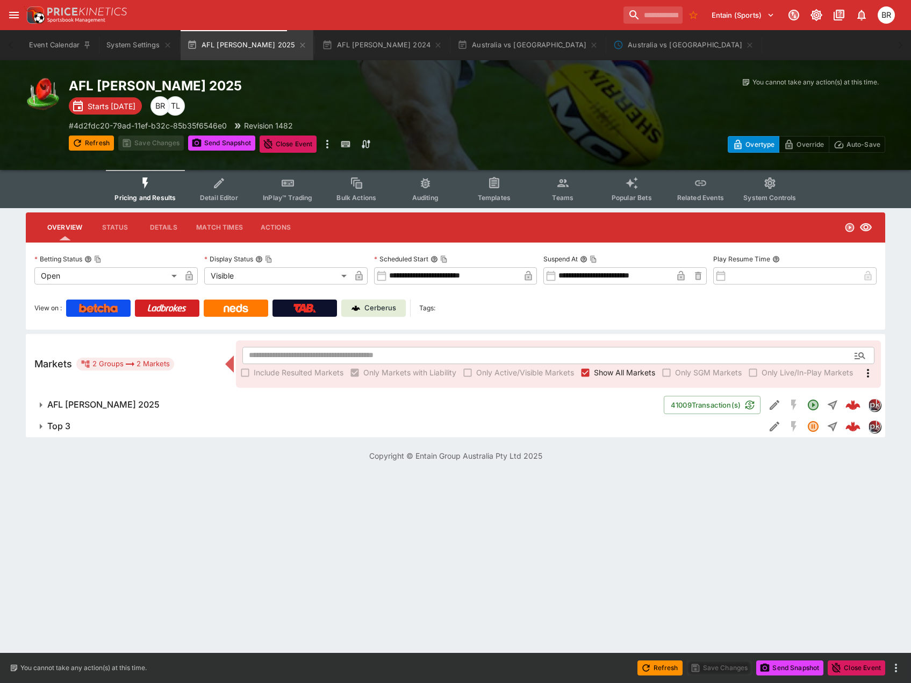
scroll to position [0, 0]
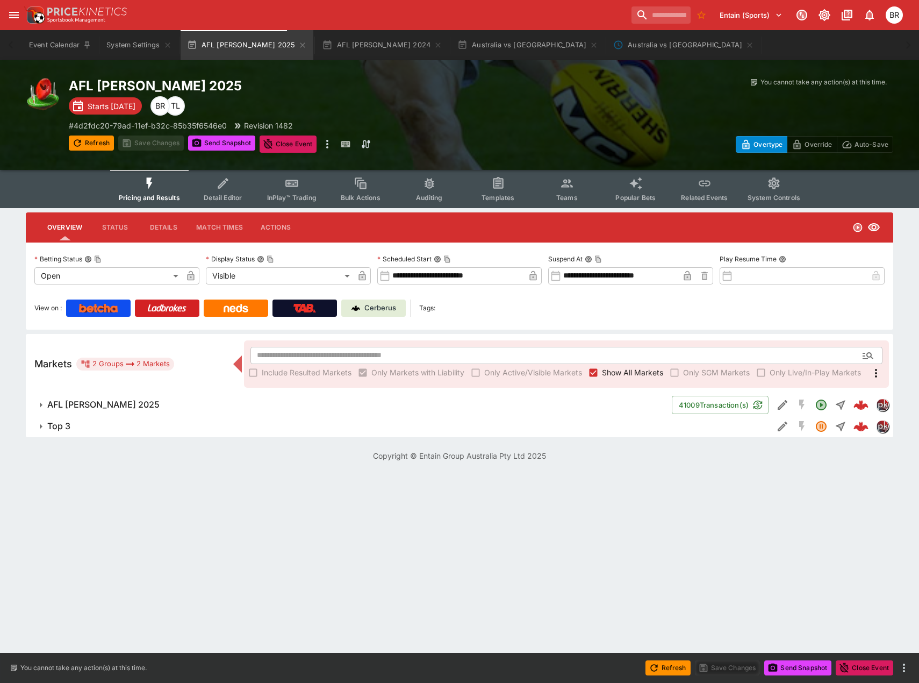
click at [116, 425] on span "Top 3" at bounding box center [405, 425] width 717 height 11
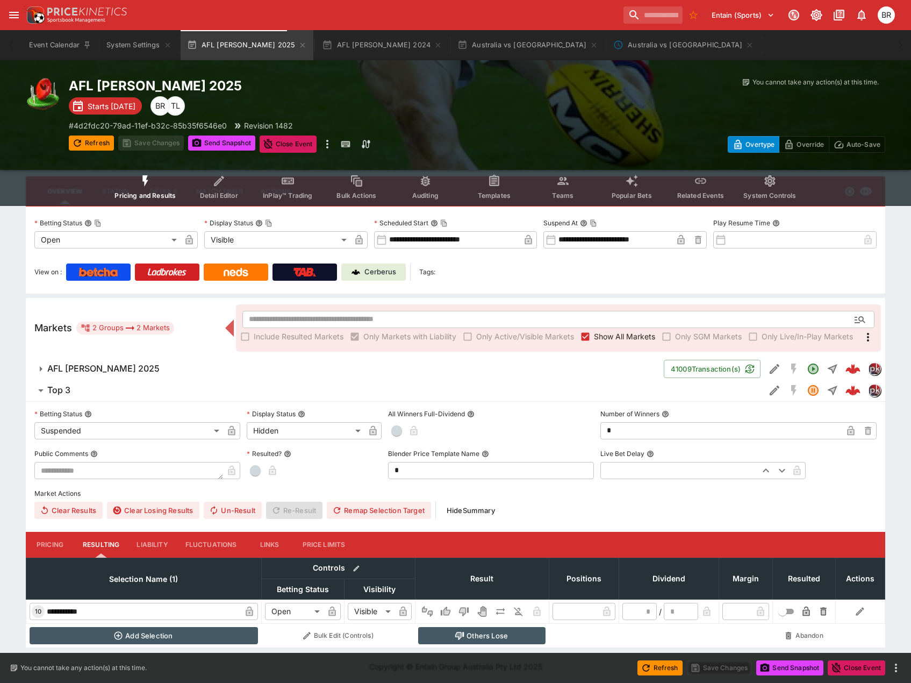
scroll to position [38, 0]
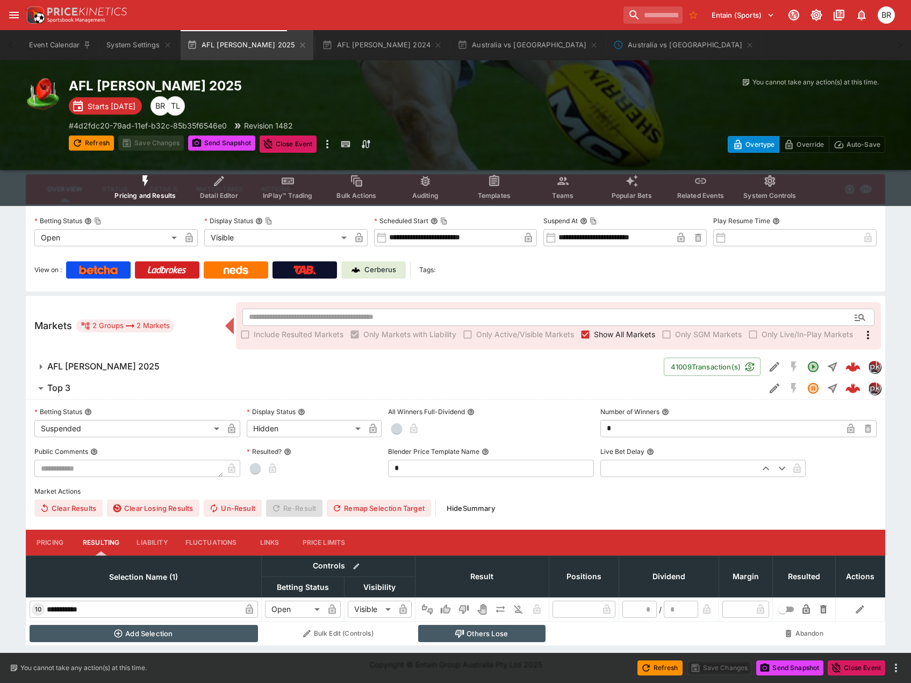
click at [51, 537] on button "Pricing" at bounding box center [50, 542] width 48 height 26
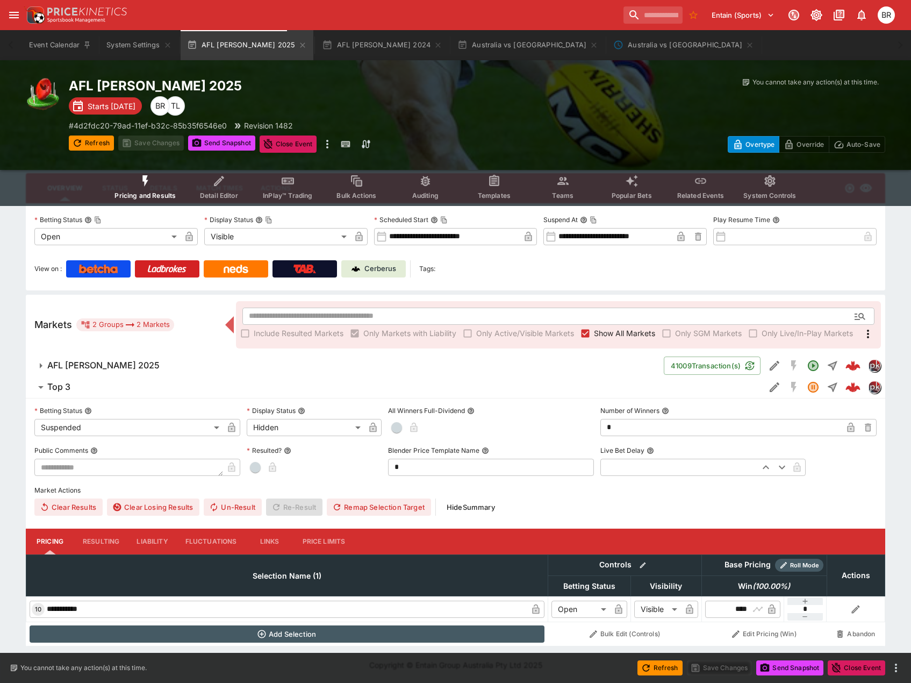
scroll to position [40, 0]
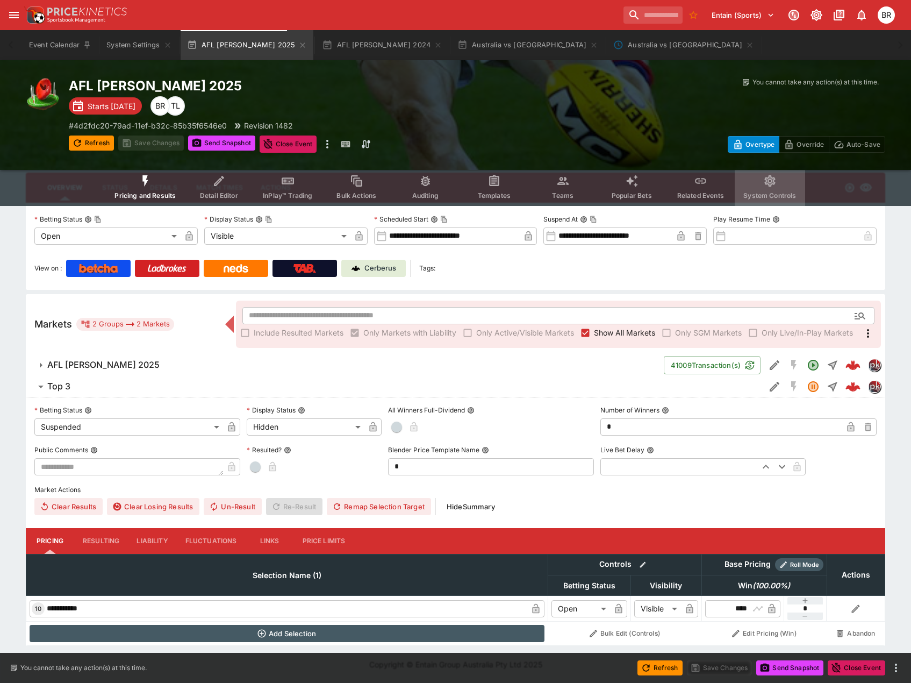
click at [746, 198] on span "System Controls" at bounding box center [769, 195] width 53 height 8
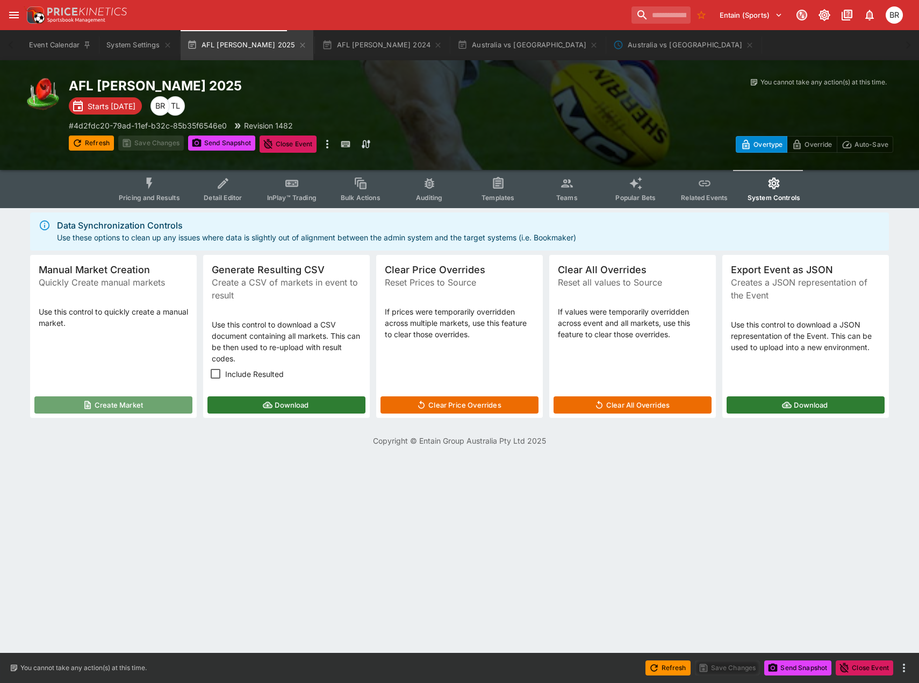
click at [138, 397] on button "Create Market" at bounding box center [113, 404] width 158 height 17
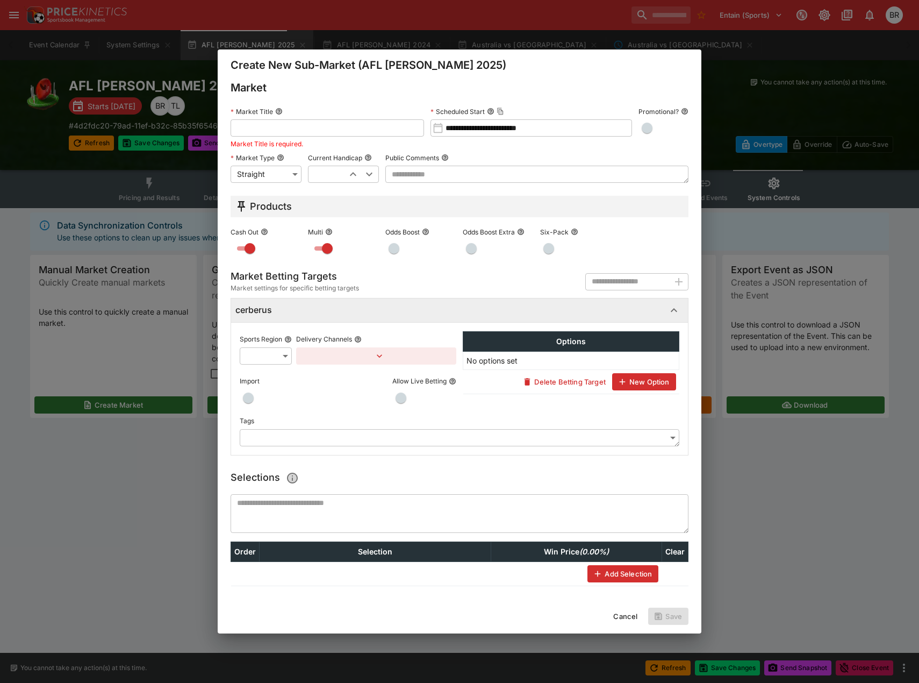
click at [618, 614] on button "Cancel" at bounding box center [625, 615] width 37 height 17
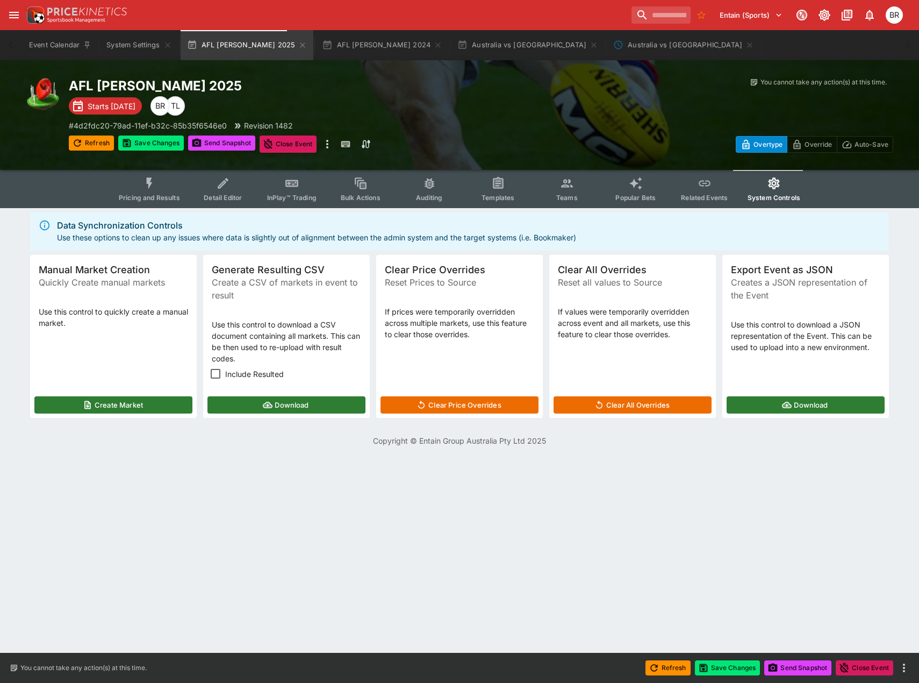
click at [162, 192] on button "Pricing and Results" at bounding box center [149, 189] width 78 height 38
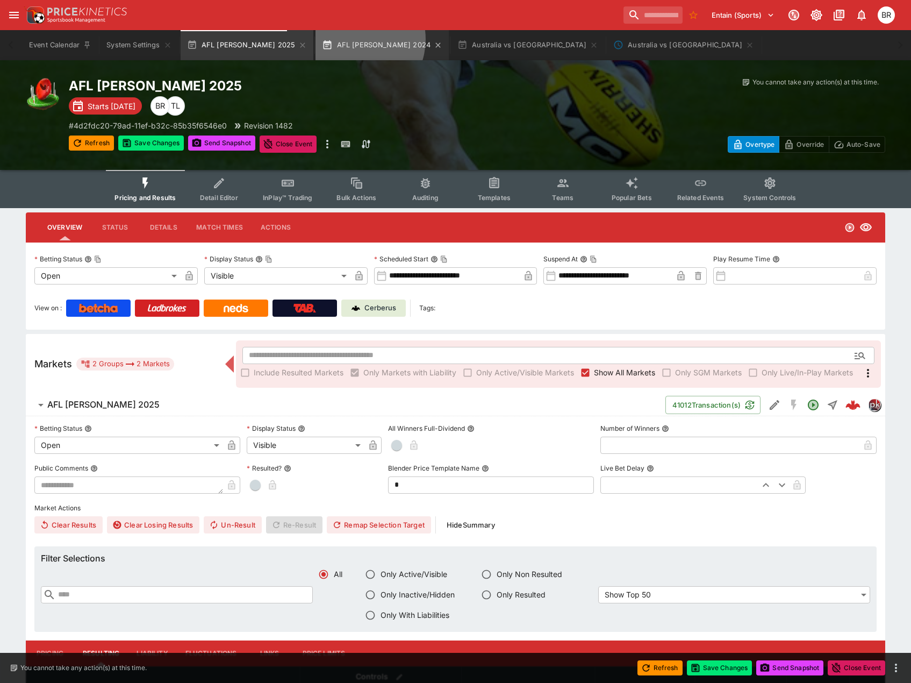
click at [327, 39] on button "AFL [PERSON_NAME] 2024" at bounding box center [381, 45] width 133 height 30
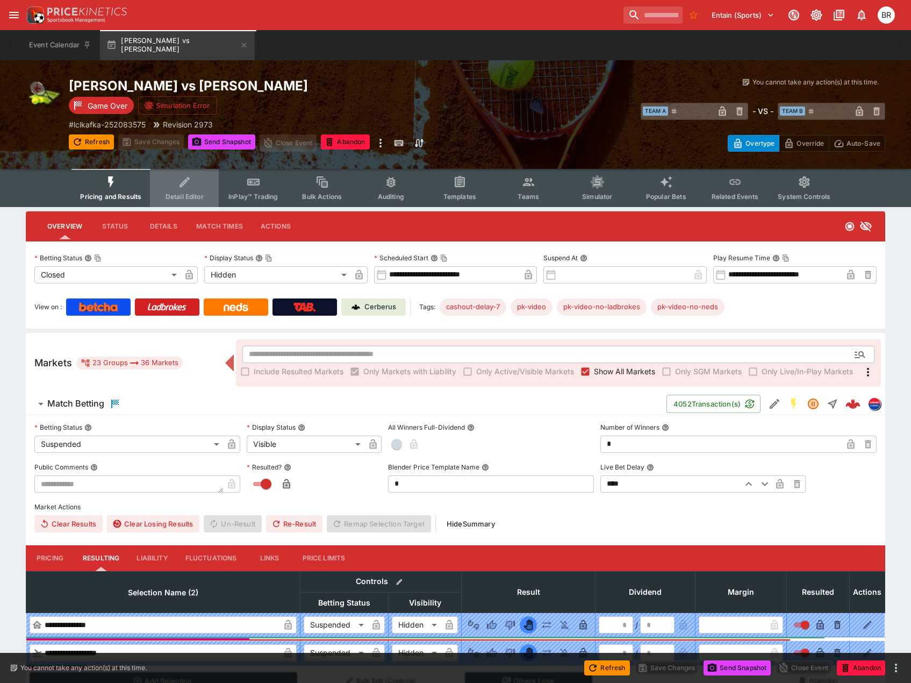
click at [179, 193] on span "Detail Editor" at bounding box center [185, 196] width 38 height 8
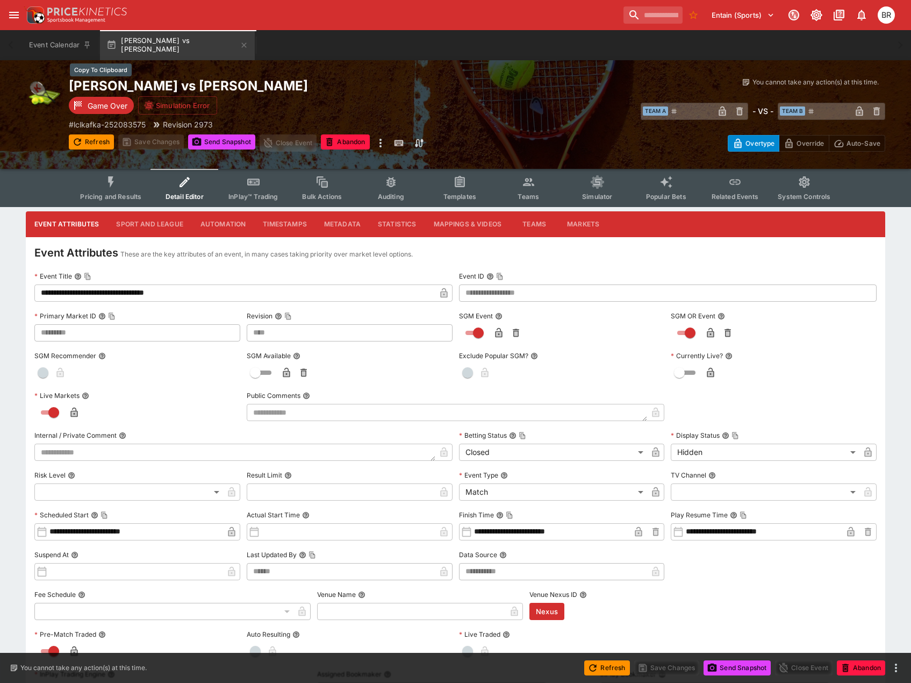
click at [157, 89] on h2 "[PERSON_NAME] vs [PERSON_NAME]" at bounding box center [273, 85] width 408 height 17
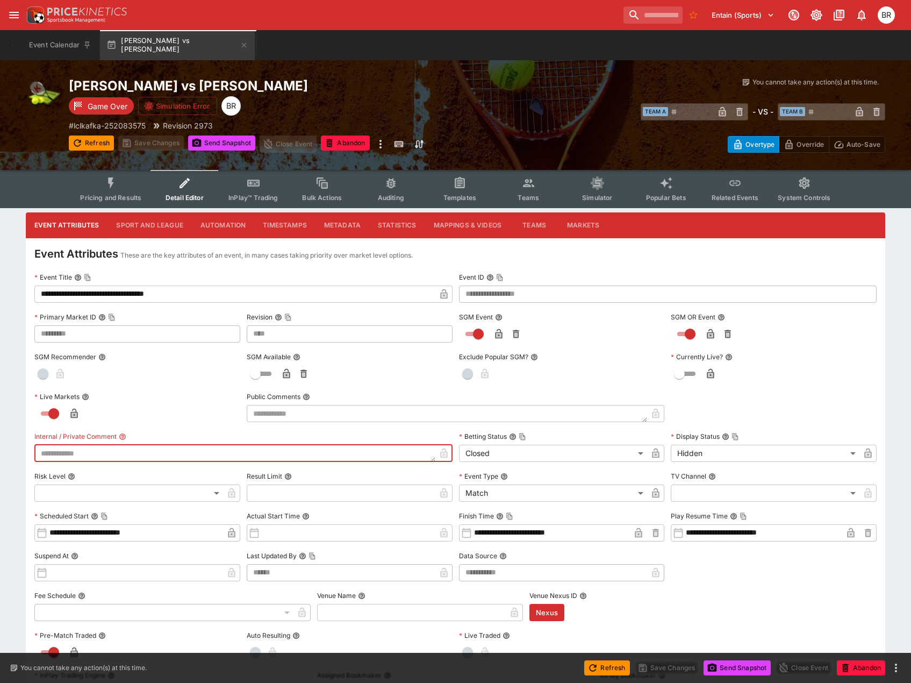
click at [213, 453] on textarea at bounding box center [234, 452] width 401 height 17
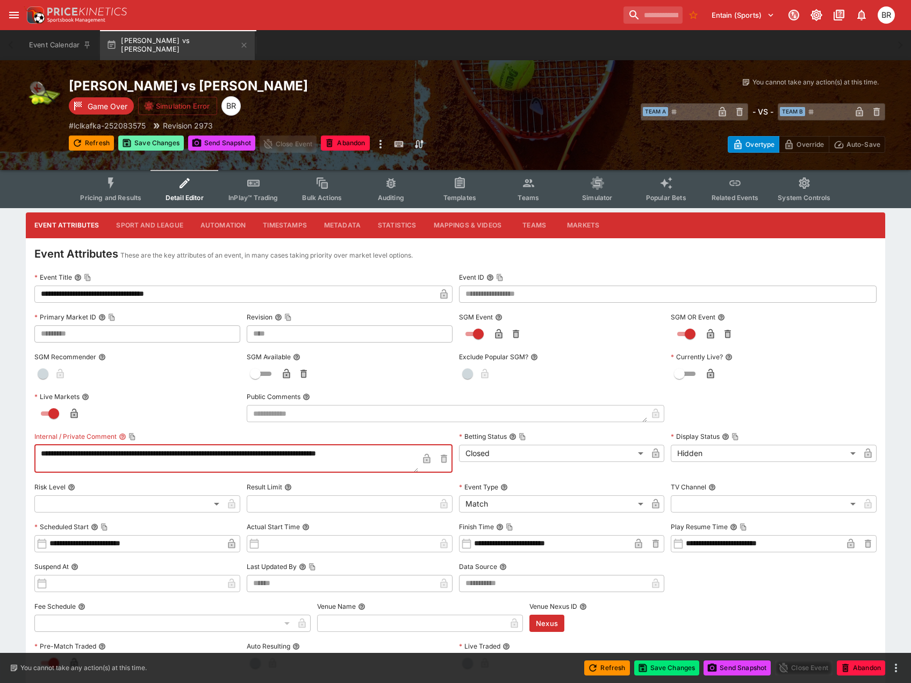
type textarea "**********"
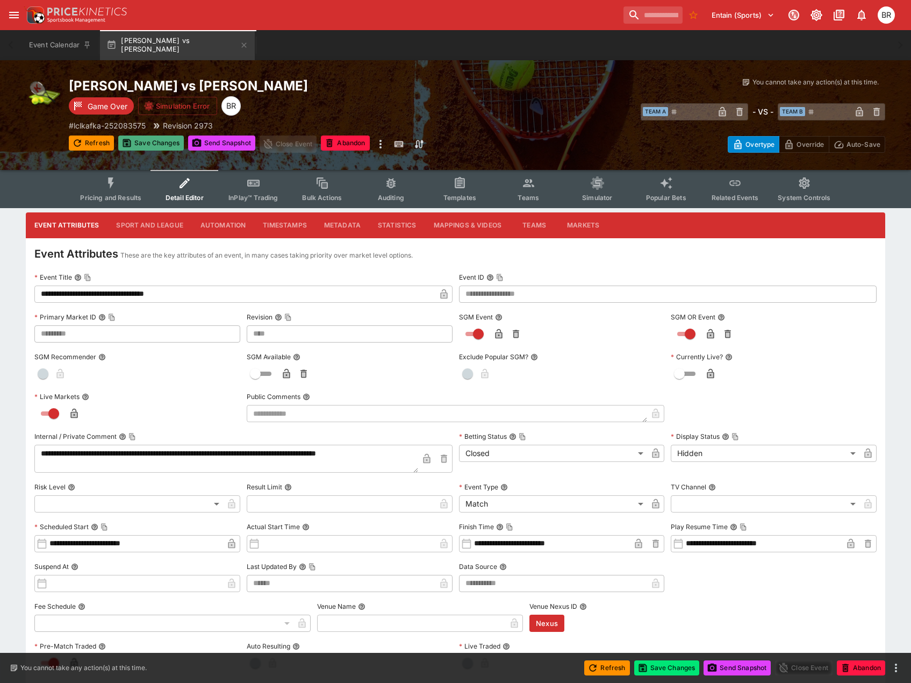
click at [133, 143] on button "Save Changes" at bounding box center [151, 142] width 66 height 15
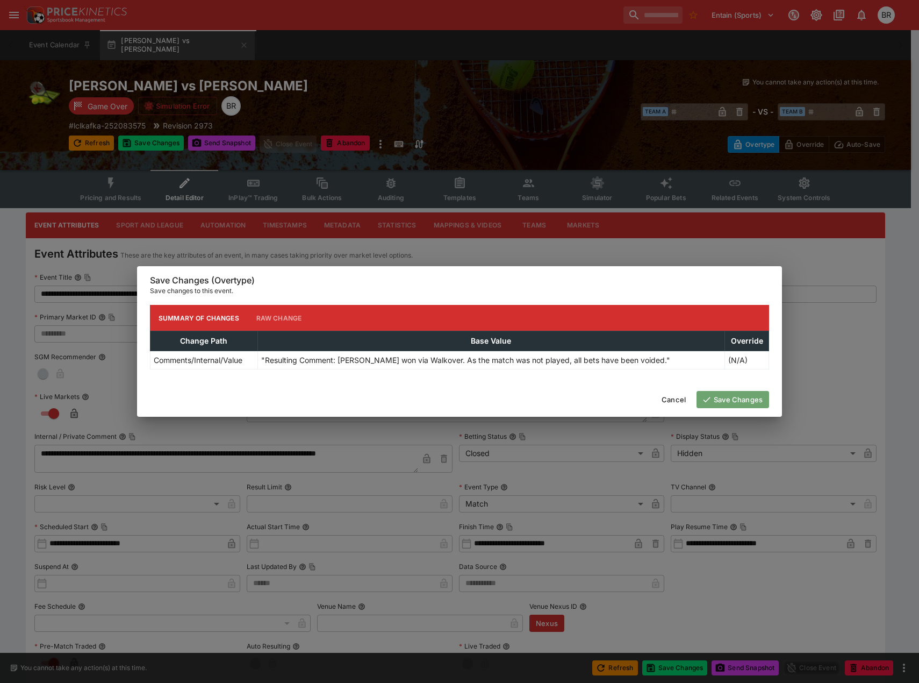
click at [727, 393] on button "Save Changes" at bounding box center [732, 399] width 73 height 17
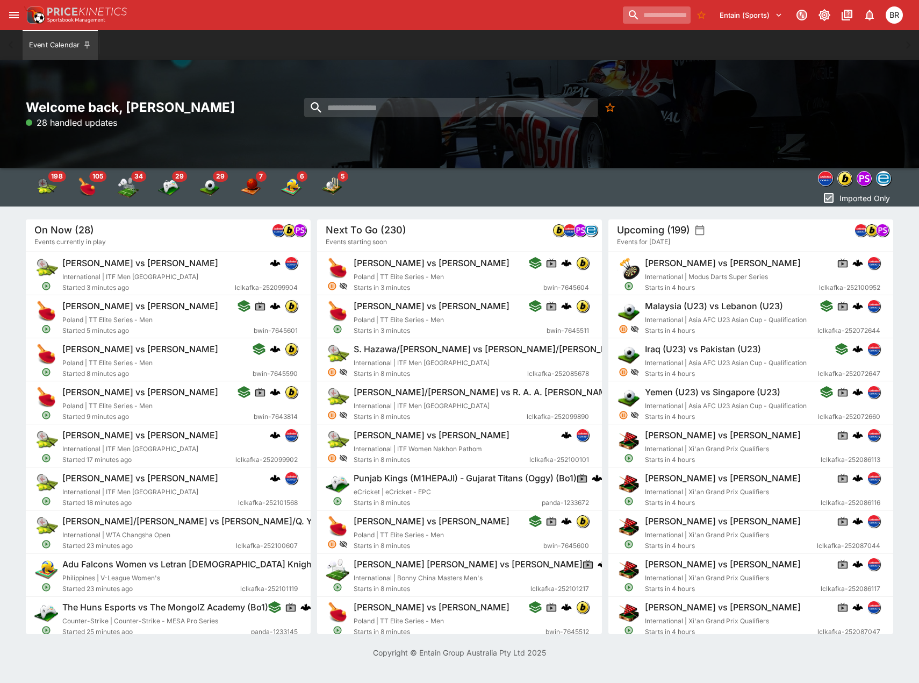
click at [653, 21] on input "search" at bounding box center [657, 14] width 68 height 17
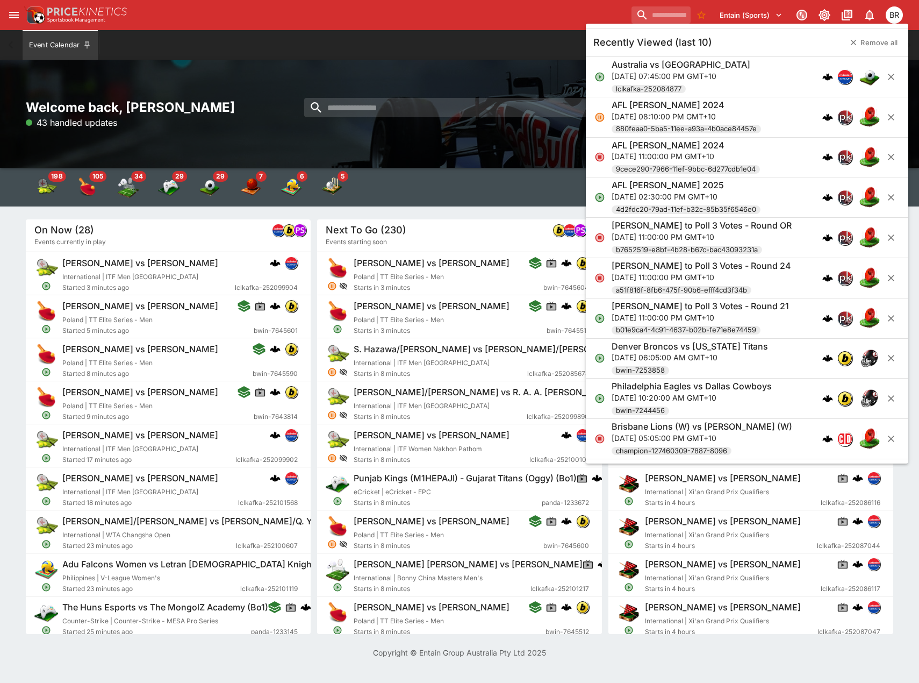
click at [751, 234] on p "[DATE] 11:00:00 PM GMT+10" at bounding box center [702, 236] width 180 height 11
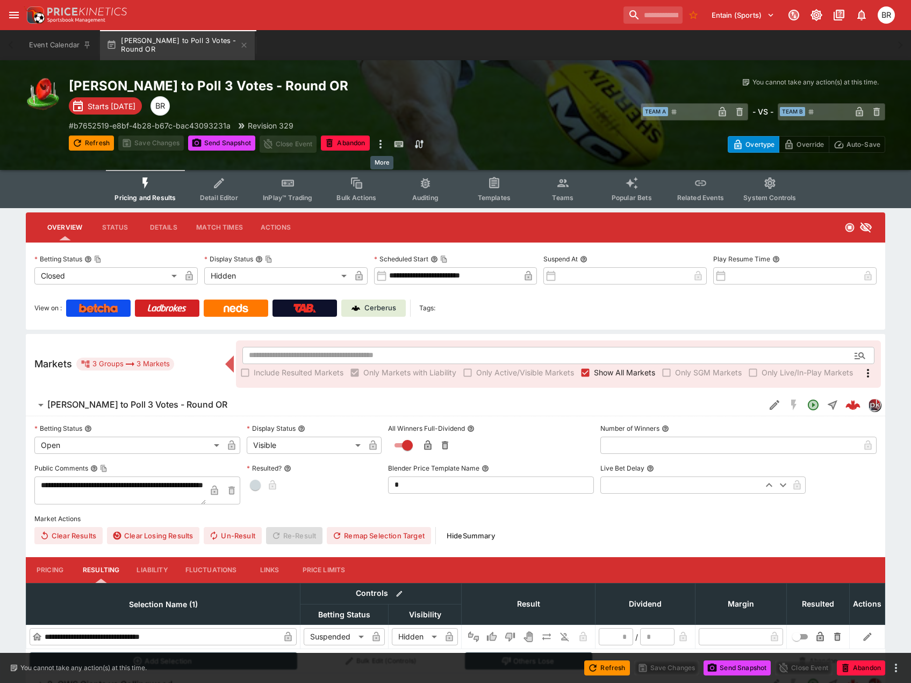
click at [380, 143] on icon "more" at bounding box center [380, 144] width 13 height 13
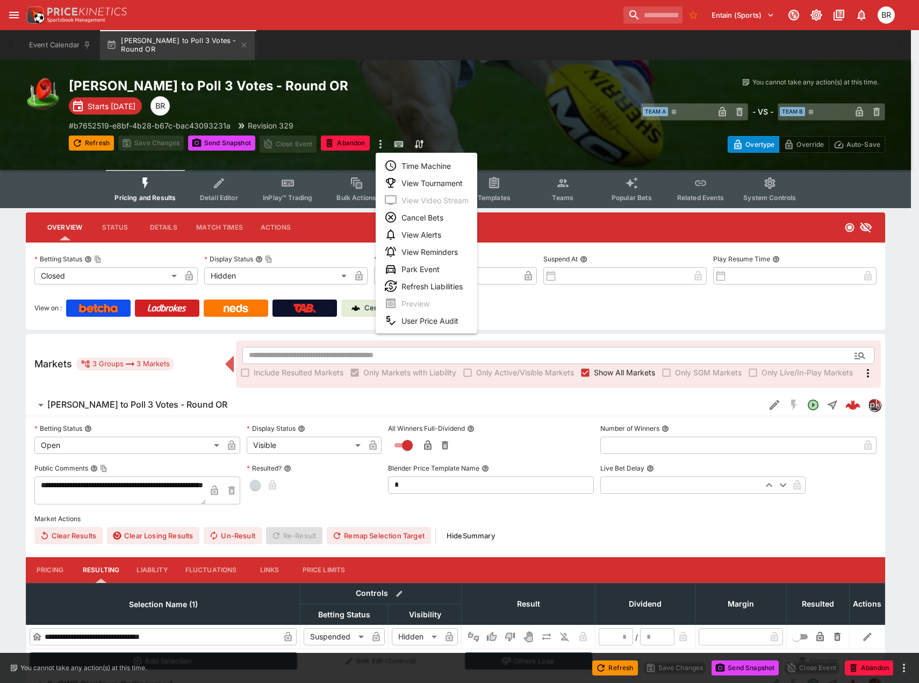
click at [415, 180] on li "View Tournament" at bounding box center [427, 182] width 102 height 17
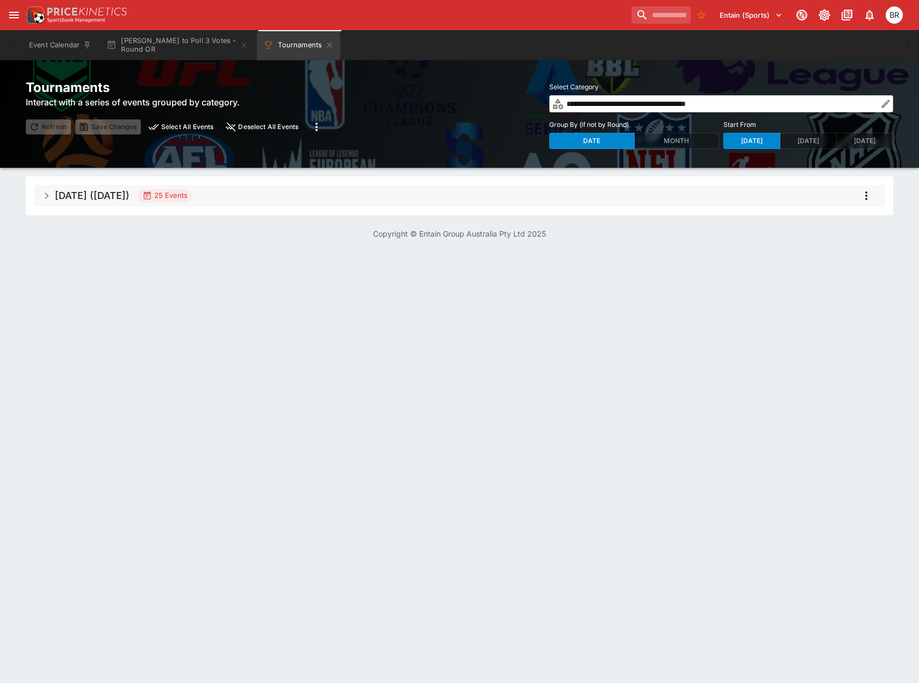
click at [193, 121] on button "Select All Events" at bounding box center [181, 126] width 73 height 15
click at [312, 122] on icon "more" at bounding box center [316, 126] width 13 height 13
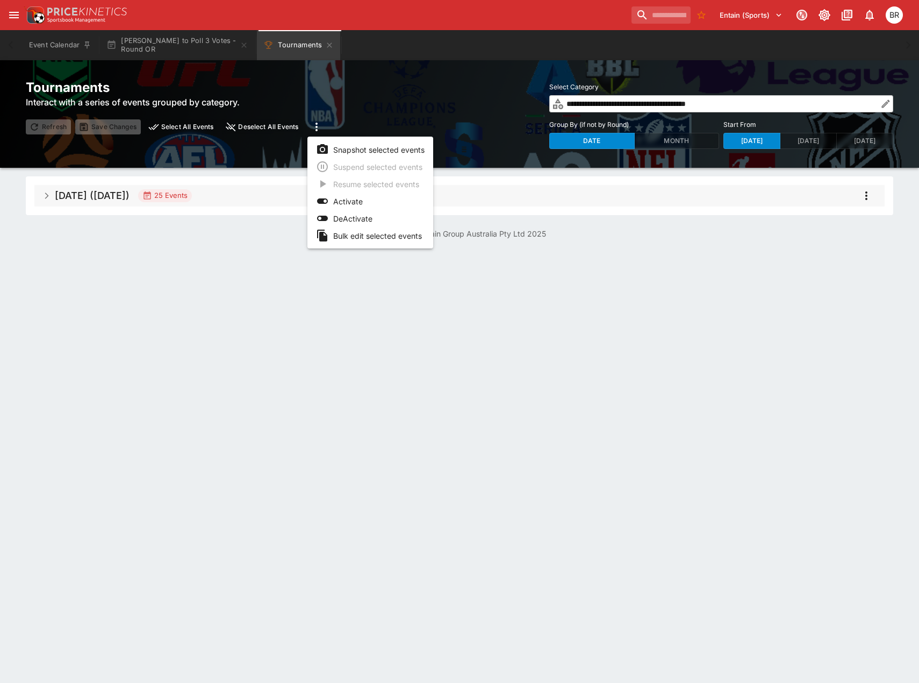
click at [862, 197] on div at bounding box center [459, 341] width 919 height 683
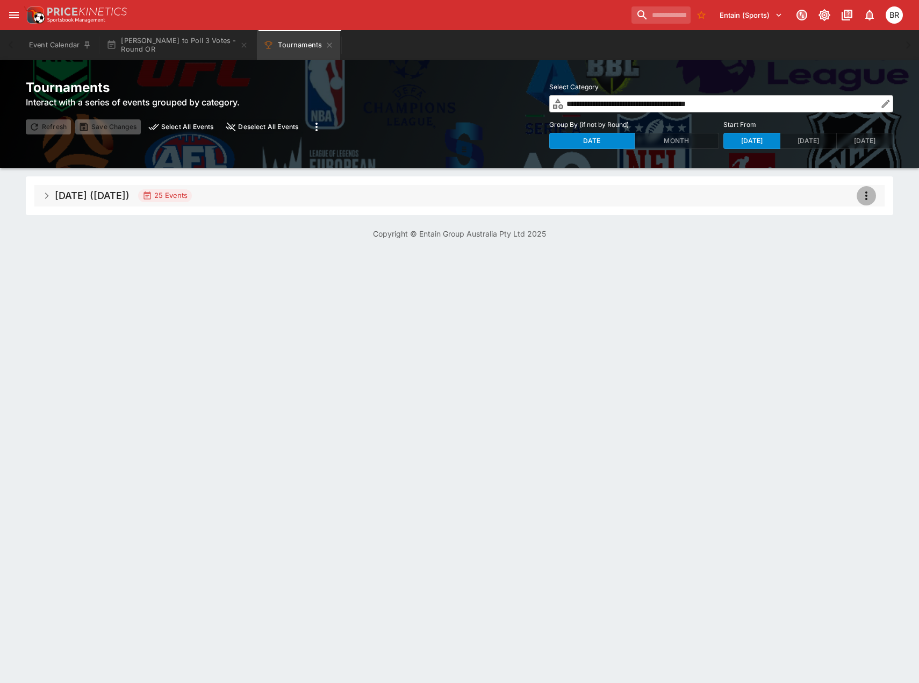
click at [862, 195] on icon "more" at bounding box center [866, 195] width 13 height 13
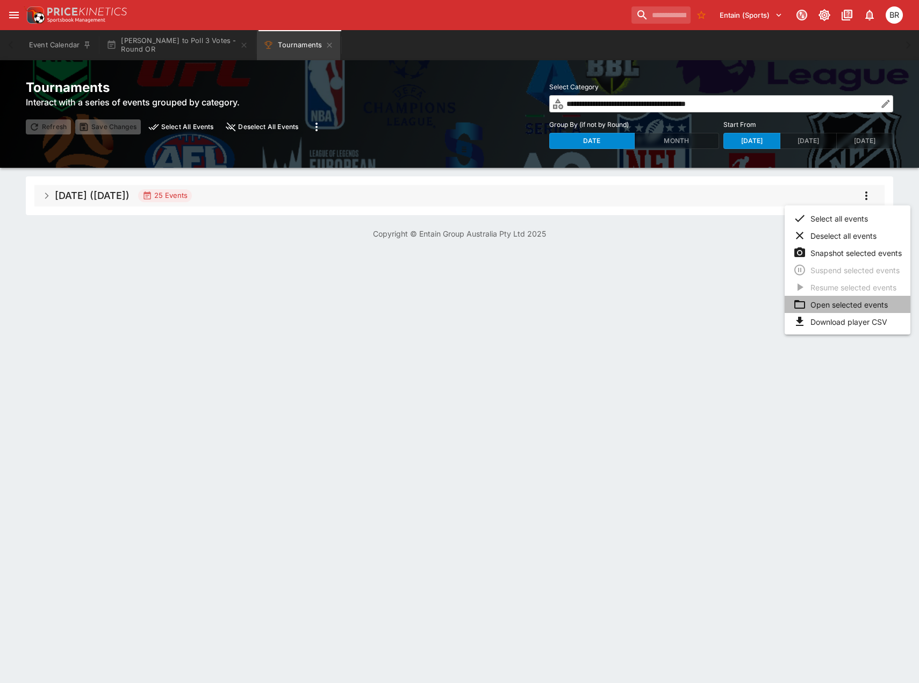
click at [842, 299] on li "Open selected events" at bounding box center [848, 304] width 126 height 17
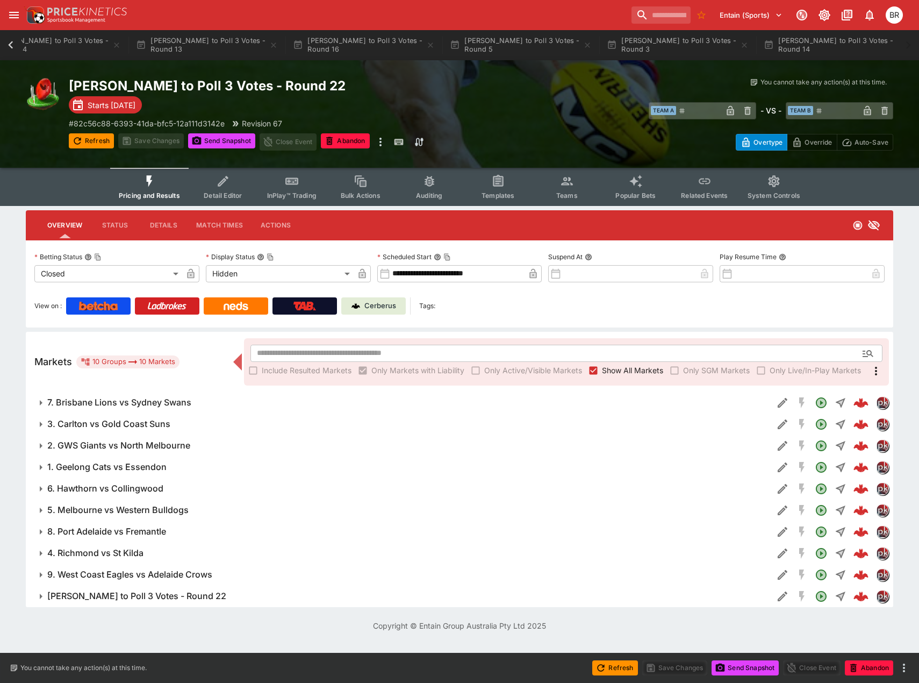
scroll to position [0, 3244]
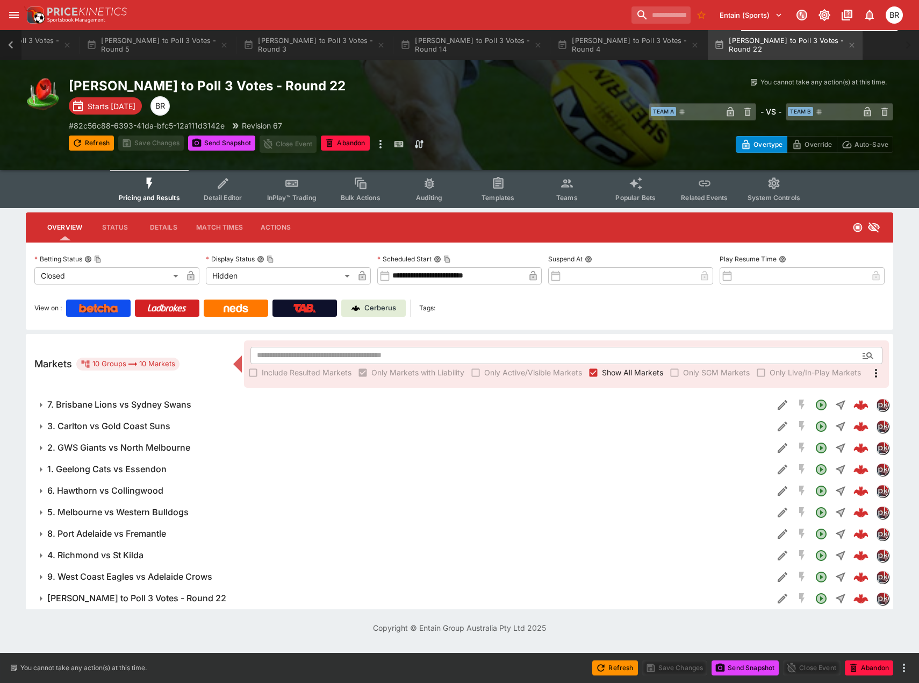
click at [11, 44] on icon at bounding box center [10, 45] width 5 height 8
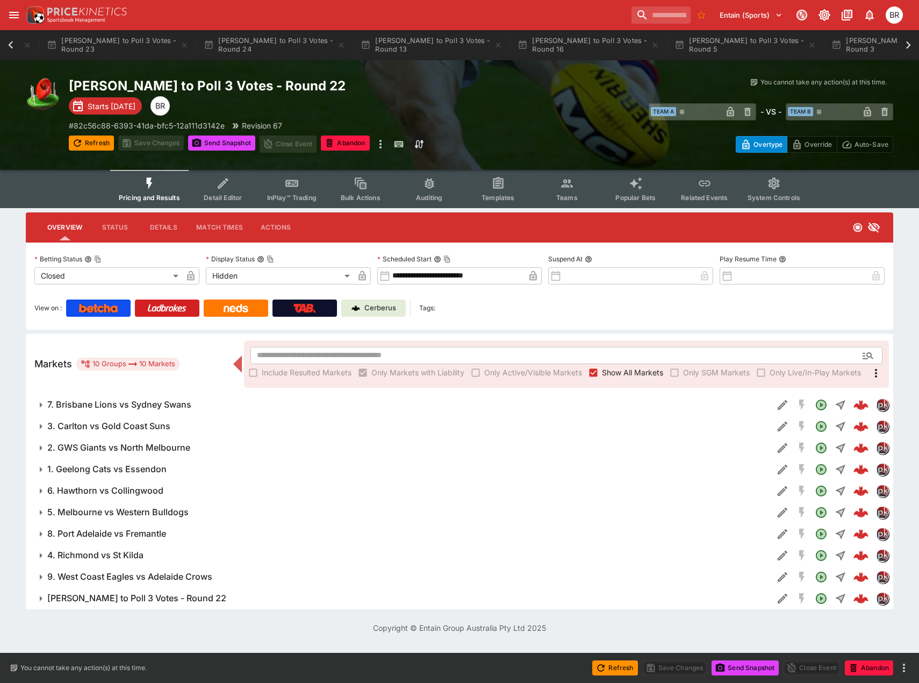
click at [11, 44] on icon at bounding box center [10, 45] width 5 height 8
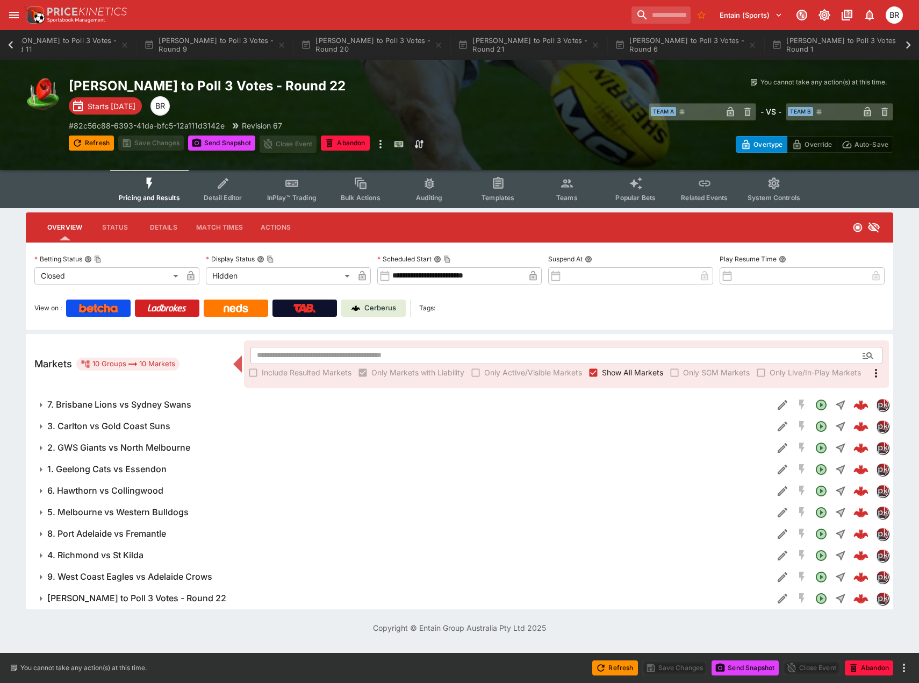
scroll to position [0, 165]
click at [11, 44] on icon at bounding box center [10, 45] width 5 height 8
click at [11, 44] on div "Event Calendar Brownlow to Poll 3 Votes - Round OR Tournaments Brownlow to Poll…" at bounding box center [459, 45] width 919 height 30
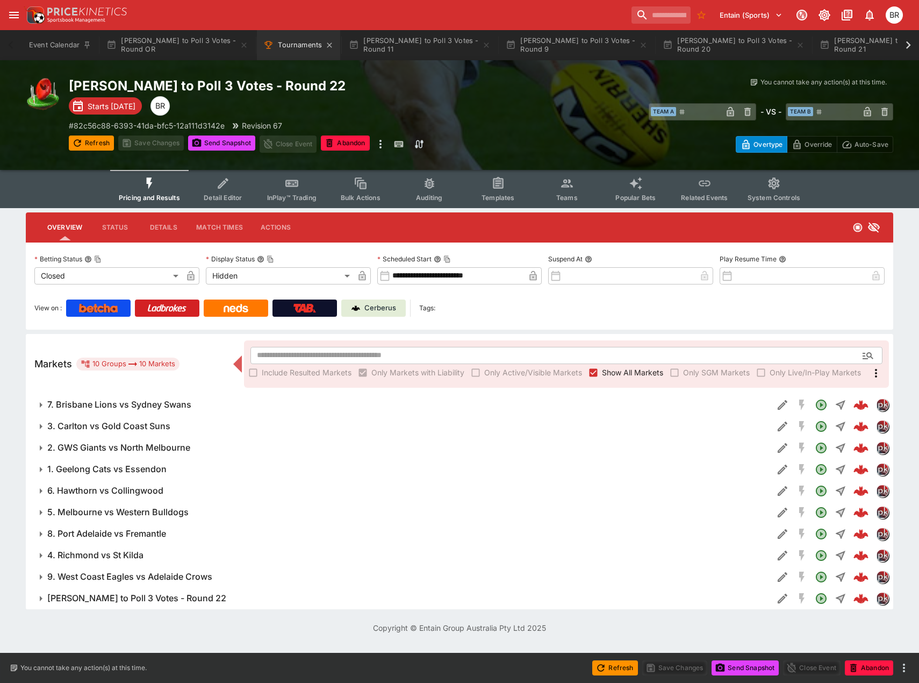
click at [280, 45] on button "Tournaments" at bounding box center [298, 45] width 83 height 30
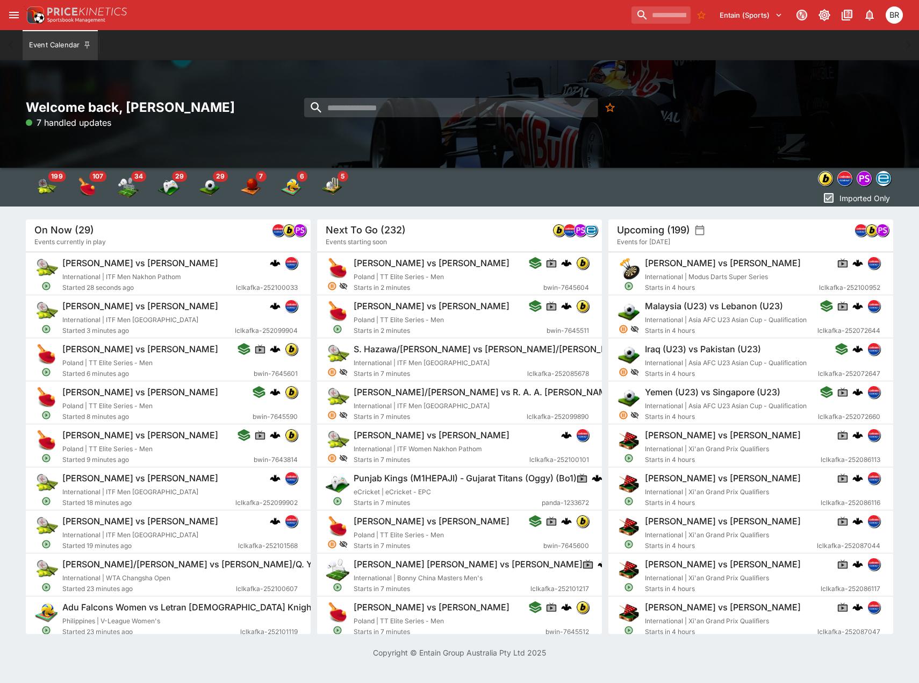
click at [631, 3] on div "Entain (Sports) 1 BR" at bounding box center [459, 15] width 919 height 30
click at [631, 11] on input "search" at bounding box center [657, 14] width 68 height 17
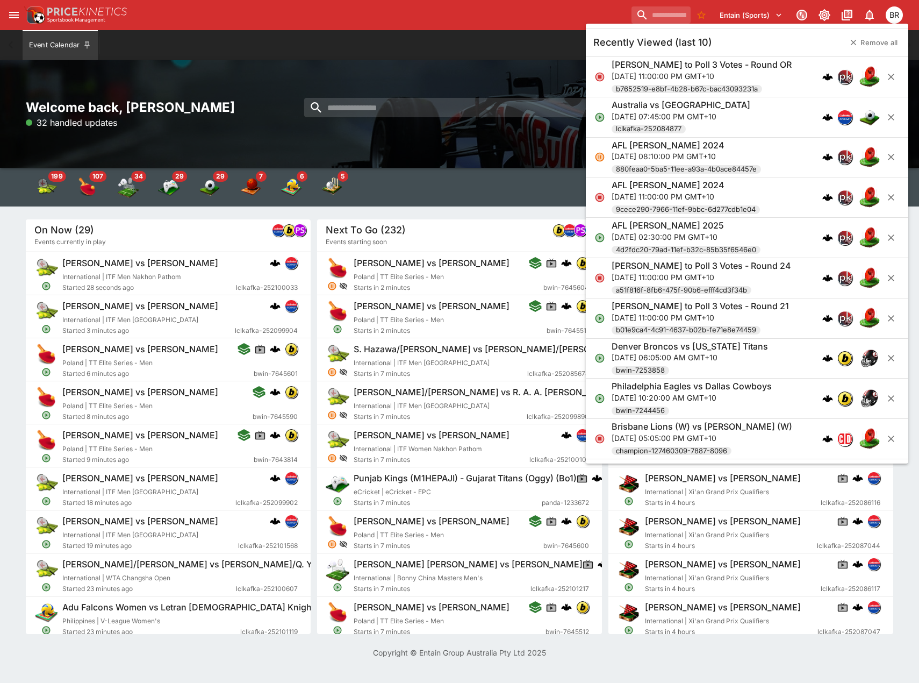
click at [678, 73] on p "[DATE] 11:00:00 PM GMT+10" at bounding box center [702, 75] width 180 height 11
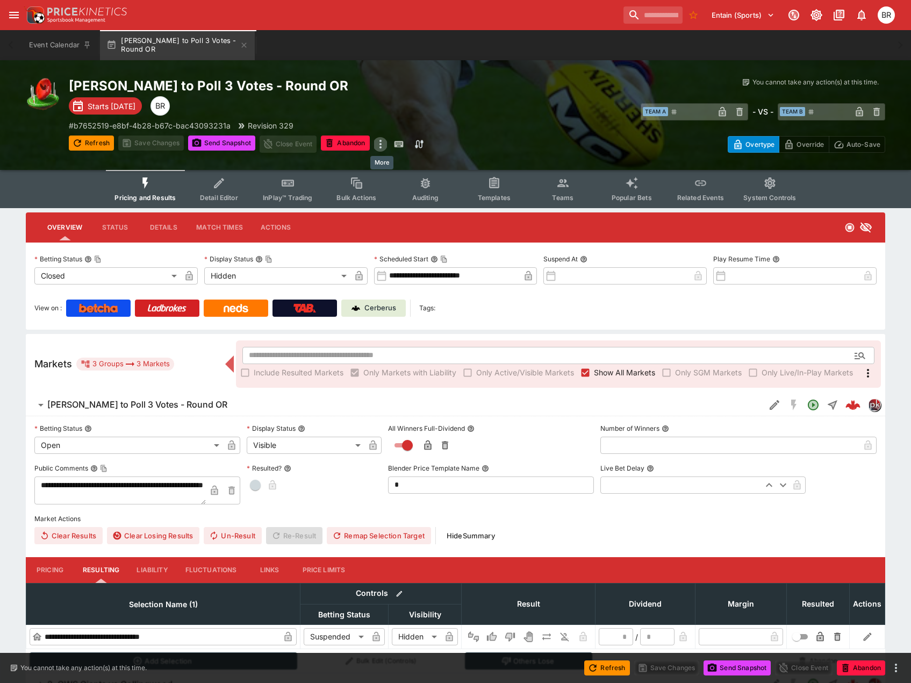
click at [383, 138] on icon "more" at bounding box center [380, 144] width 13 height 13
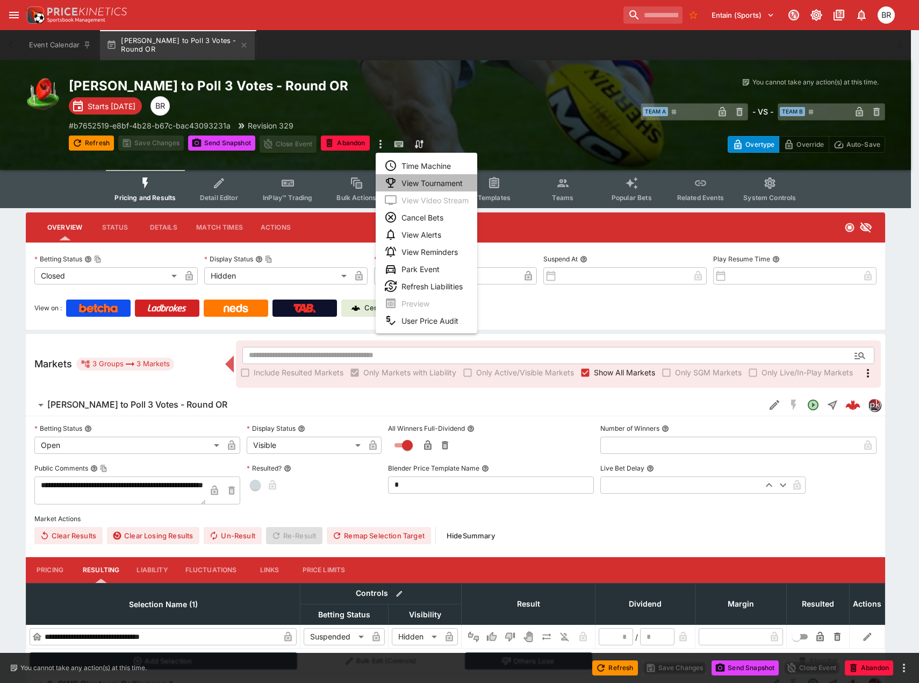
click at [440, 182] on li "View Tournament" at bounding box center [427, 182] width 102 height 17
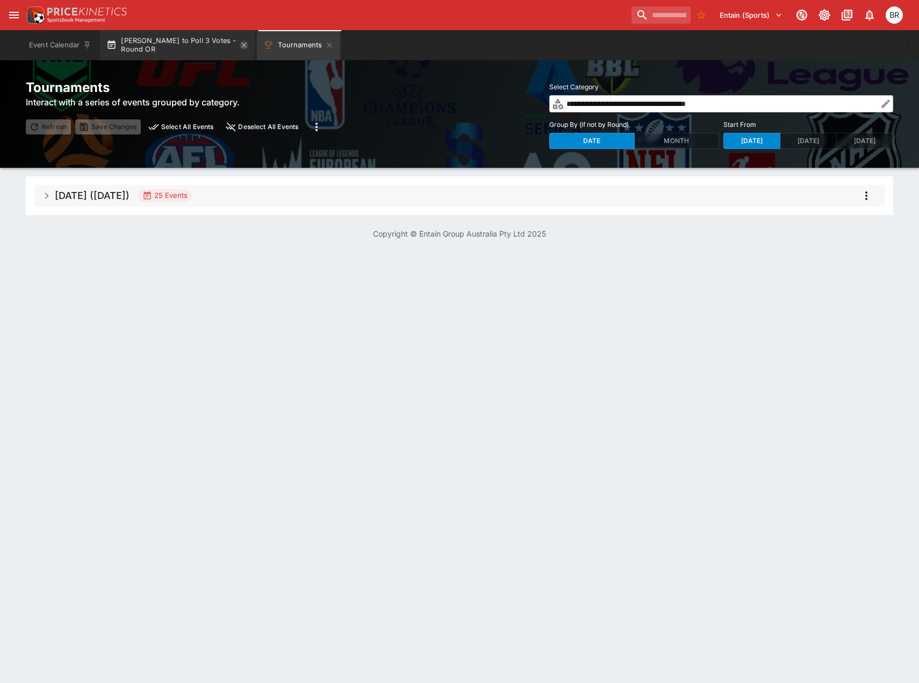
click at [245, 41] on icon "button" at bounding box center [244, 45] width 9 height 9
click at [72, 183] on div "[DATE] ([DATE]) 25 Events" at bounding box center [459, 195] width 867 height 39
click at [74, 190] on h5 "[DATE] ([DATE])" at bounding box center [92, 195] width 75 height 12
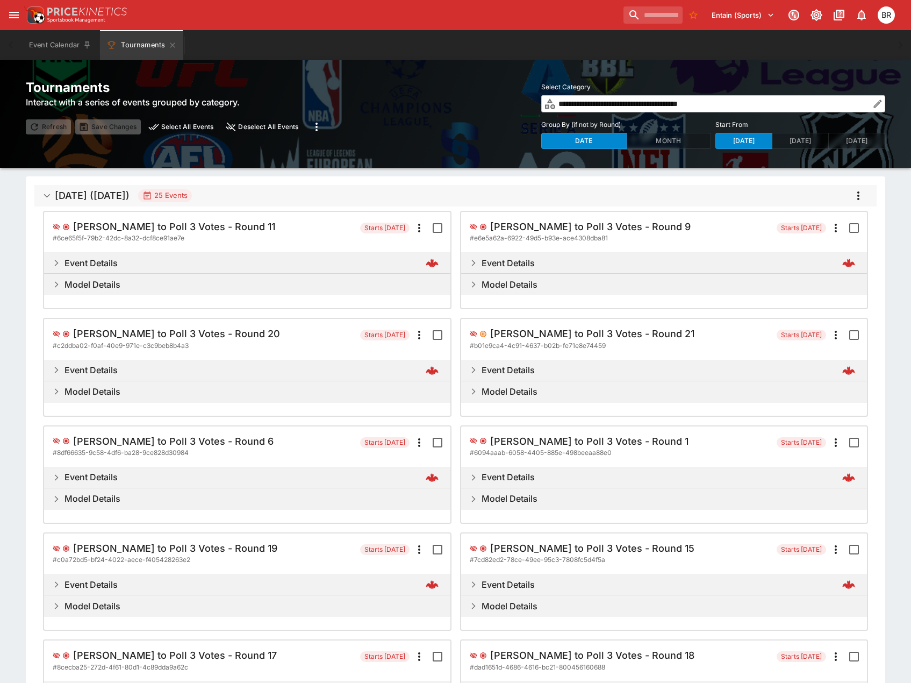
click at [577, 231] on h5 "[PERSON_NAME] to Poll 3 Votes - Round 9" at bounding box center [590, 226] width 200 height 12
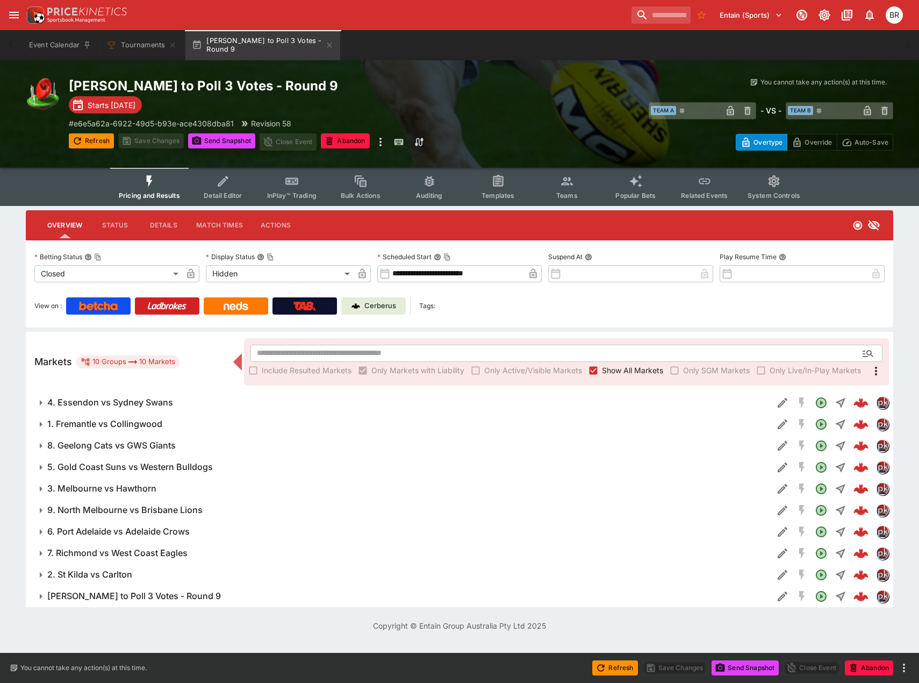
click at [188, 410] on button "4. Essendon vs Sydney Swans" at bounding box center [399, 402] width 747 height 21
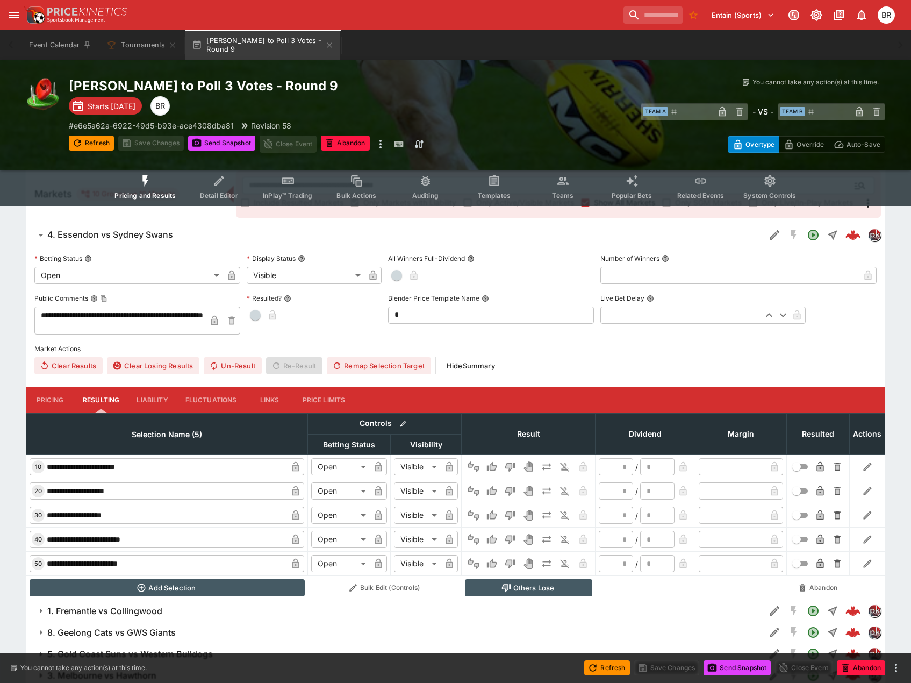
scroll to position [269, 0]
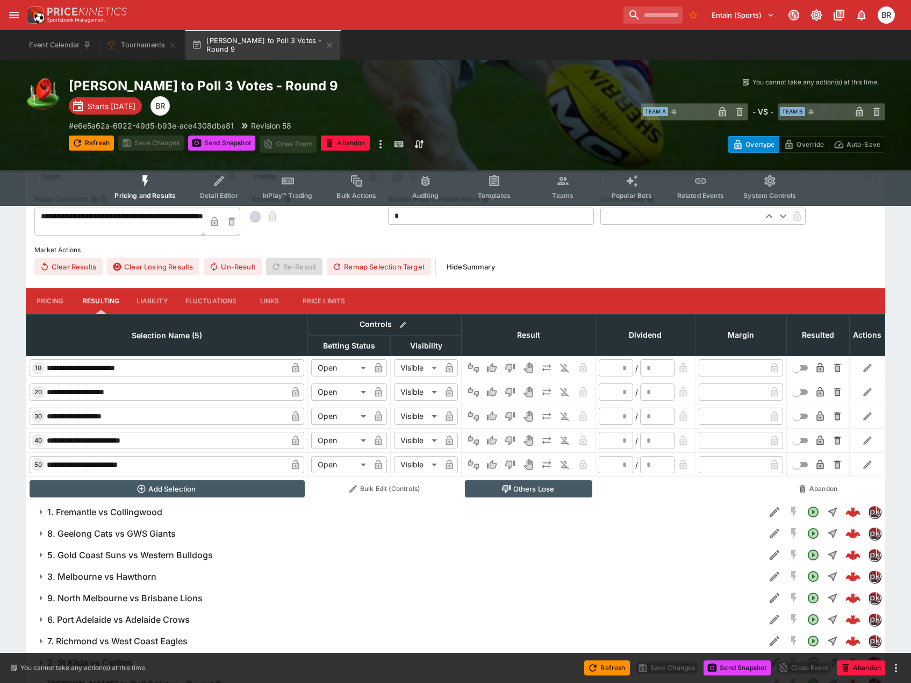
click at [37, 297] on button "Pricing" at bounding box center [50, 301] width 48 height 26
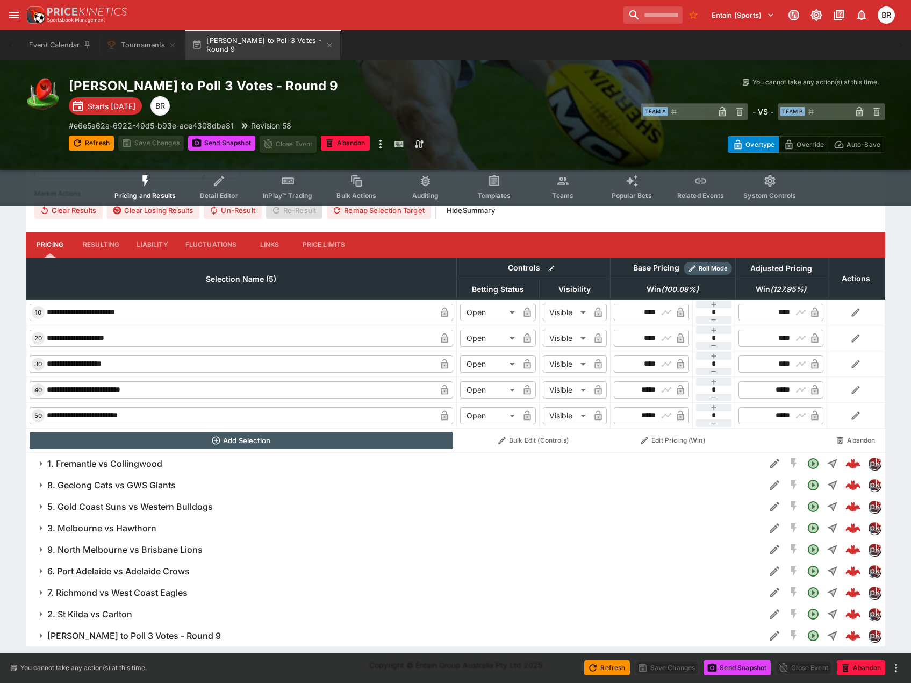
scroll to position [326, 0]
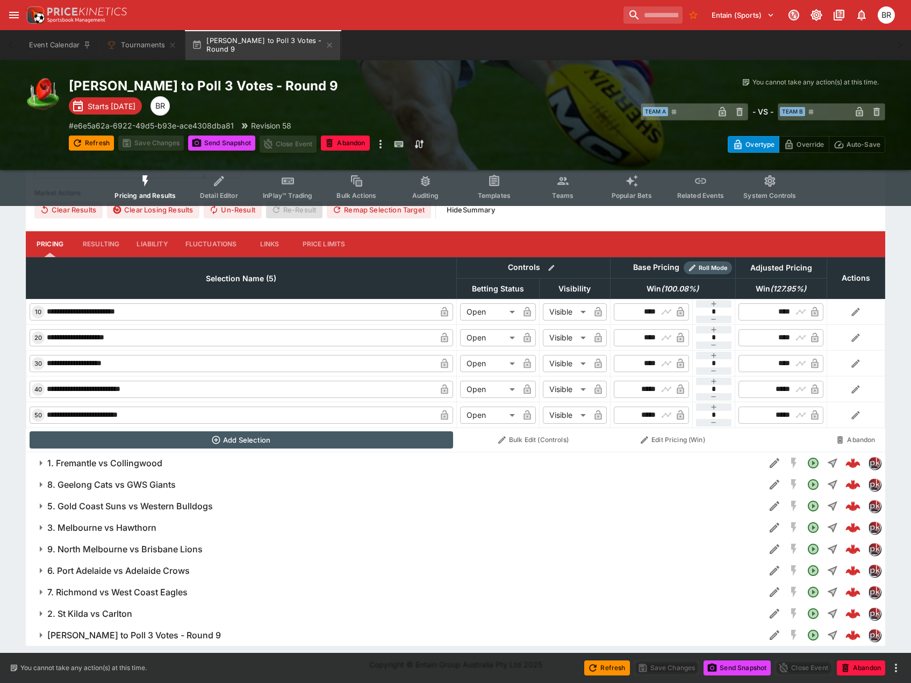
click at [148, 461] on h6 "1. Fremantle vs Collingwood" at bounding box center [104, 462] width 115 height 11
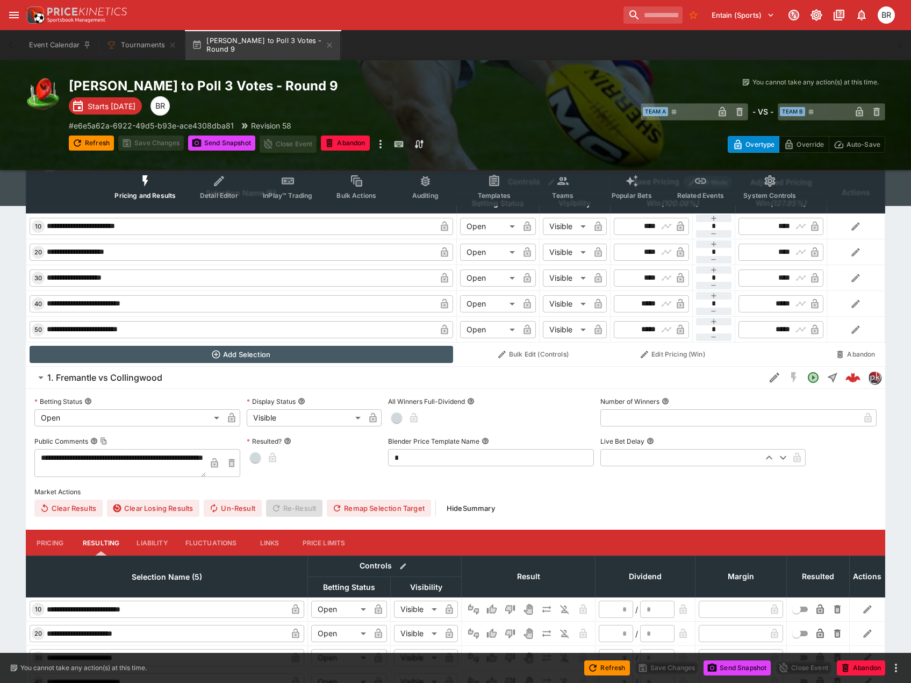
scroll to position [487, 0]
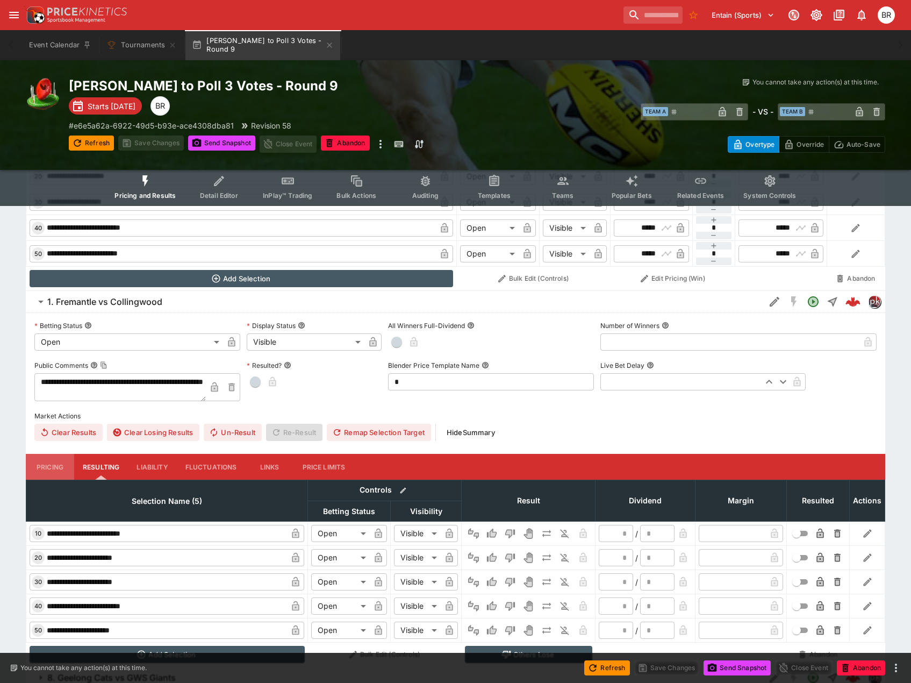
click at [59, 470] on button "Pricing" at bounding box center [50, 467] width 48 height 26
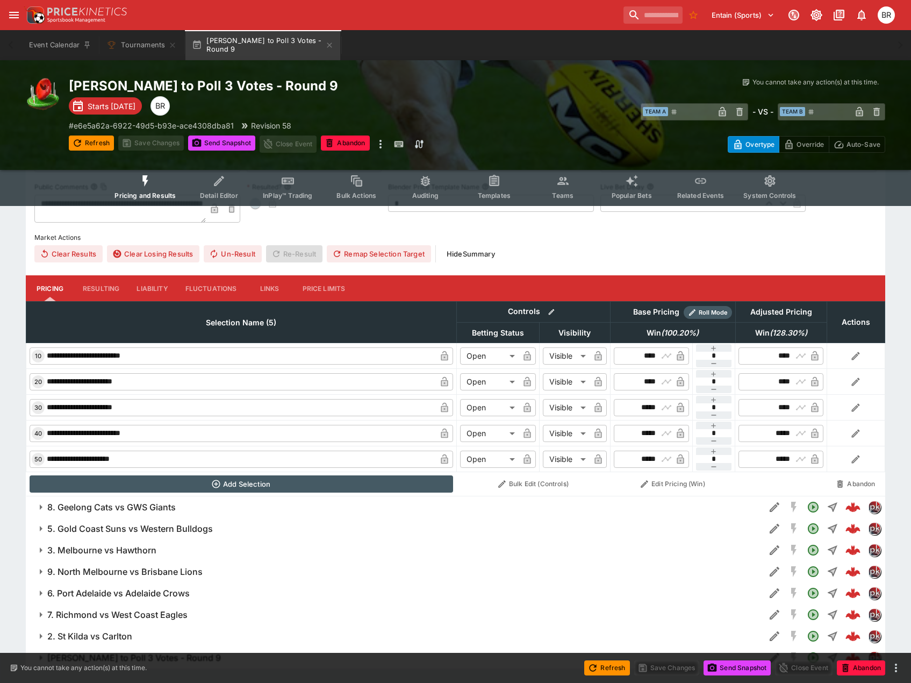
scroll to position [688, 0]
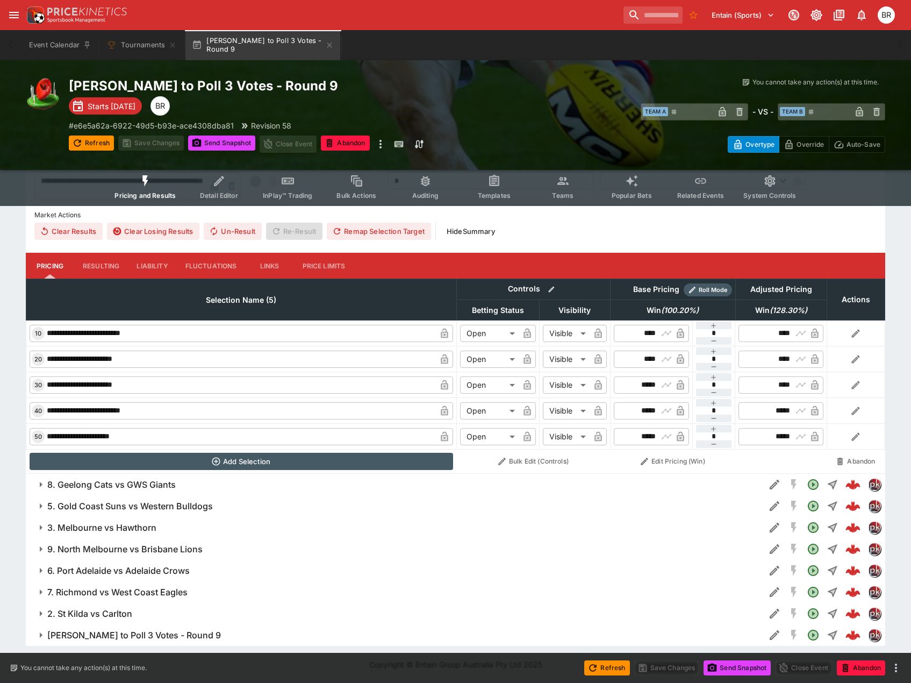
click at [213, 494] on button "8. Geelong Cats vs GWS Giants" at bounding box center [395, 483] width 739 height 21
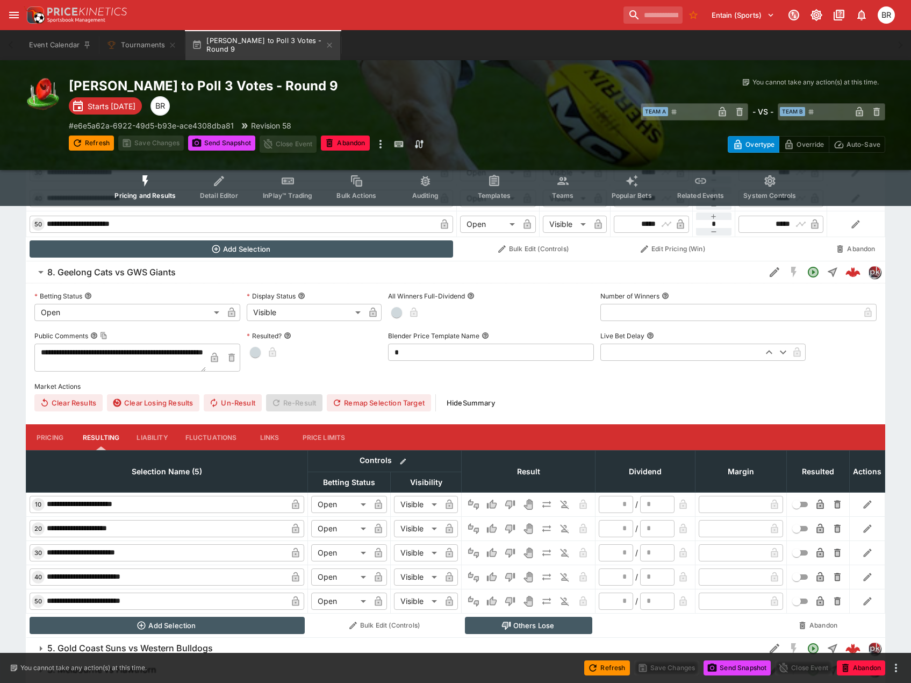
scroll to position [903, 0]
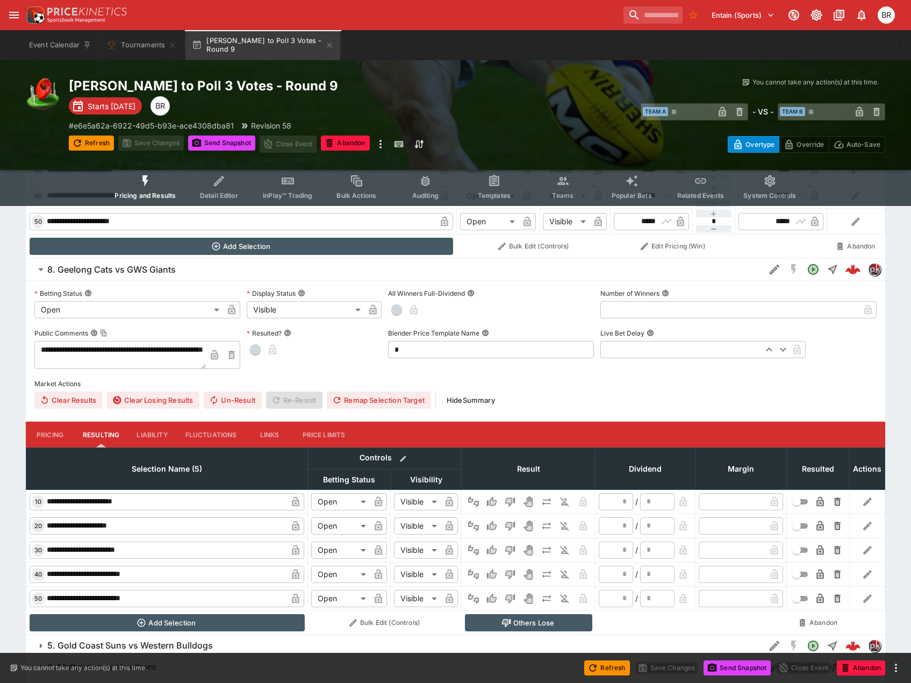
click at [60, 428] on button "Pricing" at bounding box center [50, 434] width 48 height 26
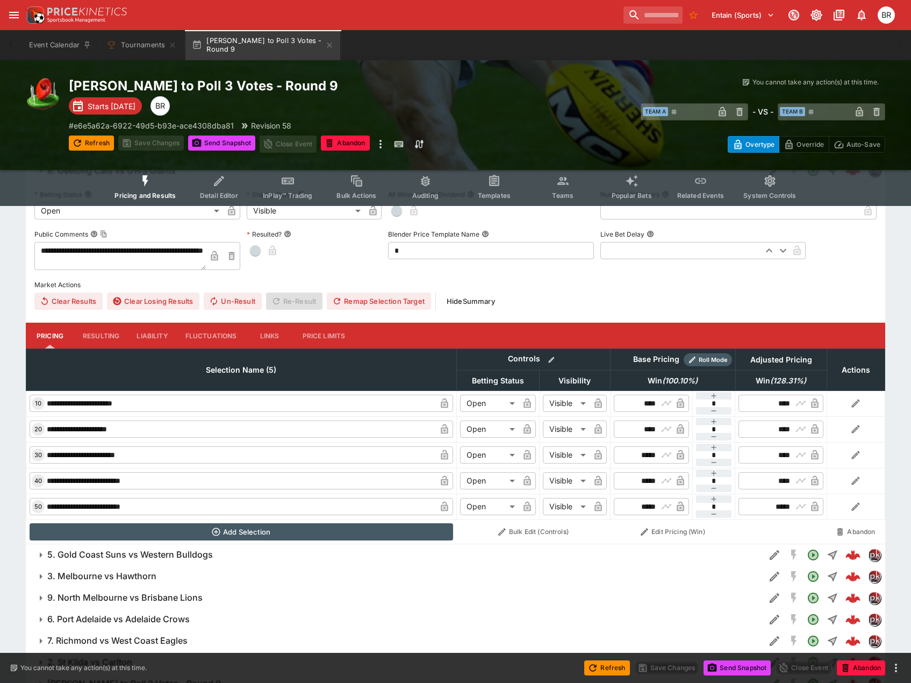
scroll to position [1051, 0]
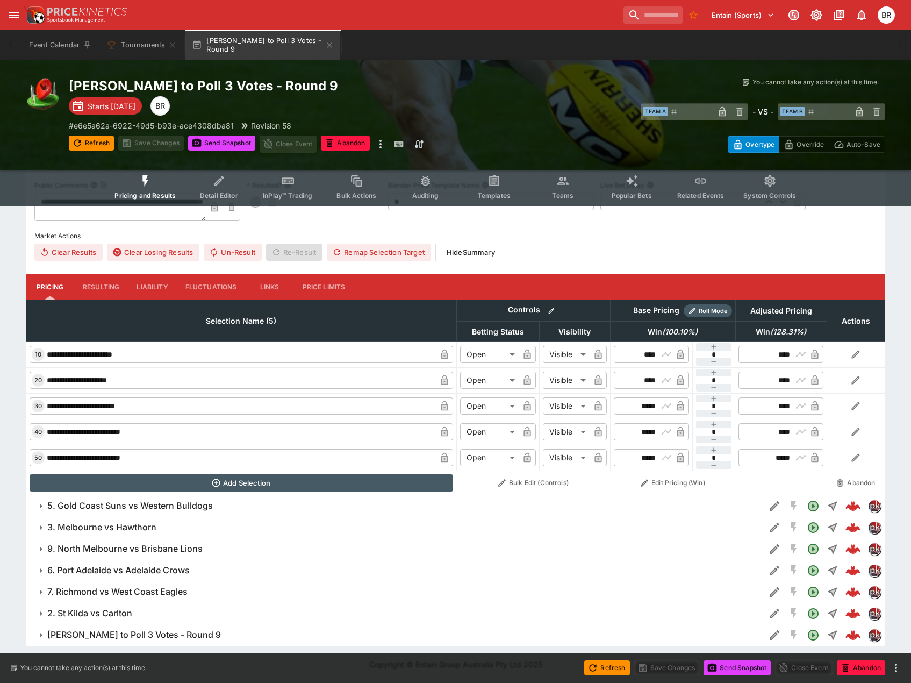
click at [127, 518] on button "3. Melbourne vs Hawthorn" at bounding box center [395, 526] width 739 height 21
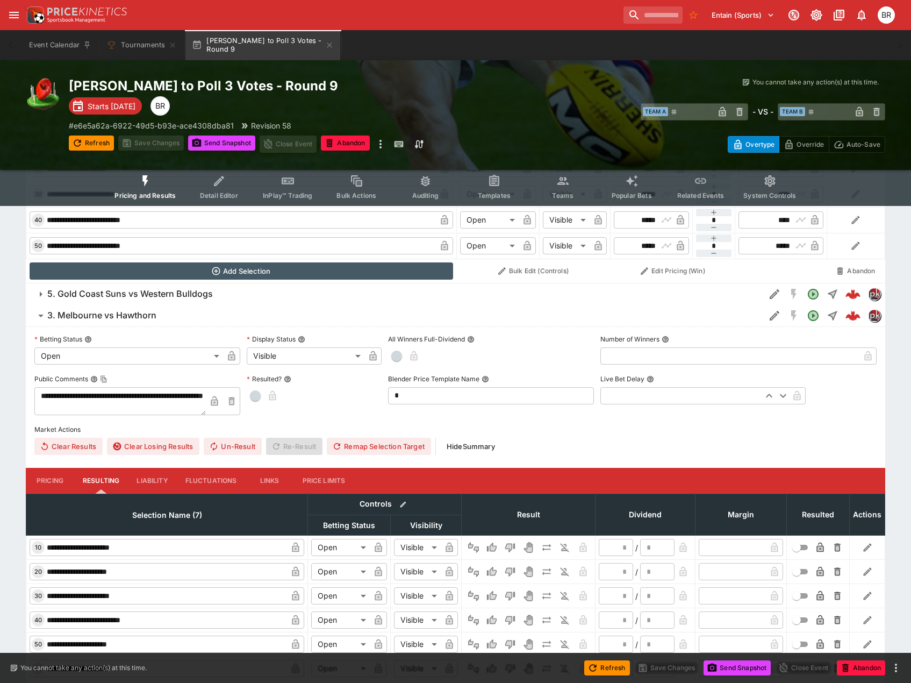
scroll to position [1266, 0]
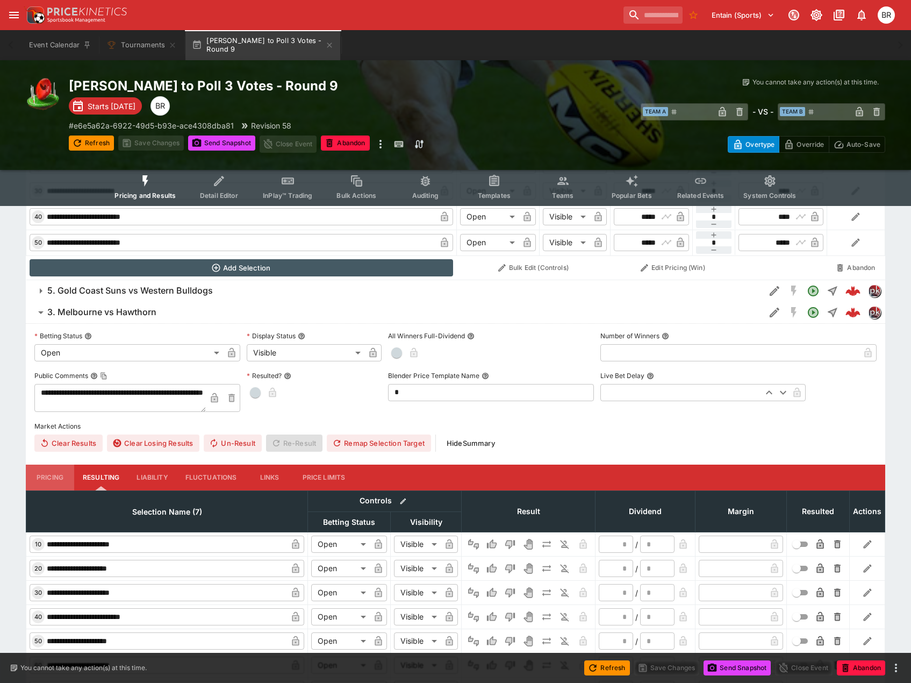
click at [64, 475] on button "Pricing" at bounding box center [50, 477] width 48 height 26
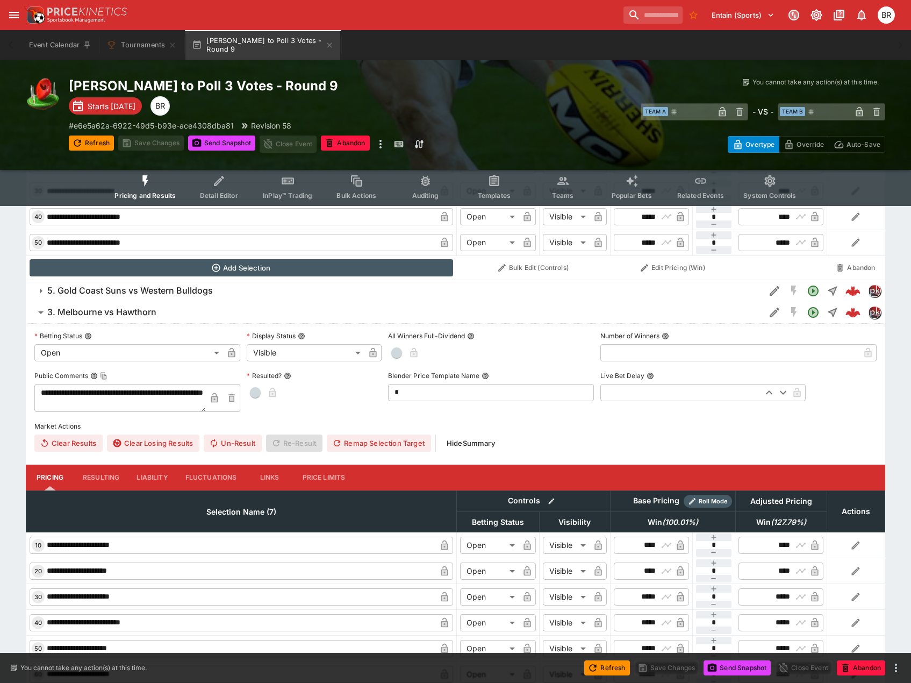
click at [156, 286] on h6 "5. Gold Coast Suns vs Western Bulldogs" at bounding box center [130, 290] width 166 height 11
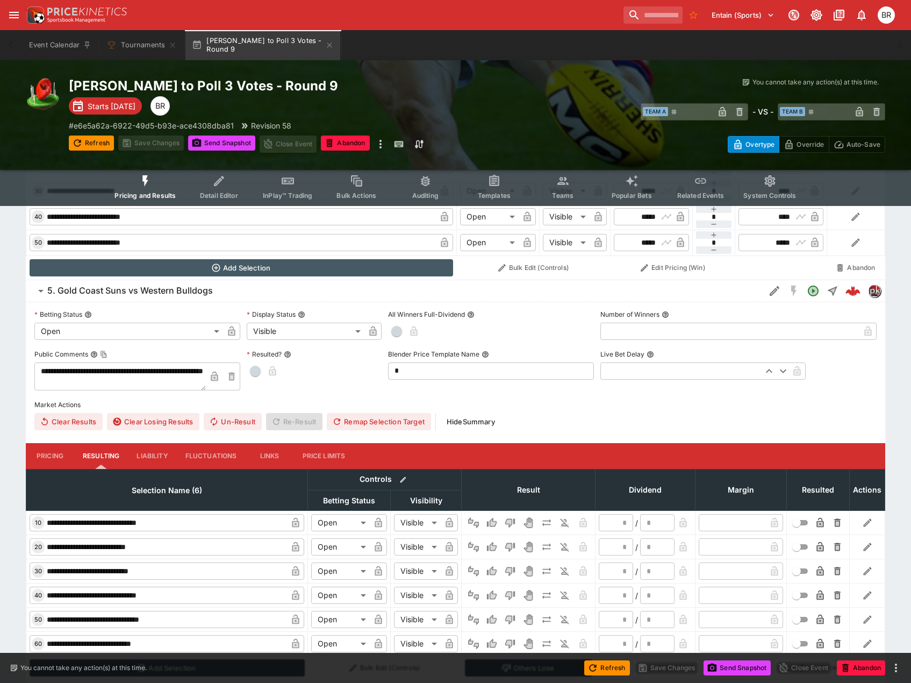
click at [43, 455] on button "Pricing" at bounding box center [50, 456] width 48 height 26
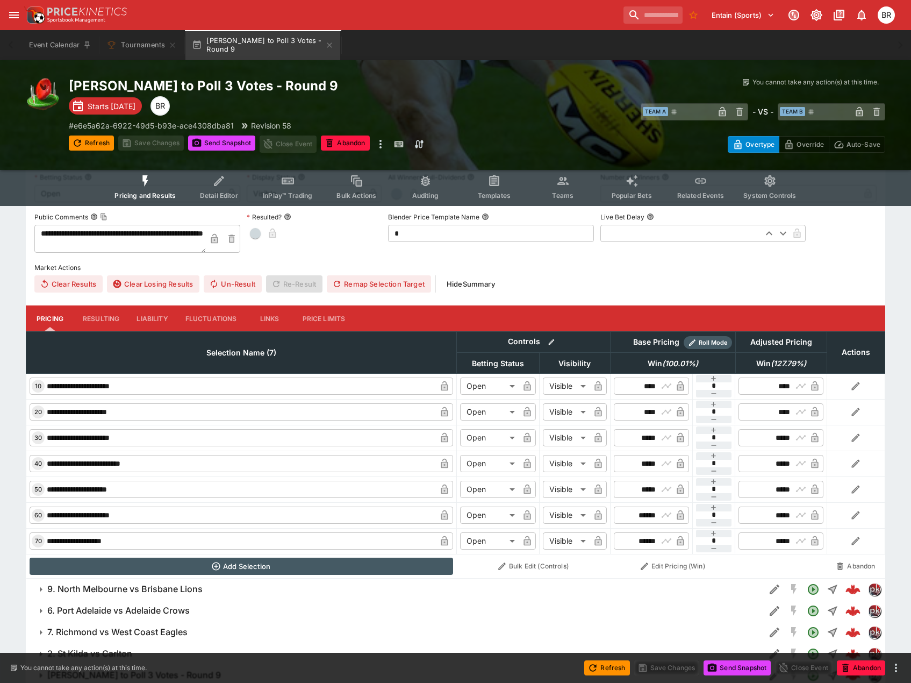
scroll to position [1853, 0]
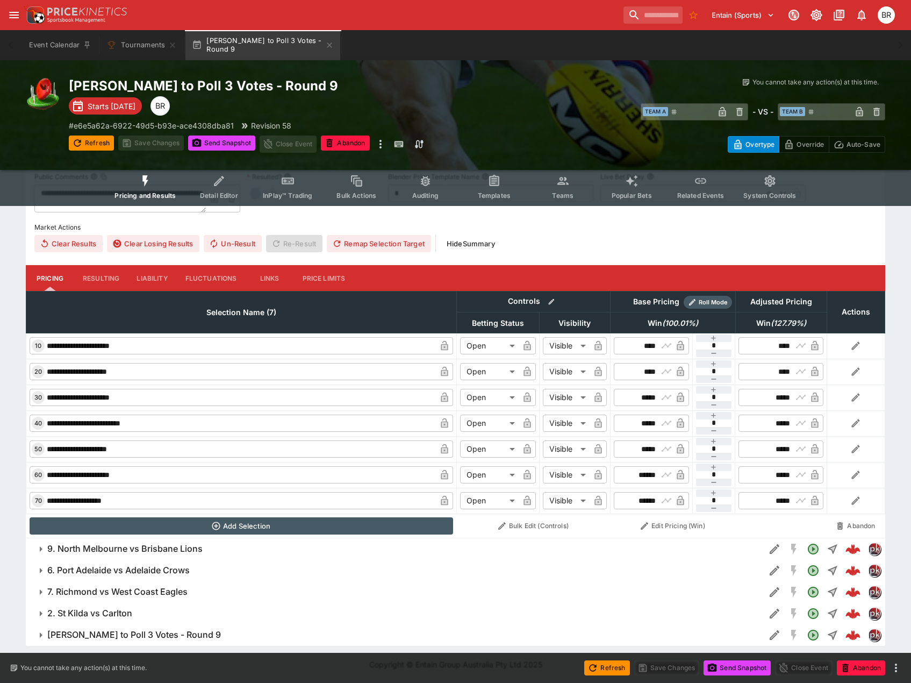
click at [88, 541] on button "9. North Melbourne vs Brisbane Lions" at bounding box center [395, 548] width 739 height 21
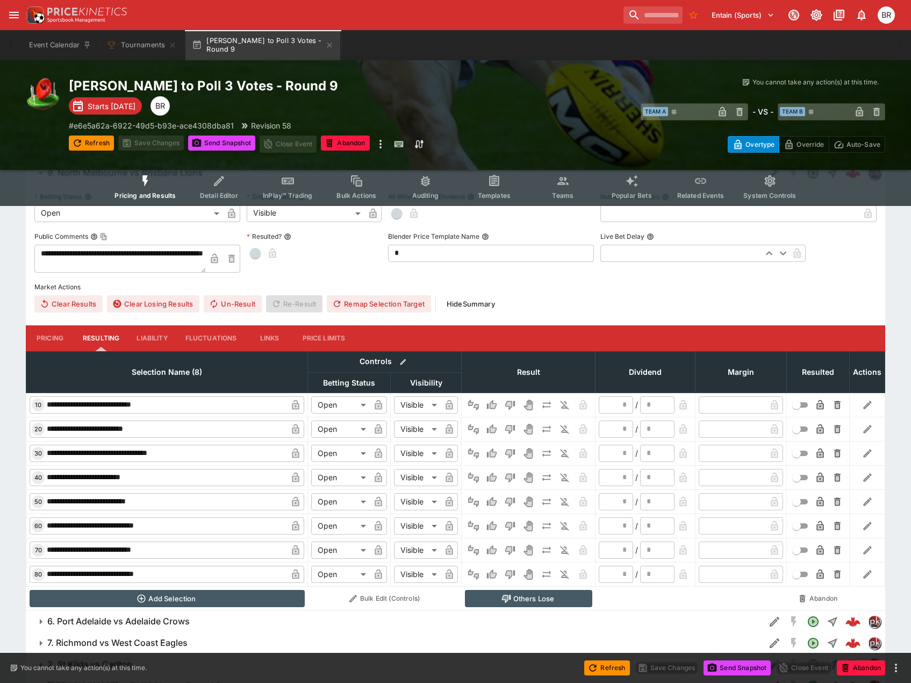
scroll to position [2229, 0]
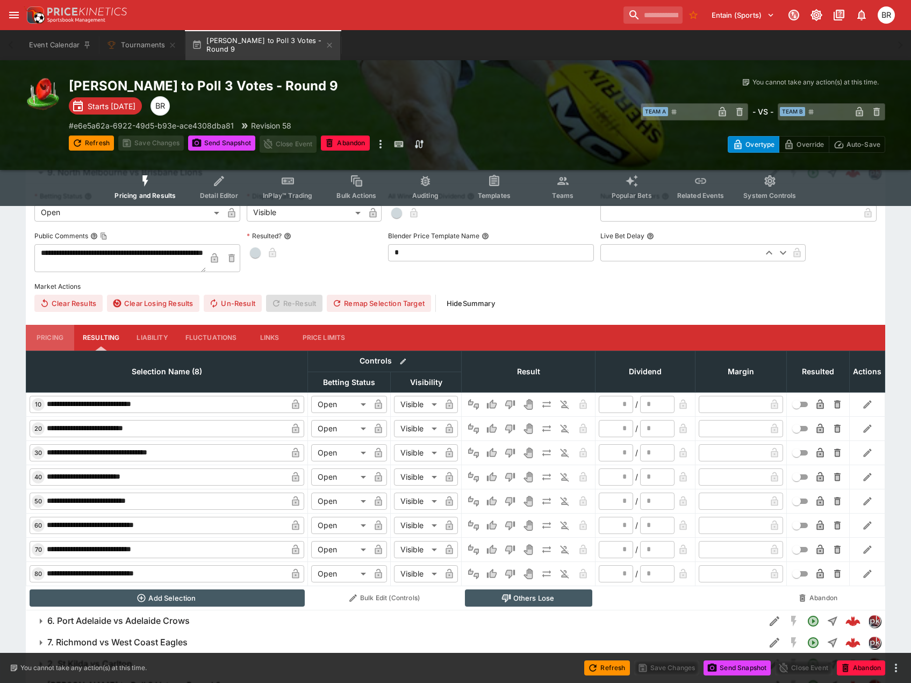
click at [51, 338] on button "Pricing" at bounding box center [50, 338] width 48 height 26
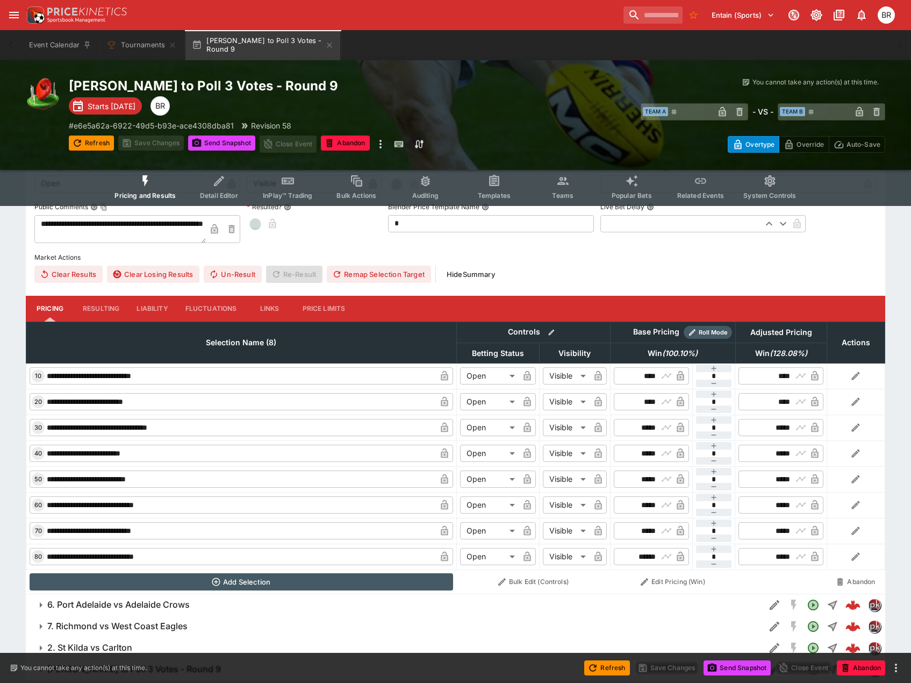
scroll to position [2293, 0]
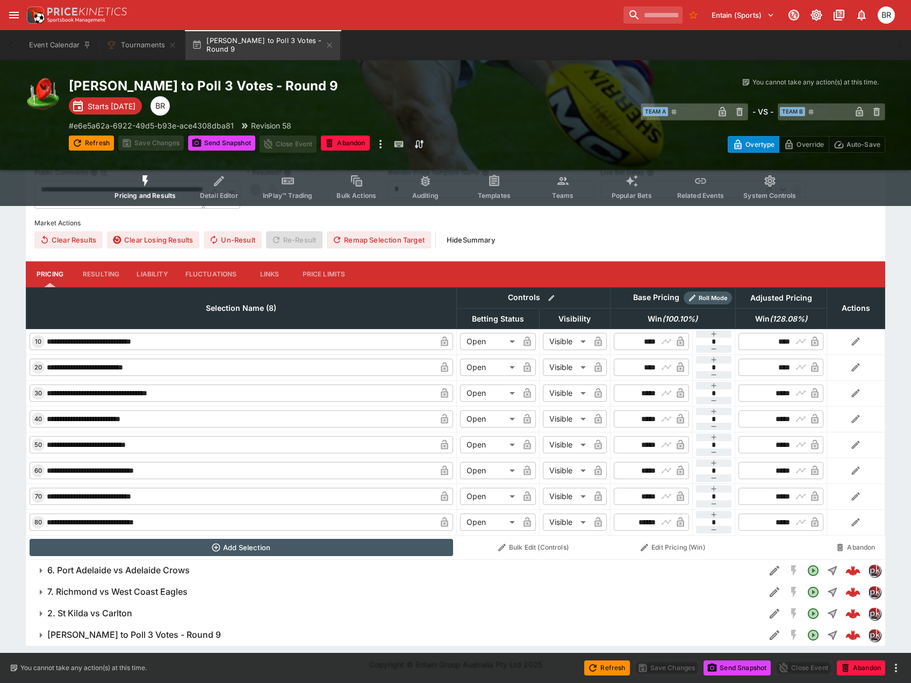
click at [146, 570] on h6 "6. Port Adelaide vs Adelaide Crows" at bounding box center [118, 569] width 142 height 11
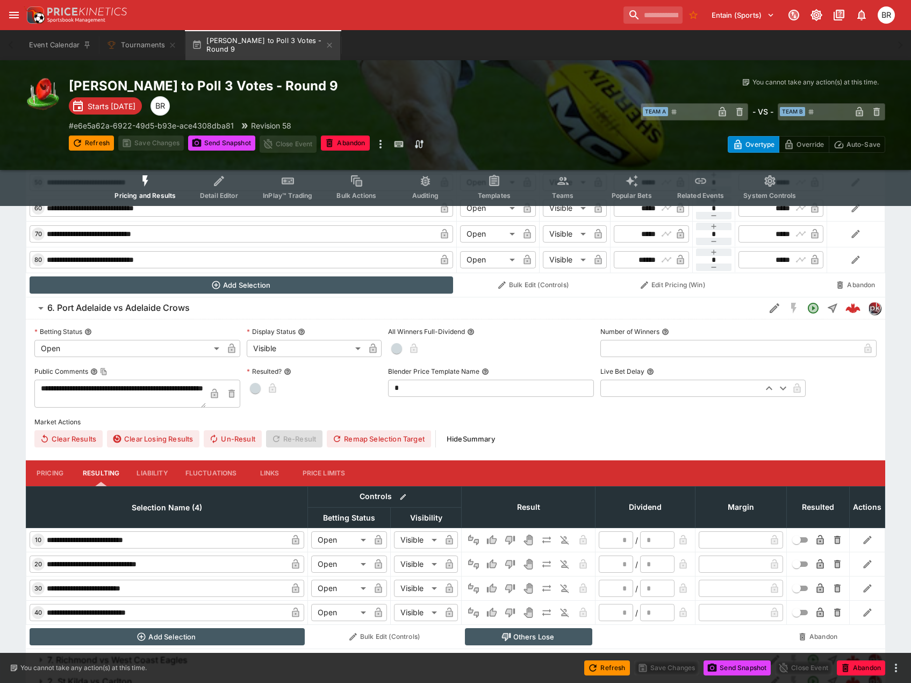
scroll to position [2561, 0]
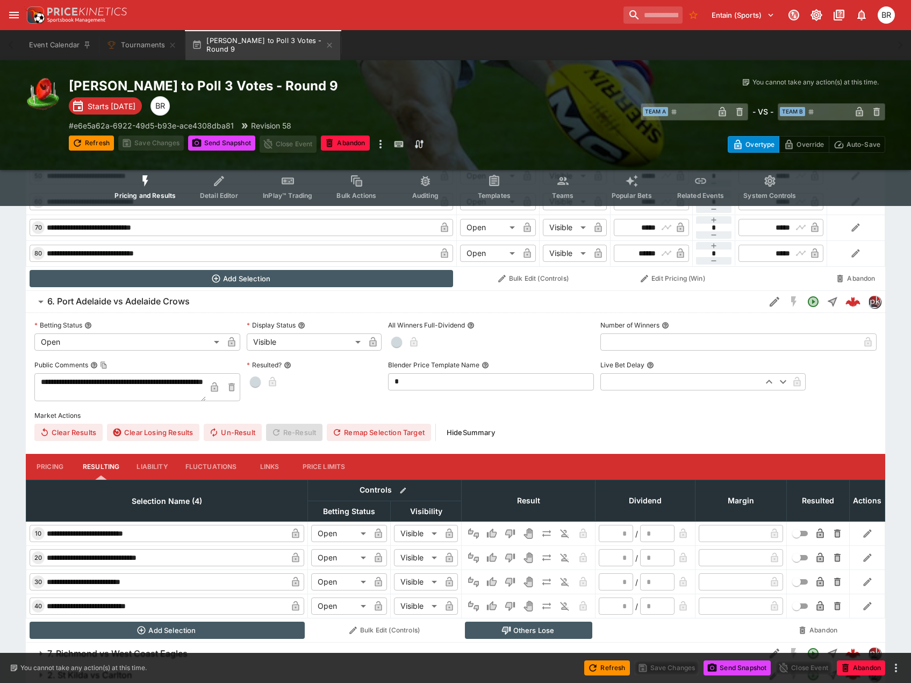
click at [45, 464] on button "Pricing" at bounding box center [50, 467] width 48 height 26
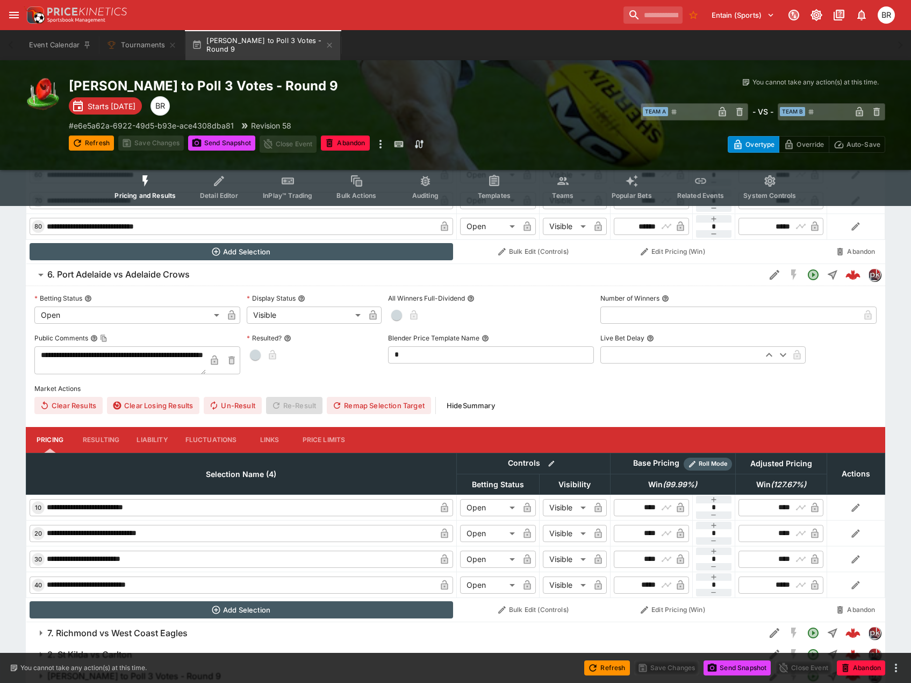
scroll to position [2629, 0]
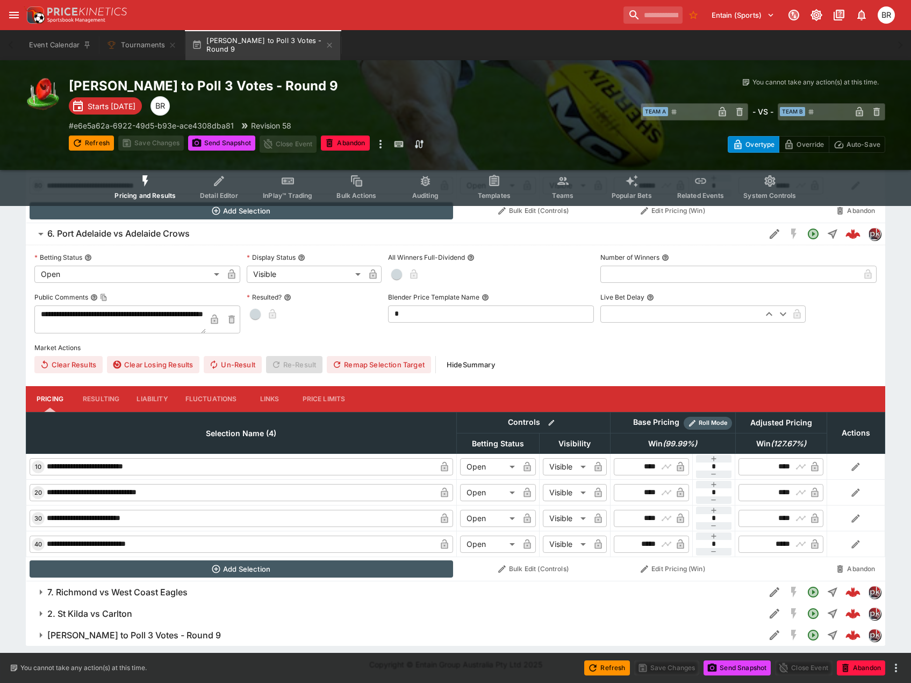
click at [113, 590] on h6 "7. Richmond vs West Coast Eagles" at bounding box center [117, 591] width 140 height 11
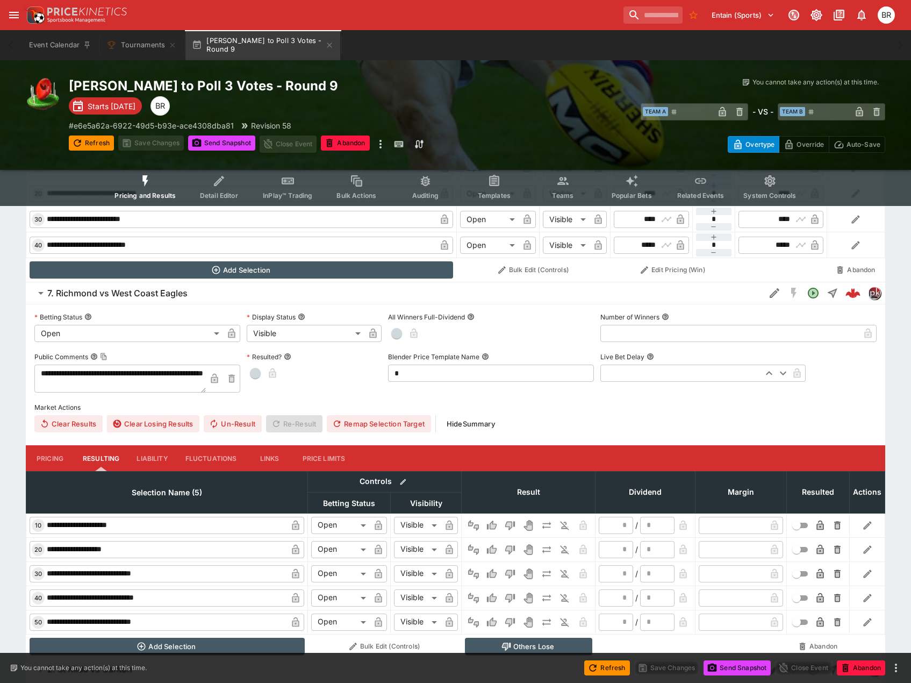
scroll to position [2951, 0]
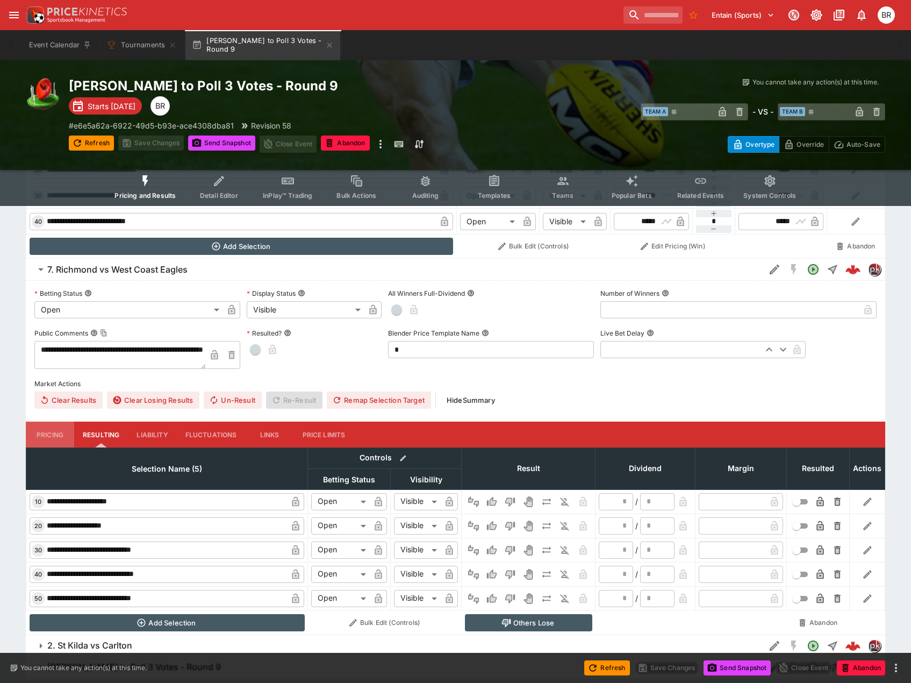
click at [41, 436] on button "Pricing" at bounding box center [50, 434] width 48 height 26
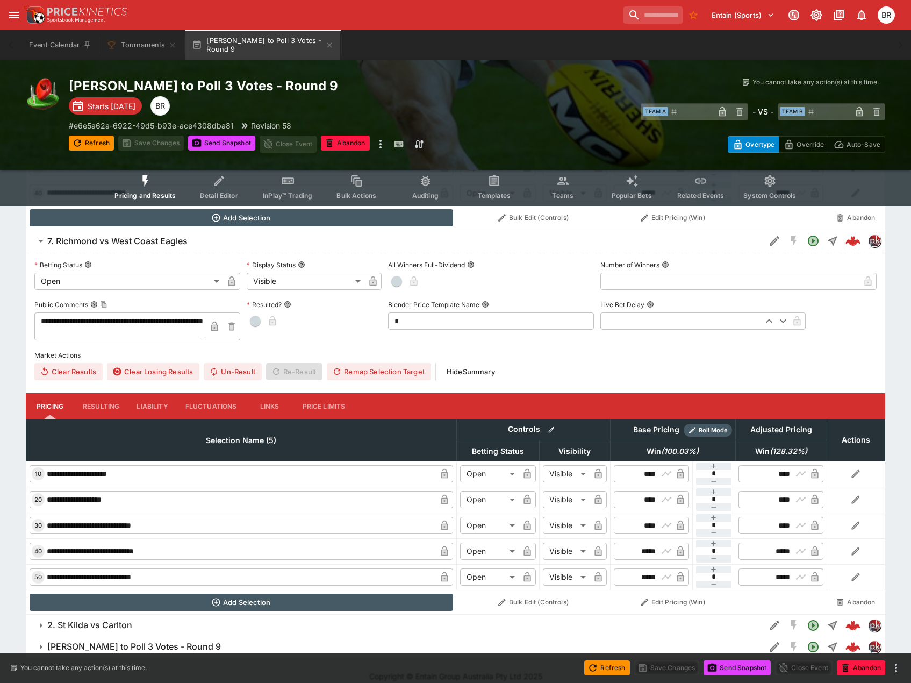
scroll to position [2992, 0]
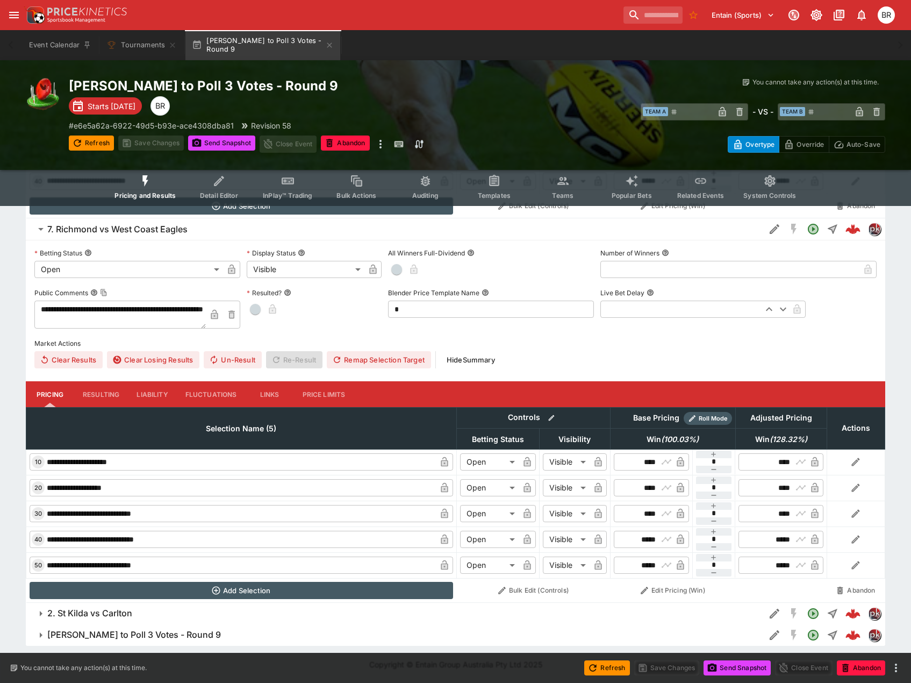
click at [125, 605] on button "2. St Kilda vs Carlton" at bounding box center [395, 612] width 739 height 21
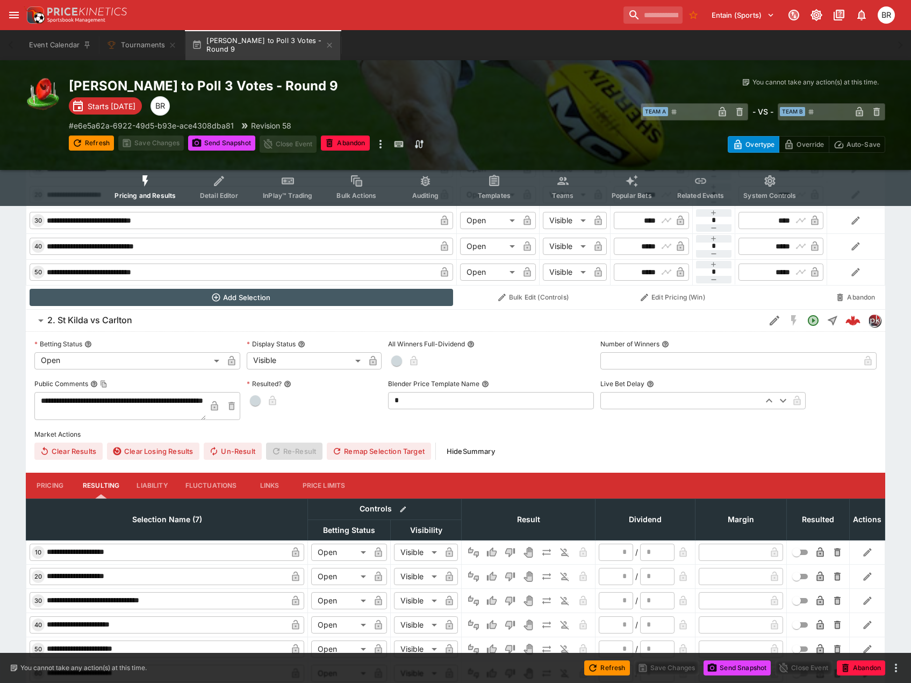
scroll to position [3314, 0]
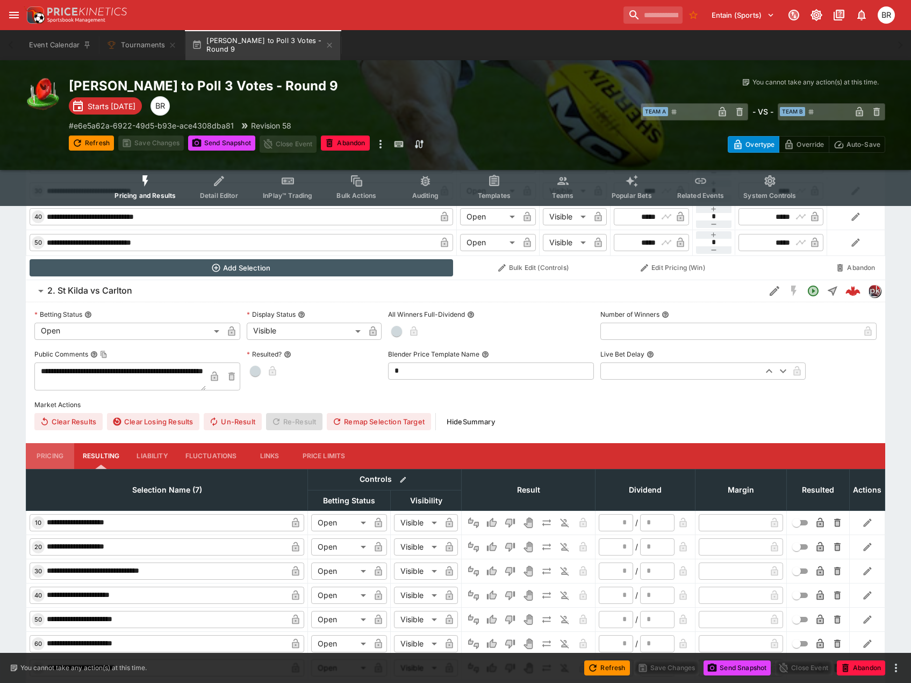
click at [52, 454] on button "Pricing" at bounding box center [50, 456] width 48 height 26
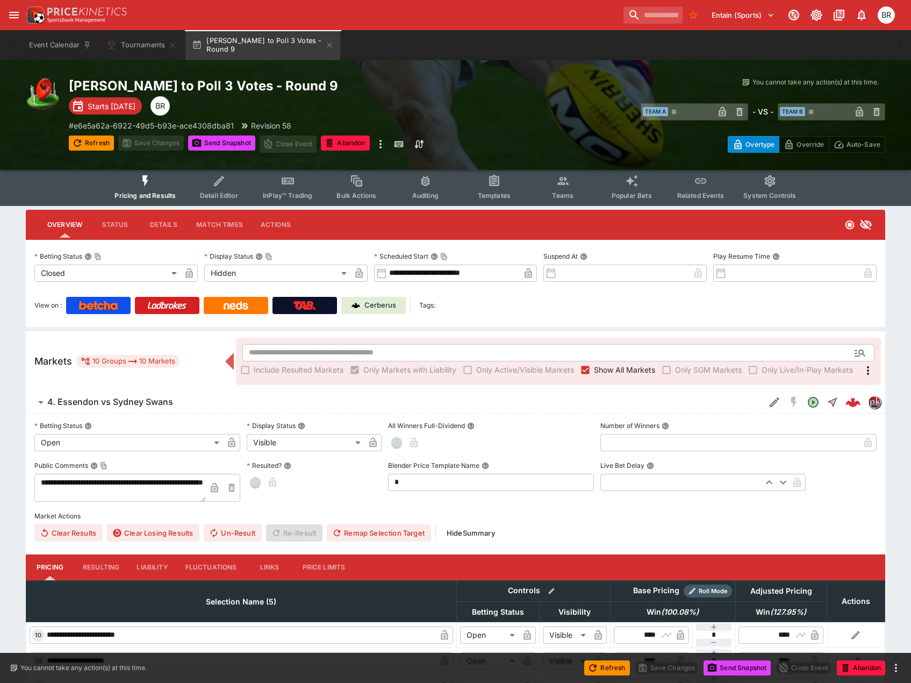
scroll to position [0, 0]
